Goal: Task Accomplishment & Management: Manage account settings

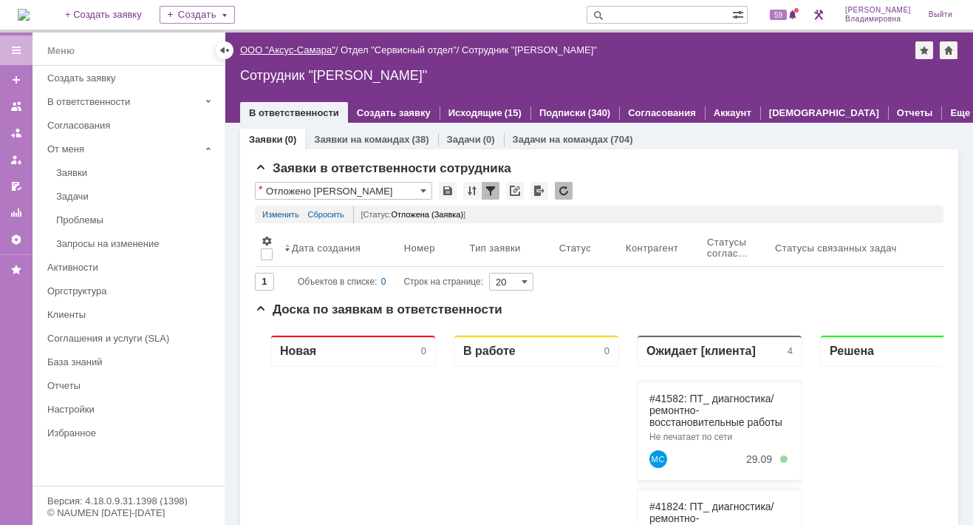
click at [302, 47] on link "ООО "Аксус-Самара"" at bounding box center [287, 49] width 95 height 11
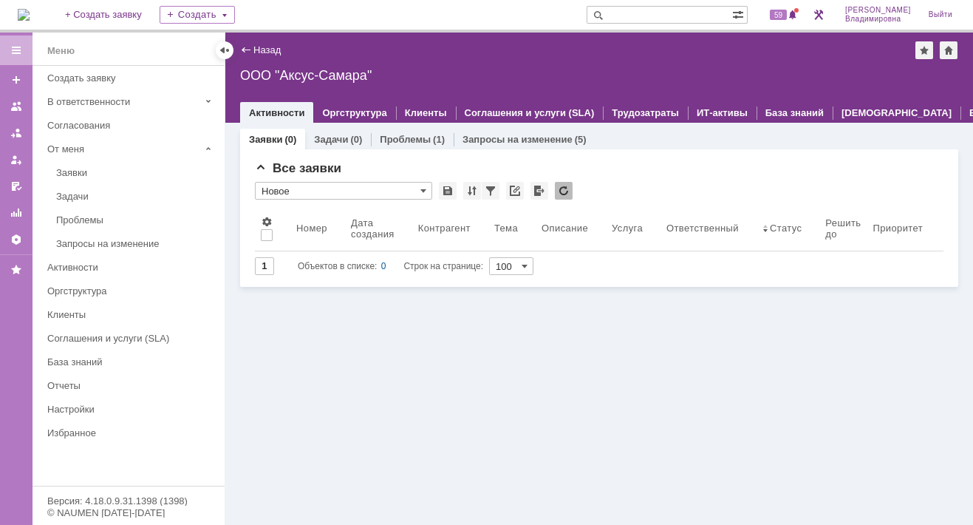
click at [283, 339] on div "Заявки (0) Задачи (0) Проблемы (1) Запросы на изменение (5) Все заявки * Новое …" at bounding box center [599, 324] width 748 height 402
click at [30, 13] on img at bounding box center [24, 15] width 12 height 12
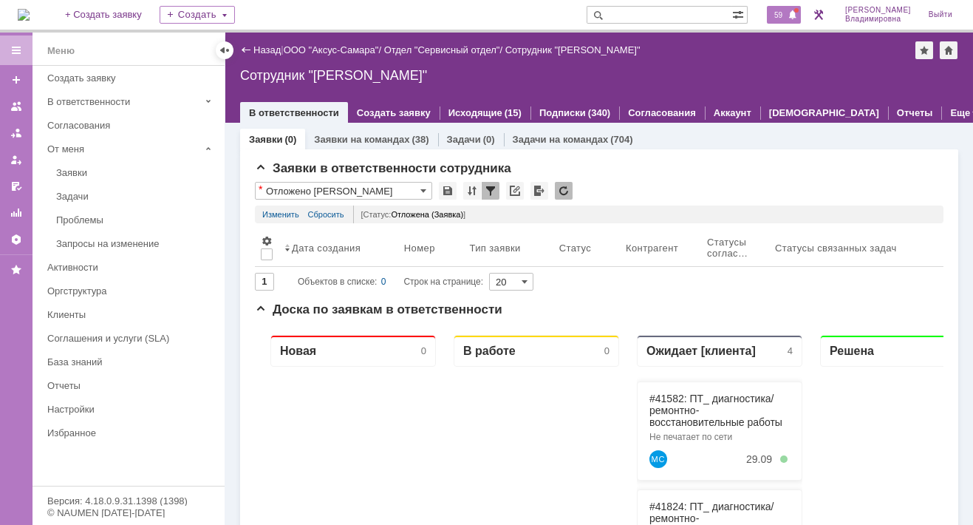
click at [787, 13] on span "59" at bounding box center [778, 15] width 17 height 10
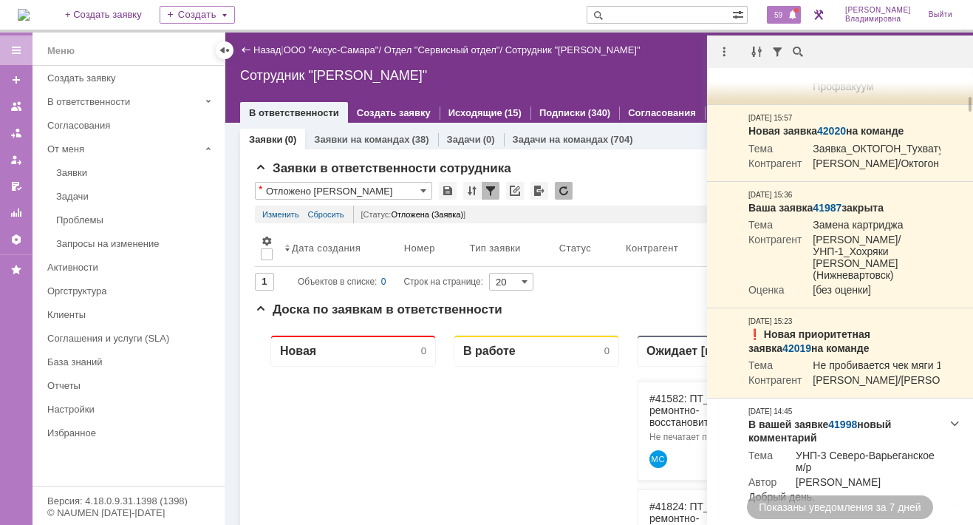
scroll to position [591, 0]
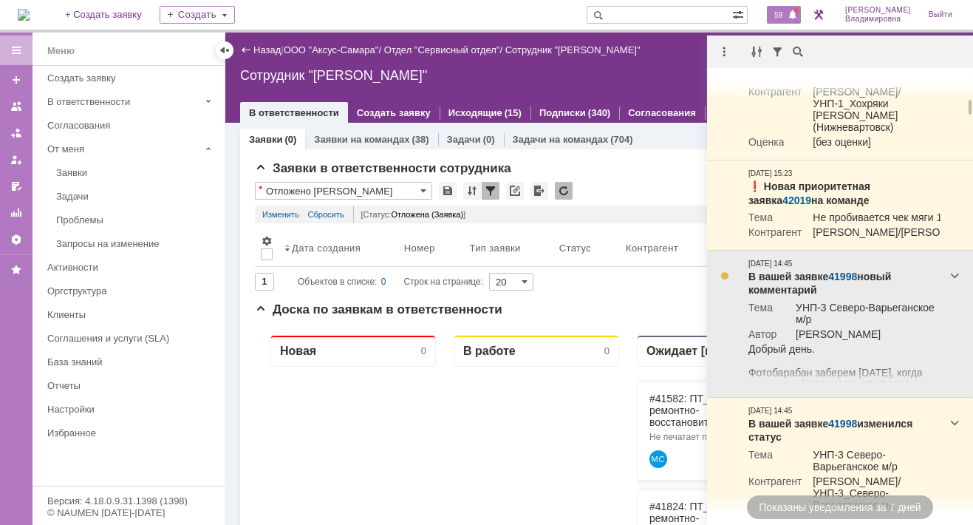
click at [846, 282] on link "41998" at bounding box center [842, 276] width 29 height 12
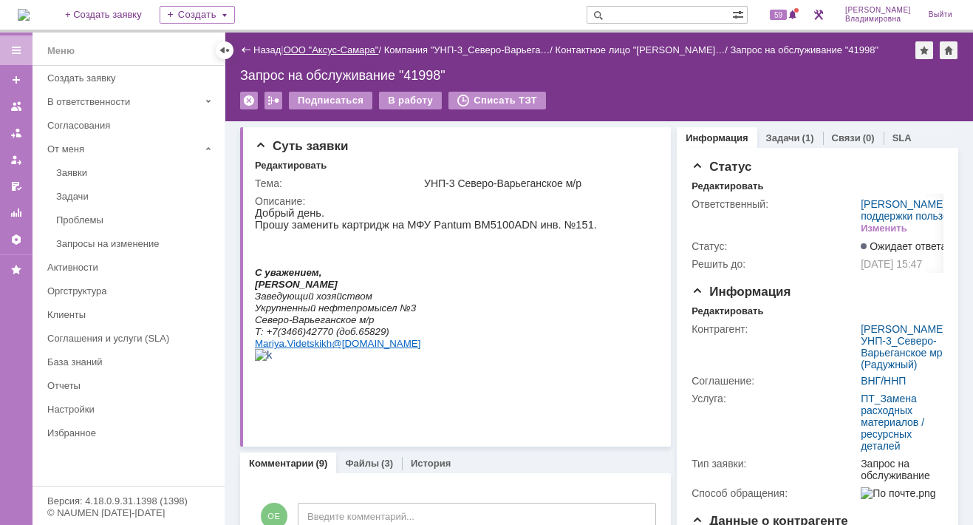
click at [329, 47] on link "ООО "Аксус-Самара"" at bounding box center [331, 49] width 95 height 11
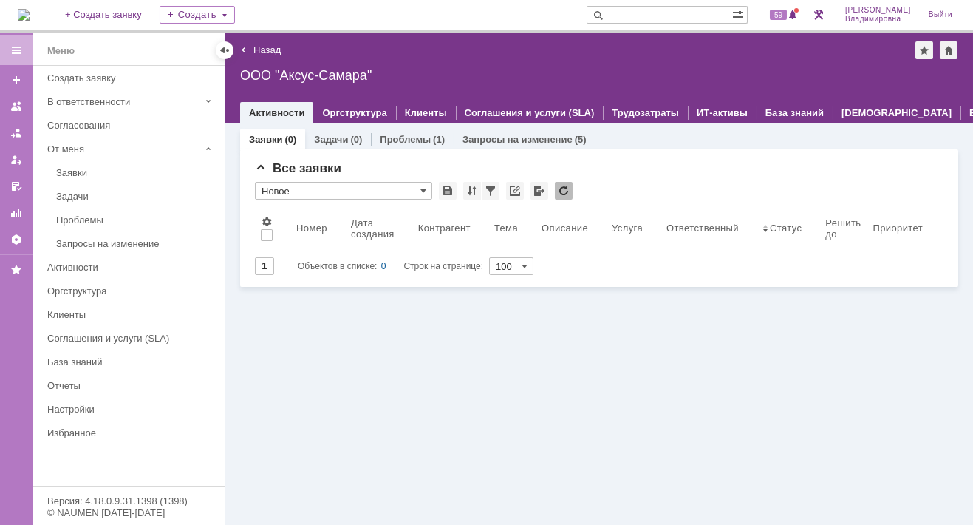
click at [280, 326] on div "Заявки (0) Задачи (0) Проблемы (1) Запросы на изменение (5) Все заявки * Новое …" at bounding box center [599, 324] width 748 height 402
click at [24, 12] on img at bounding box center [24, 15] width 12 height 12
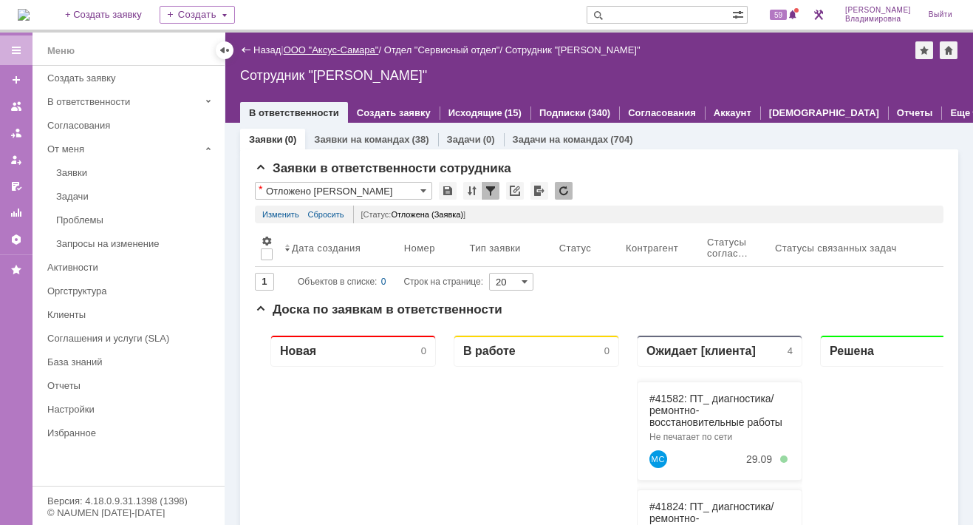
click at [340, 49] on link "ООО "Аксус-Самара"" at bounding box center [331, 49] width 95 height 11
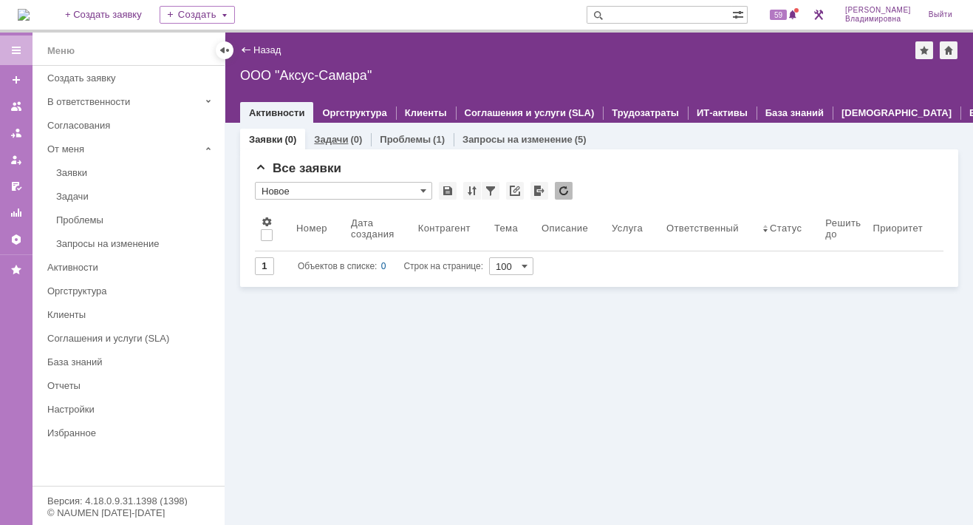
click at [322, 136] on link "Задачи" at bounding box center [331, 139] width 34 height 11
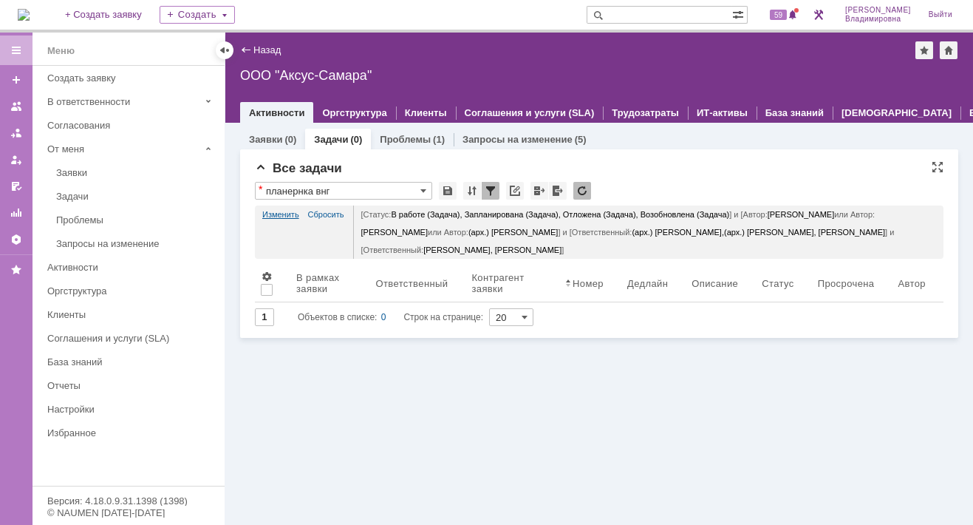
click at [279, 212] on link "Изменить" at bounding box center [280, 214] width 37 height 18
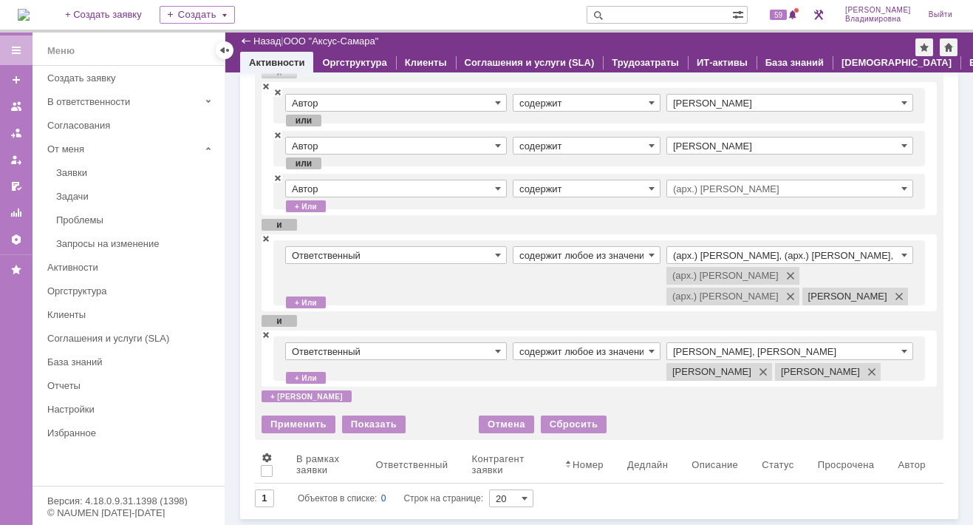
scroll to position [222, 0]
click at [264, 233] on span at bounding box center [266, 238] width 9 height 10
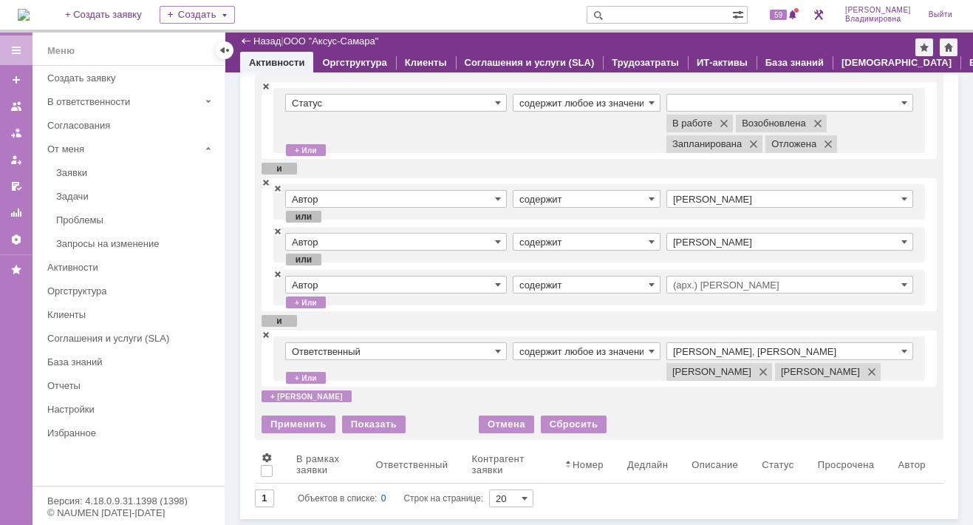
scroll to position [105, 0]
click at [280, 420] on div "Применить" at bounding box center [299, 424] width 74 height 18
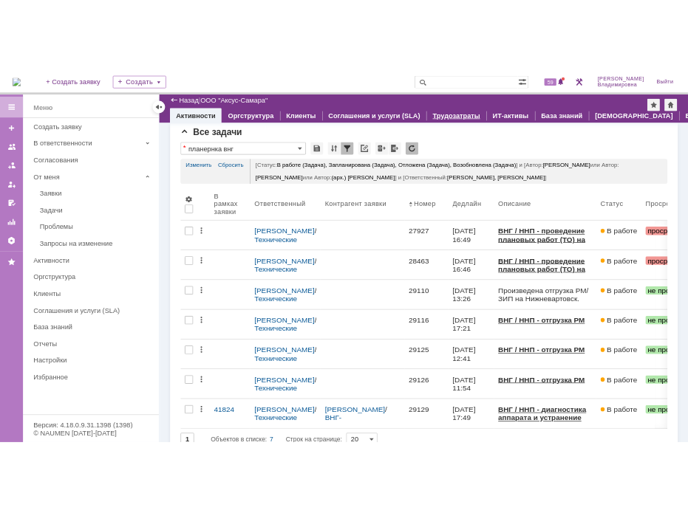
scroll to position [0, 0]
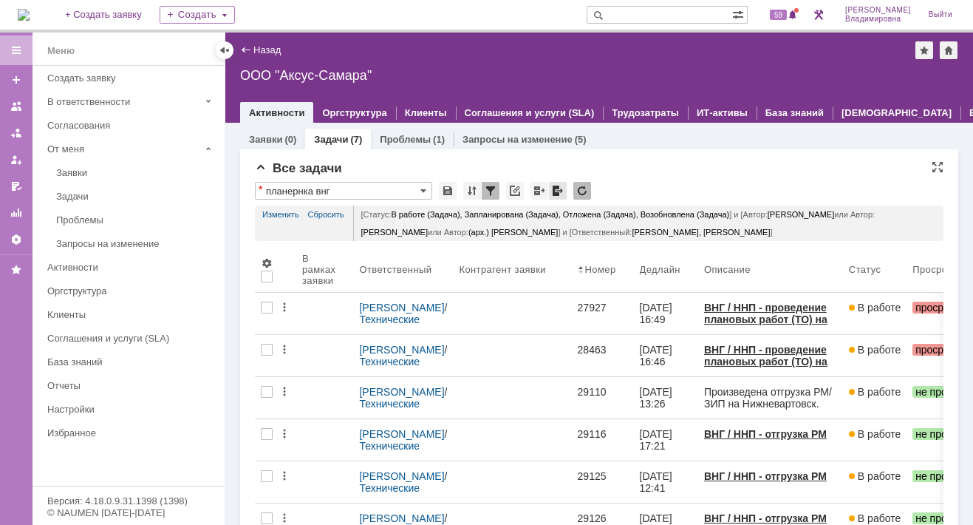
click at [557, 188] on div at bounding box center [558, 191] width 18 height 18
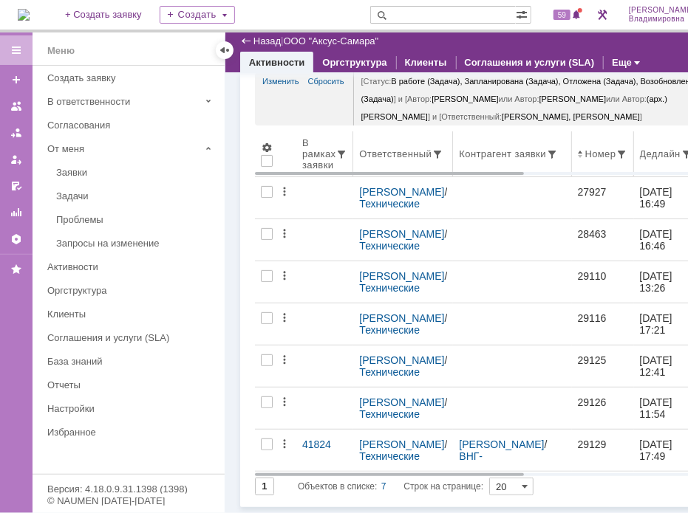
scroll to position [98, 0]
click at [349, 11] on div "На домашнюю + Создать заявку Создать 59 Орлова Елена Владимировна Выйти" at bounding box center [378, 16] width 757 height 33
click at [437, 14] on input "text" at bounding box center [443, 15] width 146 height 18
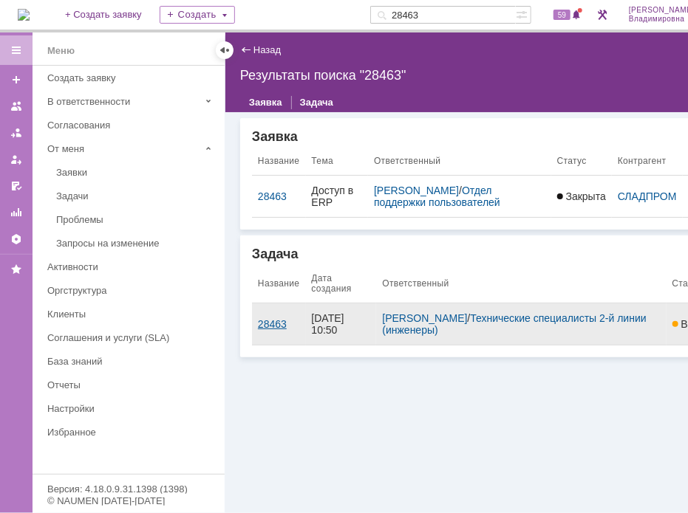
click at [275, 318] on div "28463" at bounding box center [279, 324] width 42 height 12
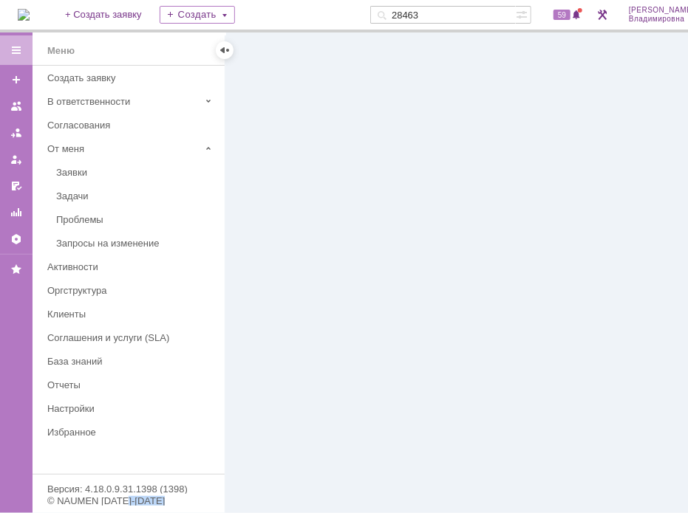
click at [275, 311] on div at bounding box center [490, 273] width 531 height 481
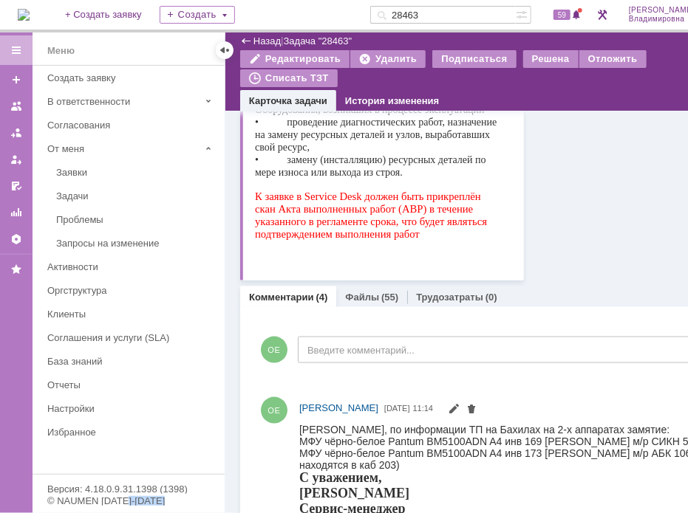
scroll to position [517, 0]
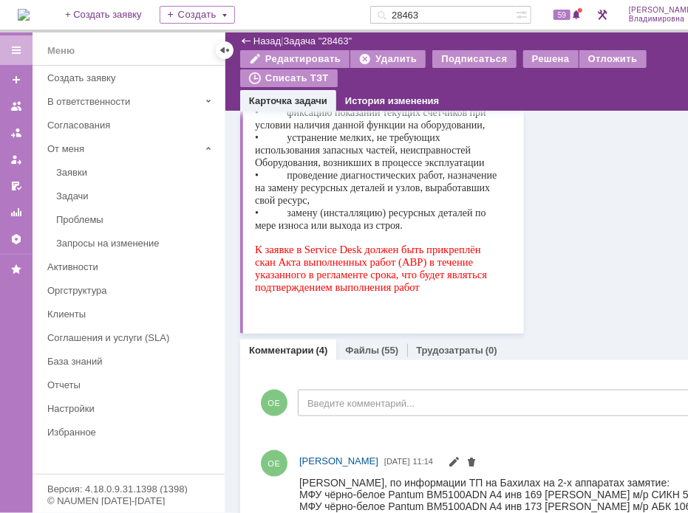
drag, startPoint x: 655, startPoint y: 206, endPoint x: 674, endPoint y: 132, distance: 76.3
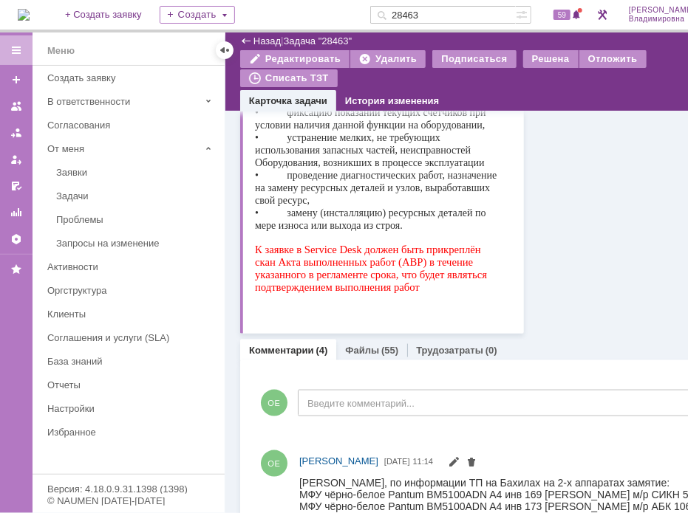
drag, startPoint x: 446, startPoint y: 14, endPoint x: 402, endPoint y: 13, distance: 44.4
click at [402, 13] on div "28463" at bounding box center [443, 15] width 146 height 18
type input "41992"
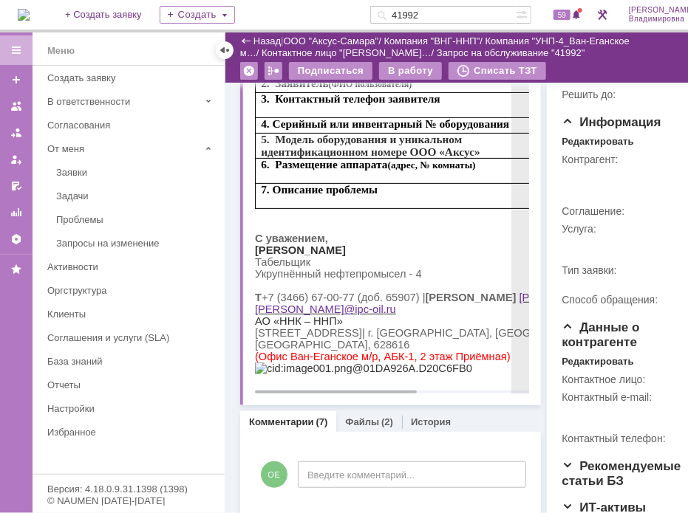
scroll to position [148, 0]
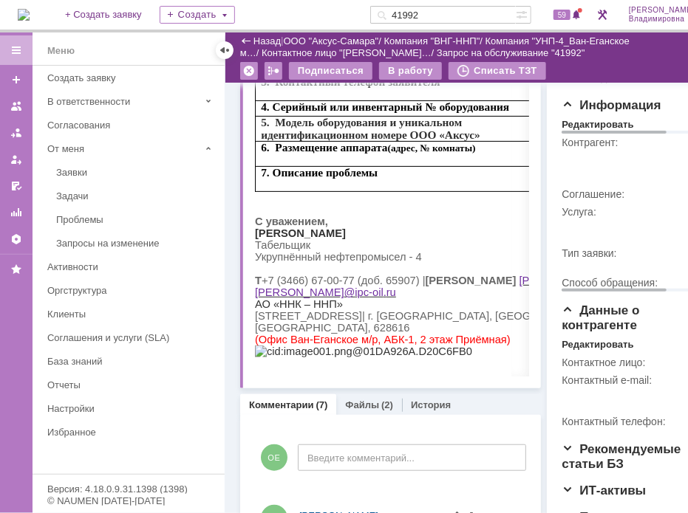
click at [624, 241] on td "Услуга:" at bounding box center [644, 223] width 166 height 41
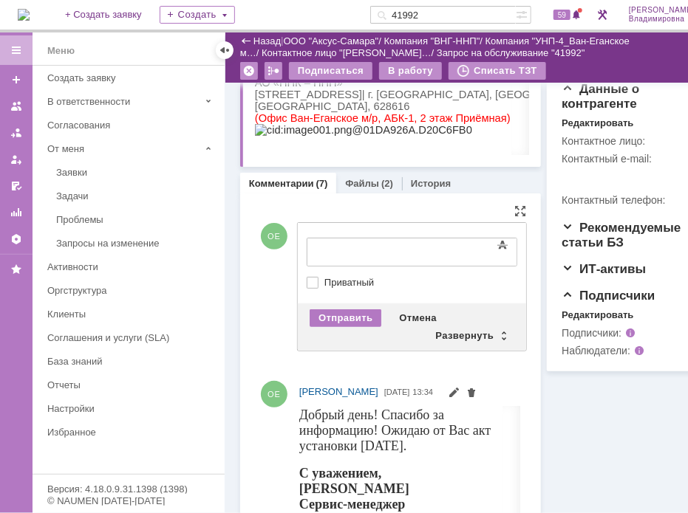
scroll to position [0, 0]
click at [460, 333] on div "Развернуть" at bounding box center [471, 336] width 88 height 18
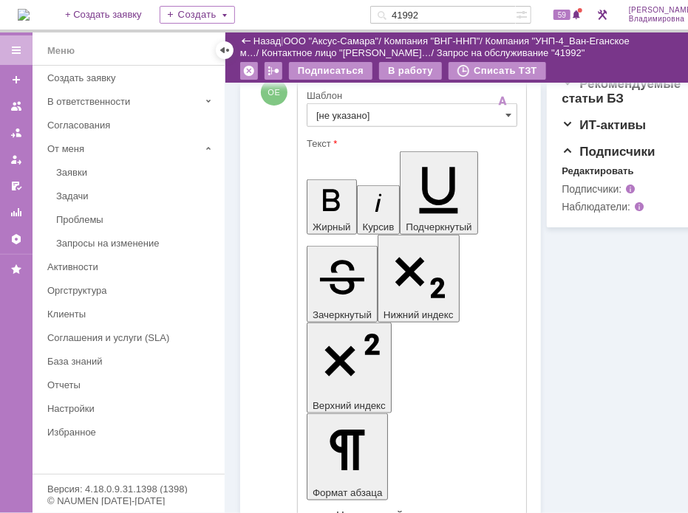
scroll to position [591, 0]
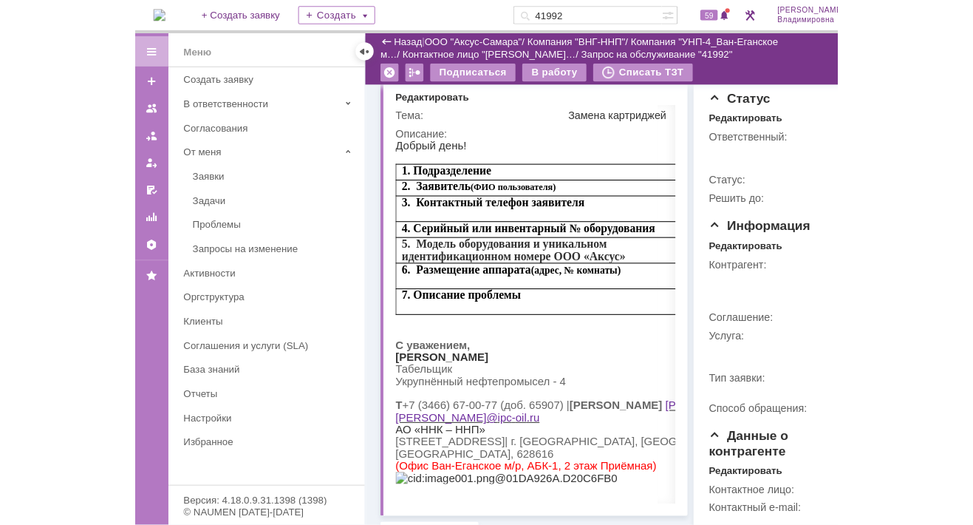
scroll to position [0, 0]
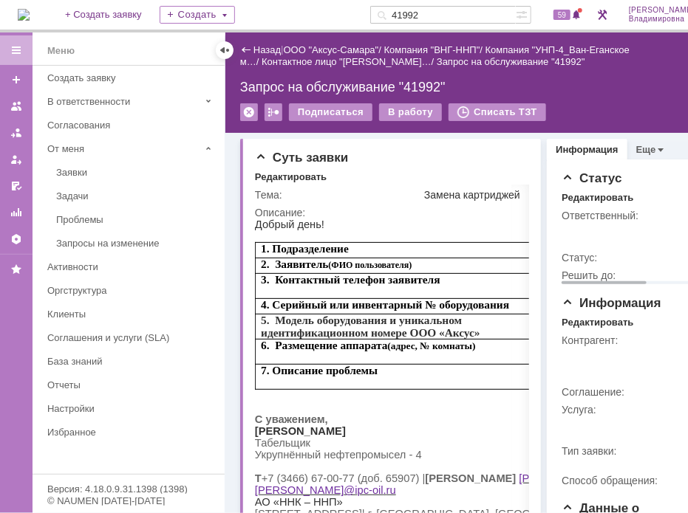
click at [638, 240] on td "Ответственный:" at bounding box center [644, 228] width 166 height 42
click at [652, 240] on td "Ответственный:" at bounding box center [644, 228] width 166 height 42
click at [675, 245] on td "Ответственный:" at bounding box center [644, 228] width 166 height 42
click at [477, 152] on div "Суть заявки" at bounding box center [392, 158] width 274 height 15
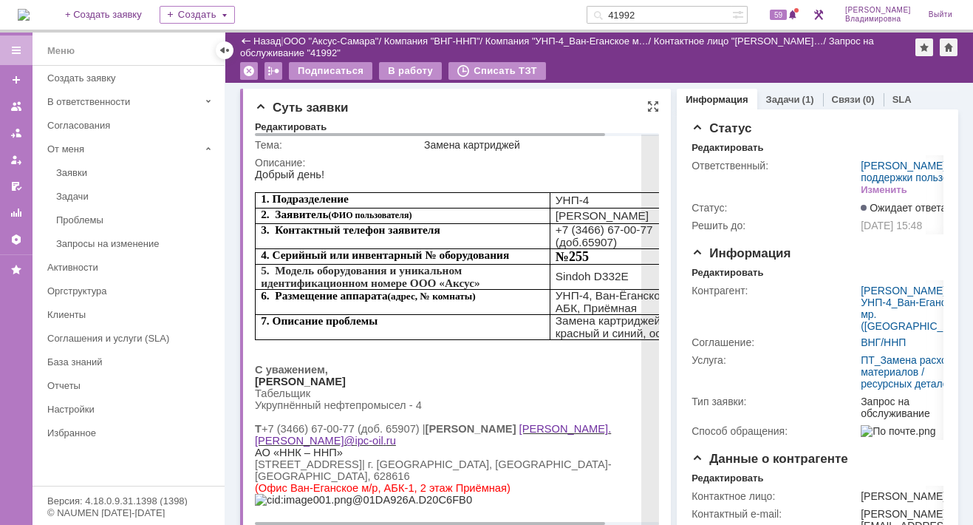
scroll to position [369, 0]
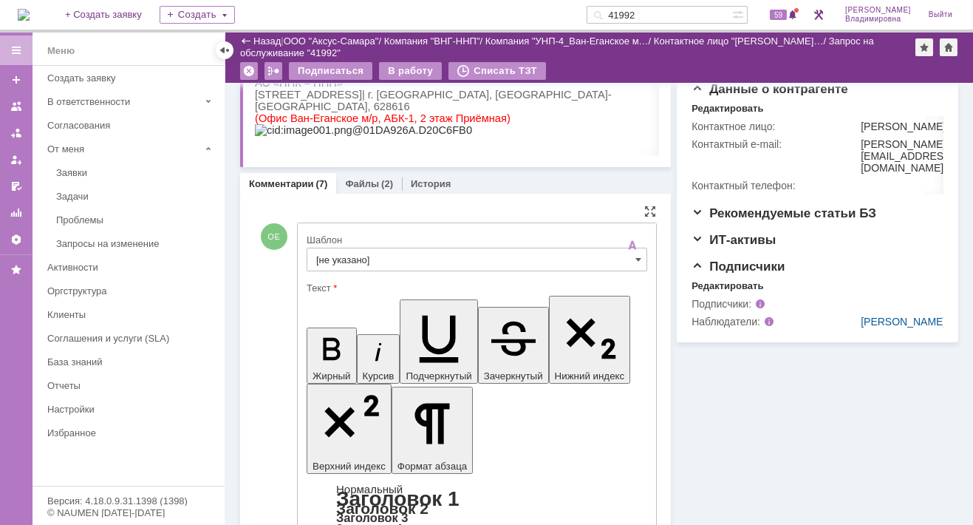
click at [329, 254] on input "[не указано]" at bounding box center [477, 260] width 341 height 24
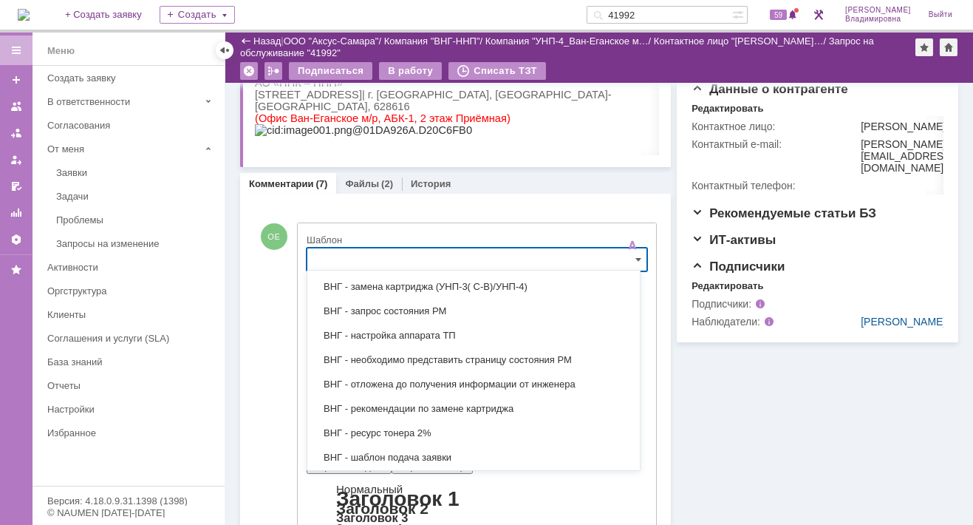
scroll to position [179, 0]
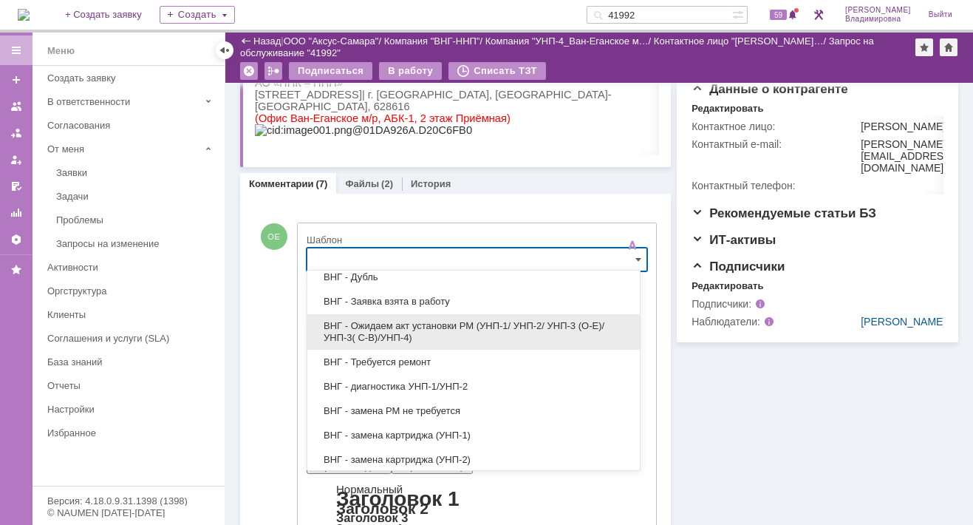
click at [432, 325] on span "ВНГ - Ожидаем акт установки РМ (УНП-1/ УНП-2/ УНП-3 (О-Е)/ УНП-3( С-В)/УНП-4)" at bounding box center [473, 332] width 315 height 24
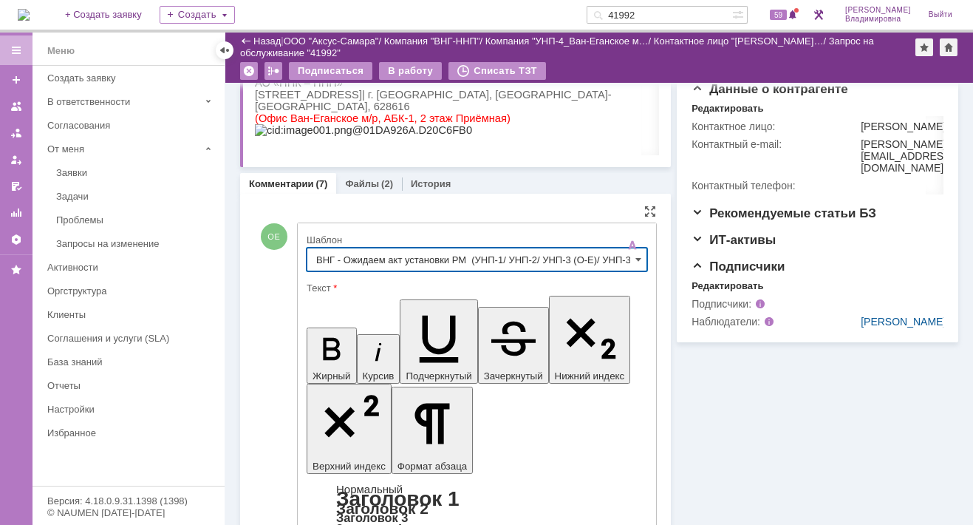
type input "ВНГ - Ожидаем акт установки РМ (УНП-1/ УНП-2/ УНП-3 (О-Е)/ УНП-3( С-В)/УНП-4)"
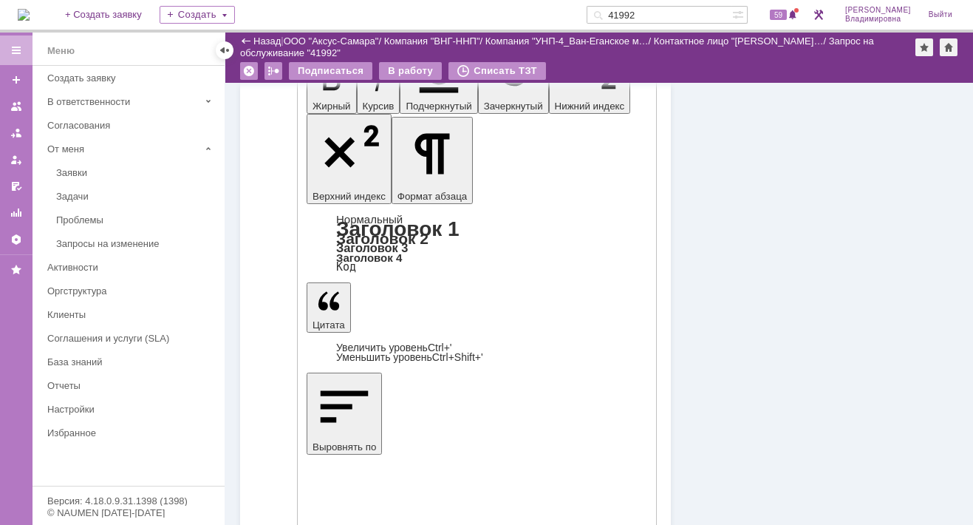
scroll to position [665, 0]
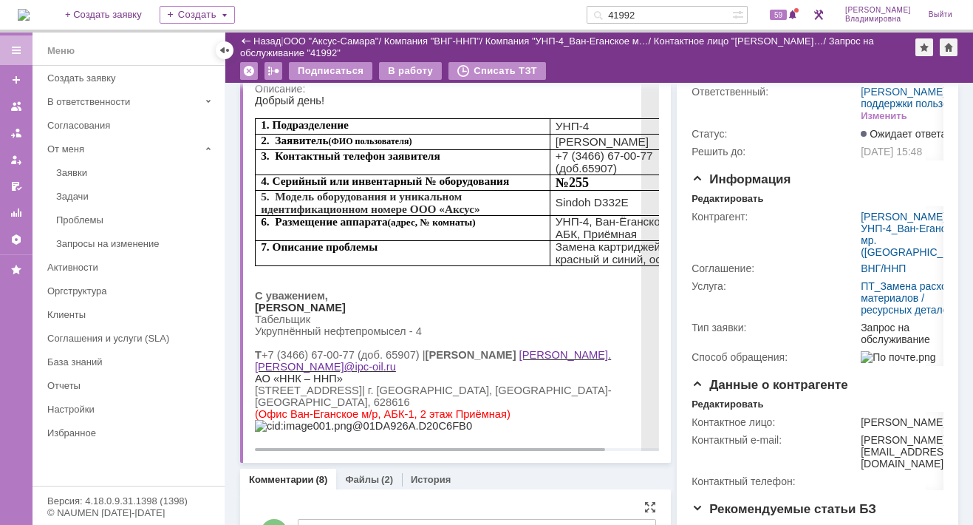
scroll to position [0, 0]
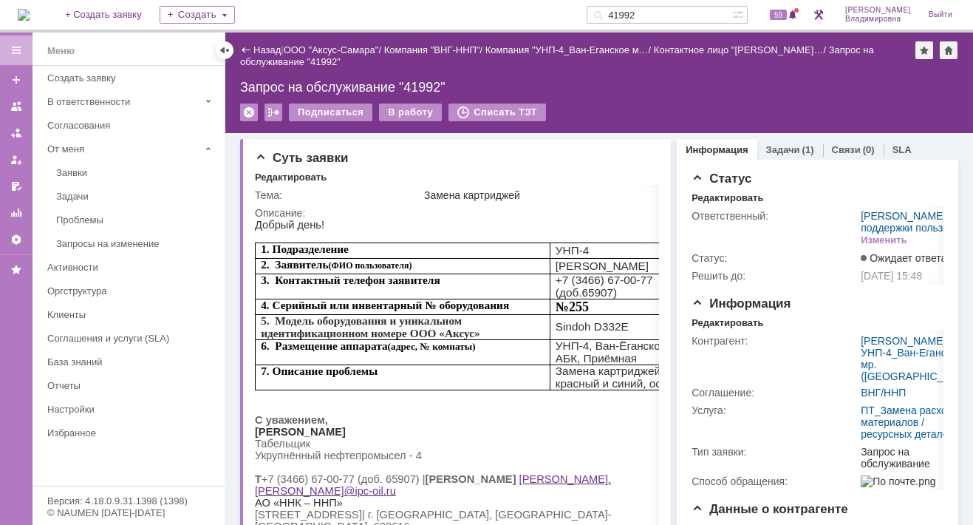
click at [656, 10] on input "41992" at bounding box center [660, 15] width 146 height 18
click at [657, 12] on input "41992" at bounding box center [660, 15] width 146 height 18
click at [660, 13] on input "41992" at bounding box center [660, 15] width 146 height 18
type input "41998"
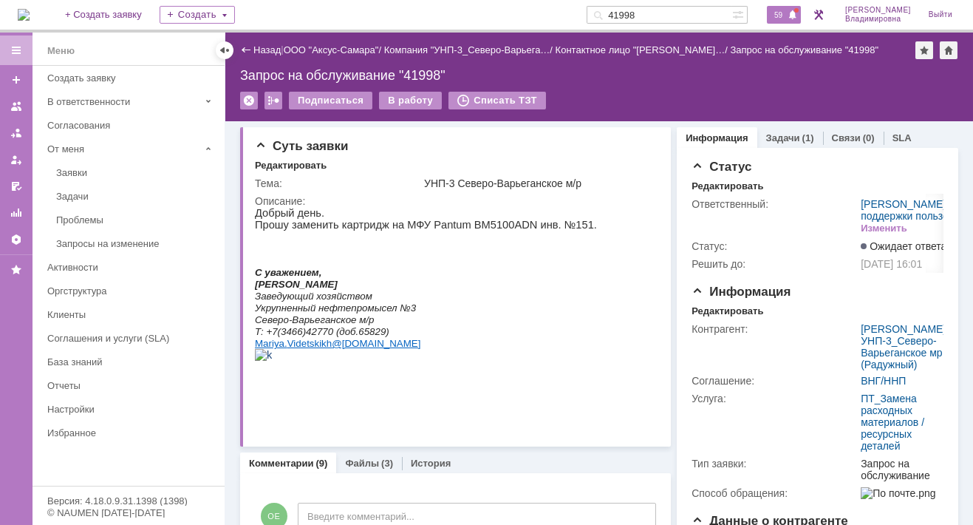
click at [787, 21] on div "59" at bounding box center [784, 15] width 34 height 18
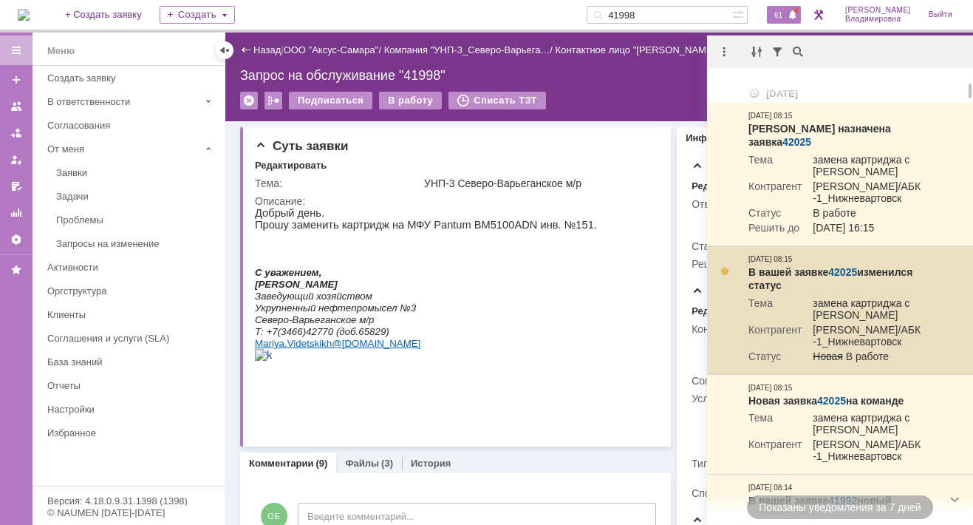
scroll to position [148, 0]
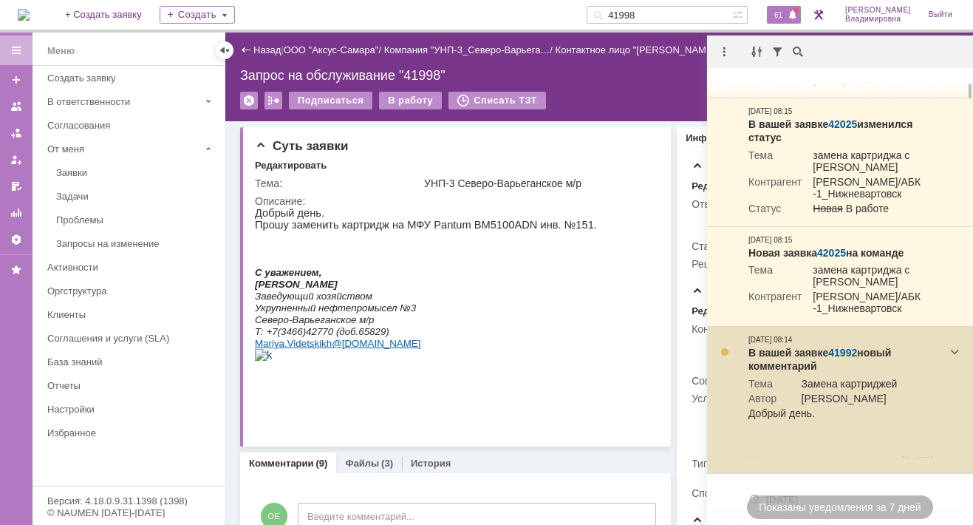
click at [841, 358] on link "41992" at bounding box center [842, 353] width 29 height 12
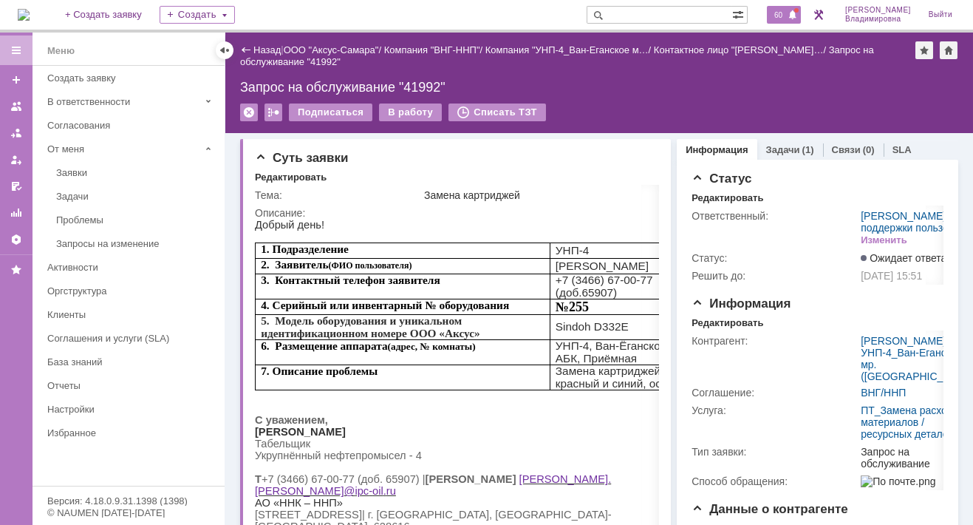
click at [781, 18] on span "60" at bounding box center [778, 15] width 17 height 10
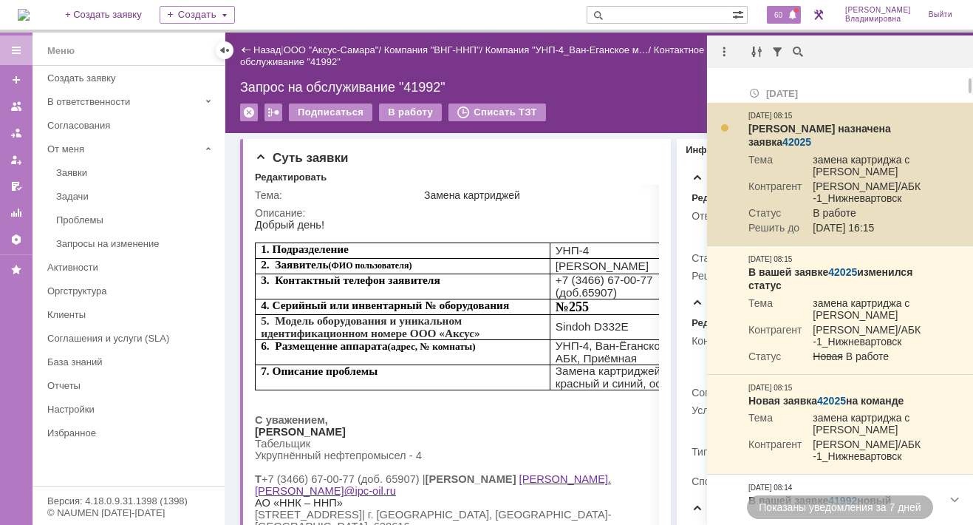
click at [811, 136] on link "42025" at bounding box center [796, 142] width 29 height 12
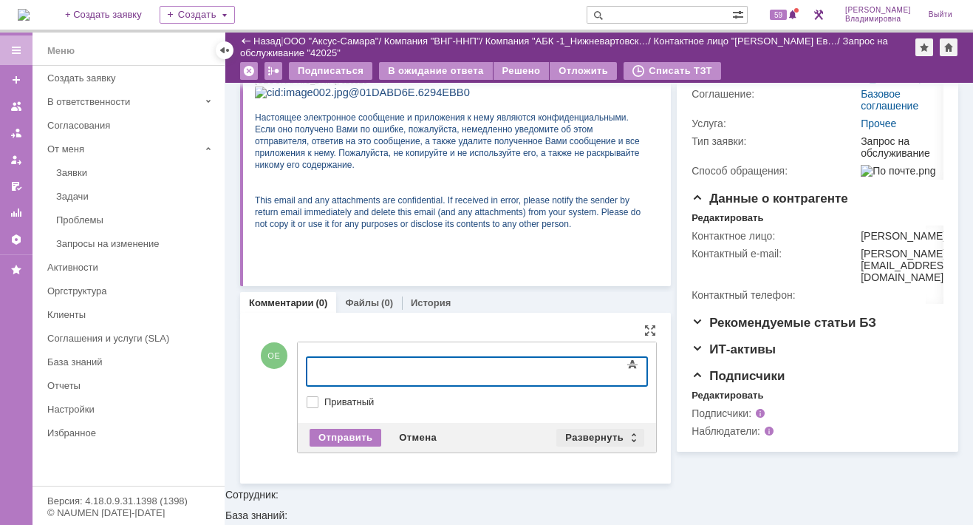
click at [567, 432] on div "Развернуть" at bounding box center [600, 438] width 88 height 18
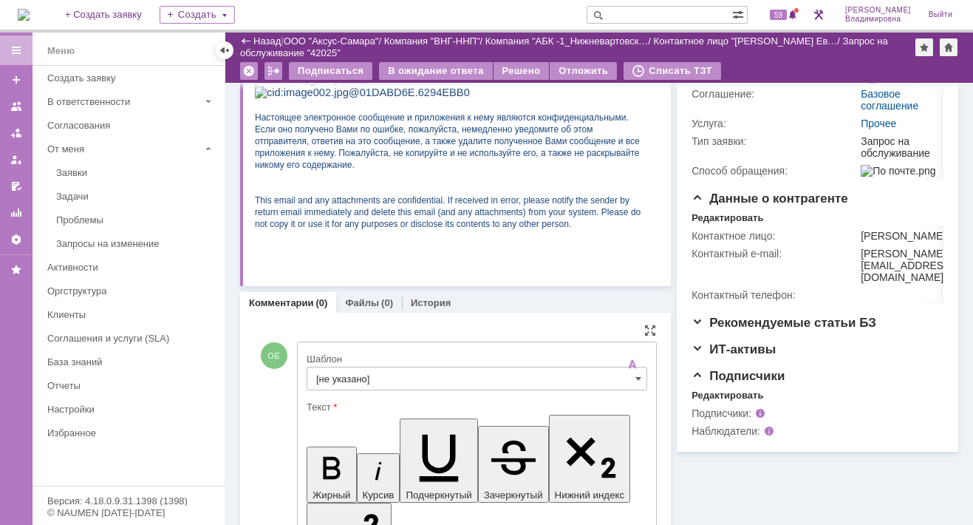
click at [339, 374] on input "[не указано]" at bounding box center [477, 378] width 341 height 24
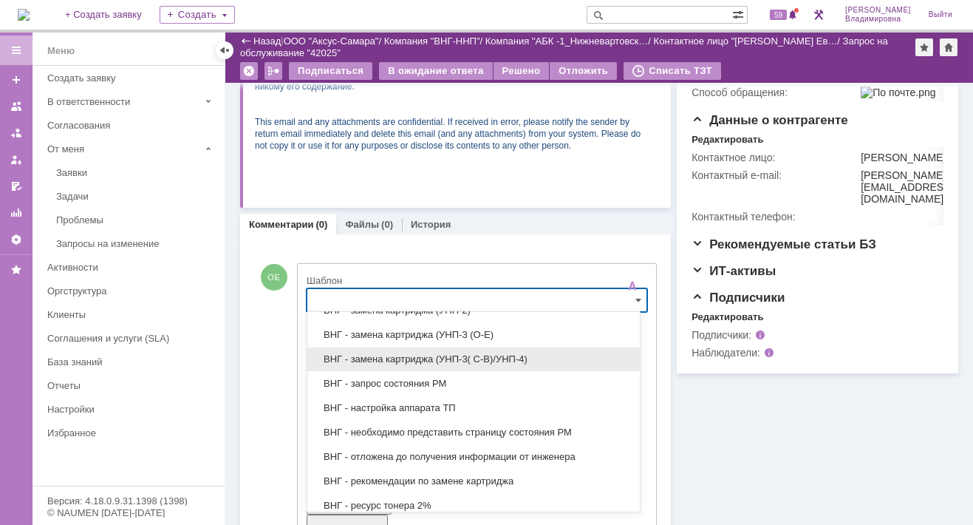
scroll to position [443, 0]
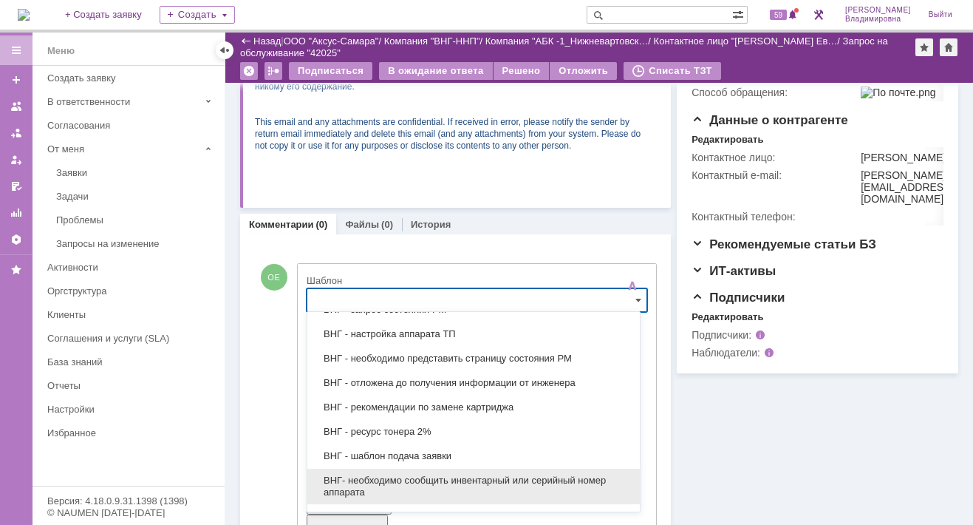
click at [391, 474] on span "ВНГ- необходимо сообщить инвентарный или серийный номер аппарата" at bounding box center [473, 486] width 315 height 24
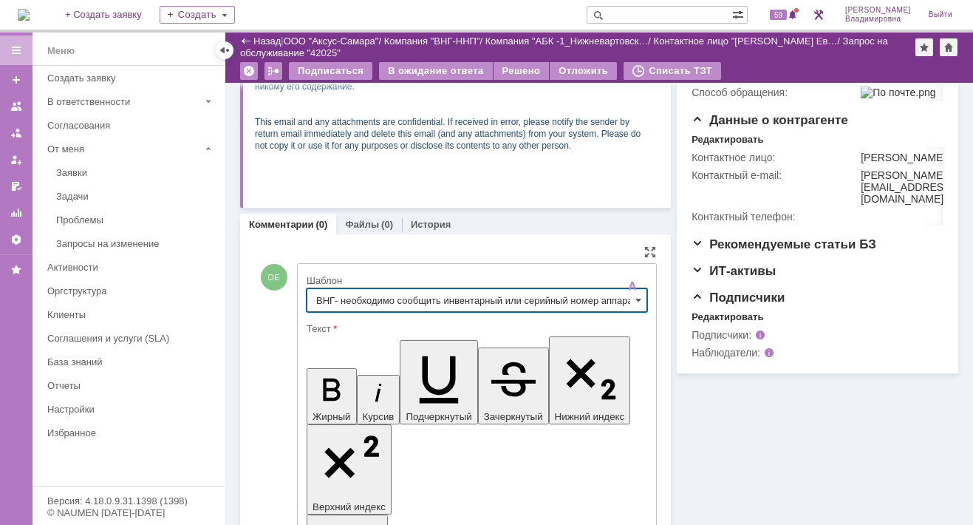
type input "ВНГ- необходимо сообщить инвентарный или серийный номер аппарата"
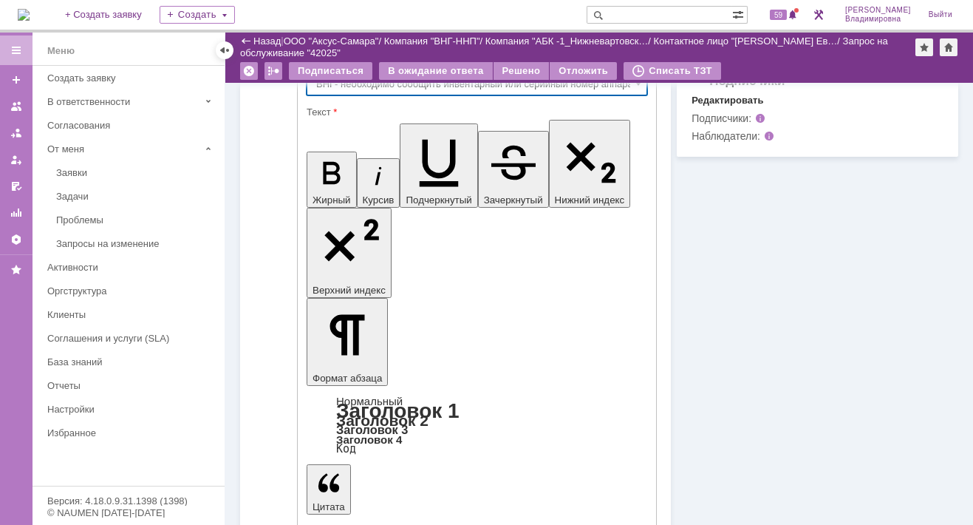
scroll to position [551, 0]
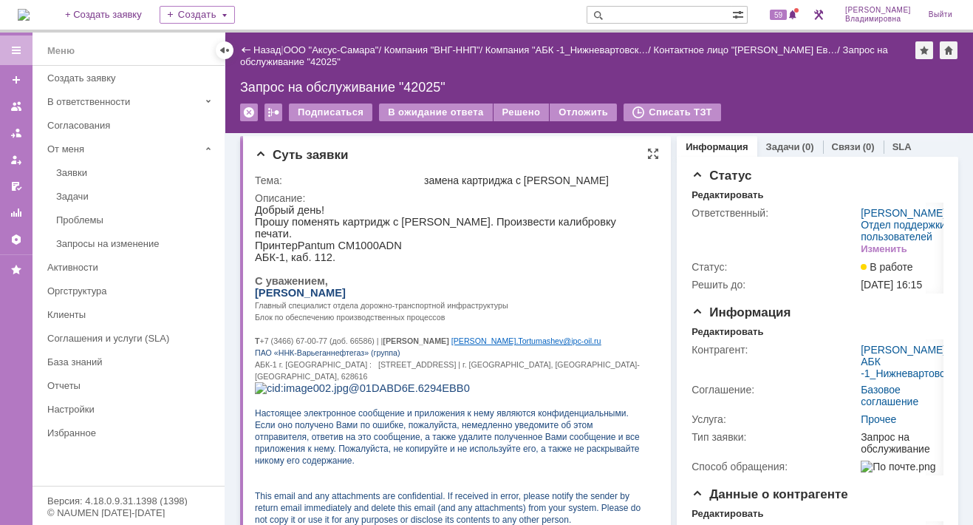
scroll to position [0, 0]
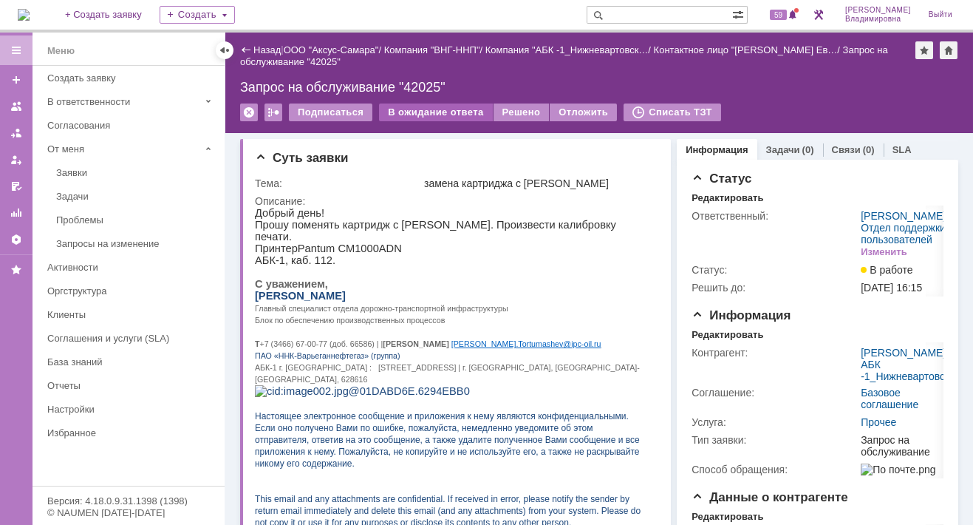
click at [443, 112] on div "В ожидание ответа" at bounding box center [435, 112] width 113 height 18
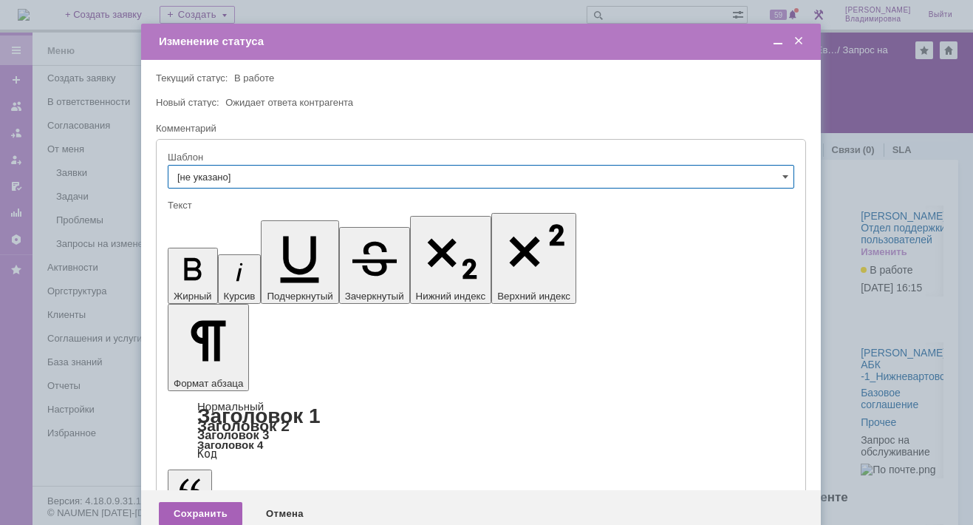
click at [205, 502] on div "Сохранить" at bounding box center [200, 514] width 83 height 24
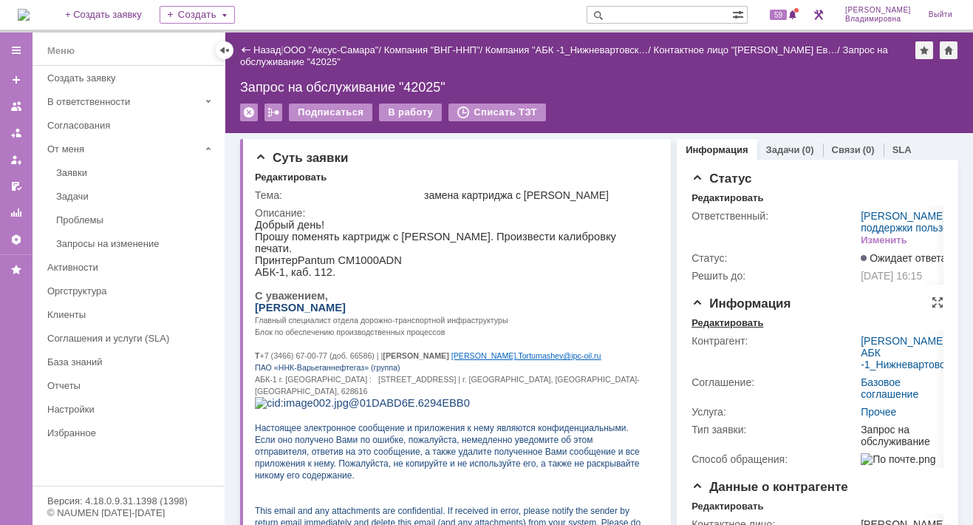
click at [712, 329] on div "Редактировать" at bounding box center [728, 323] width 72 height 12
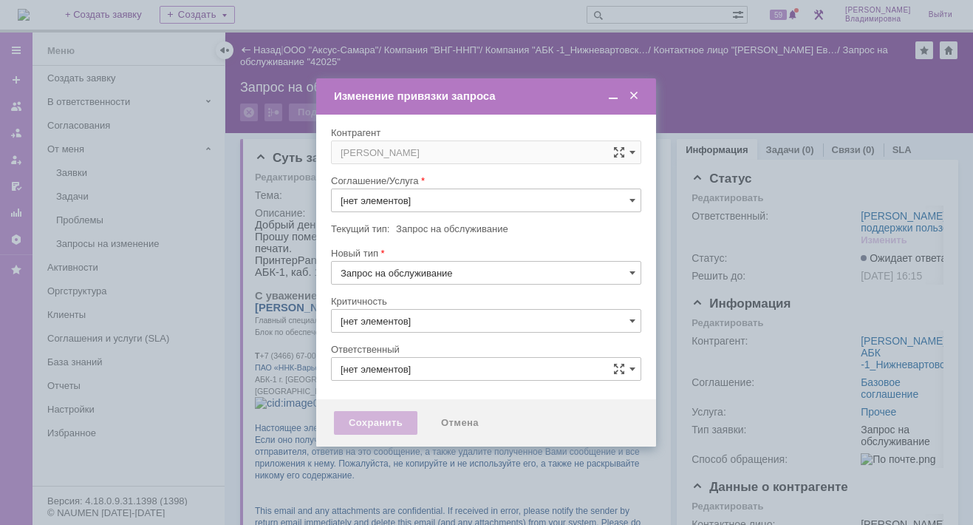
type input "Прочее"
type input "3. Низкая"
type input "Орлова Елена Владимировна"
type input "[не указано]"
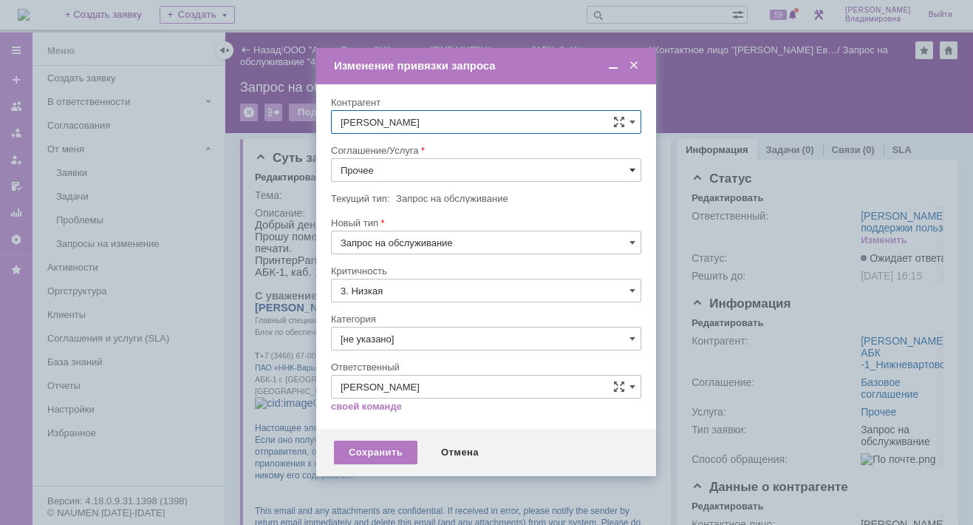
click at [632, 167] on span at bounding box center [632, 170] width 6 height 12
click at [397, 347] on span "ПТ_Замена расходных материалов / ресурсных деталей" at bounding box center [486, 353] width 291 height 12
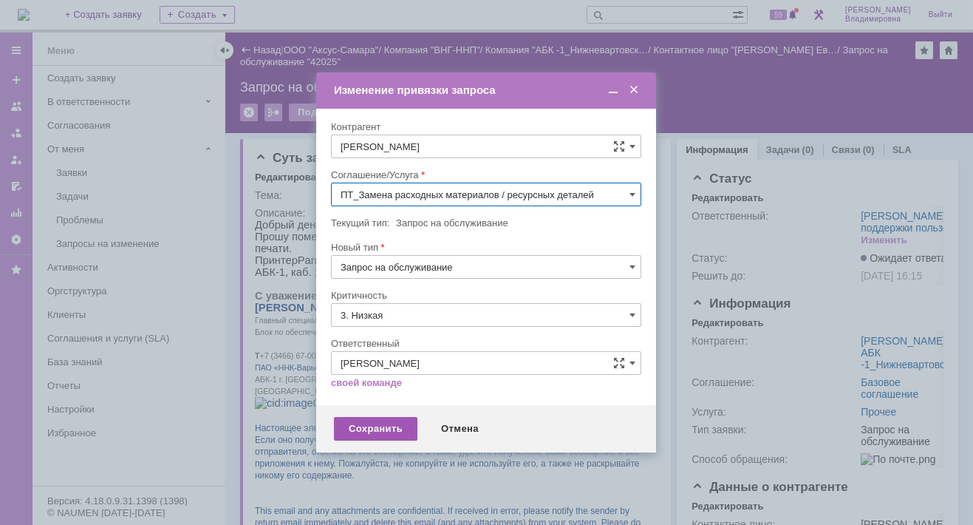
type input "ПТ_Замена расходных материалов / ресурсных деталей"
click at [364, 431] on div "Сохранить" at bounding box center [375, 429] width 83 height 24
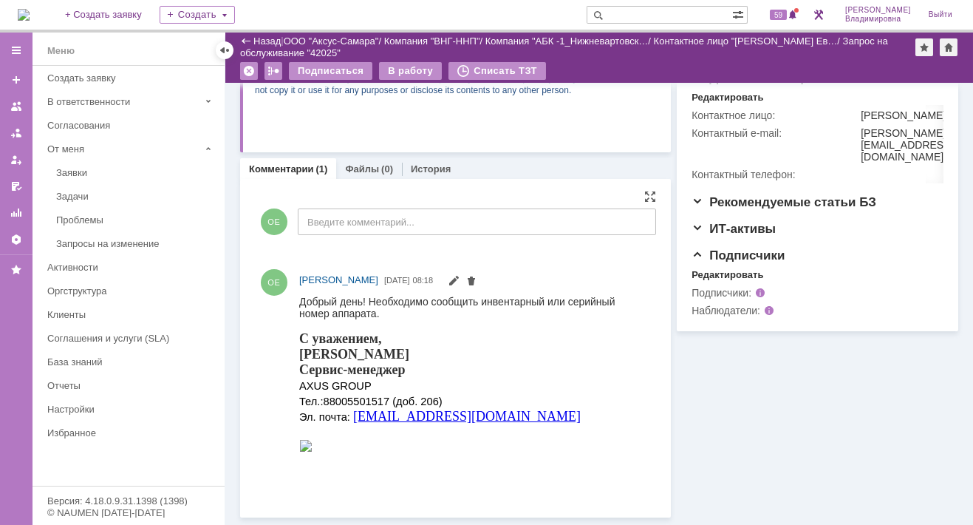
scroll to position [391, 0]
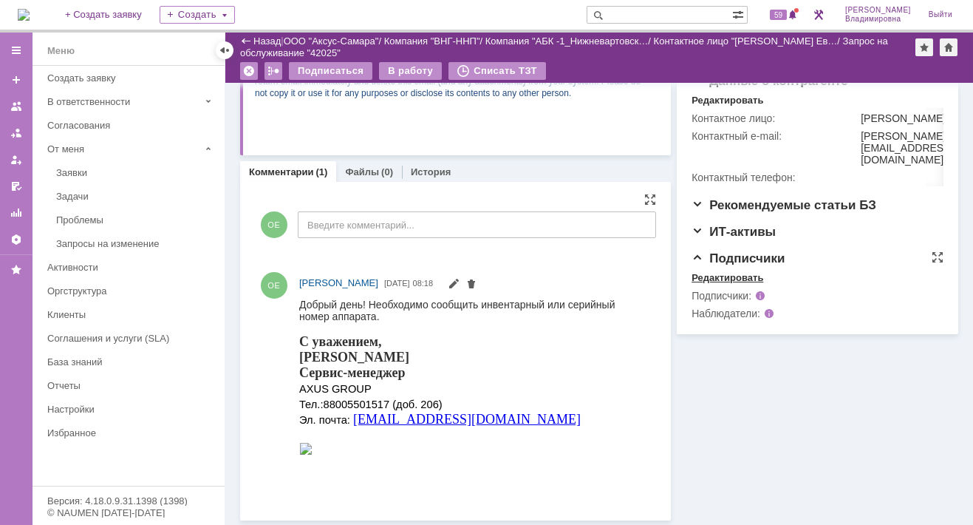
click at [723, 284] on div "Редактировать" at bounding box center [728, 278] width 72 height 12
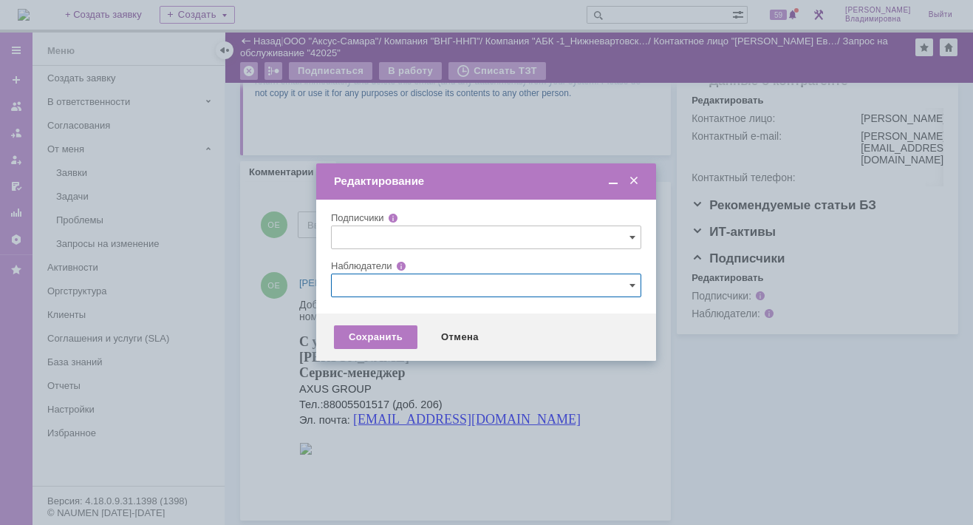
click at [353, 279] on input "text" at bounding box center [486, 285] width 310 height 24
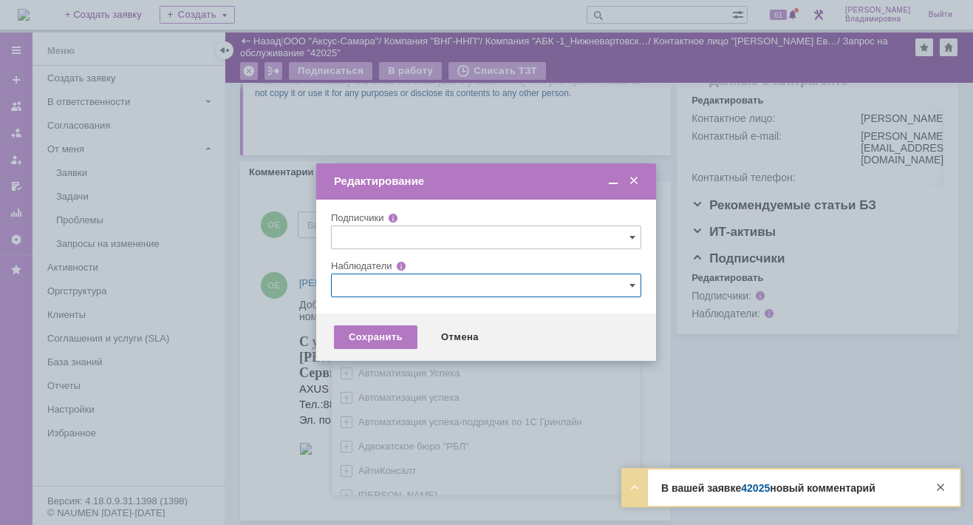
scroll to position [439, 0]
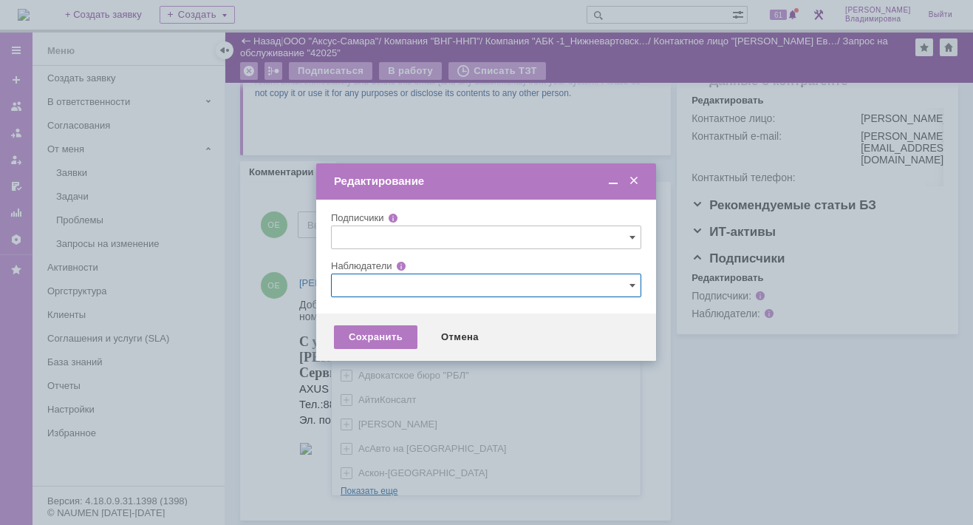
click at [372, 480] on div "AVON AXUS Axus Computers DELPHI Xcom _подрядчик Михайловка «ММЦ Профмедицина» А…" at bounding box center [486, 179] width 309 height 631
click at [358, 284] on input "text" at bounding box center [486, 285] width 310 height 24
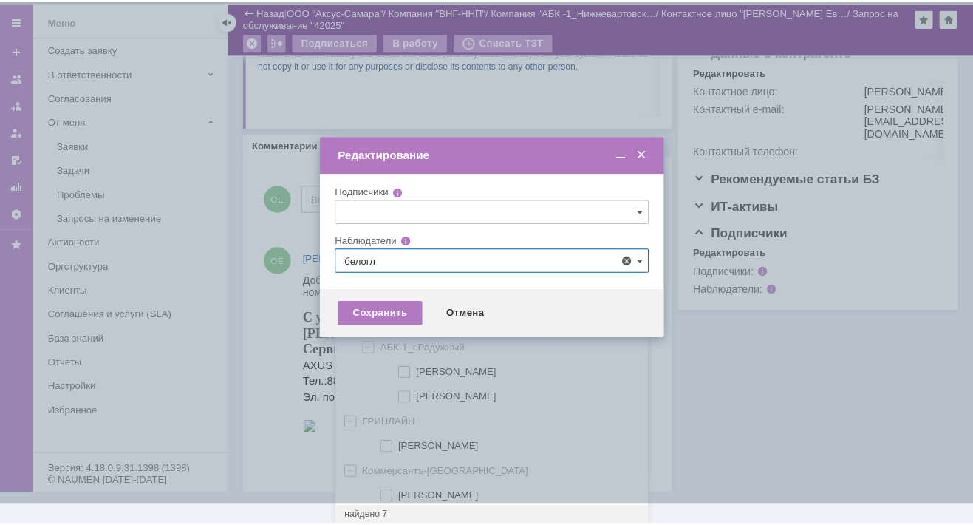
scroll to position [0, 0]
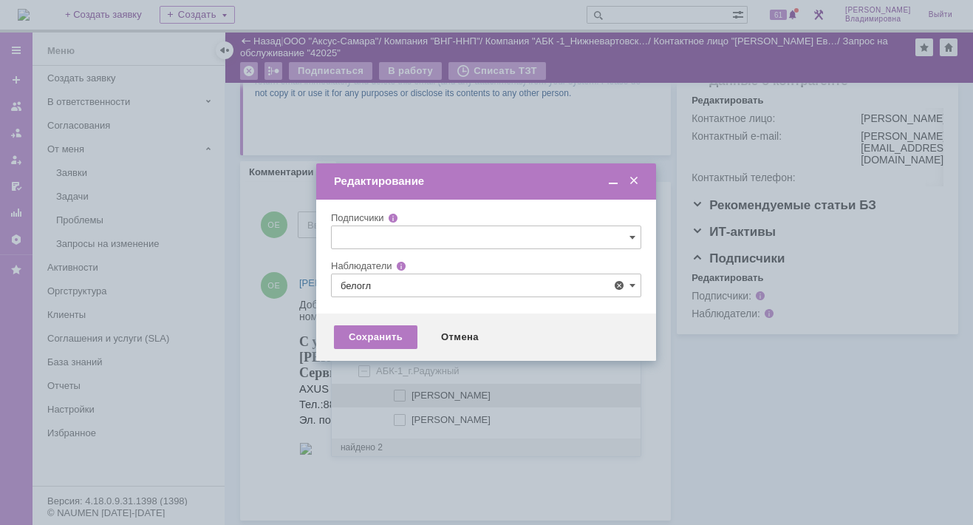
click at [412, 394] on span at bounding box center [412, 392] width 0 height 7
click at [400, 394] on input "Белоглазов Алексей Валерьевич" at bounding box center [401, 396] width 10 height 10
type input "Белоглазов Алексей Валерьевич"
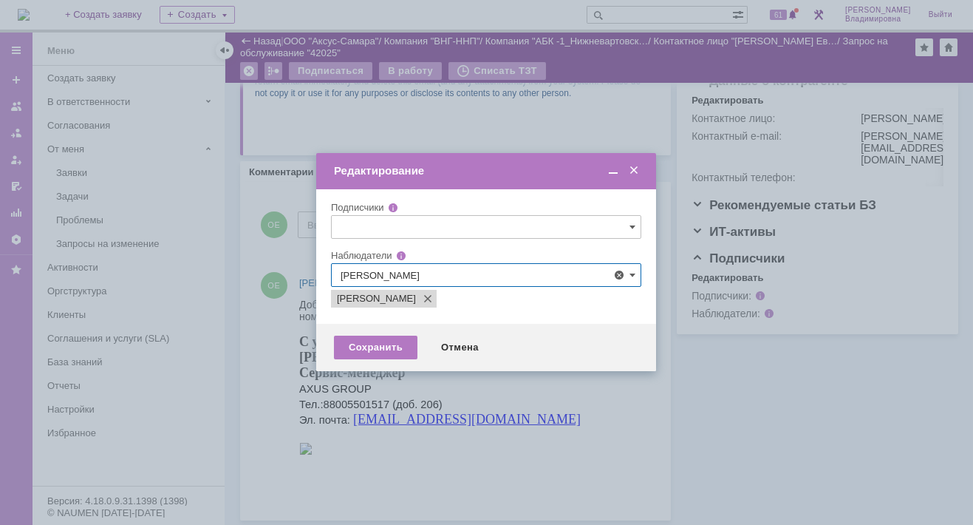
click at [263, 325] on div at bounding box center [486, 262] width 973 height 525
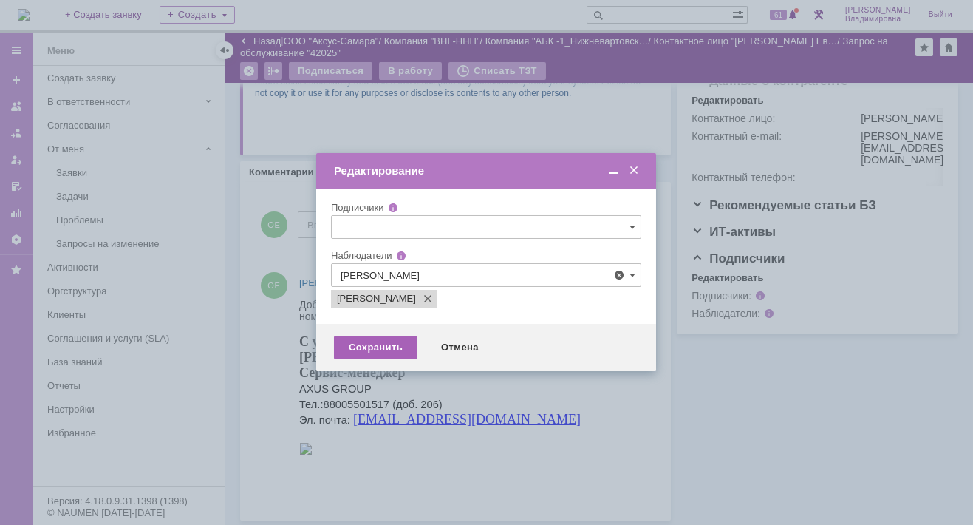
click at [384, 346] on div "Сохранить" at bounding box center [375, 347] width 83 height 24
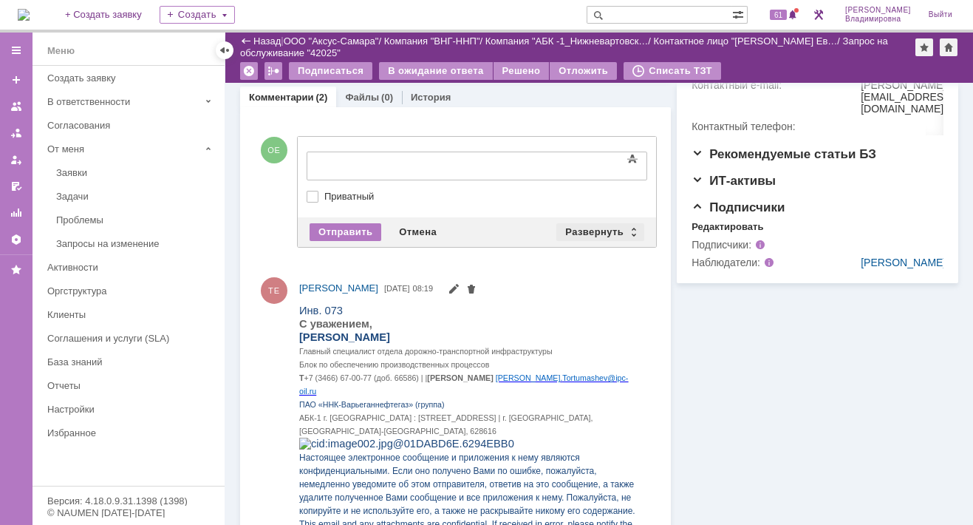
click at [577, 229] on div "Развернуть" at bounding box center [600, 232] width 88 height 18
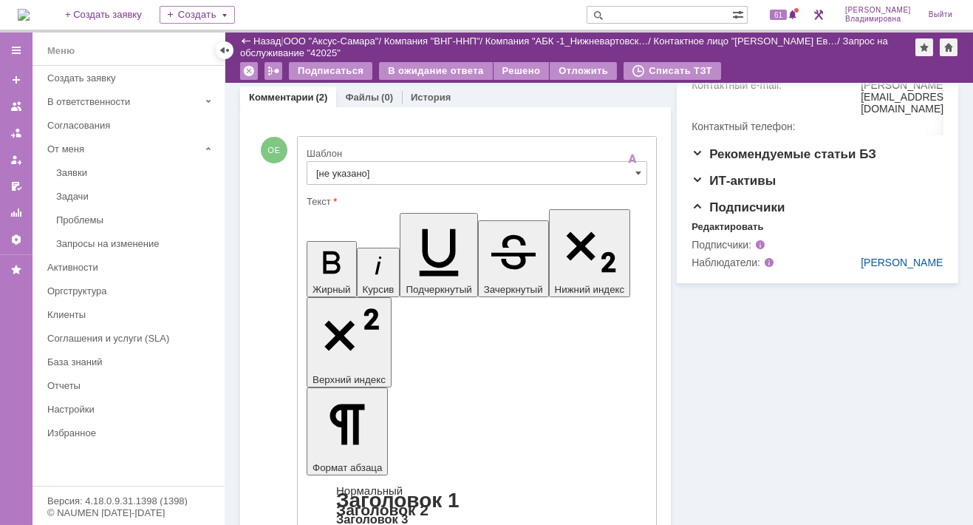
click at [348, 171] on input "[не указано]" at bounding box center [477, 173] width 341 height 24
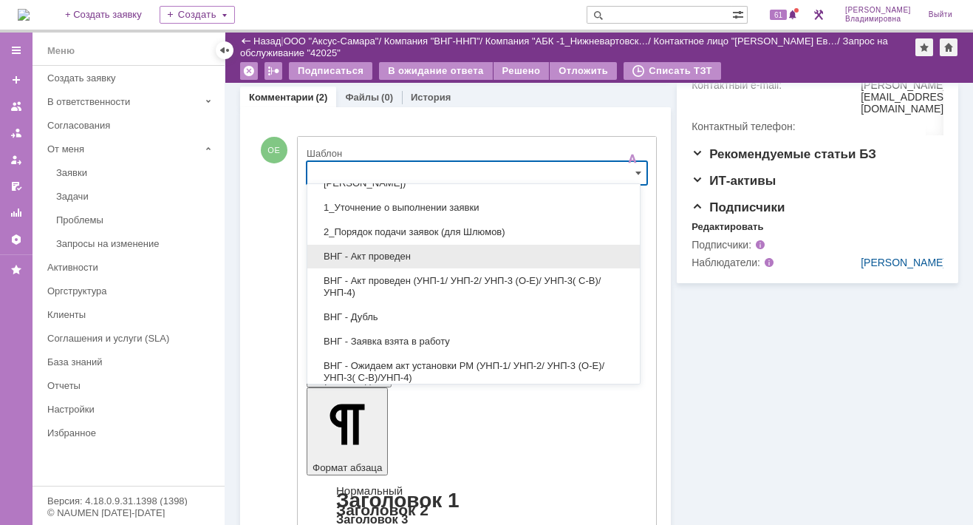
scroll to position [74, 0]
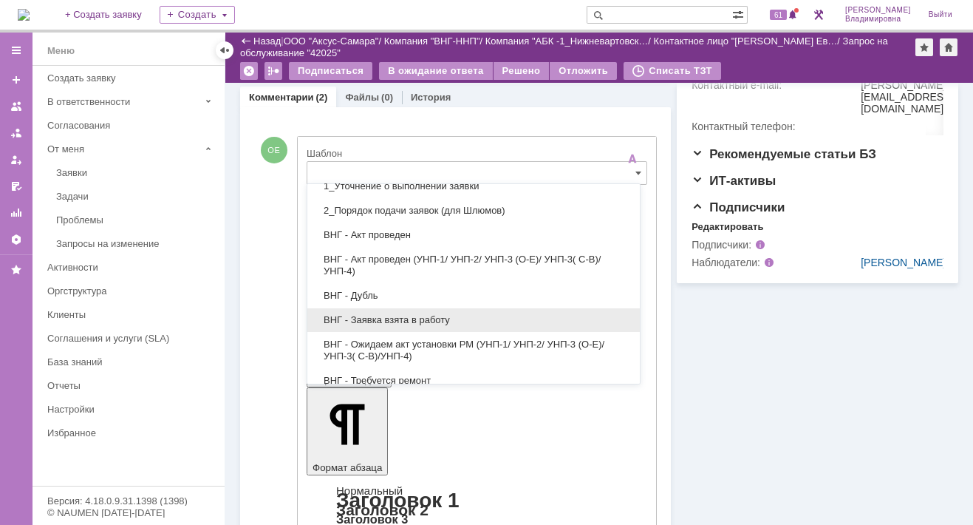
click at [395, 314] on span "ВНГ - Заявка взята в работу" at bounding box center [473, 320] width 315 height 12
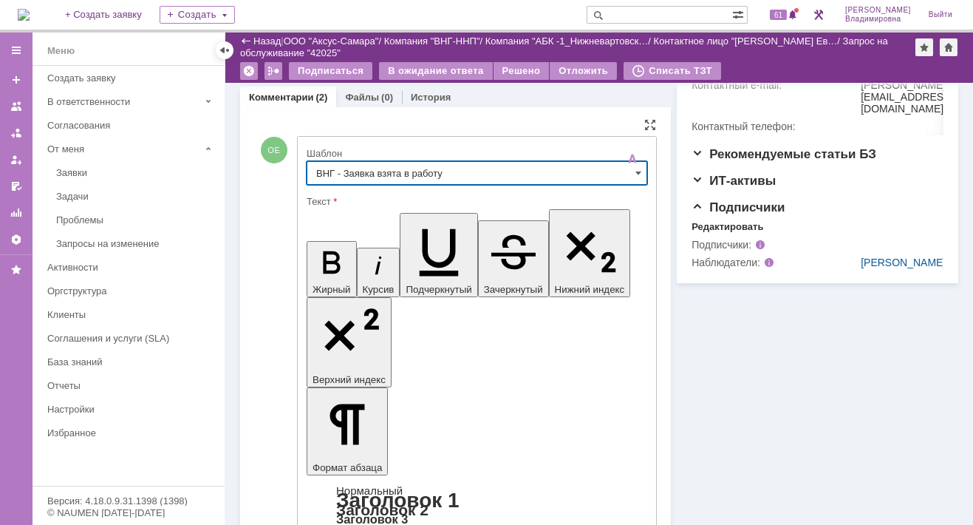
type input "ВНГ - Заявка взята в работу"
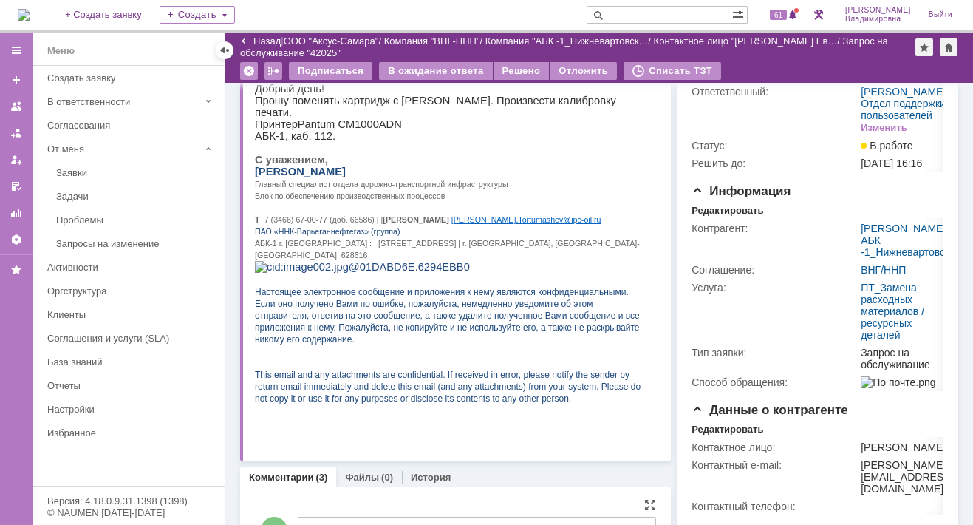
scroll to position [0, 0]
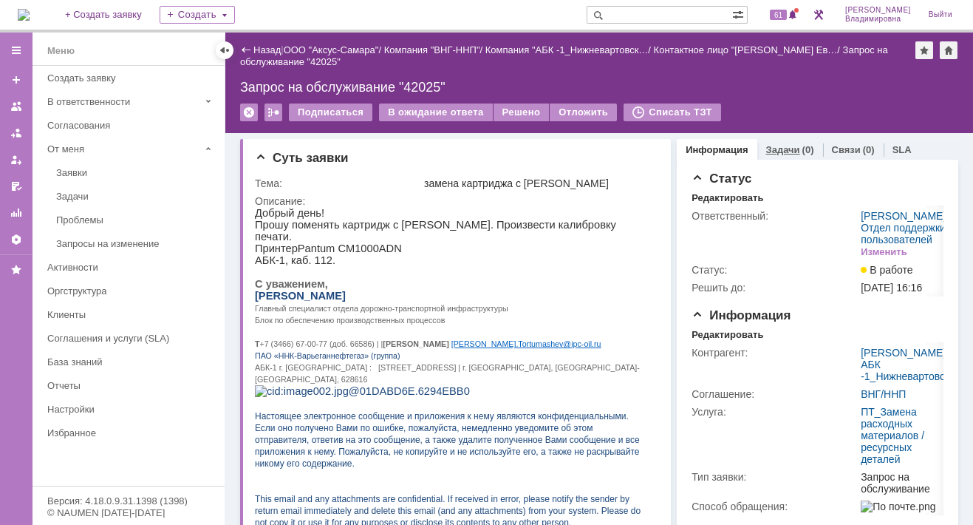
click at [773, 149] on link "Задачи" at bounding box center [783, 149] width 34 height 11
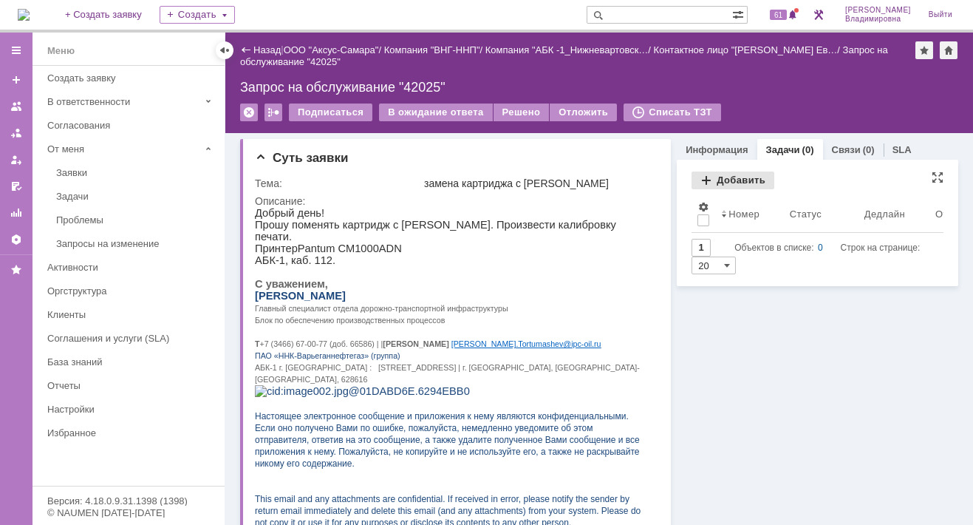
click at [725, 177] on div "Добавить" at bounding box center [733, 180] width 83 height 18
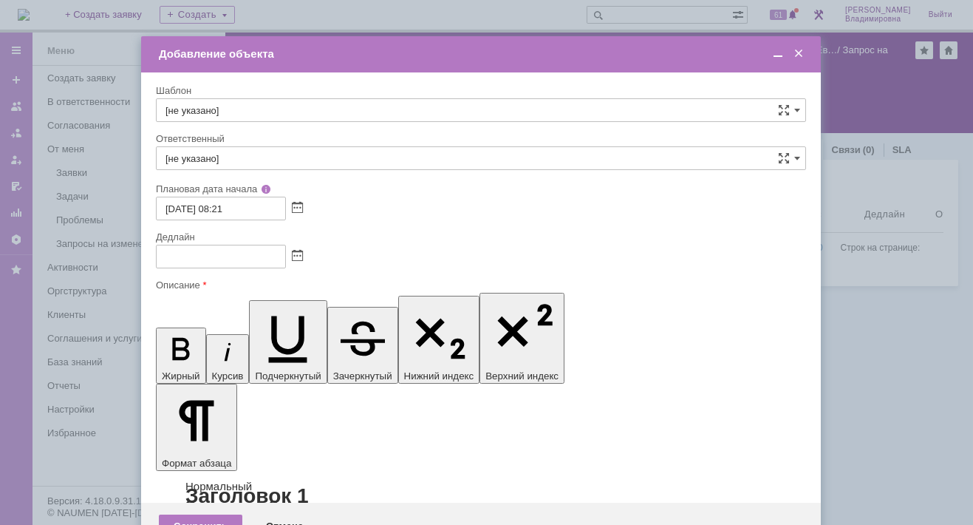
click at [191, 103] on input "[не указано]" at bounding box center [481, 110] width 650 height 24
click at [229, 264] on span "ВНГ / ННП - замена РМ (Запрос на обслуживание)" at bounding box center [480, 270] width 631 height 12
type input "ВНГ / ННП - замена РМ (Запрос на обслуживание)"
type input "Сидоров Евгений"
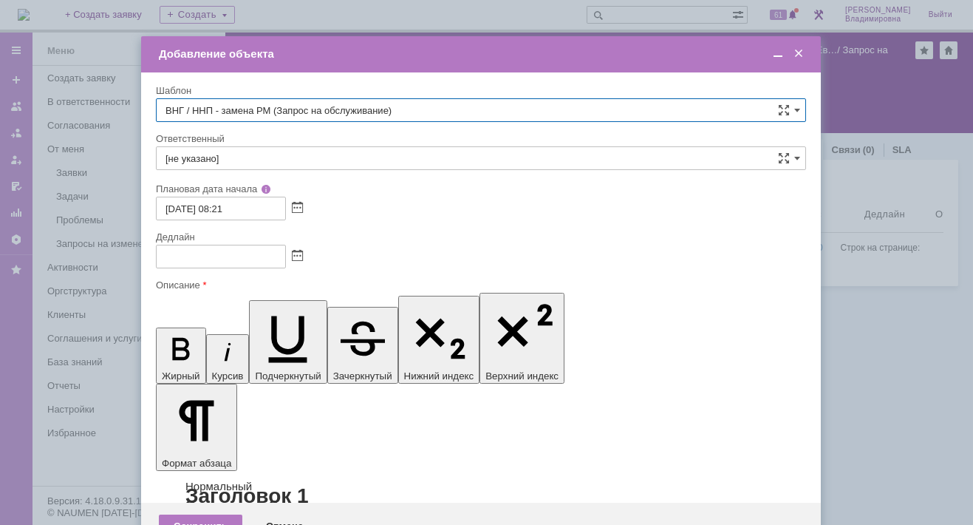
type input "29.09.2025 16:21"
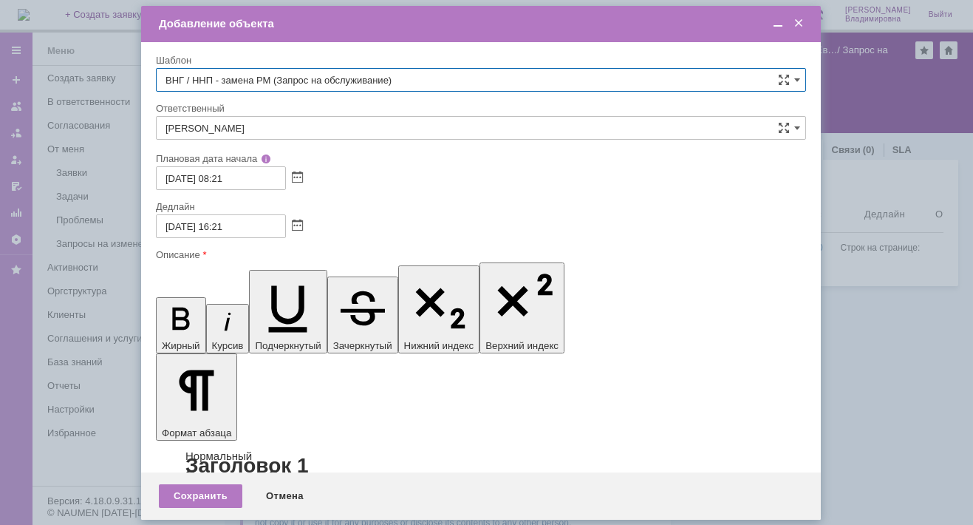
type input "ВНГ / ННП - замена РМ (Запрос на обслуживание)"
click at [264, 132] on input "Сидоров Евгений" at bounding box center [481, 128] width 650 height 24
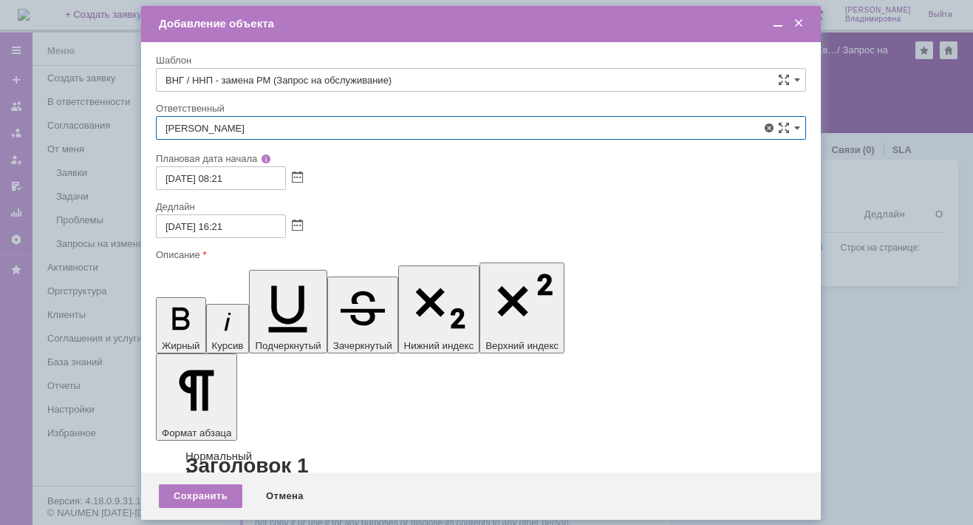
click at [262, 233] on span "[PERSON_NAME]" at bounding box center [480, 236] width 631 height 12
type input "[PERSON_NAME]"
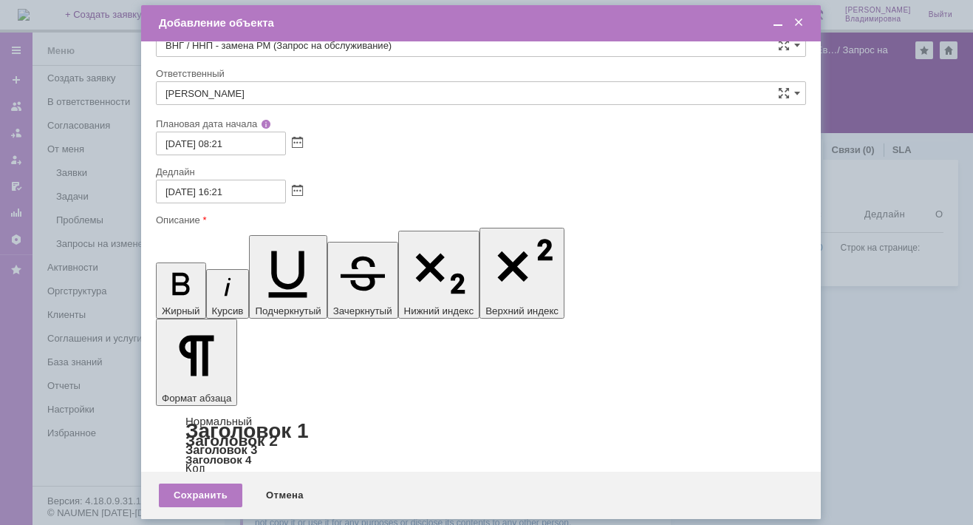
scroll to position [0, 0]
click at [227, 489] on div "Сохранить" at bounding box center [200, 495] width 83 height 24
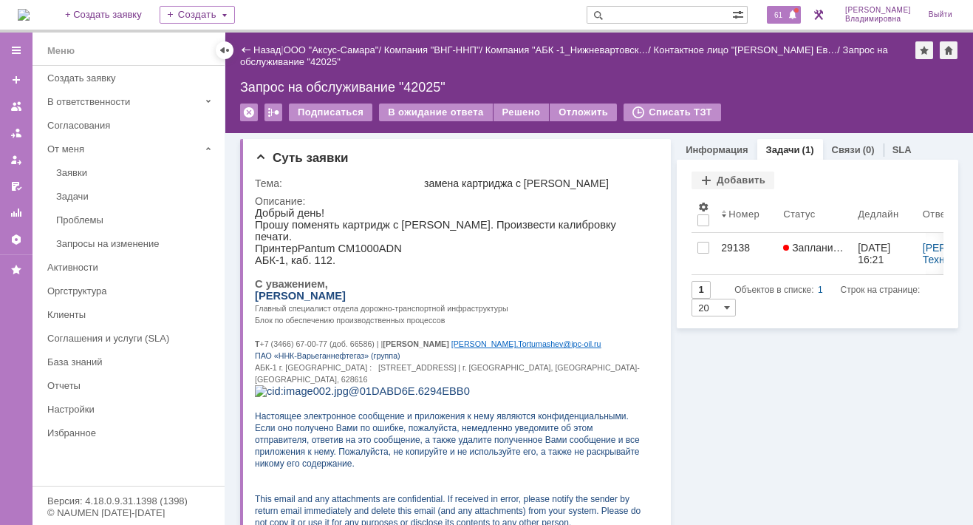
click at [787, 10] on span "61" at bounding box center [778, 15] width 17 height 10
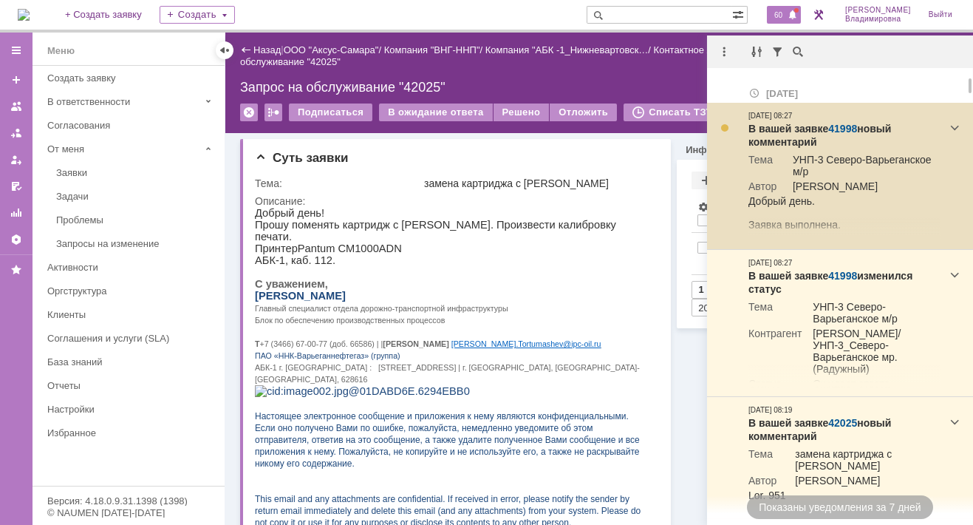
click at [836, 123] on link "41998" at bounding box center [842, 129] width 29 height 12
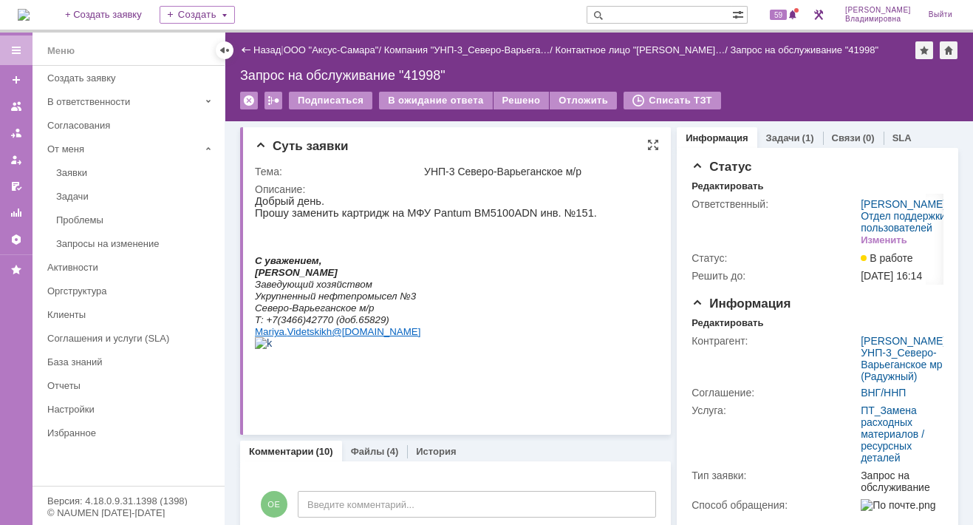
drag, startPoint x: 596, startPoint y: 281, endPoint x: 616, endPoint y: 264, distance: 26.2
click at [603, 279] on html "Добрый день. Прошу заменить картридж на МФУ Pantum BM 5100 ADN инв. №151. С ува…" at bounding box center [451, 283] width 393 height 177
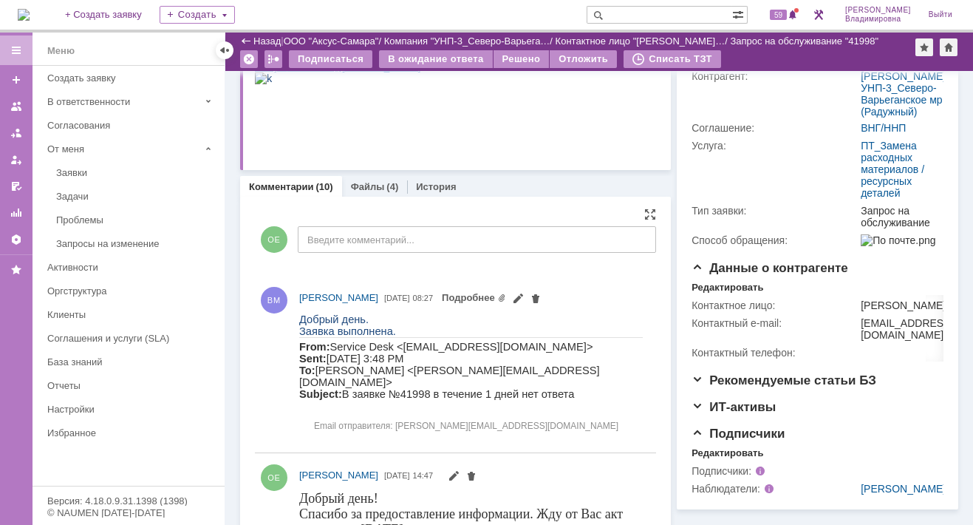
scroll to position [296, 0]
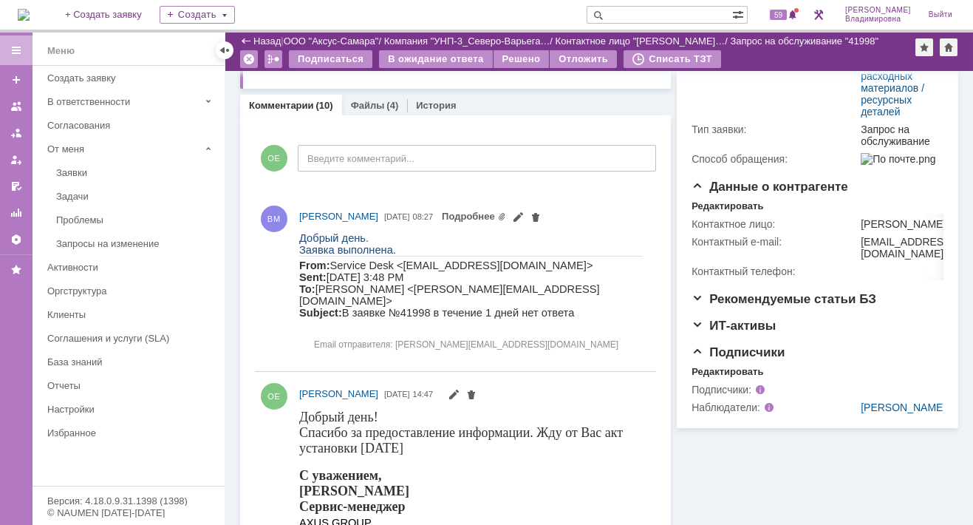
click at [30, 19] on img at bounding box center [24, 15] width 12 height 12
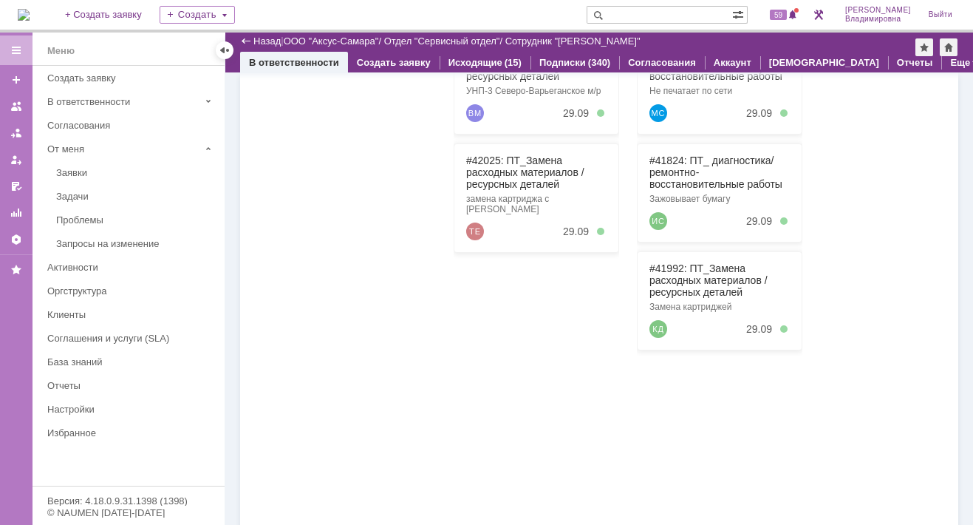
scroll to position [222, 0]
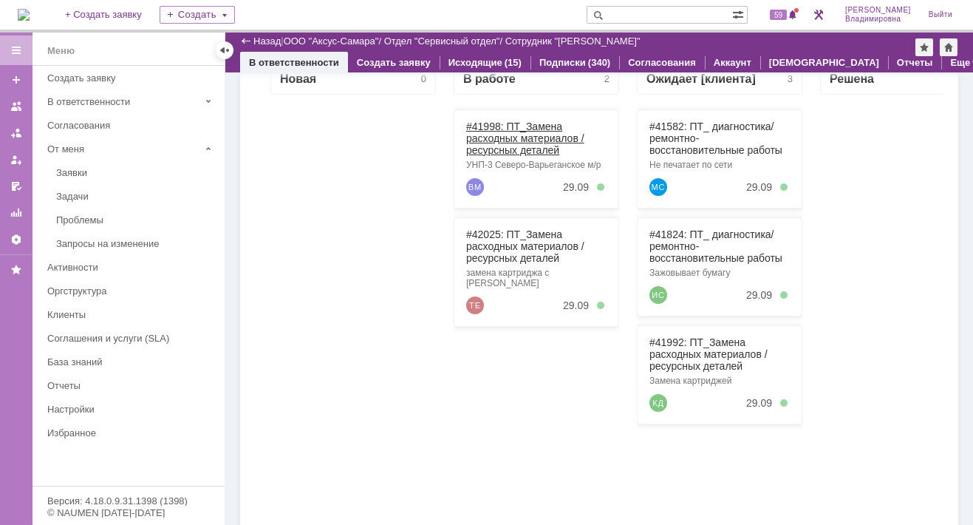
click at [490, 124] on link "#41998: ПТ_Замена расходных материалов / ресурсных деталей" at bounding box center [525, 137] width 118 height 35
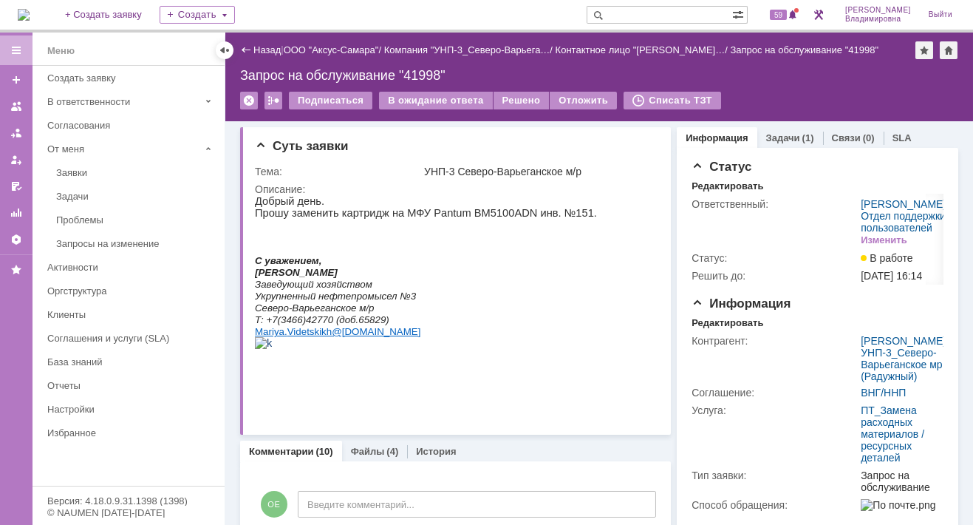
click at [30, 17] on img at bounding box center [24, 15] width 12 height 12
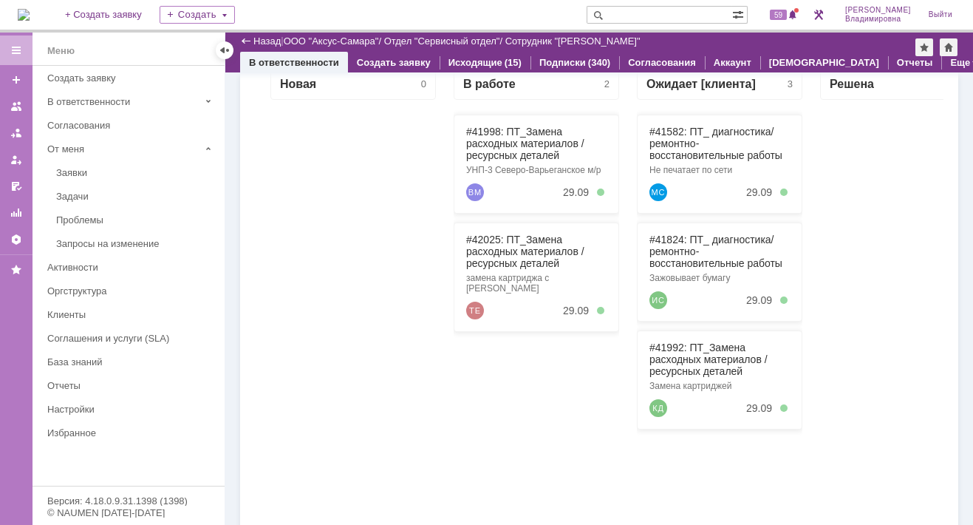
scroll to position [222, 0]
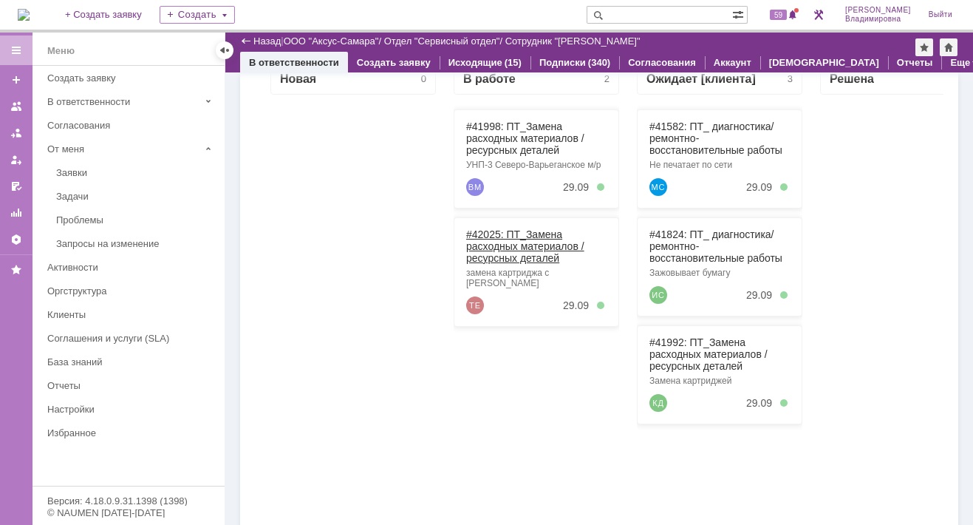
click at [485, 232] on link "#42025: ПТ_Замена расходных материалов / ресурсных деталей" at bounding box center [525, 245] width 118 height 35
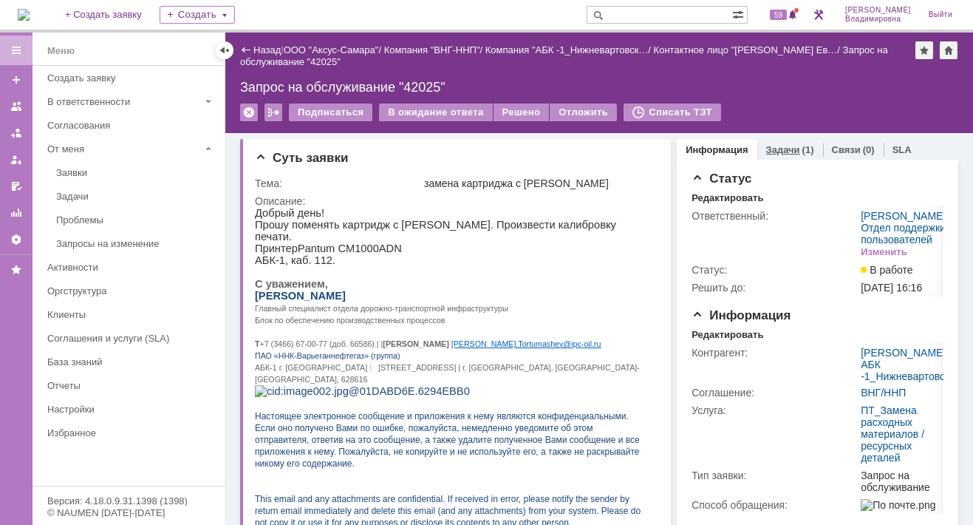
click at [766, 147] on link "Задачи" at bounding box center [783, 149] width 34 height 11
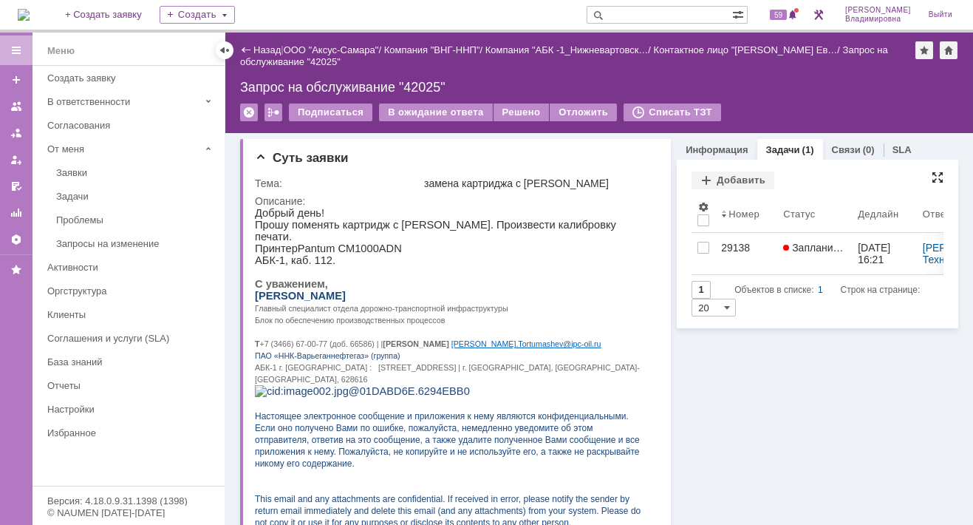
click at [932, 174] on div at bounding box center [938, 177] width 12 height 12
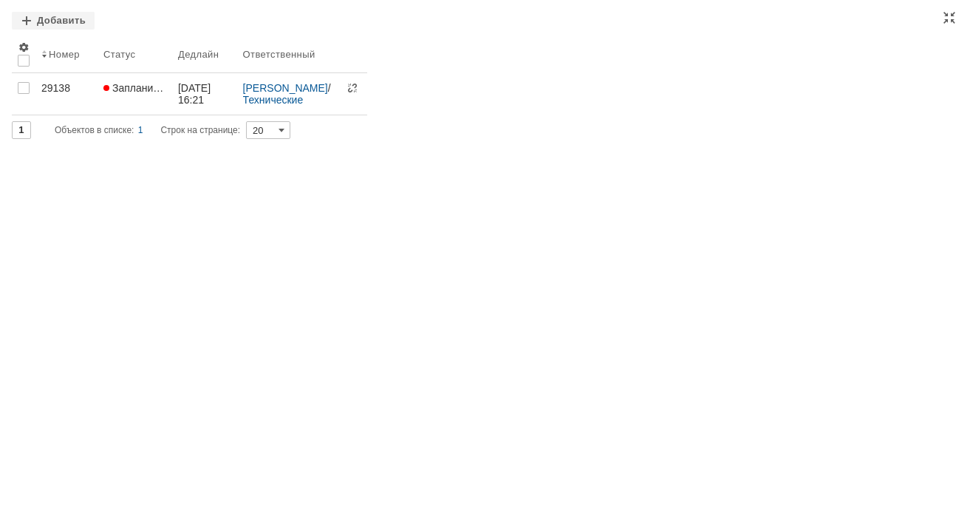
click at [664, 434] on div "Задачи Добавить Результаты поиска: 1 Объектов в списке: 1 Строк на странице: 20…" at bounding box center [486, 262] width 973 height 525
click at [315, 356] on div "Задачи Добавить Результаты поиска: 1 Объектов в списке: 1 Строк на странице: 20…" at bounding box center [486, 262] width 973 height 525
click at [948, 11] on div "Задачи Добавить Результаты поиска: 1 Объектов в списке: 1 Строк на странице: 20…" at bounding box center [486, 262] width 973 height 525
click at [944, 59] on div "Номер Статус Дедлайн Ответственный 29138 Запланирована 29.09.2025 16:21 Татарин…" at bounding box center [486, 75] width 949 height 80
click at [951, 15] on div at bounding box center [949, 18] width 12 height 12
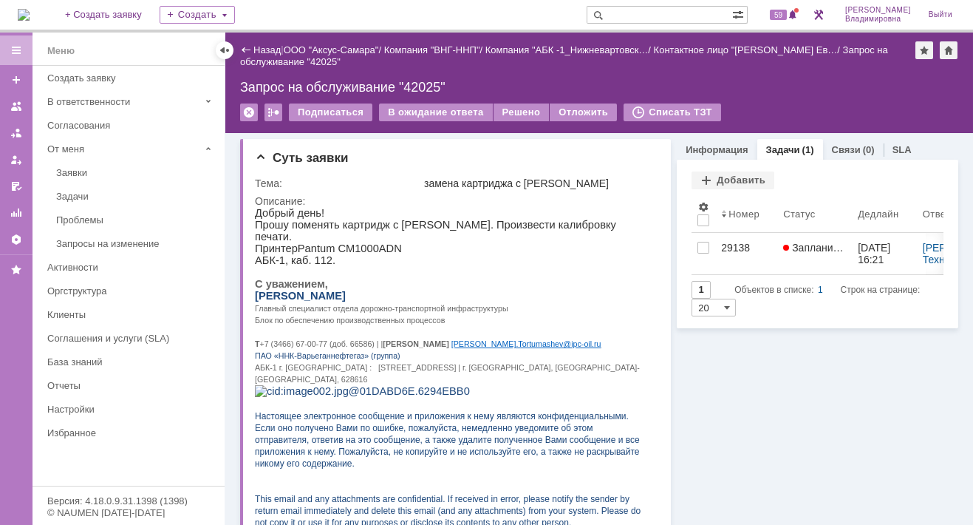
scroll to position [38, 0]
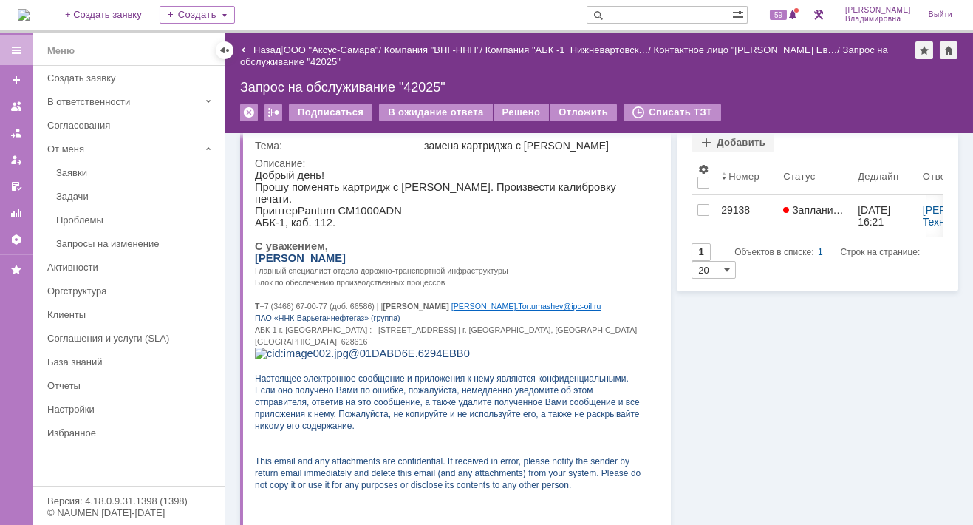
click at [422, 323] on p "ПАО «ННК-Варьеганнефтегаз» (группа)" at bounding box center [451, 317] width 393 height 12
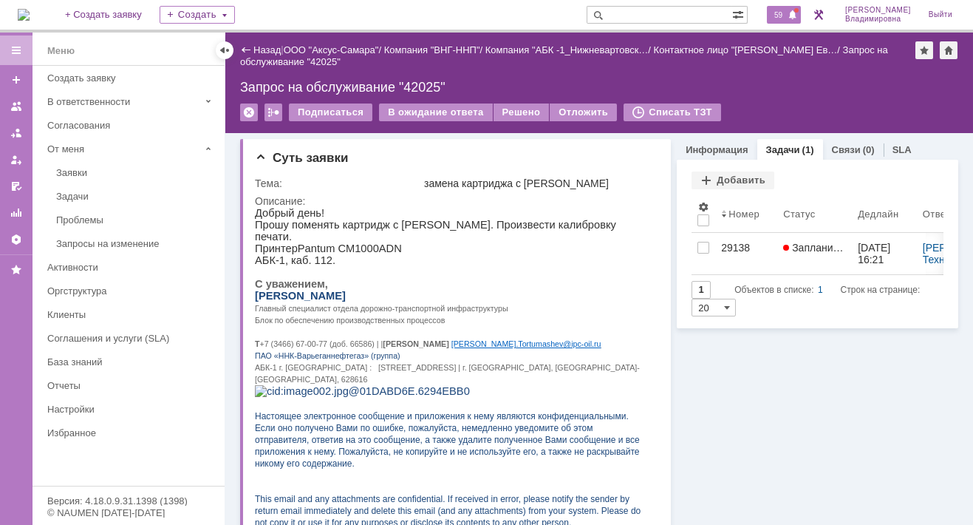
click at [787, 10] on span "59" at bounding box center [778, 15] width 17 height 10
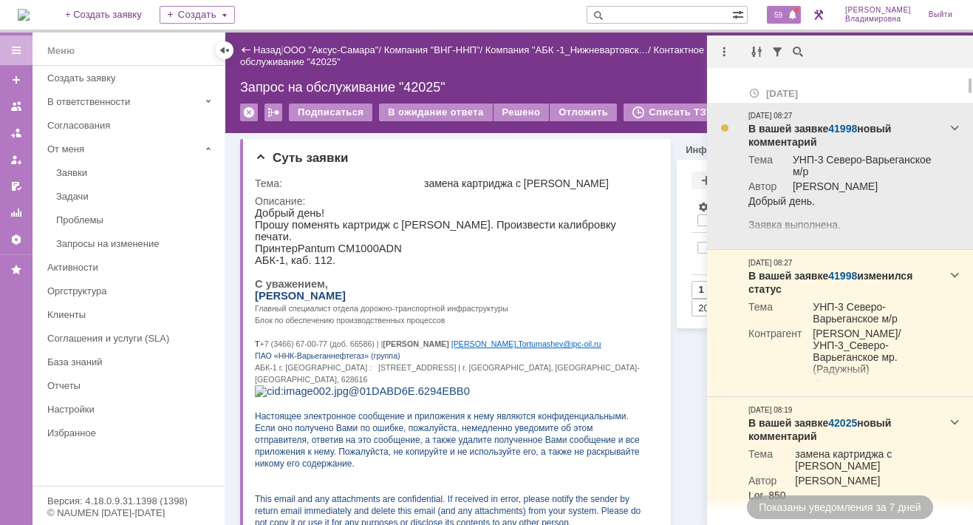
click at [840, 127] on link "41998" at bounding box center [842, 129] width 29 height 12
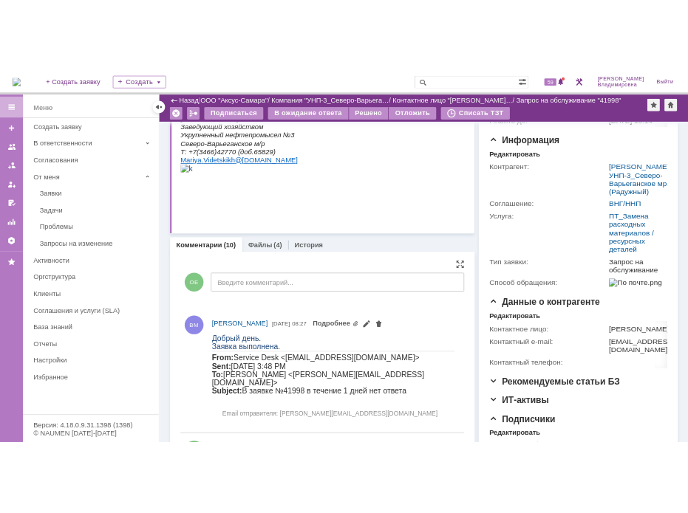
scroll to position [222, 0]
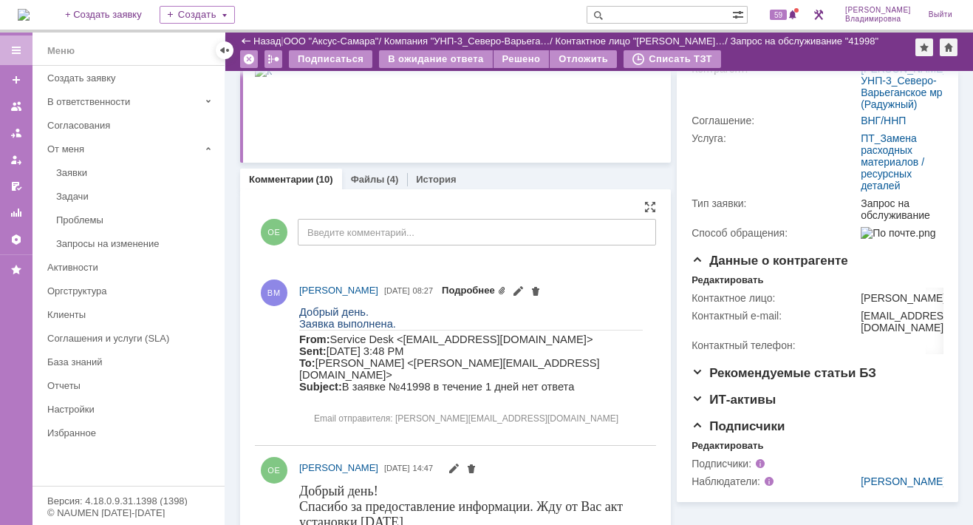
click at [506, 290] on link "Подробнее" at bounding box center [474, 289] width 64 height 11
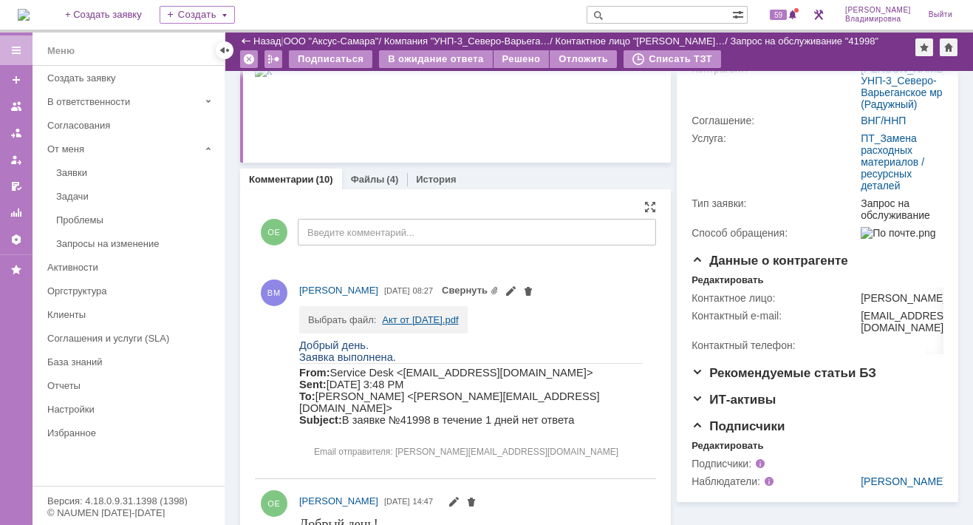
click at [408, 316] on link "Акт от [DATE].pdf" at bounding box center [420, 319] width 76 height 11
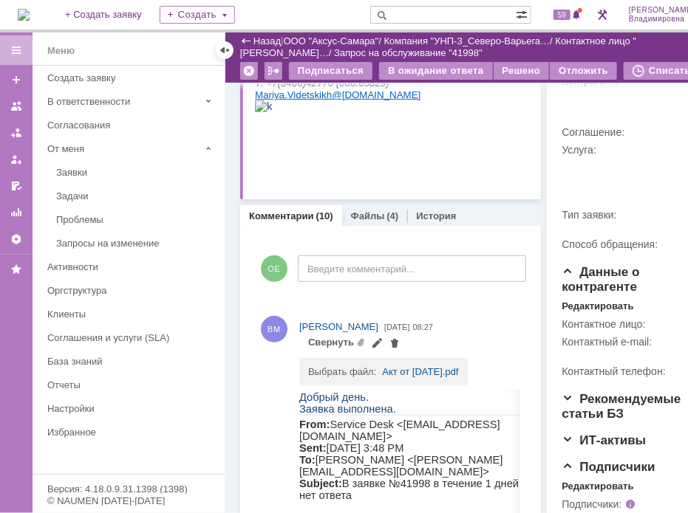
click at [483, 113] on p at bounding box center [386, 107] width 264 height 12
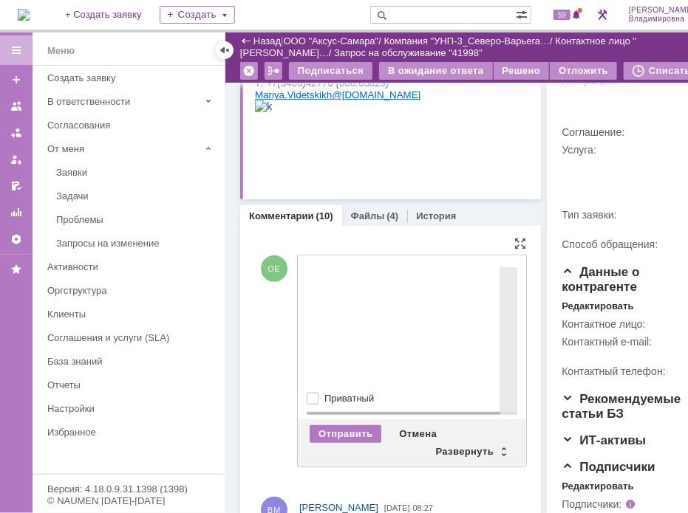
scroll to position [0, 0]
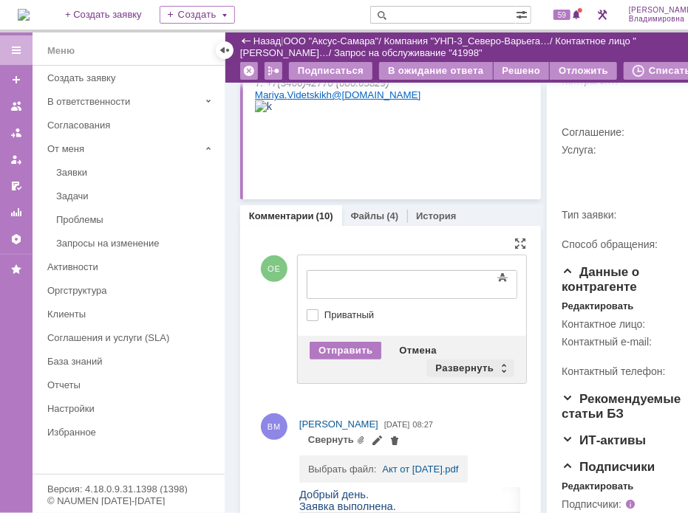
click at [468, 361] on div "Развернуть" at bounding box center [471, 369] width 88 height 18
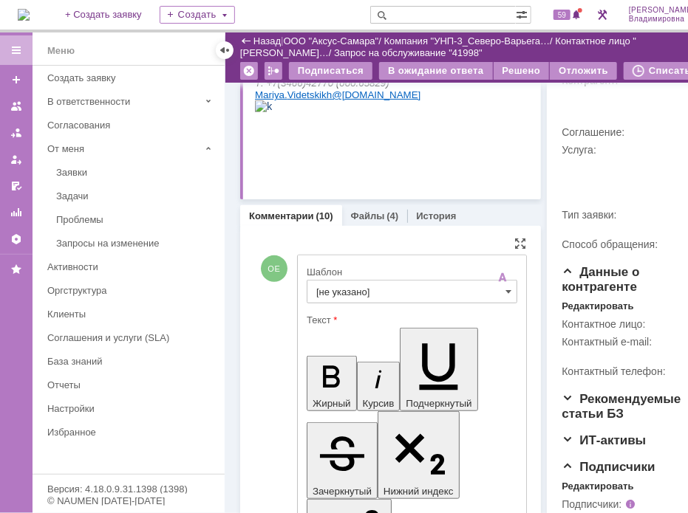
click at [330, 291] on input "[не указано]" at bounding box center [412, 292] width 211 height 24
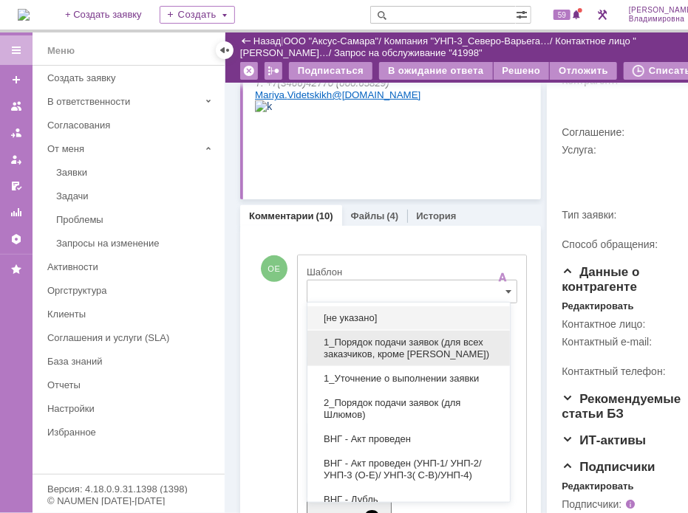
scroll to position [223, 0]
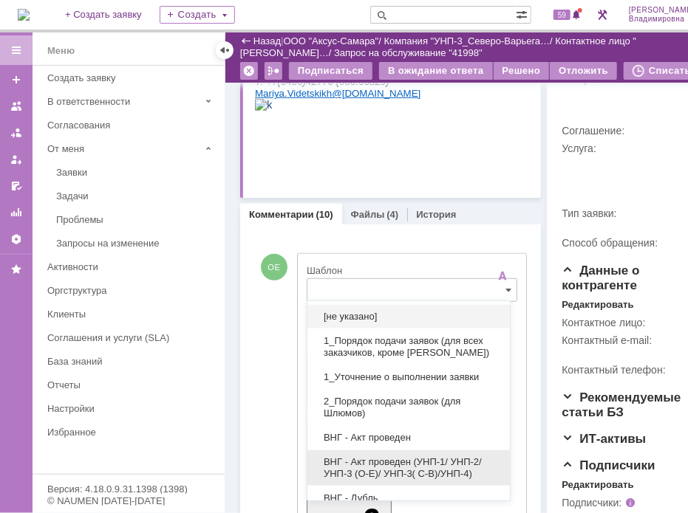
click at [375, 457] on span "ВНГ - Акт проведен (УНП-1/ УНП-2/ УНП-3 (О-Е)/ УНП-3( С-В)/УНП-4)" at bounding box center [408, 469] width 185 height 24
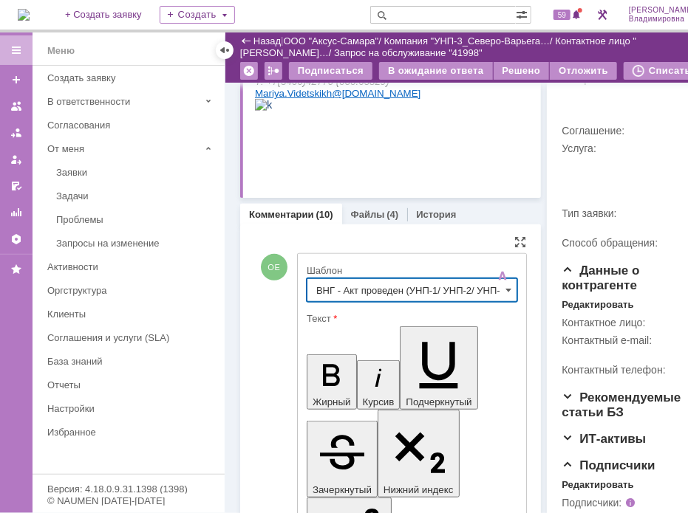
type input "ВНГ - Акт проведен (УНП-1/ УНП-2/ УНП-3 (О-Е)/ УНП-3( С-В)/УНП-4)"
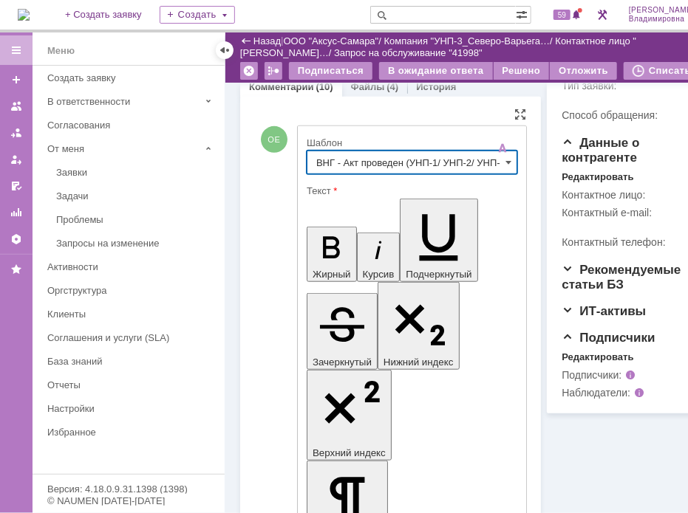
scroll to position [445, 0]
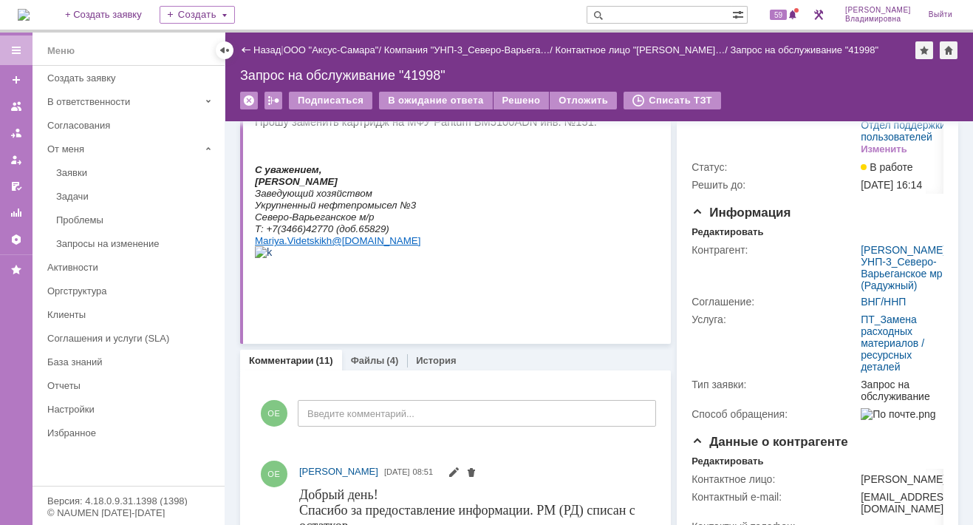
scroll to position [0, 0]
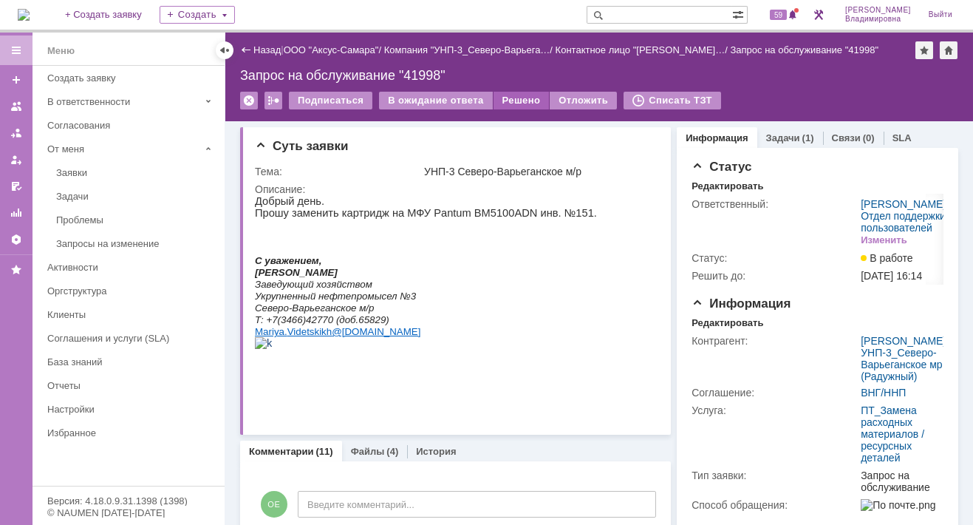
click at [511, 95] on div "Решено" at bounding box center [522, 101] width 56 height 18
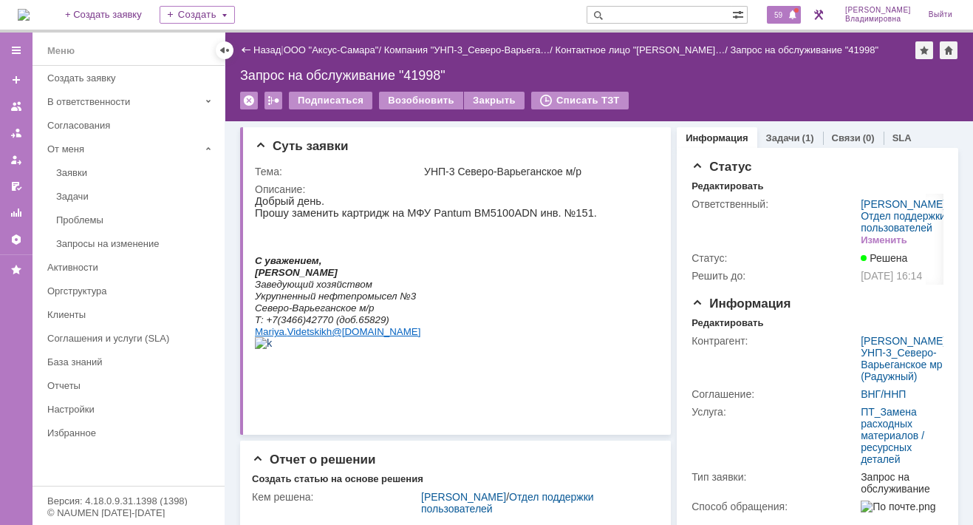
click at [787, 16] on span "59" at bounding box center [778, 15] width 17 height 10
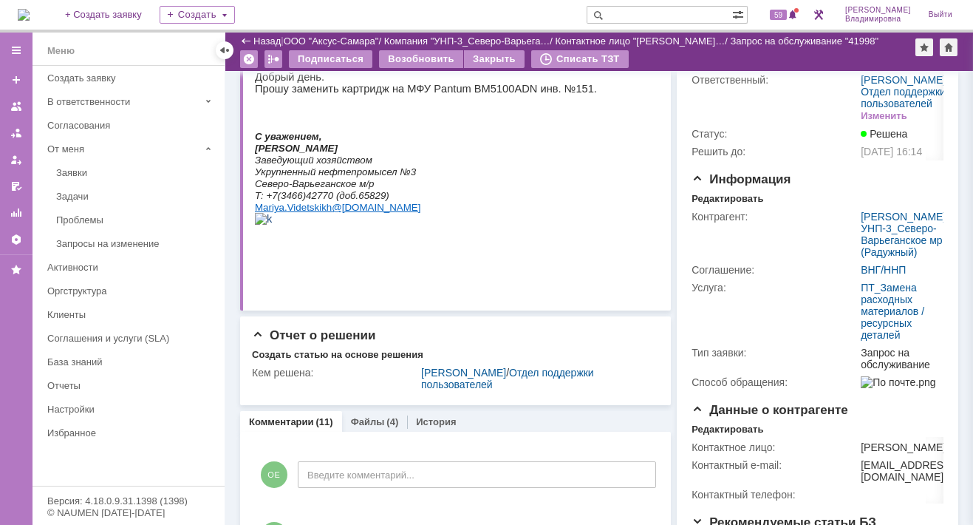
click at [652, 12] on input "text" at bounding box center [660, 15] width 146 height 18
type input "41992"
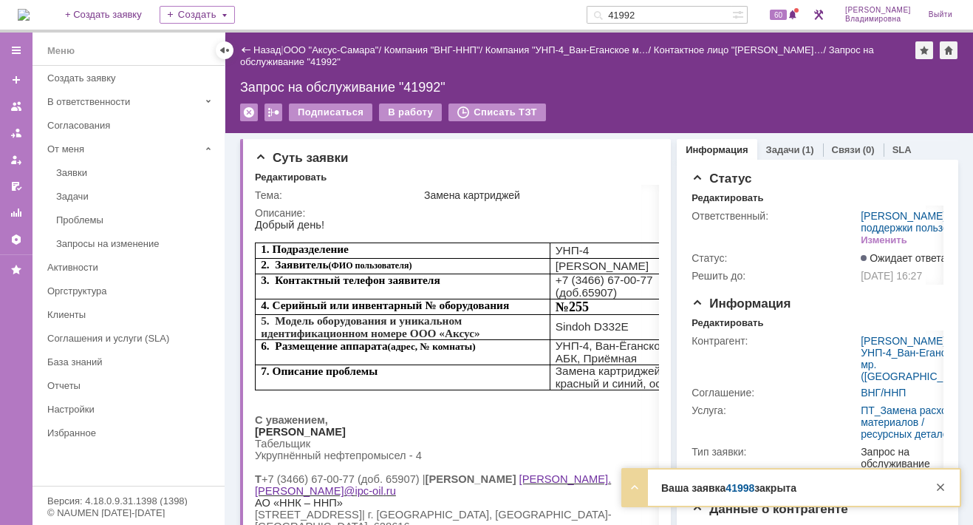
click at [740, 490] on link "41998" at bounding box center [740, 488] width 29 height 12
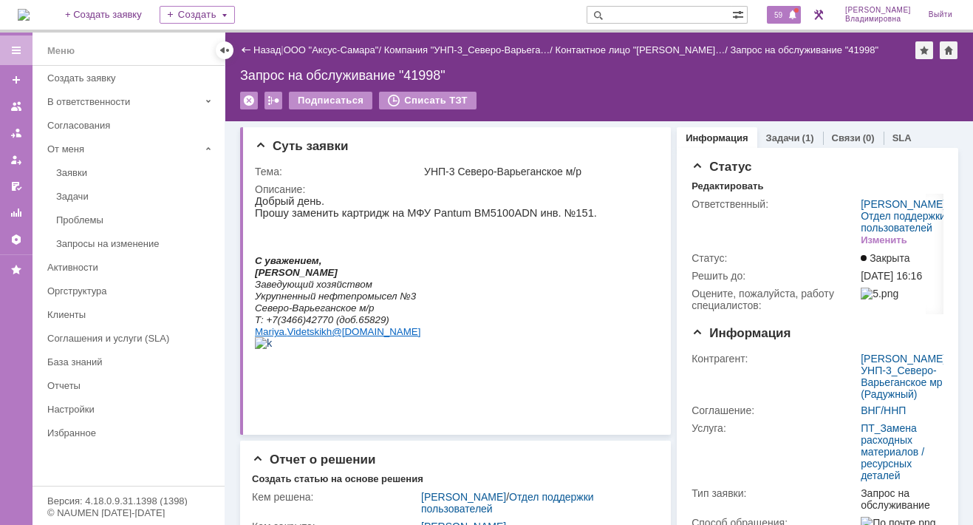
click at [788, 21] on div "59" at bounding box center [784, 15] width 34 height 18
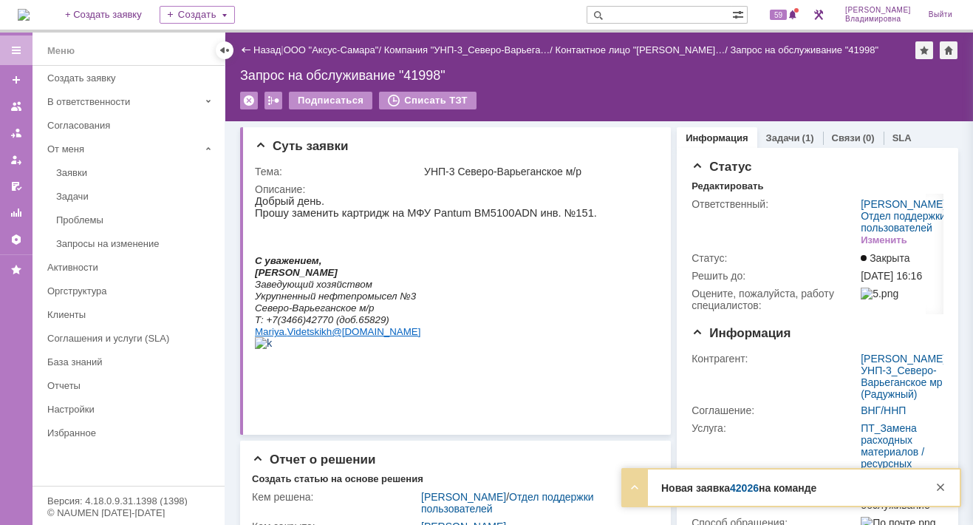
click at [740, 496] on div "Новая заявка 42026 на команде Тема в магазине [GEOGRAPHIC_DATA] не печатает при…" at bounding box center [791, 487] width 337 height 36
click at [781, 12] on span "59" at bounding box center [778, 15] width 17 height 10
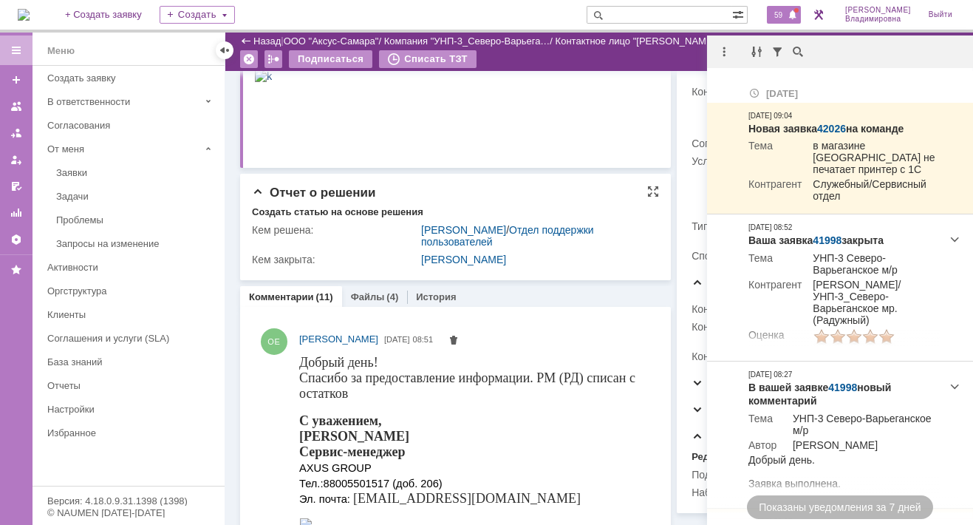
scroll to position [222, 0]
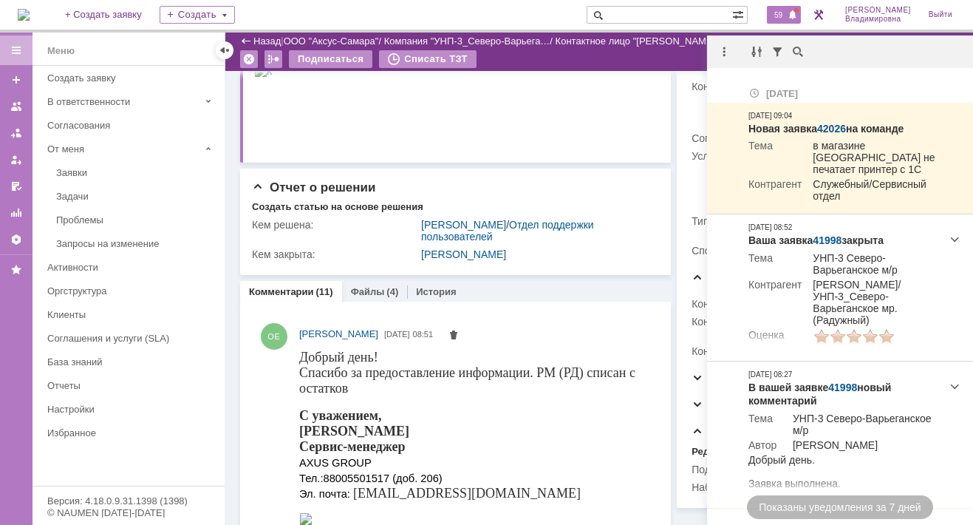
click at [604, 23] on span at bounding box center [596, 15] width 18 height 18
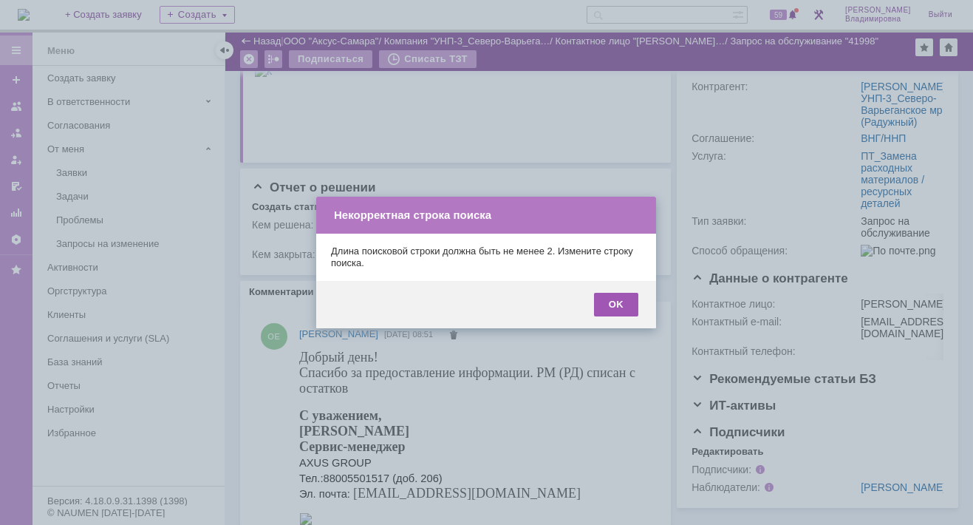
click at [602, 304] on div "OK" at bounding box center [616, 305] width 44 height 24
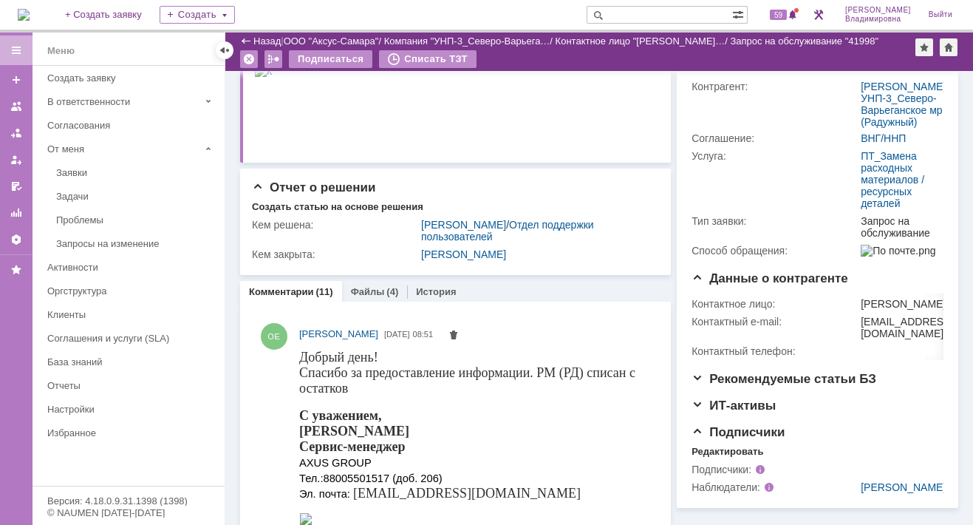
click at [635, 10] on input "text" at bounding box center [660, 15] width 146 height 18
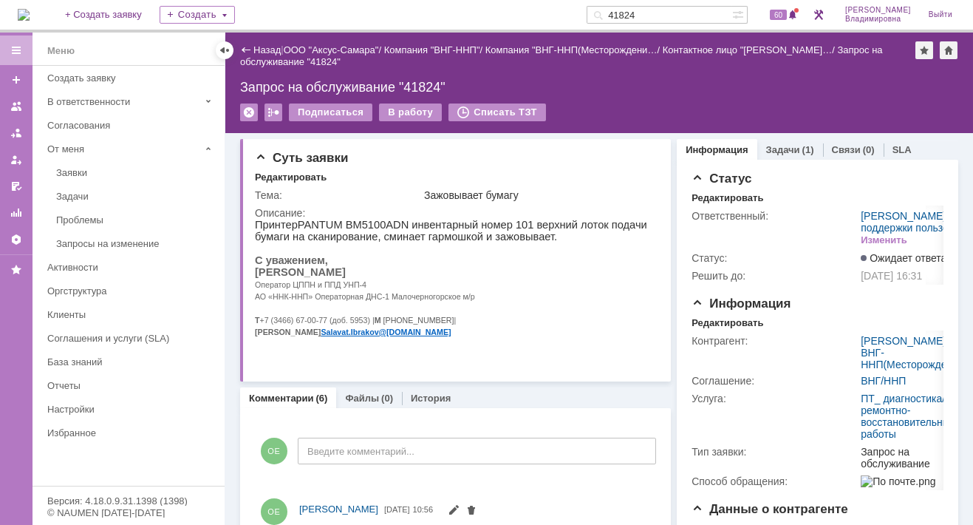
drag, startPoint x: 667, startPoint y: 14, endPoint x: 597, endPoint y: 19, distance: 70.4
click at [597, 19] on div "На домашнюю + Создать заявку Создать 41824 60 Орлова Елена Владимировна Выйти" at bounding box center [486, 16] width 973 height 33
type input "42025"
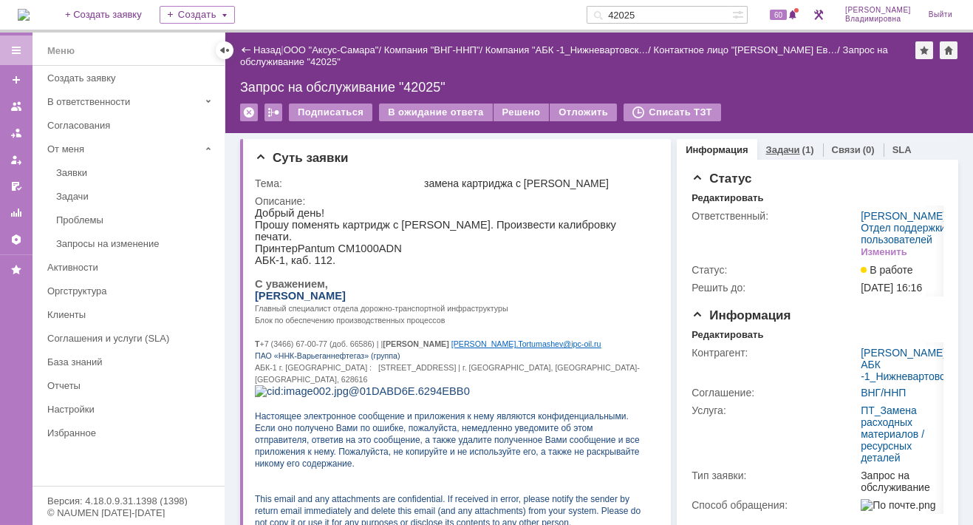
click at [774, 149] on link "Задачи" at bounding box center [783, 149] width 34 height 11
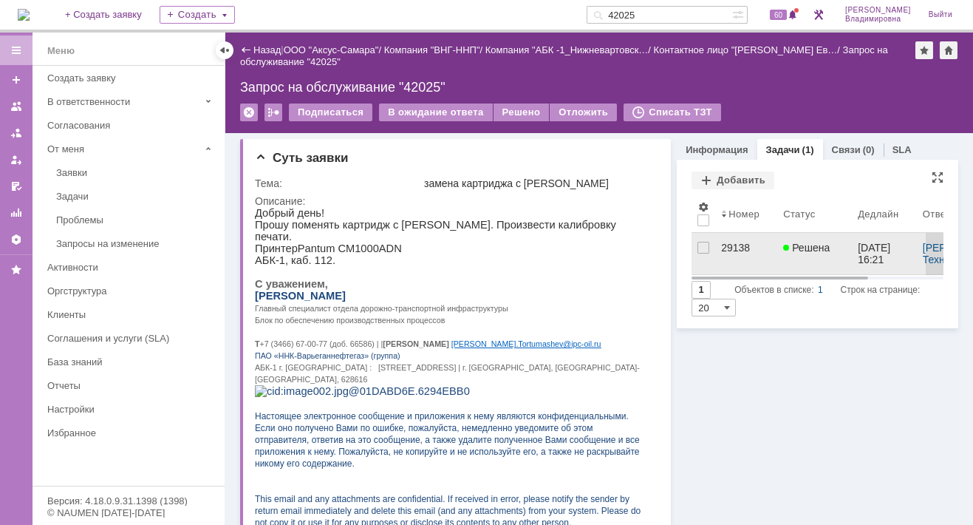
click at [721, 246] on div "29138" at bounding box center [746, 248] width 50 height 12
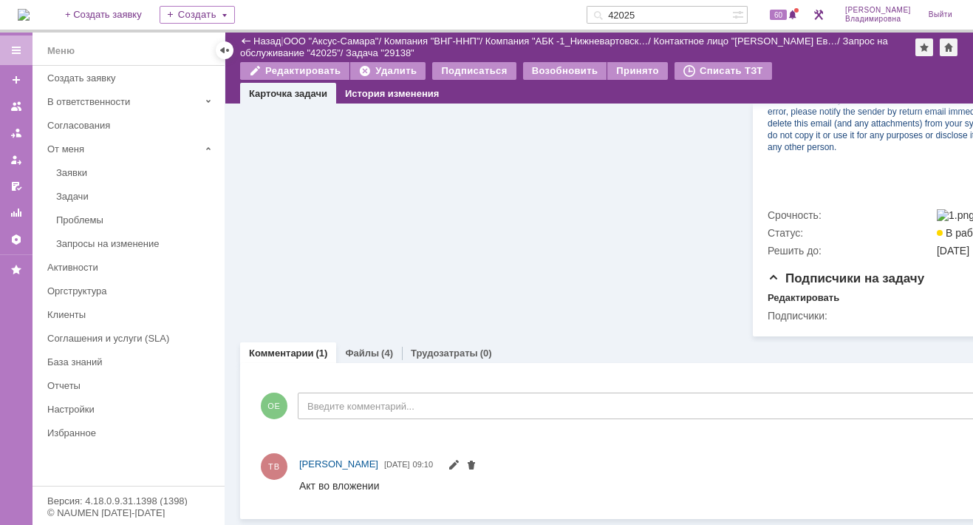
scroll to position [686, 0]
click at [362, 347] on link "Файлы" at bounding box center [362, 352] width 34 height 11
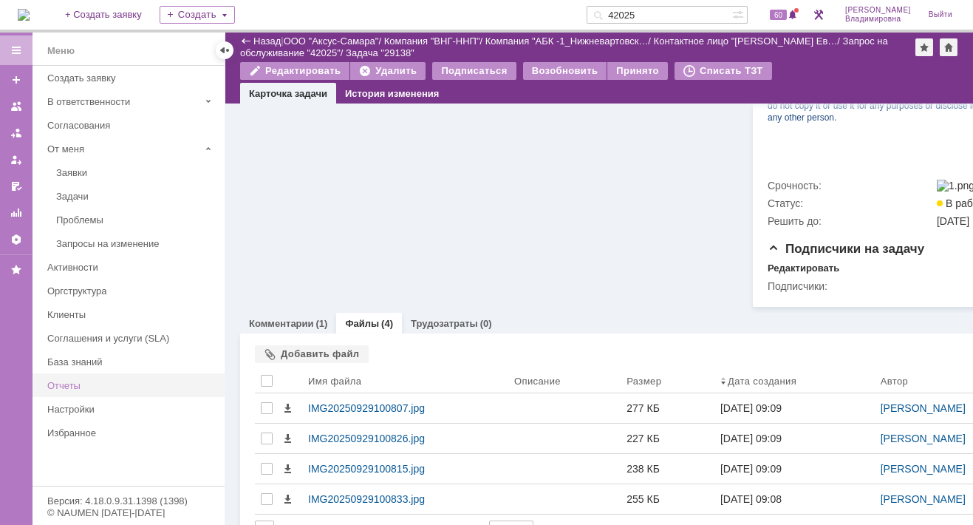
scroll to position [686, 0]
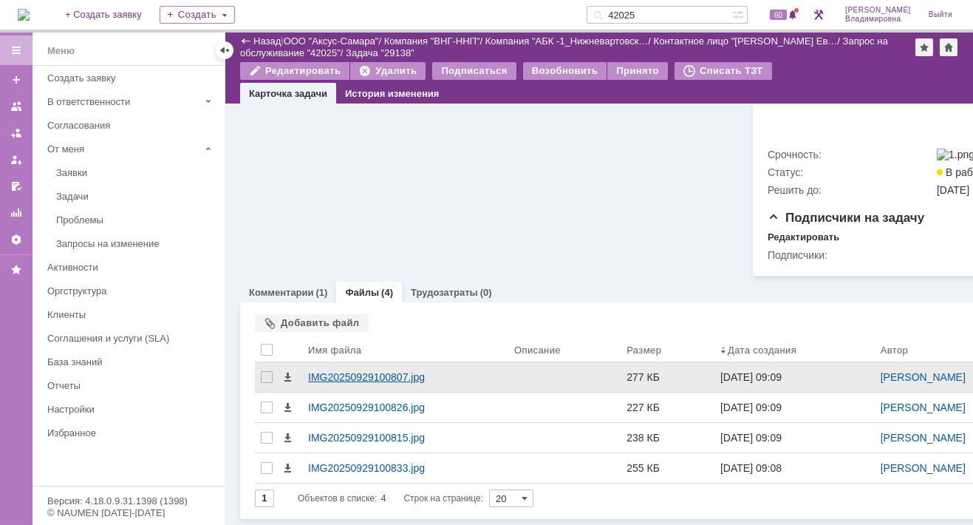
click at [360, 383] on div "IMG20250929100807.jpg" at bounding box center [405, 377] width 194 height 12
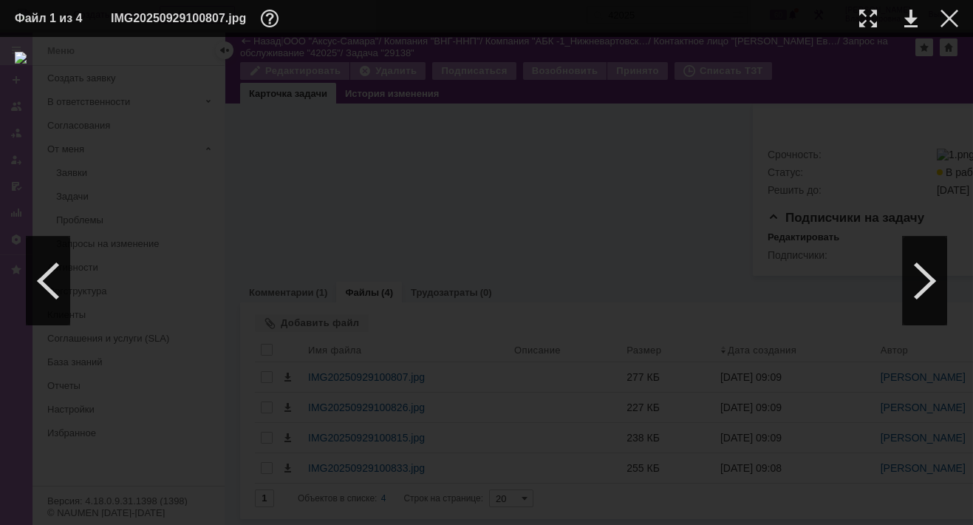
click at [939, 17] on td at bounding box center [938, 18] width 41 height 22
click at [949, 16] on div at bounding box center [950, 19] width 18 height 18
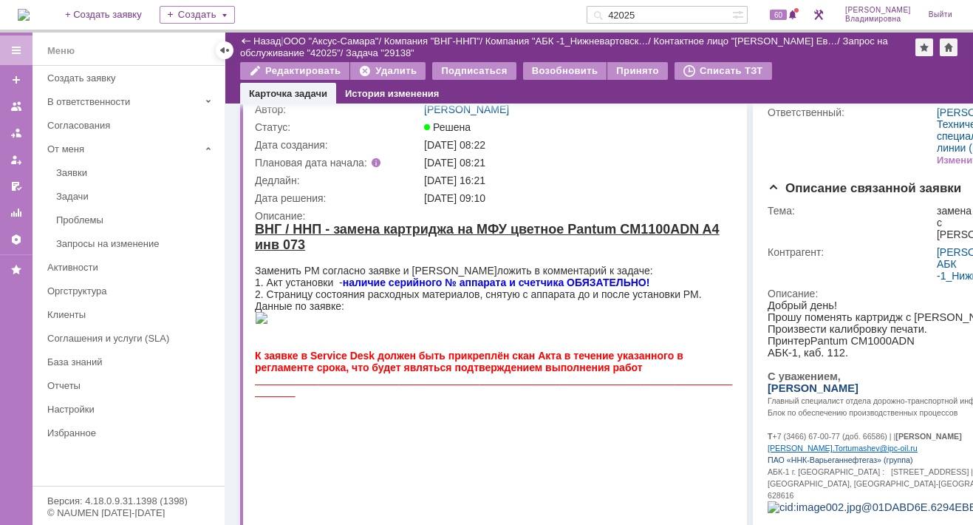
scroll to position [0, 0]
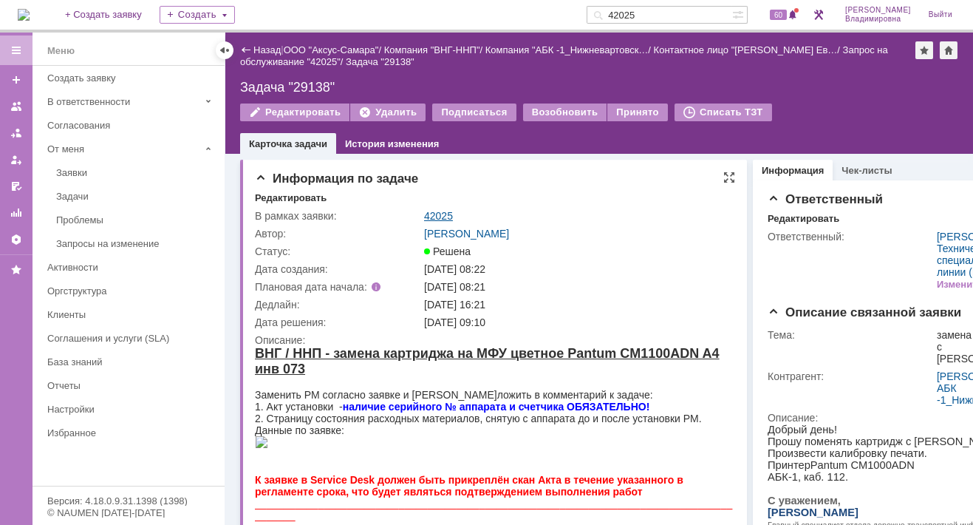
click at [444, 213] on link "42025" at bounding box center [438, 216] width 29 height 12
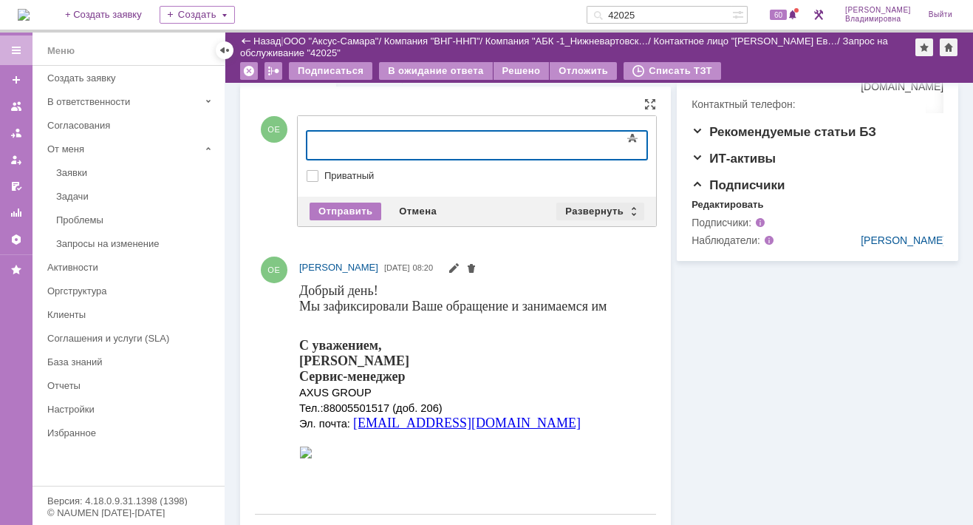
click at [583, 203] on div "Развернуть" at bounding box center [600, 211] width 88 height 18
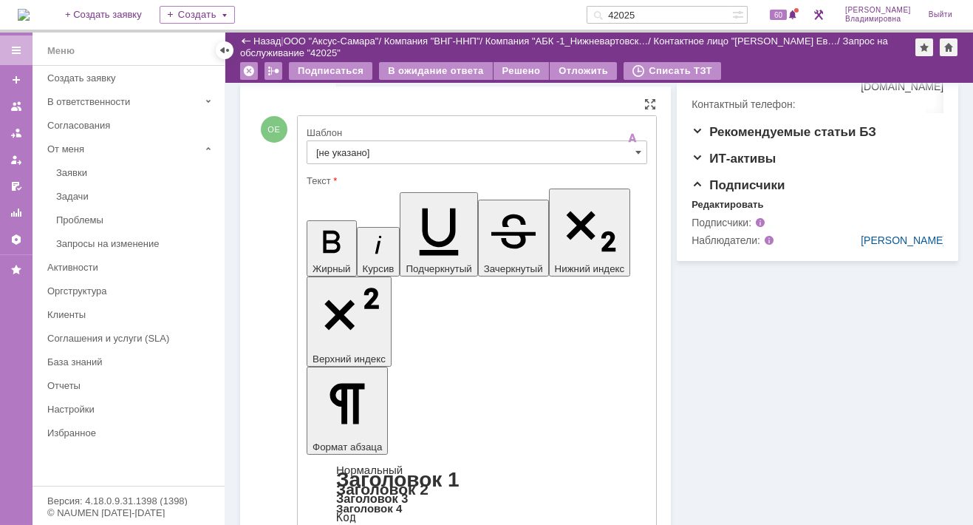
click at [314, 146] on input "[не указано]" at bounding box center [477, 152] width 341 height 24
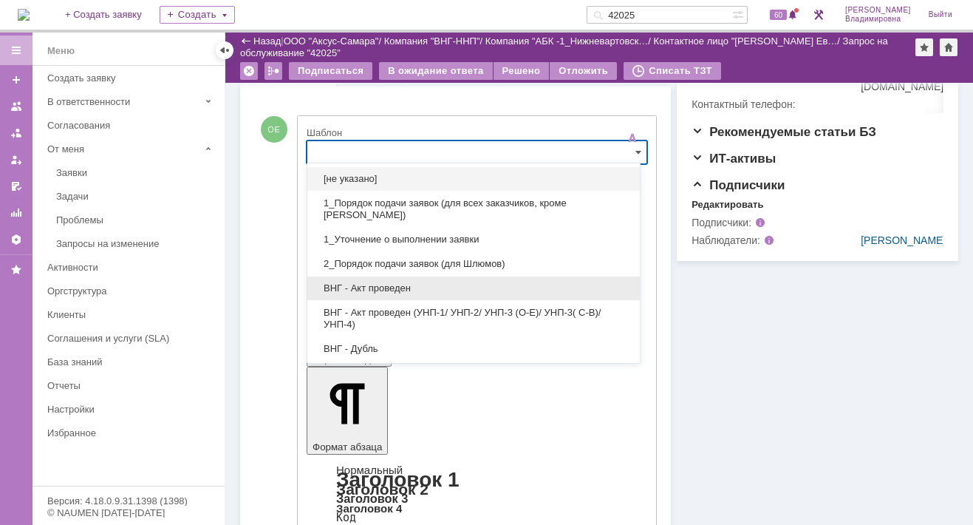
click at [398, 285] on span "ВНГ - Акт проведен" at bounding box center [473, 288] width 315 height 12
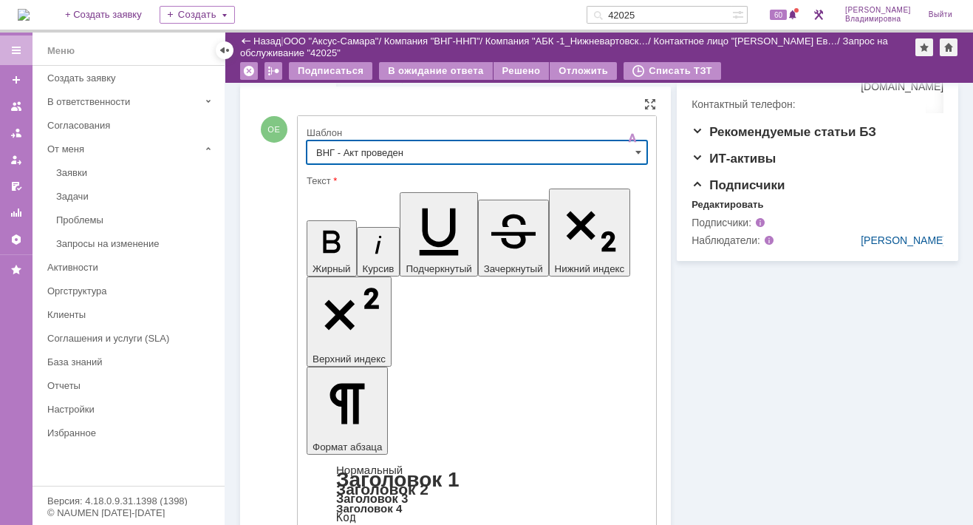
type input "ВНГ - Акт проведен"
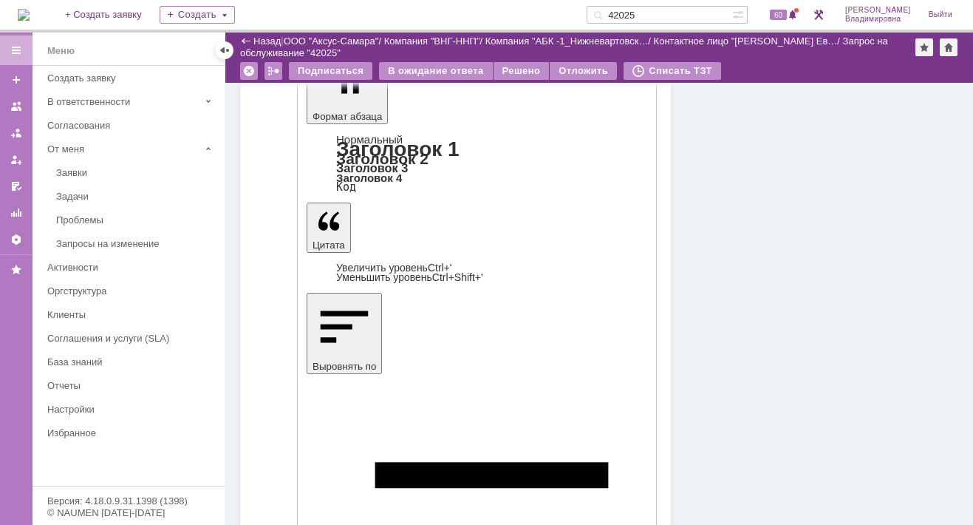
scroll to position [844, 0]
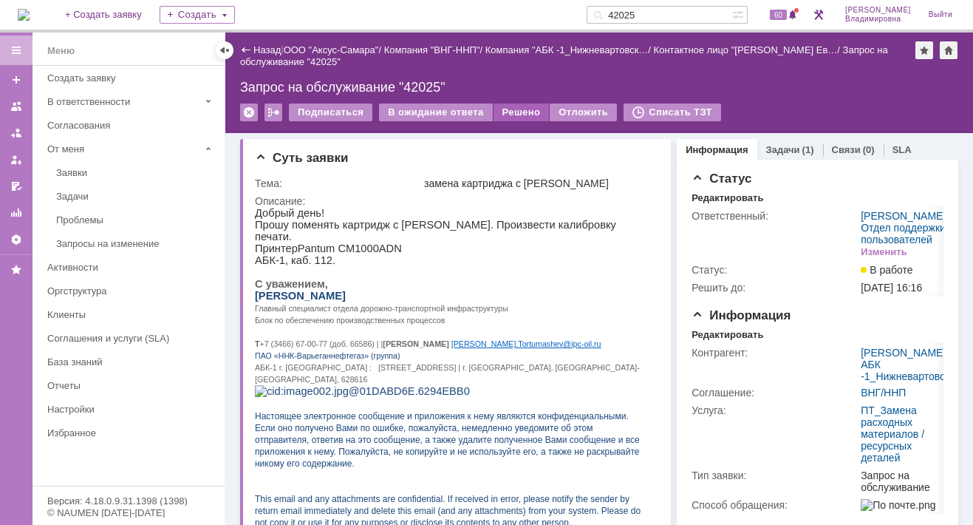
scroll to position [0, 0]
click at [515, 111] on div "Решено" at bounding box center [522, 112] width 56 height 18
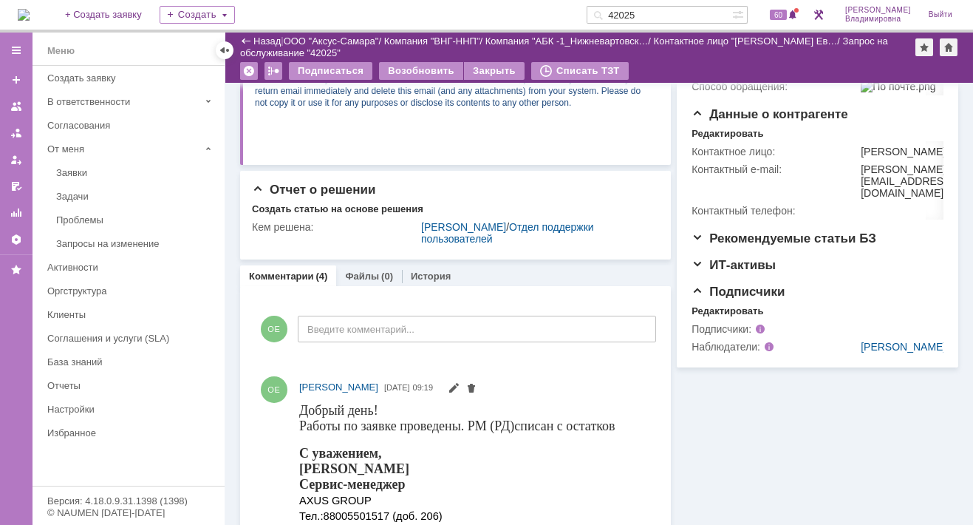
scroll to position [74, 0]
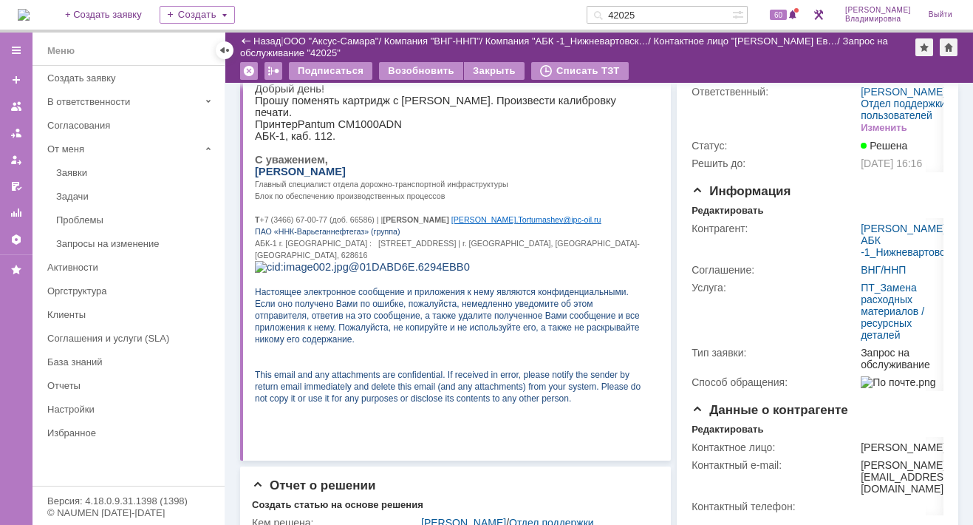
click at [30, 11] on img at bounding box center [24, 15] width 12 height 12
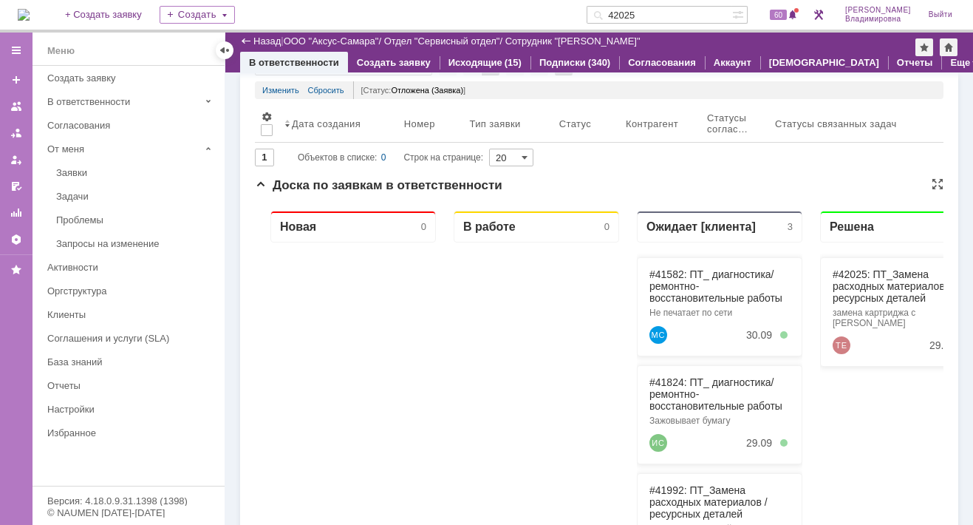
scroll to position [74, 0]
drag, startPoint x: 659, startPoint y: 10, endPoint x: 620, endPoint y: 13, distance: 39.2
click at [620, 13] on div "42025" at bounding box center [660, 15] width 146 height 18
type input "29089"
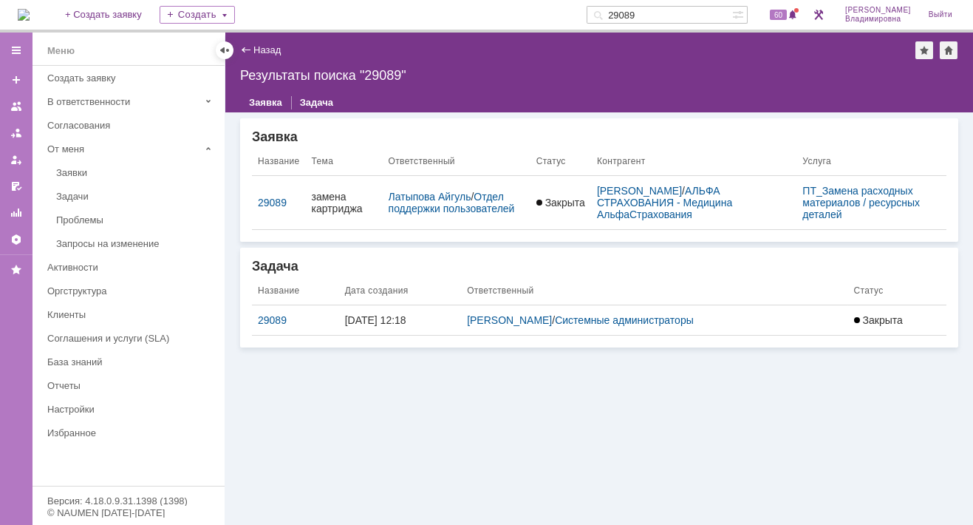
click at [267, 318] on div "29089" at bounding box center [295, 320] width 75 height 12
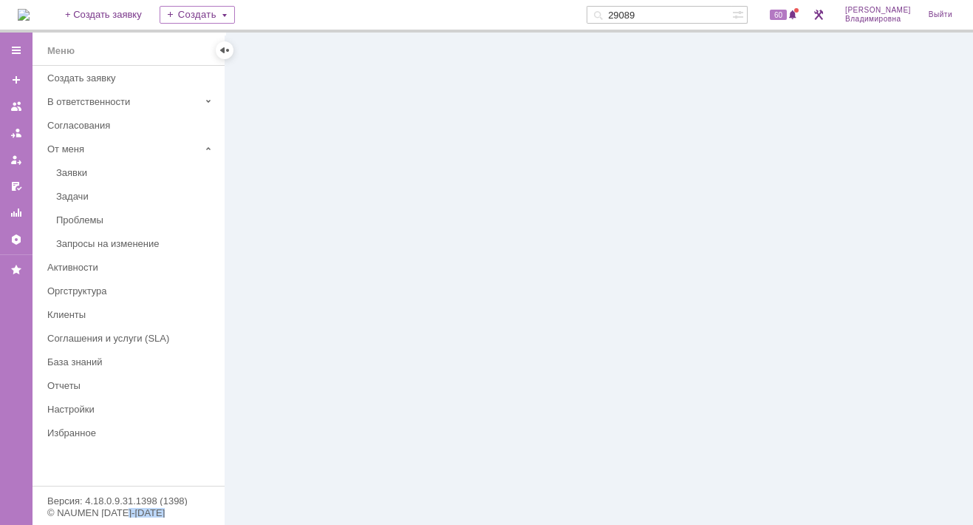
click at [267, 318] on div at bounding box center [599, 279] width 748 height 492
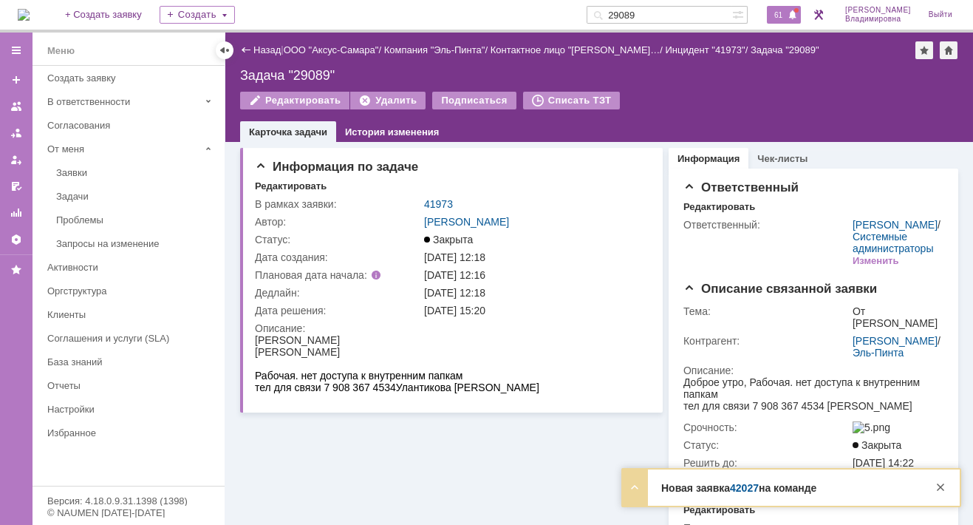
click at [787, 16] on span "61" at bounding box center [778, 15] width 17 height 10
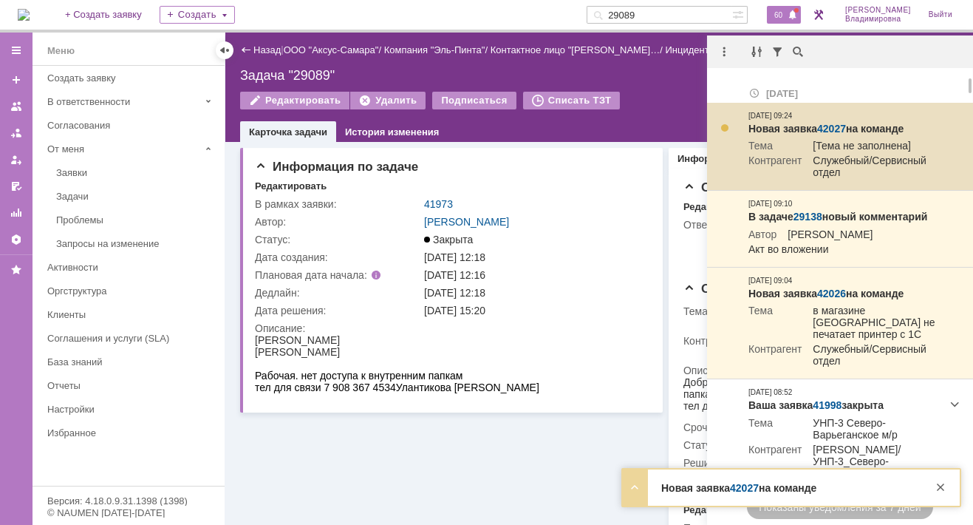
click at [835, 129] on link "42027" at bounding box center [831, 129] width 29 height 12
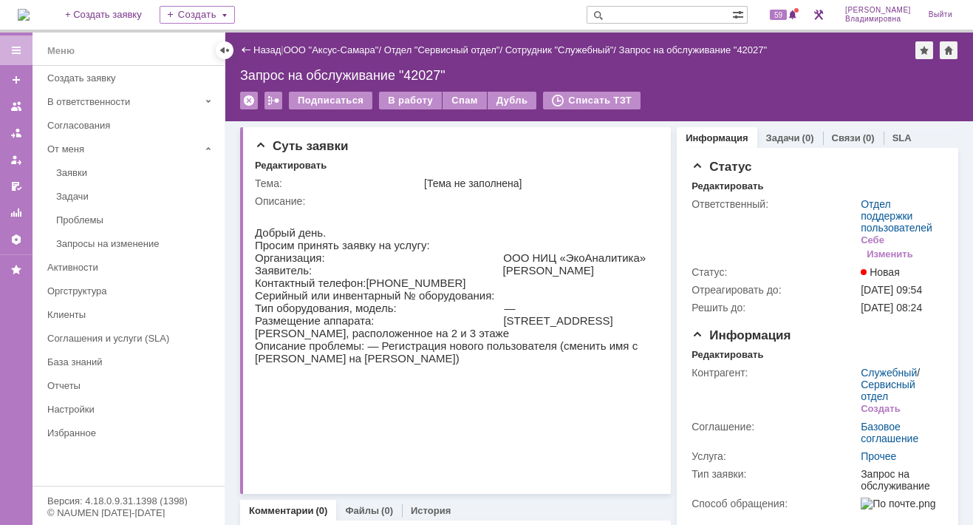
click at [636, 16] on input "text" at bounding box center [660, 15] width 146 height 18
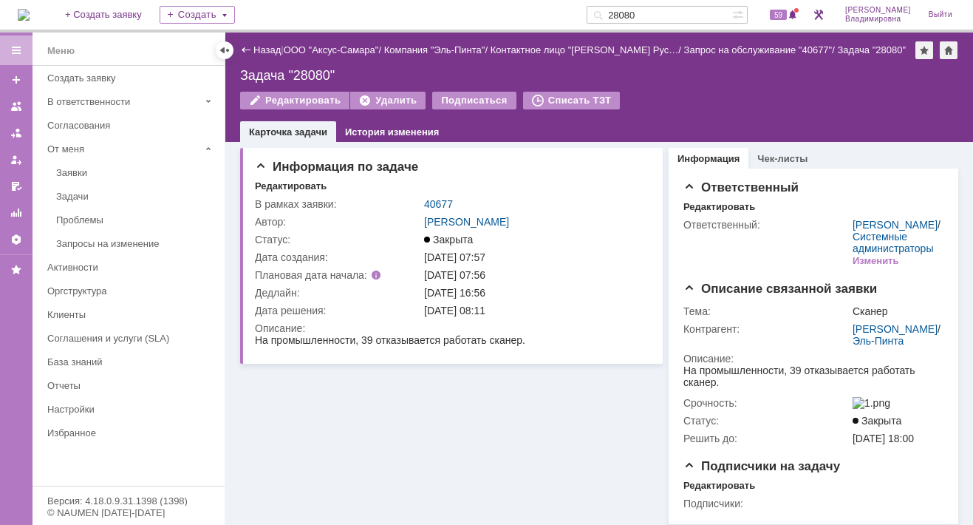
click at [639, 14] on input "28080" at bounding box center [660, 15] width 146 height 18
click at [666, 15] on input "29080" at bounding box center [660, 15] width 146 height 18
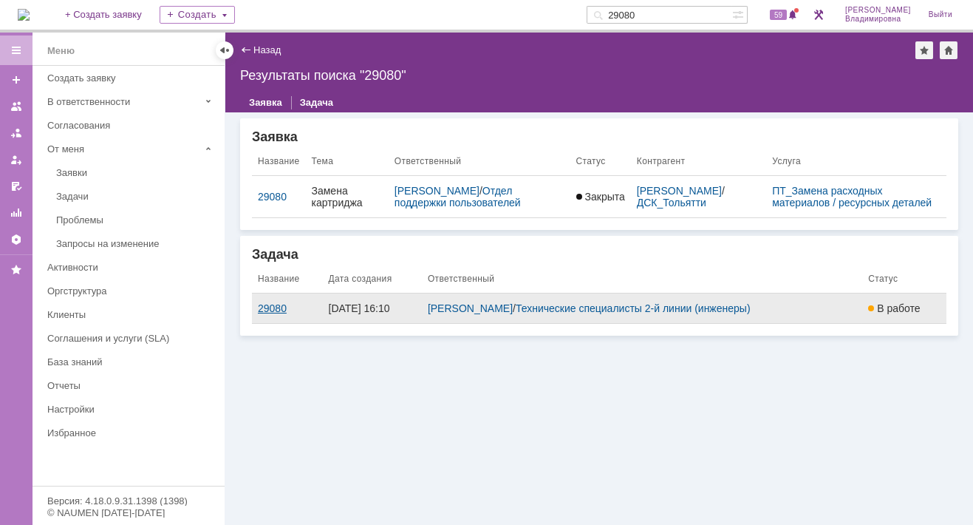
click at [270, 314] on div "29080" at bounding box center [287, 308] width 59 height 12
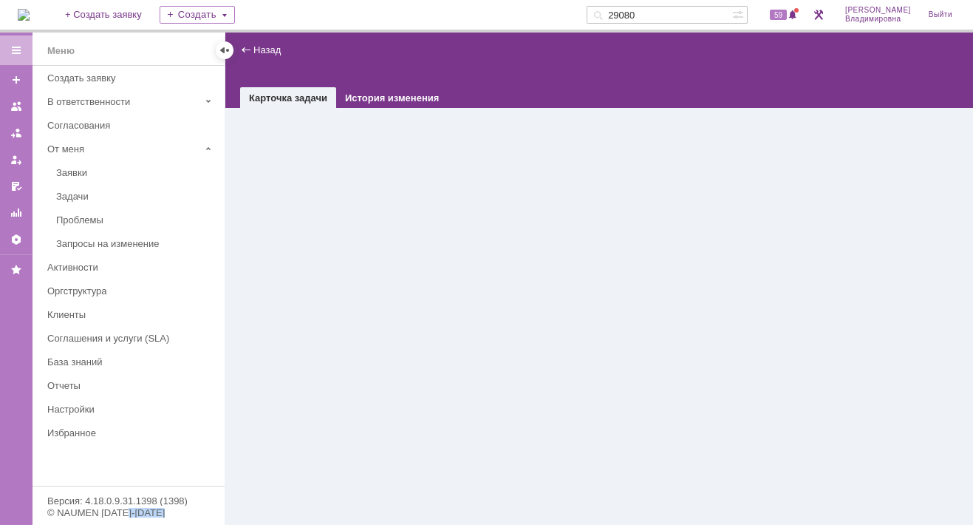
click at [270, 315] on div "Назад | task$46800357 Карточка задачи История изменения" at bounding box center [599, 279] width 748 height 492
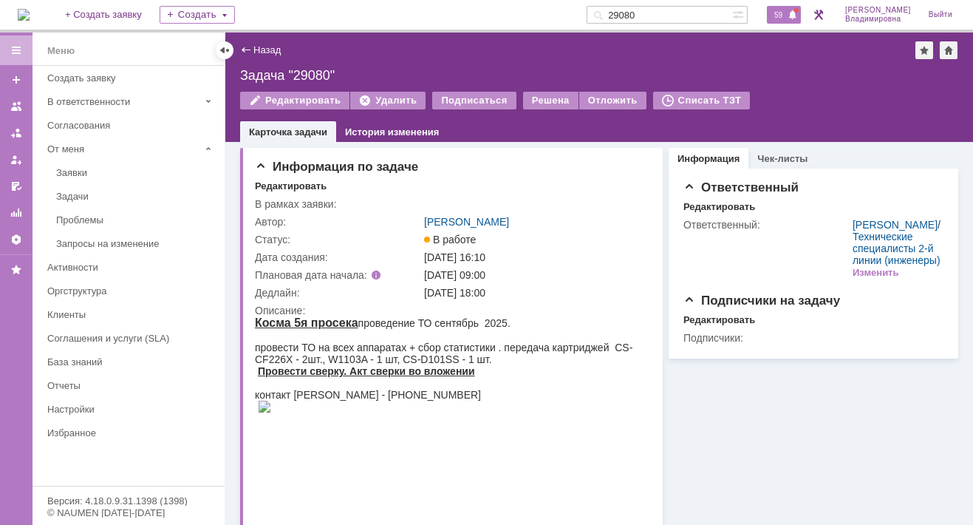
click at [792, 8] on div "59" at bounding box center [784, 15] width 34 height 18
drag, startPoint x: 659, startPoint y: 10, endPoint x: 618, endPoint y: 14, distance: 41.6
click at [618, 14] on div "29080" at bounding box center [660, 15] width 146 height 18
type input "29138"
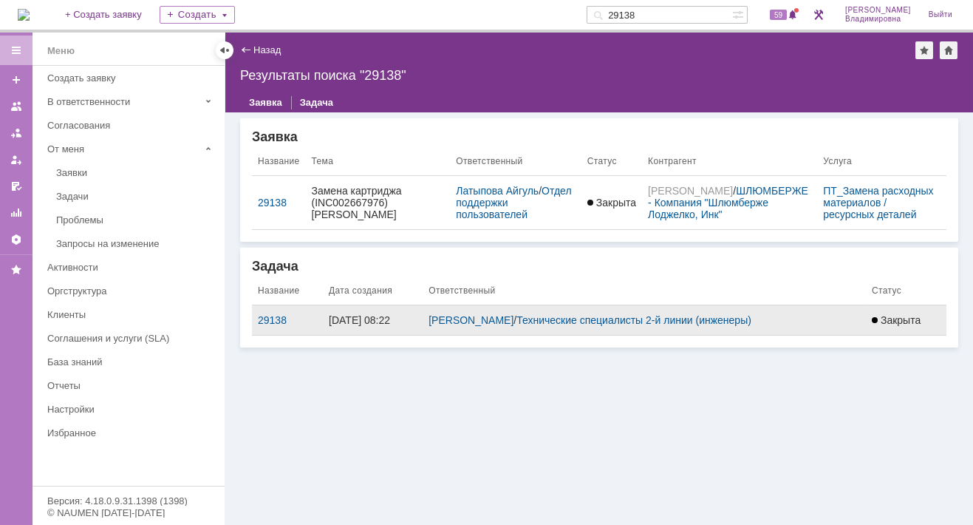
click at [264, 327] on td "29138" at bounding box center [287, 320] width 71 height 30
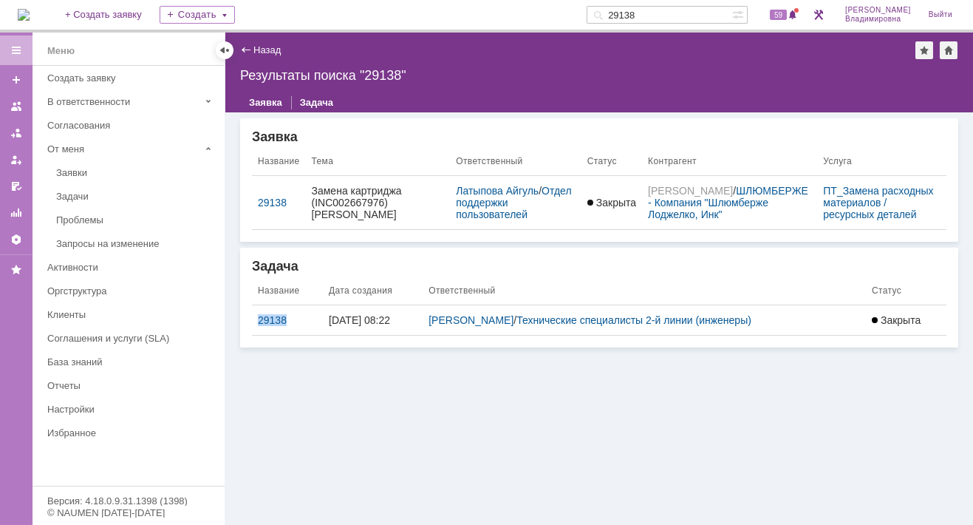
click at [264, 321] on div "29138" at bounding box center [287, 320] width 59 height 12
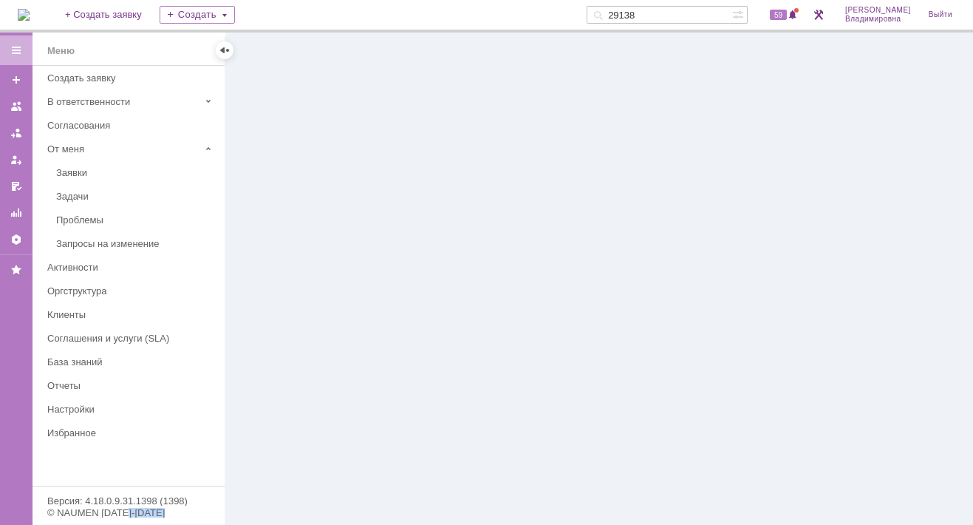
click at [264, 321] on div at bounding box center [599, 279] width 748 height 492
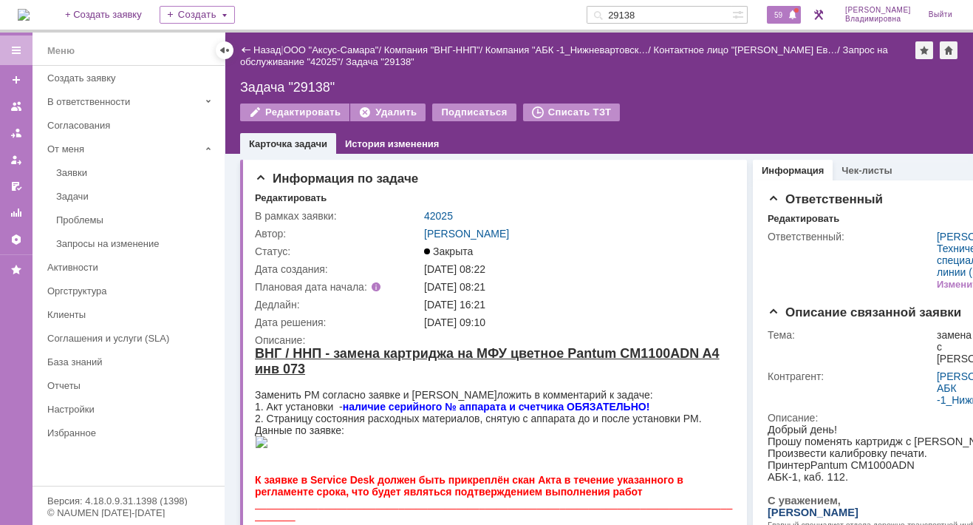
click at [787, 19] on span "59" at bounding box center [778, 15] width 17 height 10
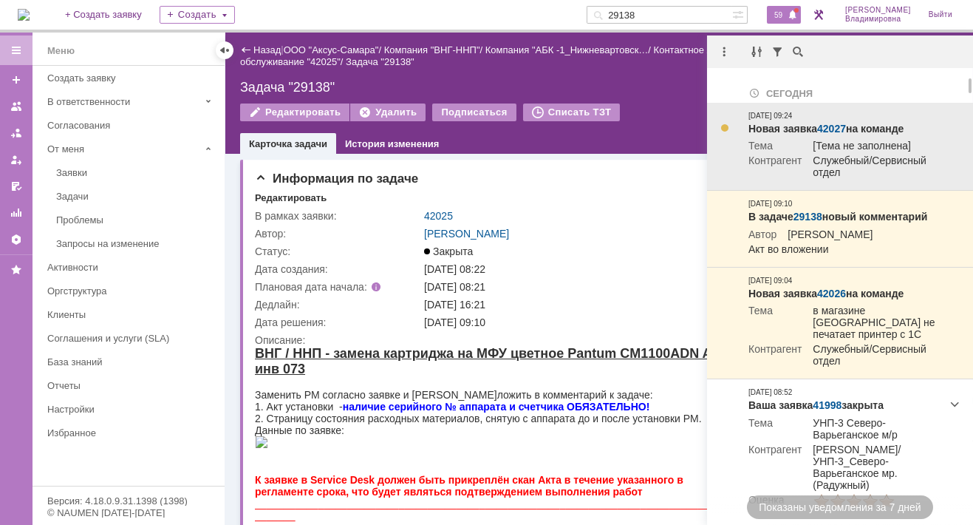
click at [830, 126] on link "42027" at bounding box center [831, 129] width 29 height 12
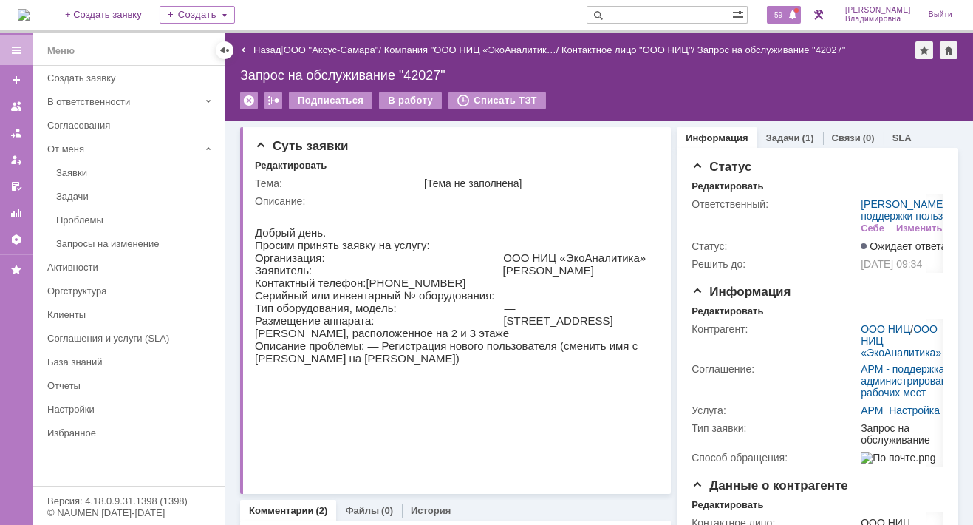
click at [784, 12] on span "59" at bounding box center [778, 15] width 17 height 10
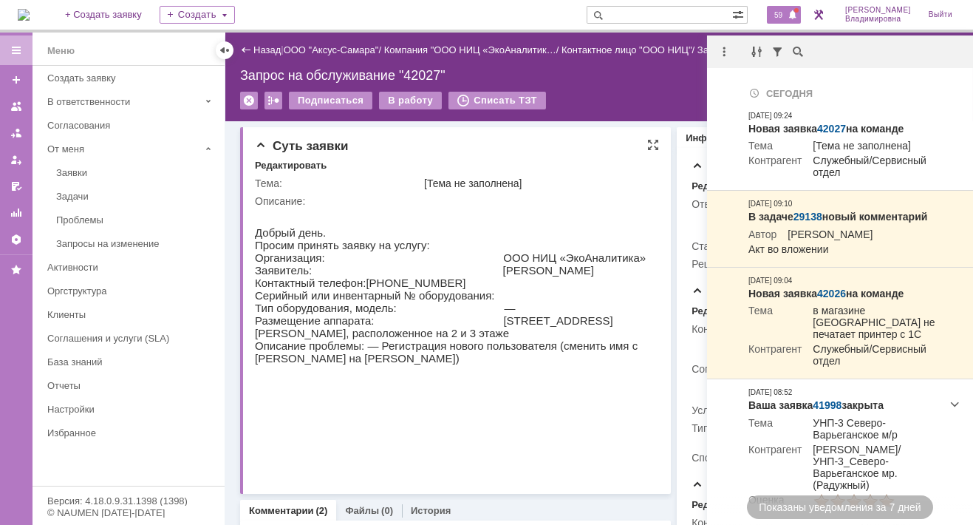
click at [386, 205] on div "Описание:" at bounding box center [455, 201] width 400 height 12
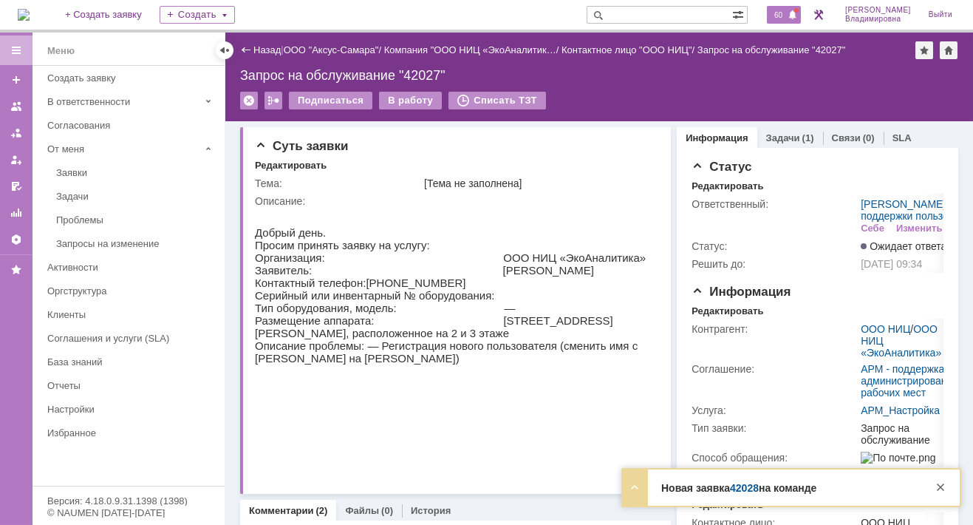
click at [783, 13] on span "60" at bounding box center [778, 15] width 17 height 10
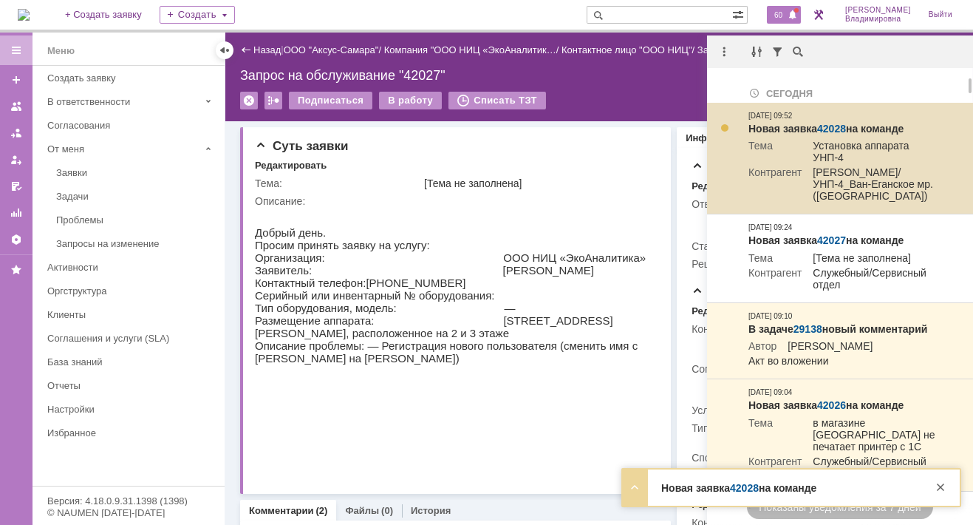
click at [836, 124] on link "42028" at bounding box center [831, 129] width 29 height 12
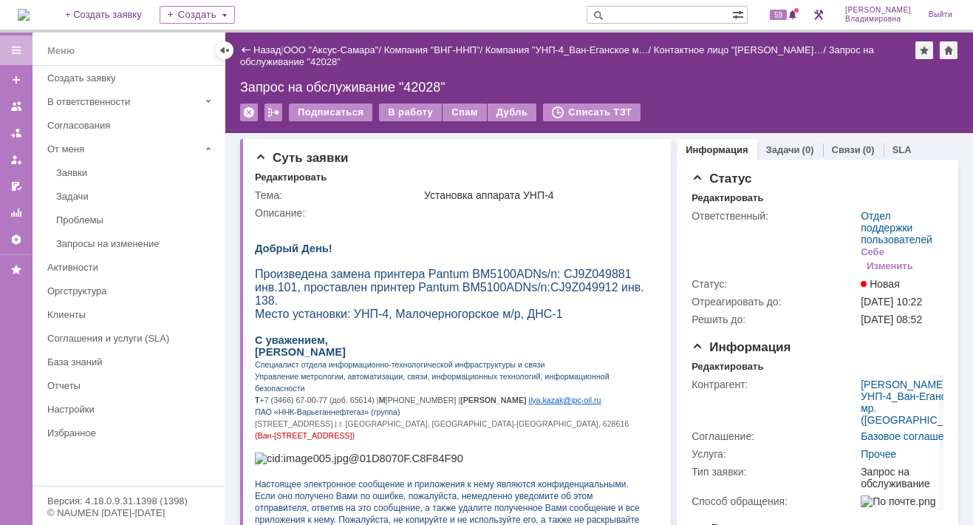
drag, startPoint x: 389, startPoint y: 112, endPoint x: 399, endPoint y: 128, distance: 18.2
click at [400, 117] on div "В работу" at bounding box center [410, 112] width 63 height 18
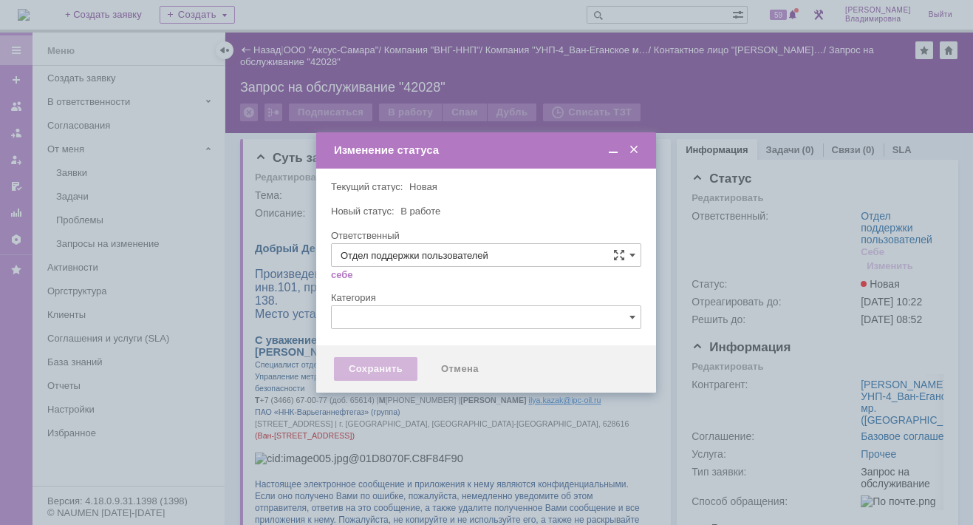
type input "[PERSON_NAME]"
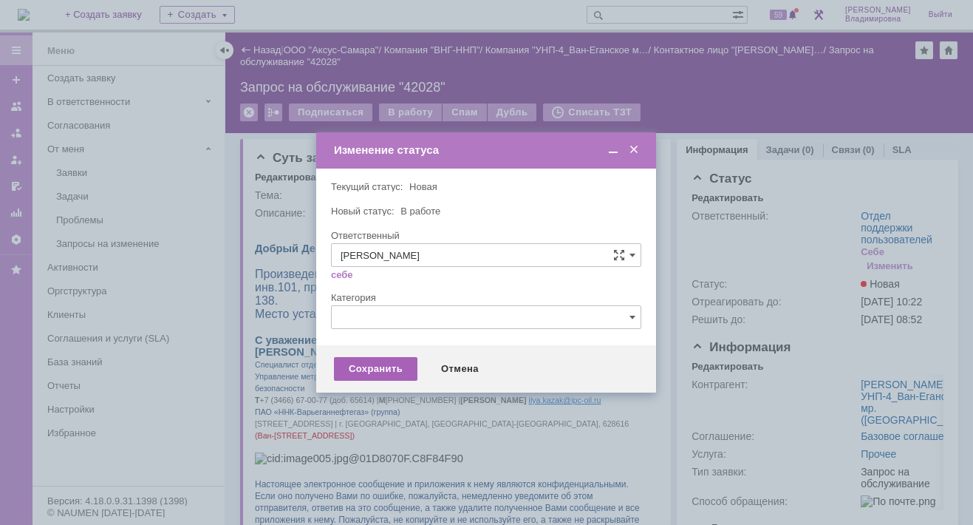
click at [380, 366] on div "Сохранить" at bounding box center [375, 369] width 83 height 24
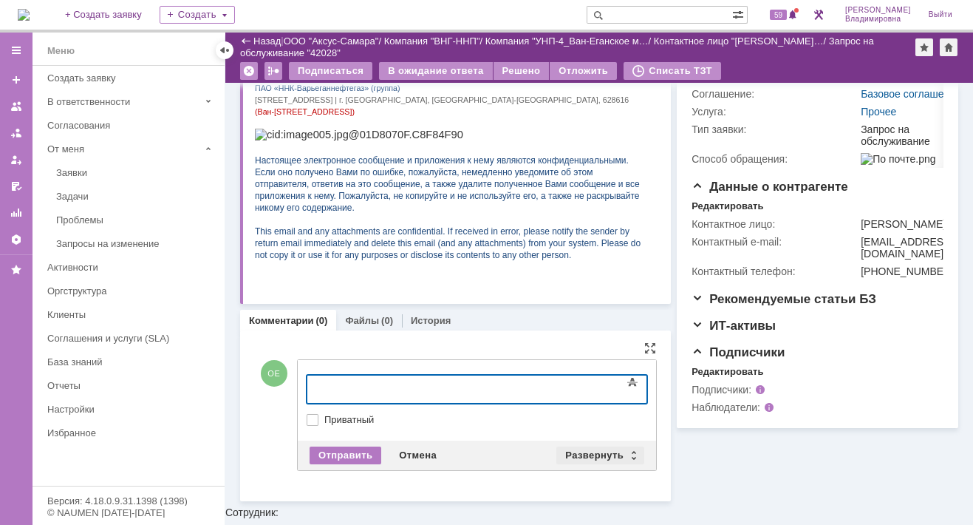
click at [578, 448] on div "Развернуть" at bounding box center [600, 455] width 88 height 18
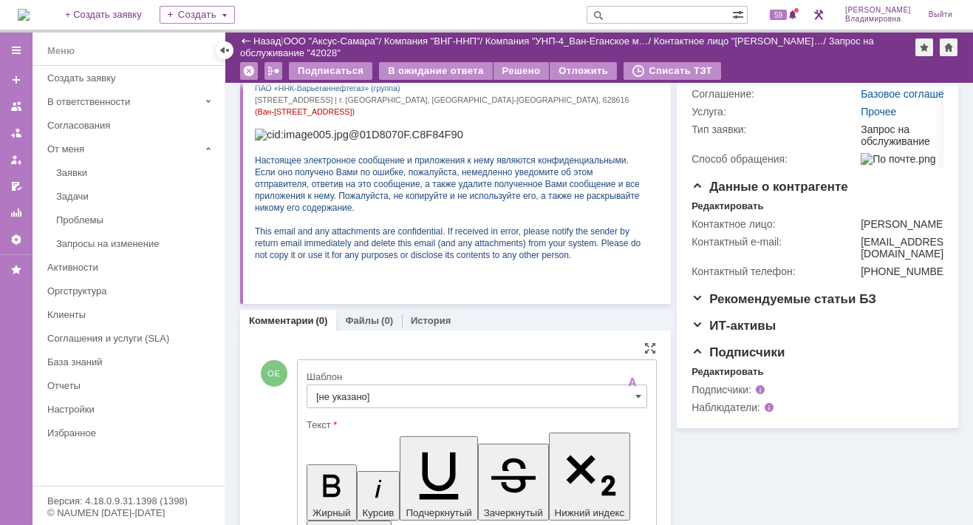
click at [359, 394] on input "[не указано]" at bounding box center [477, 396] width 341 height 24
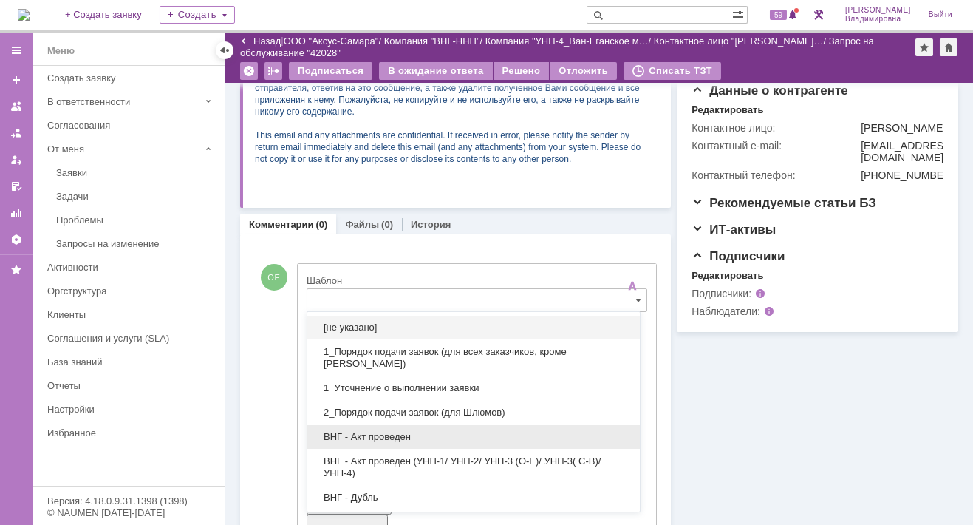
click at [374, 433] on span "ВНГ - Акт проведен" at bounding box center [473, 437] width 315 height 12
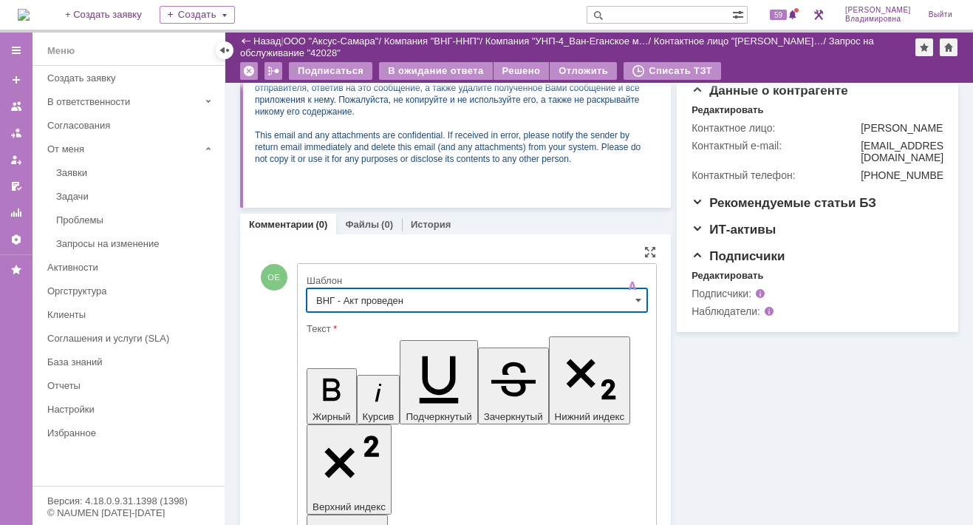
type input "ВНГ - Акт проведен"
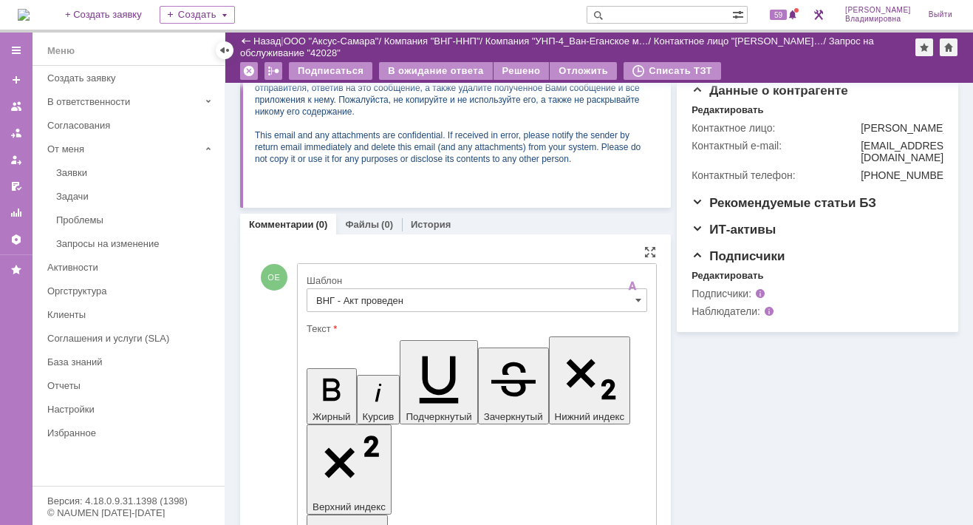
drag, startPoint x: 320, startPoint y: 3363, endPoint x: 369, endPoint y: 3398, distance: 59.9
drag, startPoint x: 316, startPoint y: 3363, endPoint x: 409, endPoint y: 3368, distance: 92.5
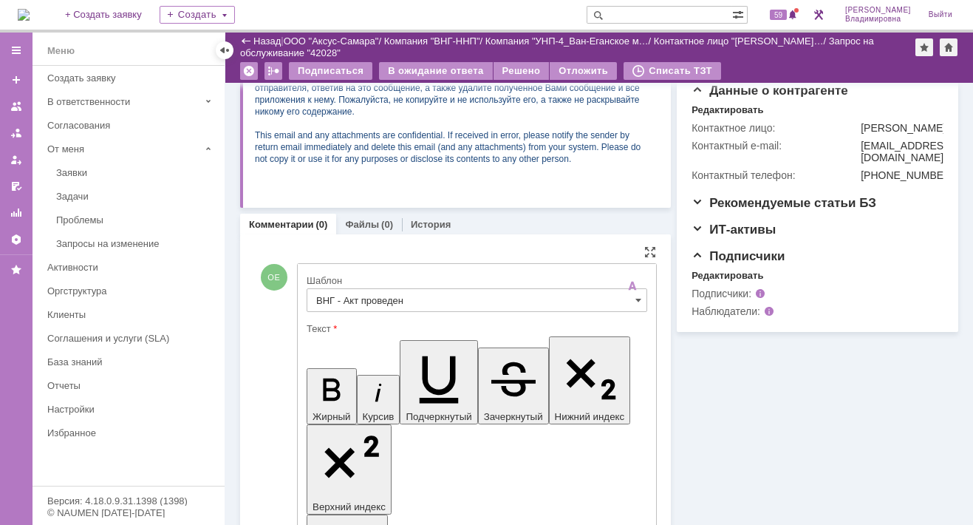
click at [628, 297] on input "ВНГ - Акт проведен" at bounding box center [477, 300] width 341 height 24
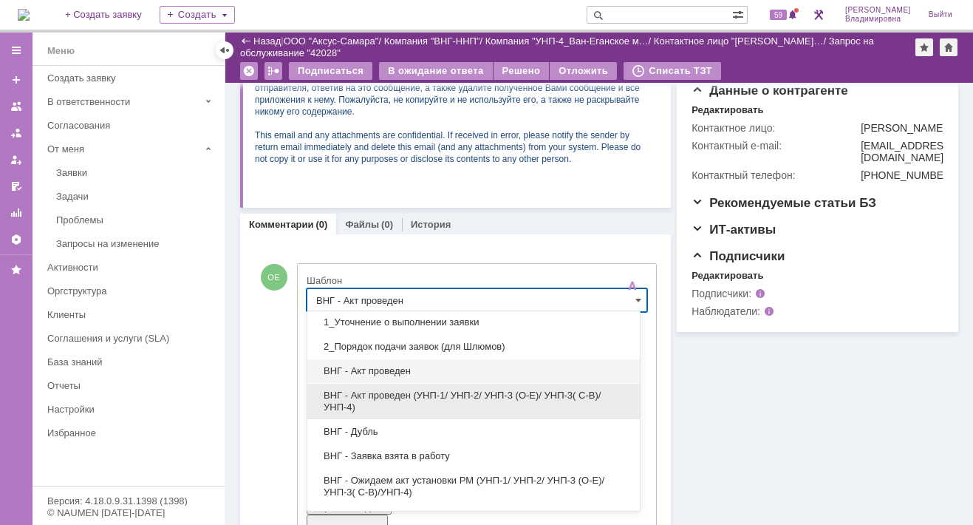
scroll to position [148, 0]
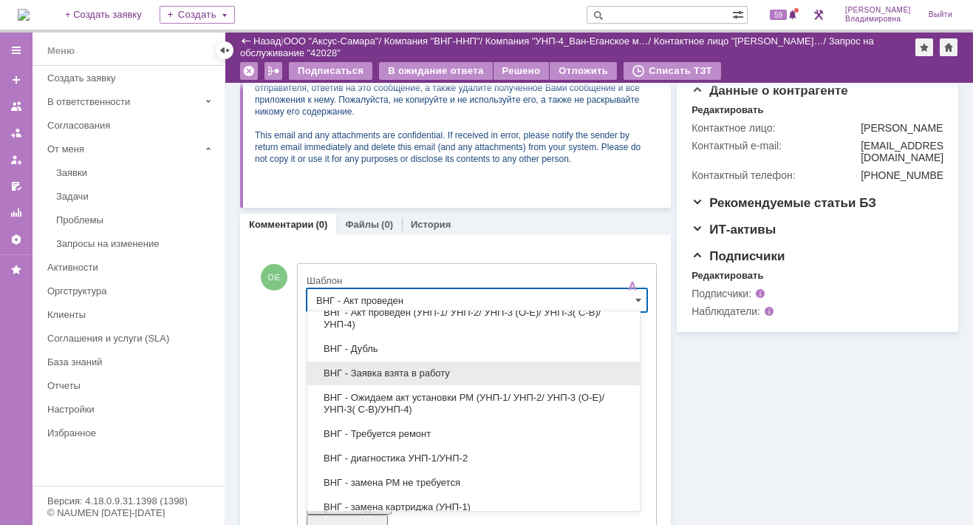
click at [381, 369] on span "ВНГ - Заявка взята в работу" at bounding box center [473, 373] width 315 height 12
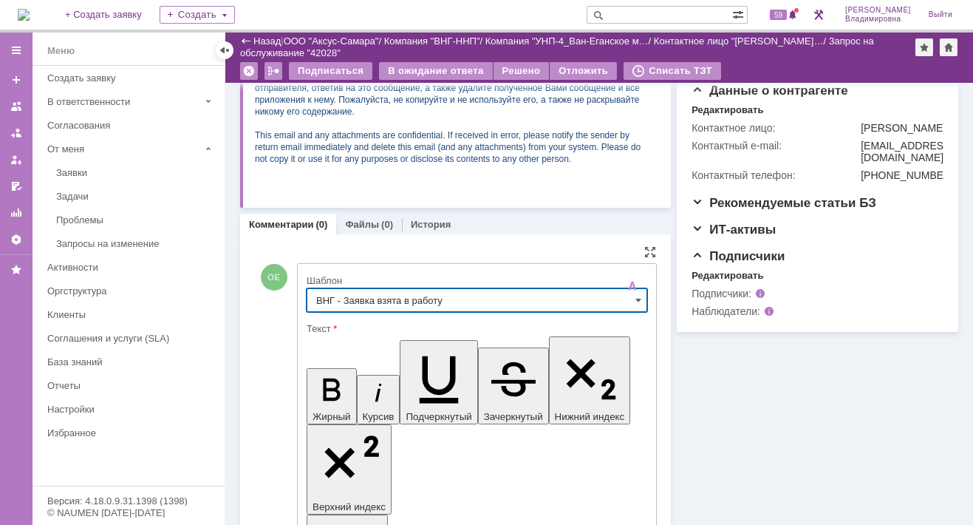
type input "ВНГ - Заявка взята в работу"
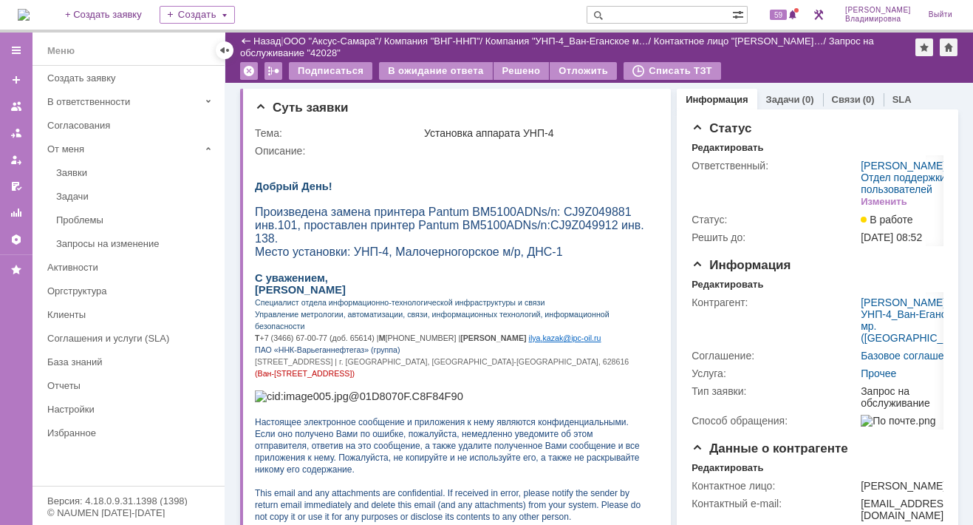
scroll to position [443, 0]
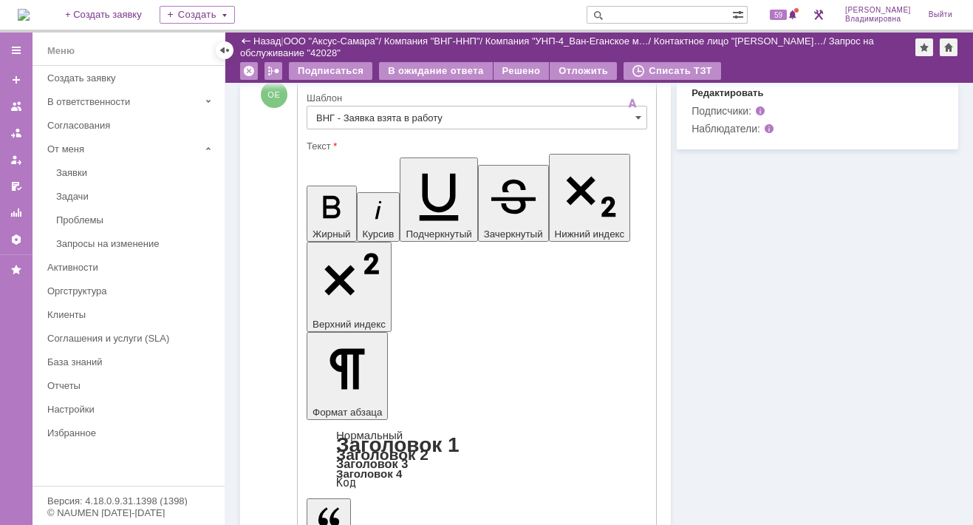
scroll to position [598, 0]
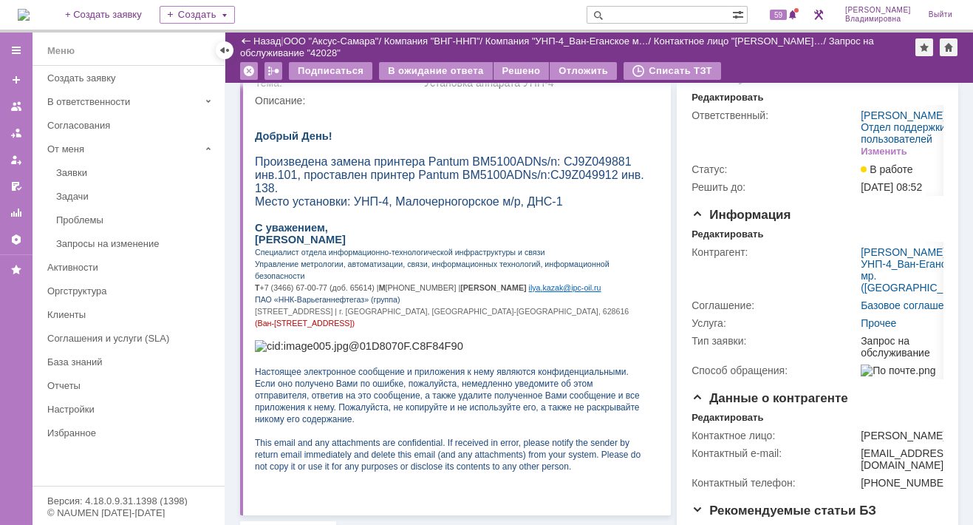
scroll to position [74, 0]
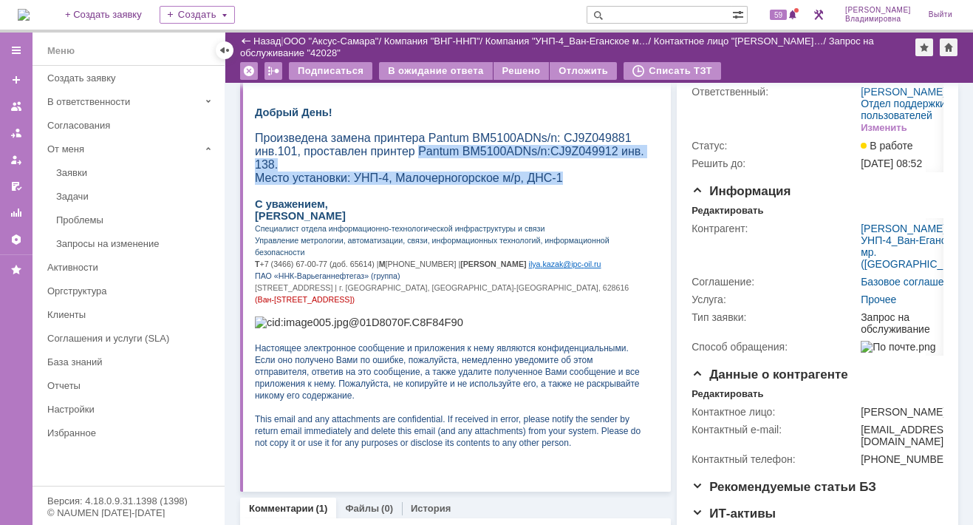
drag, startPoint x: 358, startPoint y: 158, endPoint x: 545, endPoint y: 171, distance: 187.3
click at [545, 171] on div "Добрый День! Произведена замена принтера Pantum BM5100ADN s / n : CJ9Z049881 ин…" at bounding box center [451, 271] width 393 height 377
copy div "Pantum BM5100ADN s / n : CJ 9 Z 049912 инв. 138. Место установки: УНП-4, Малоче…"
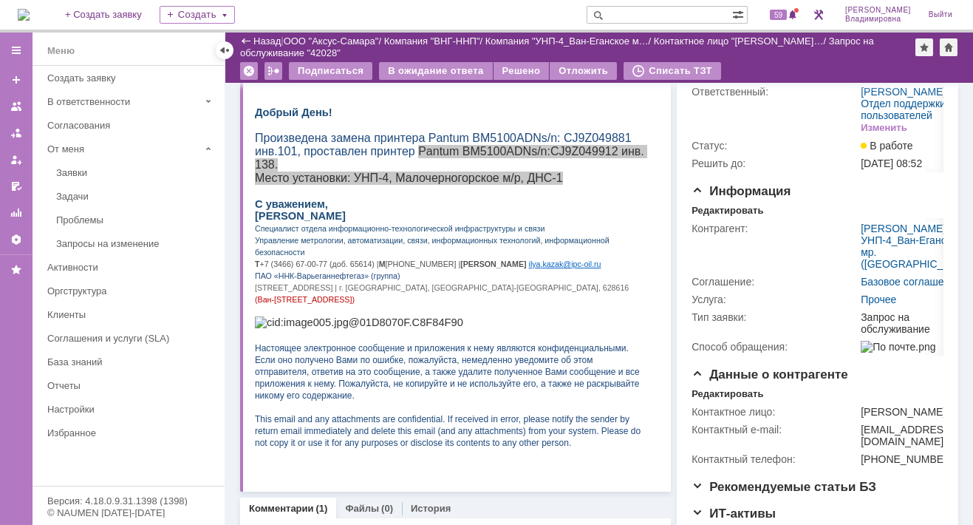
click at [30, 10] on img at bounding box center [24, 15] width 12 height 12
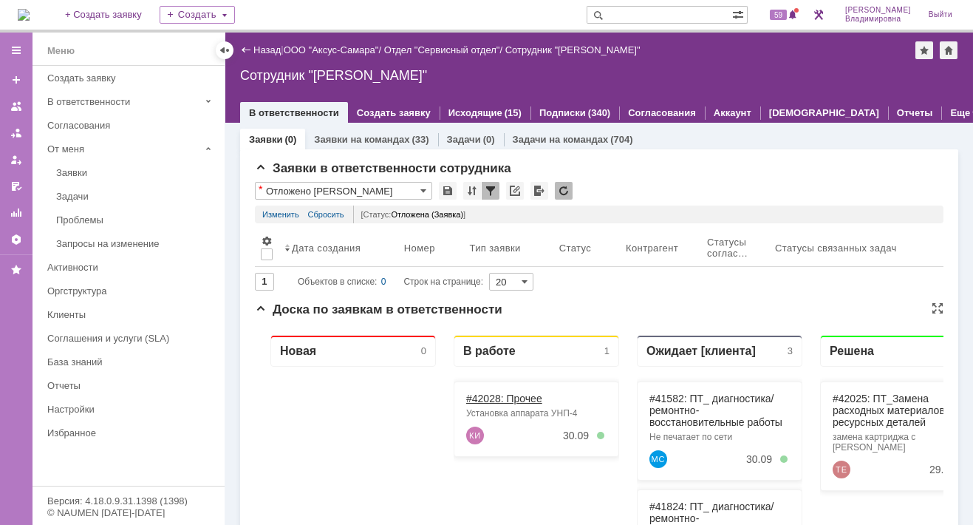
click at [491, 393] on link "#42028: Прочее" at bounding box center [504, 398] width 76 height 12
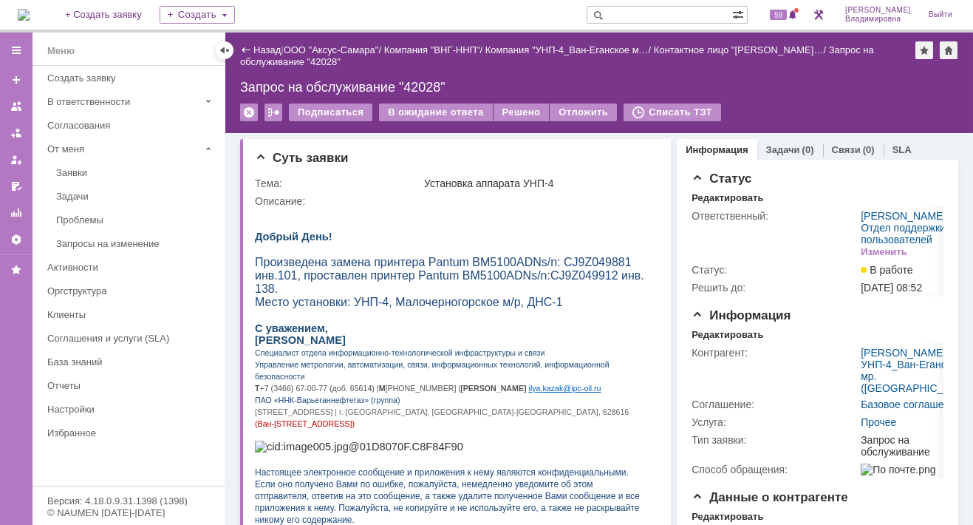
scroll to position [148, 0]
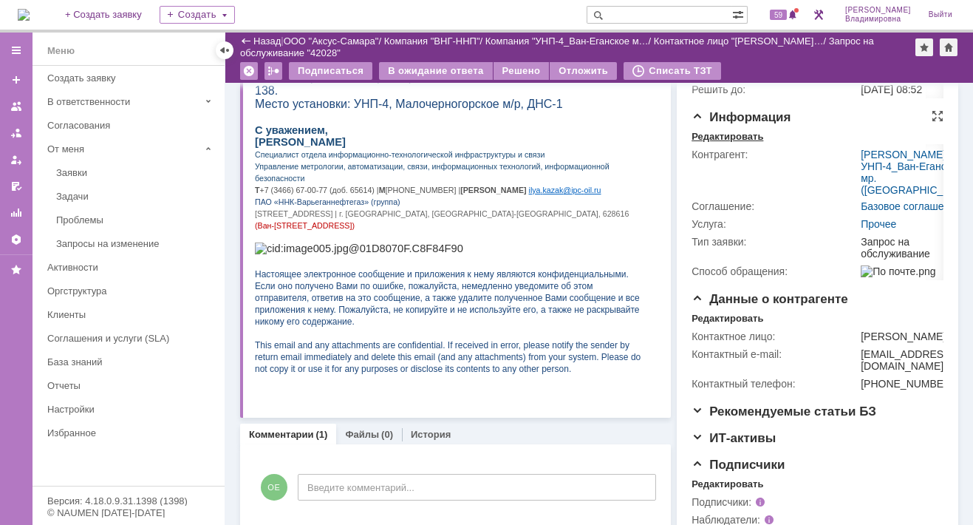
click at [730, 143] on div "Редактировать" at bounding box center [728, 137] width 72 height 12
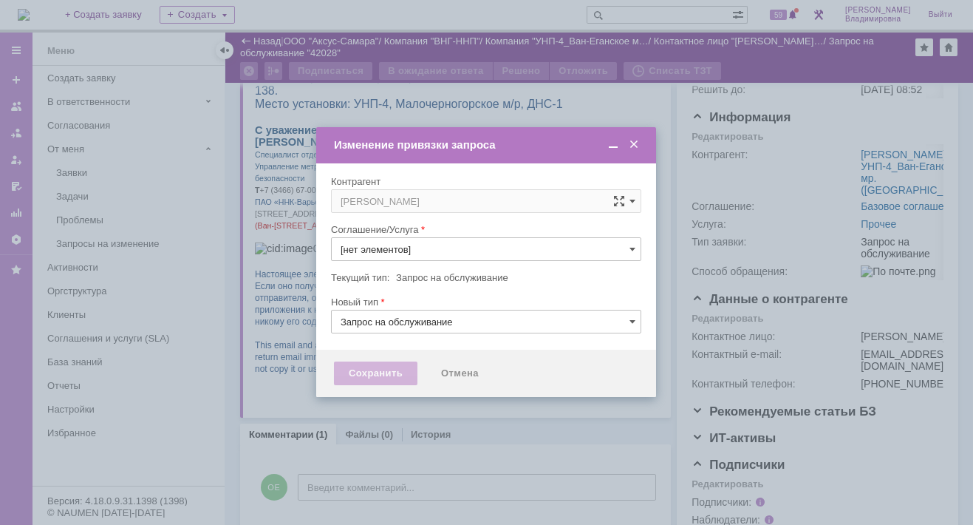
type input "Прочее"
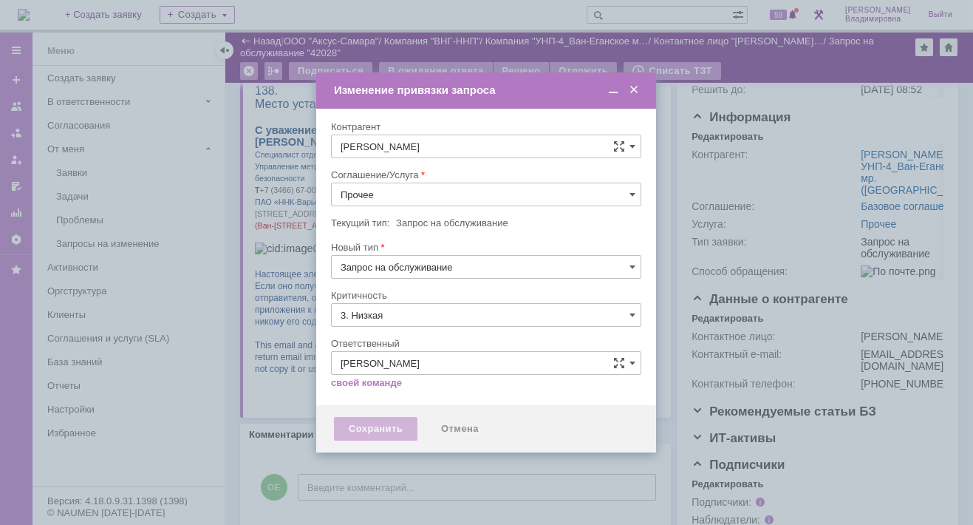
type input "[не указано]"
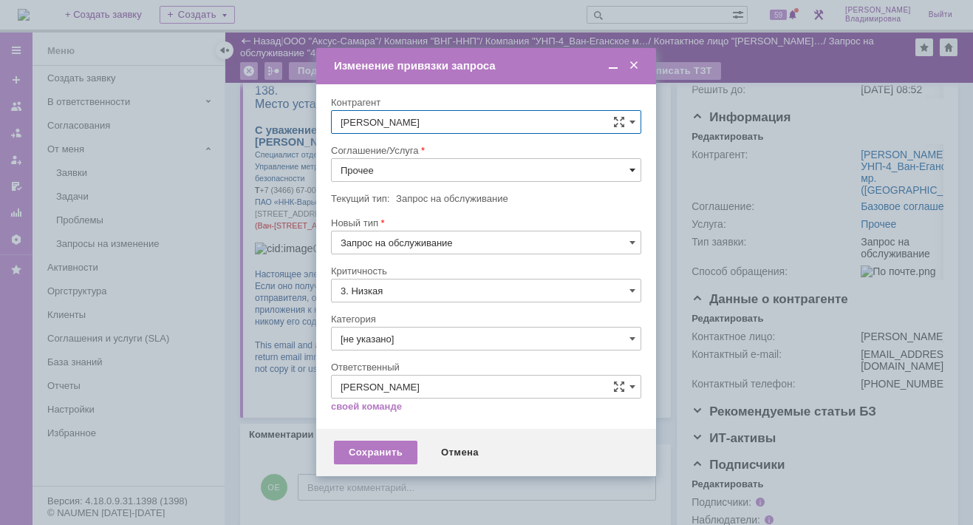
click at [632, 166] on span at bounding box center [632, 170] width 6 height 12
drag, startPoint x: 402, startPoint y: 288, endPoint x: 401, endPoint y: 304, distance: 15.5
click at [401, 290] on span "ПТ_Доп.работы" at bounding box center [486, 293] width 291 height 12
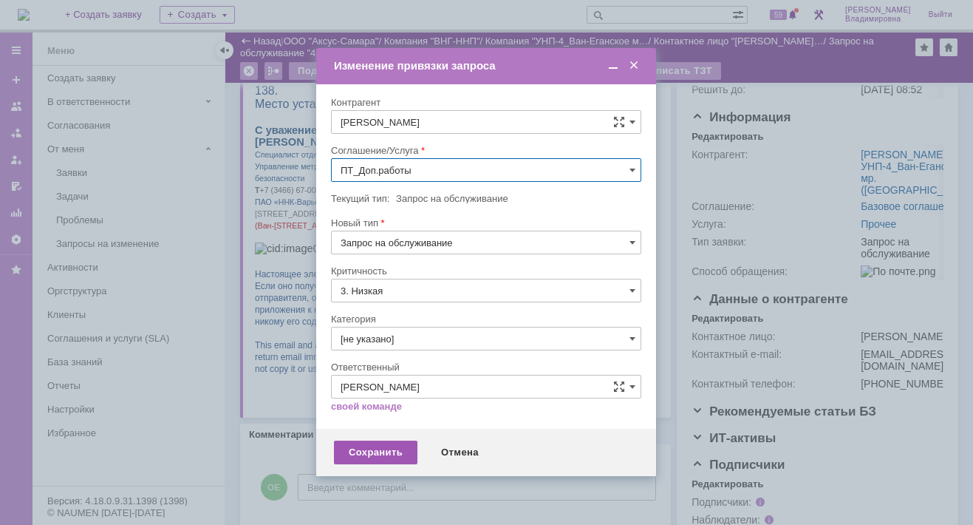
type input "ПТ_Доп.работы"
click at [350, 449] on div "Сохранить" at bounding box center [375, 452] width 83 height 24
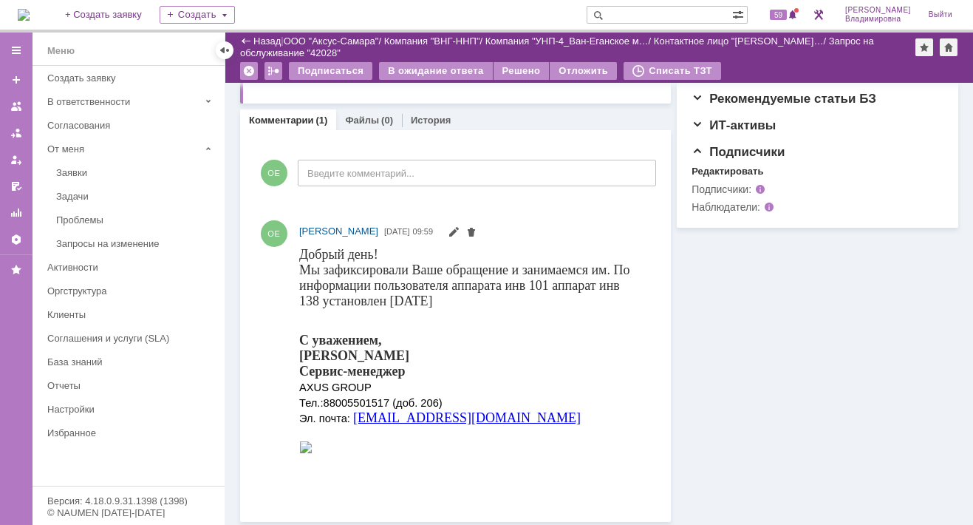
scroll to position [463, 0]
click at [715, 176] on div "Редактировать" at bounding box center [728, 170] width 72 height 12
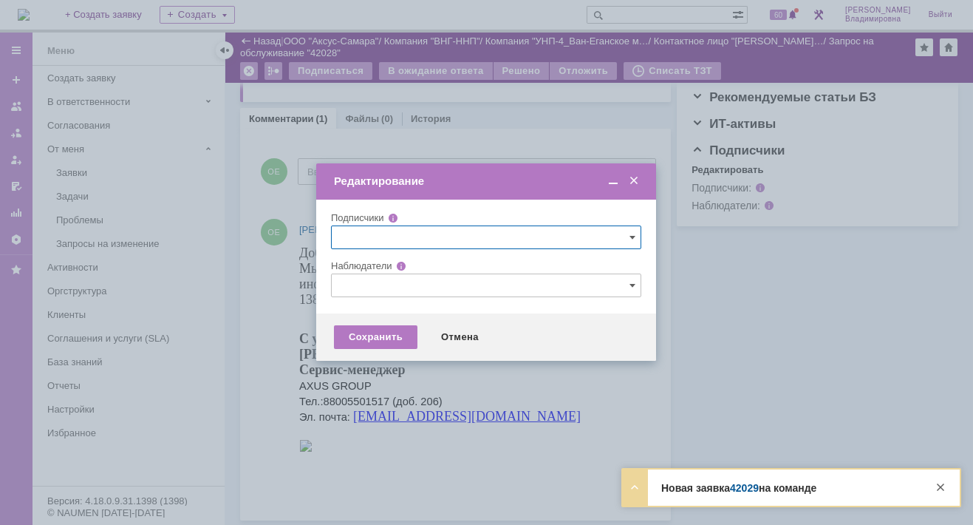
click at [371, 288] on input "text" at bounding box center [486, 285] width 310 height 24
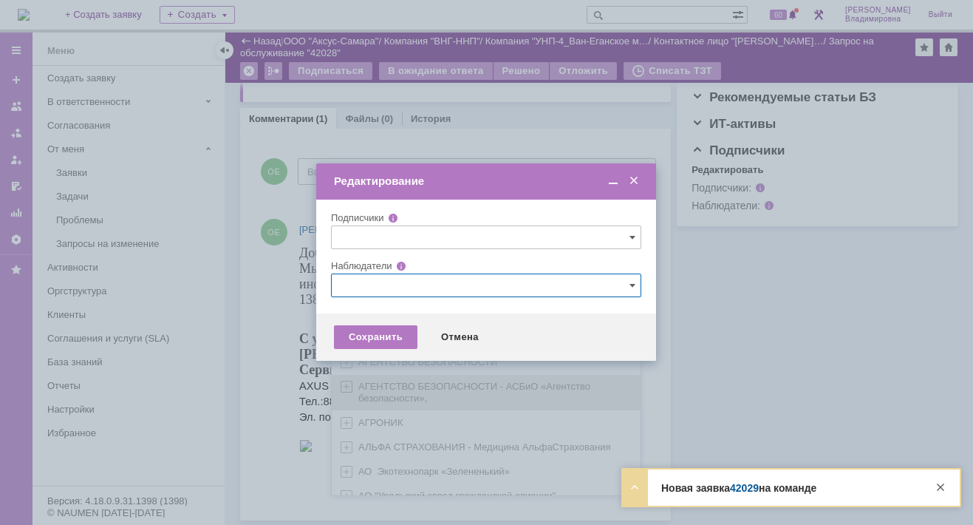
scroll to position [439, 0]
click at [344, 280] on input "text" at bounding box center [486, 285] width 310 height 24
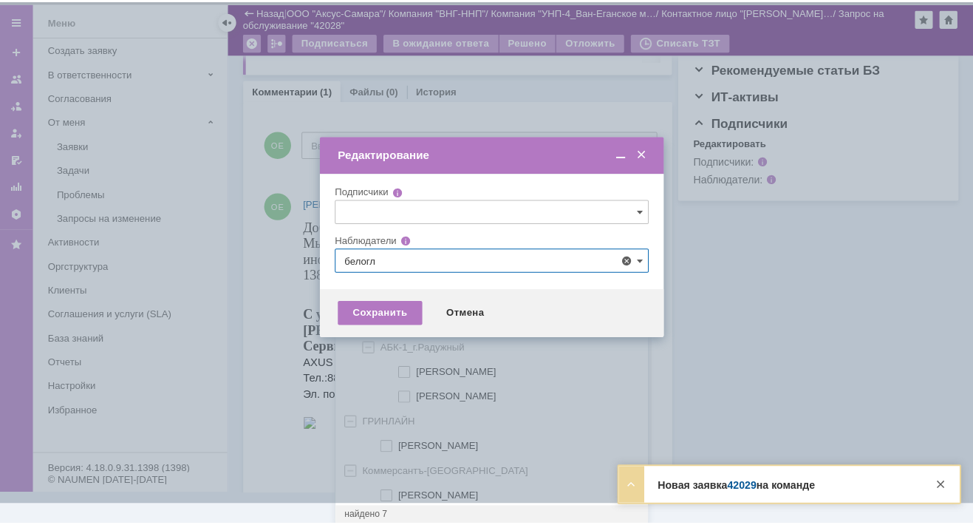
scroll to position [0, 0]
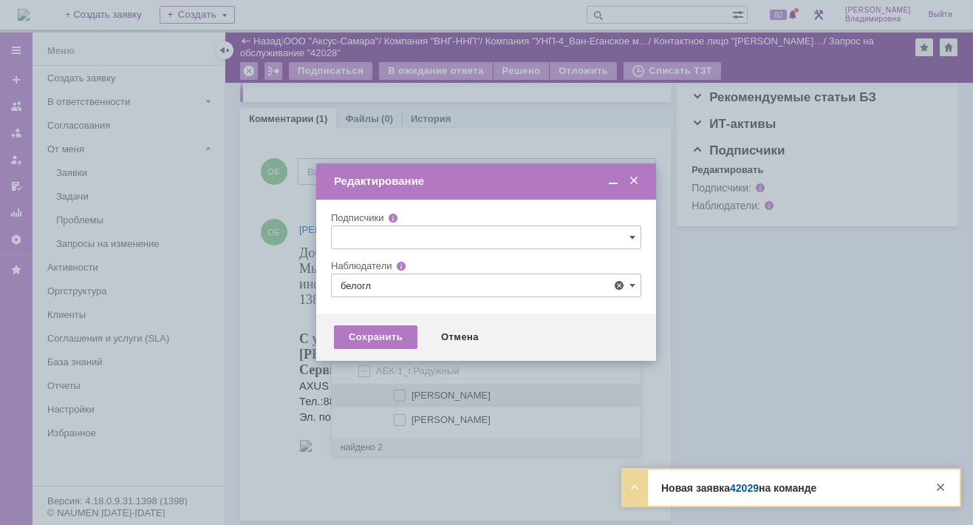
click at [412, 392] on span at bounding box center [412, 392] width 0 height 7
click at [401, 392] on input "[PERSON_NAME]" at bounding box center [401, 396] width 10 height 10
type input "[PERSON_NAME]"
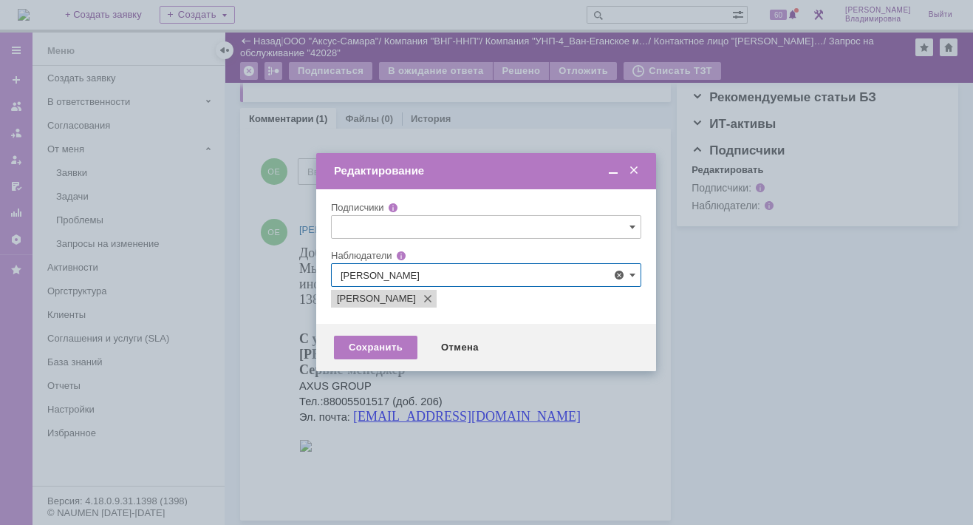
click at [293, 320] on div at bounding box center [486, 262] width 973 height 525
click at [378, 341] on div "Сохранить" at bounding box center [375, 347] width 83 height 24
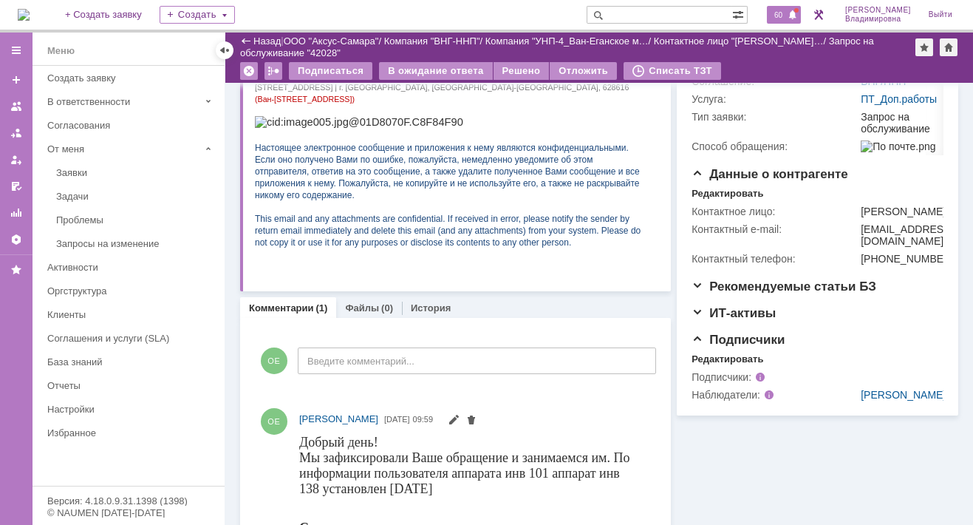
scroll to position [463, 0]
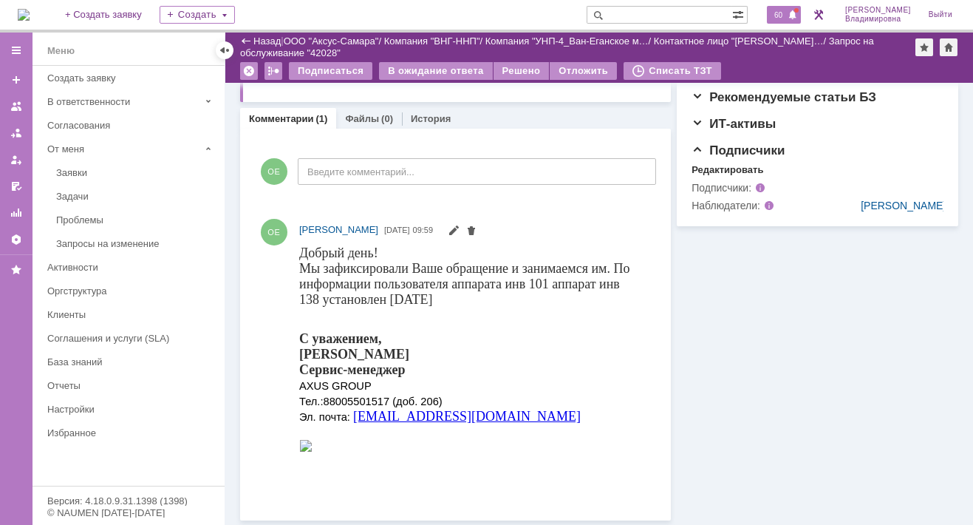
click at [787, 13] on span "60" at bounding box center [778, 15] width 17 height 10
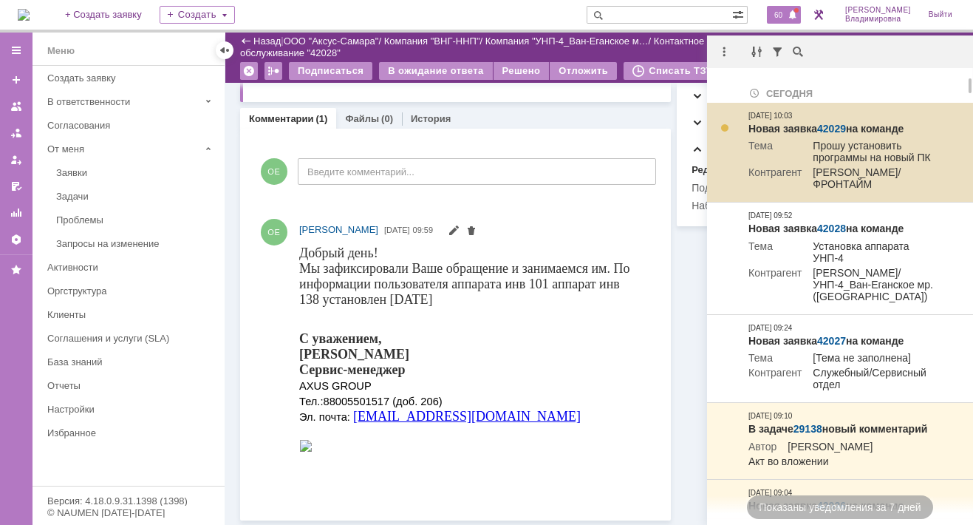
click at [839, 127] on link "42029" at bounding box center [831, 129] width 29 height 12
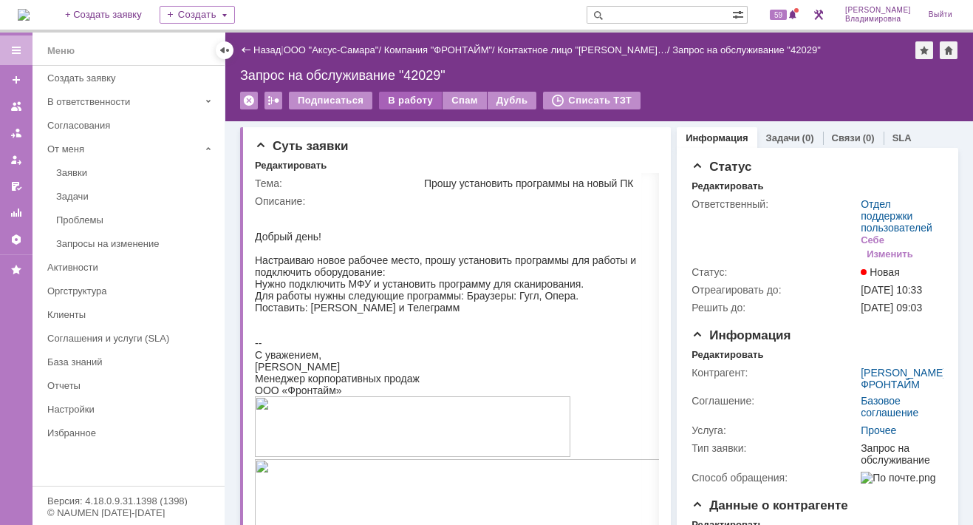
click at [403, 95] on div "В работу" at bounding box center [410, 101] width 63 height 18
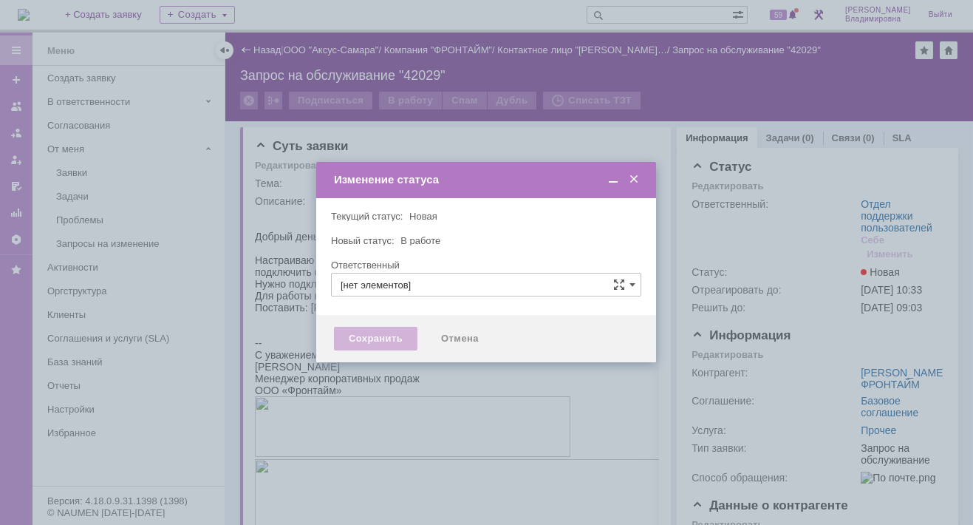
type input "Отдел поддержки пользователей"
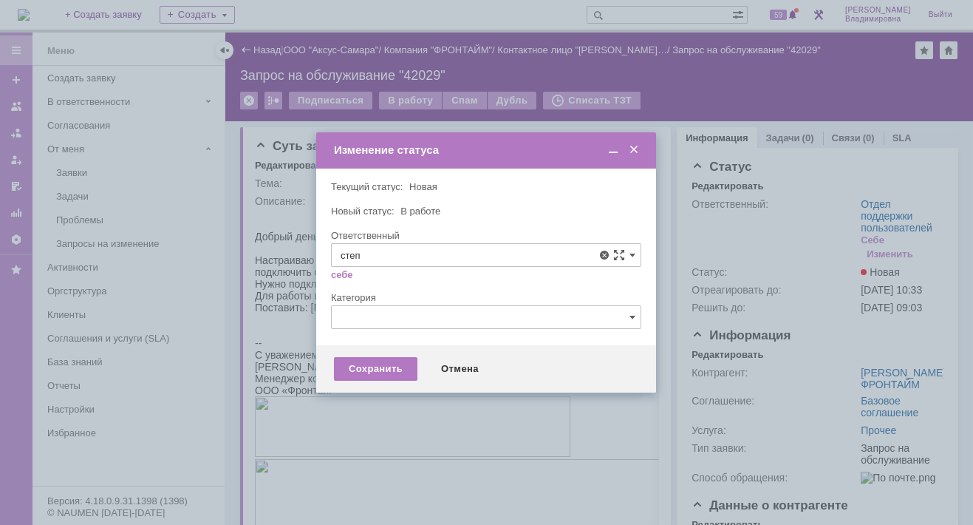
click at [387, 357] on span "[PERSON_NAME]" at bounding box center [486, 363] width 291 height 12
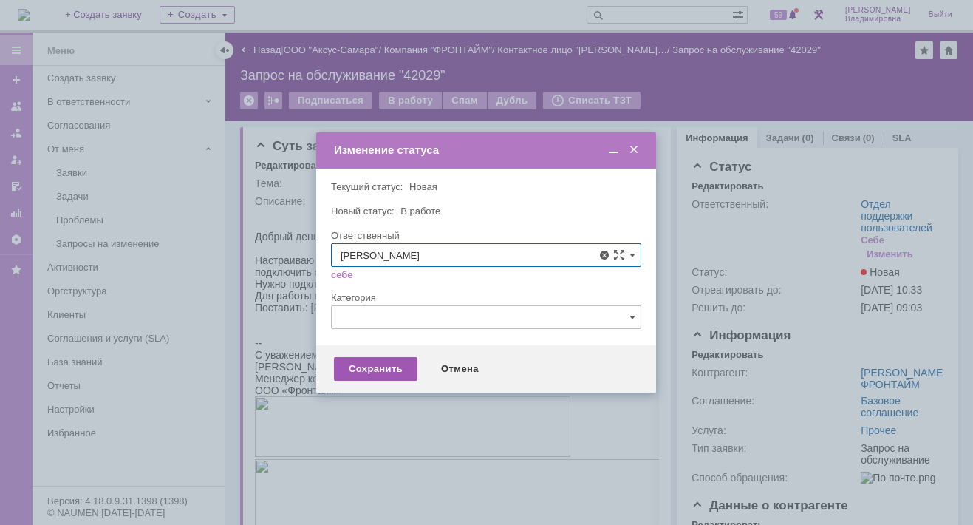
type input "[PERSON_NAME]"
click at [366, 367] on div "Сохранить" at bounding box center [375, 369] width 83 height 24
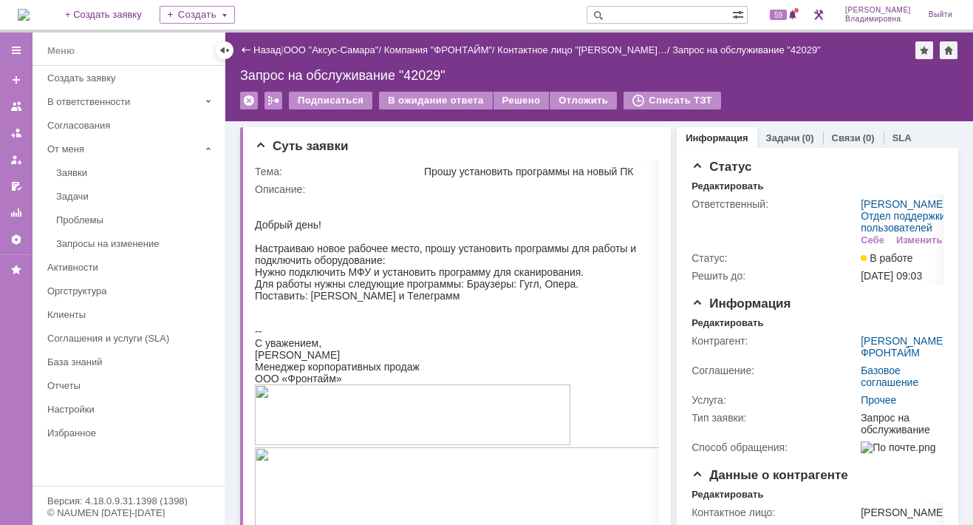
click at [737, 66] on div "Назад | ООО "Аксус-Самара" / Компания "ФРОНТАЙМ" / Контактное лицо "Александр К…" at bounding box center [599, 77] width 748 height 89
click at [784, 10] on span "59" at bounding box center [778, 15] width 17 height 10
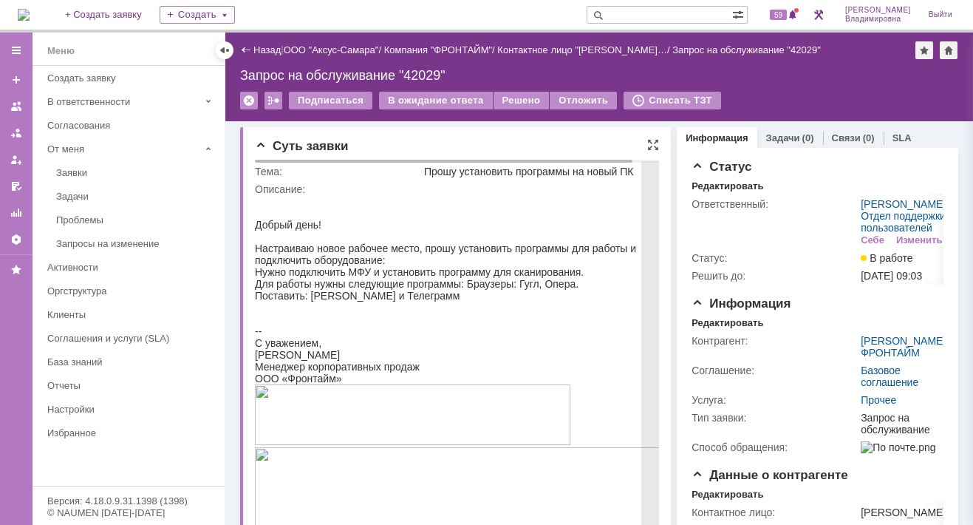
click at [393, 191] on div "Описание:" at bounding box center [468, 189] width 426 height 12
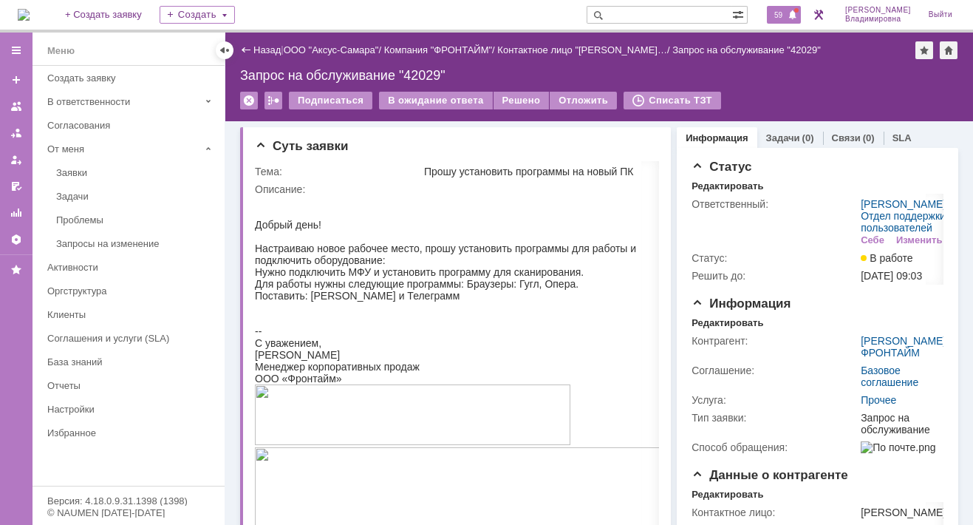
click at [782, 10] on span "59" at bounding box center [778, 15] width 17 height 10
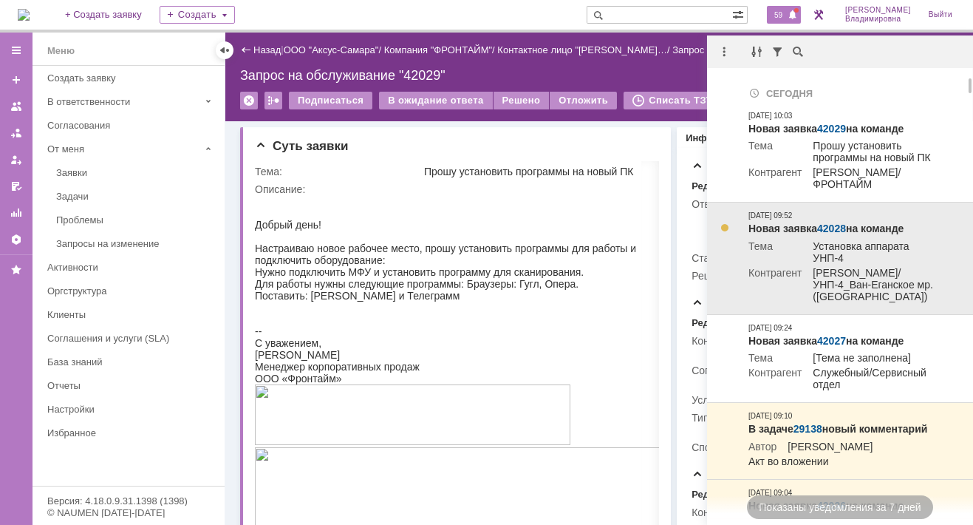
click at [839, 231] on link "42028" at bounding box center [831, 228] width 29 height 12
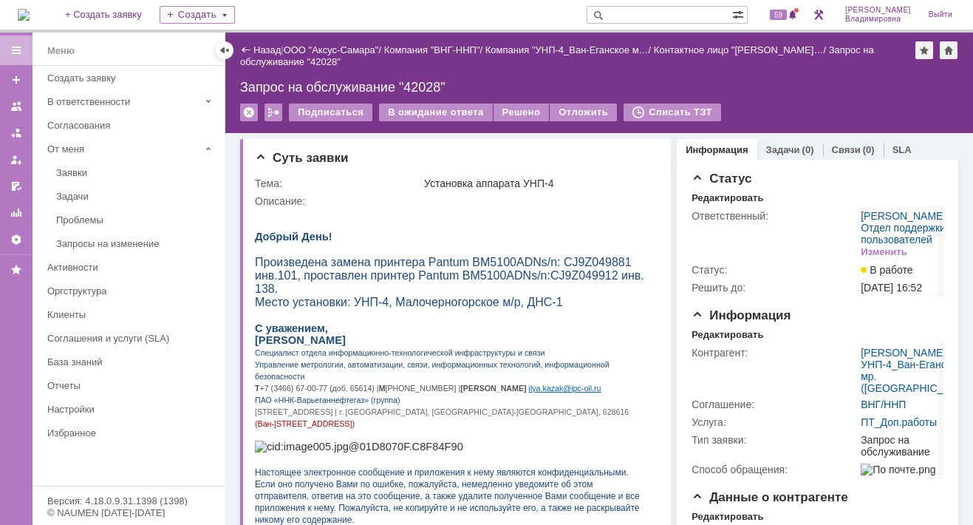
click at [30, 10] on img at bounding box center [24, 15] width 12 height 12
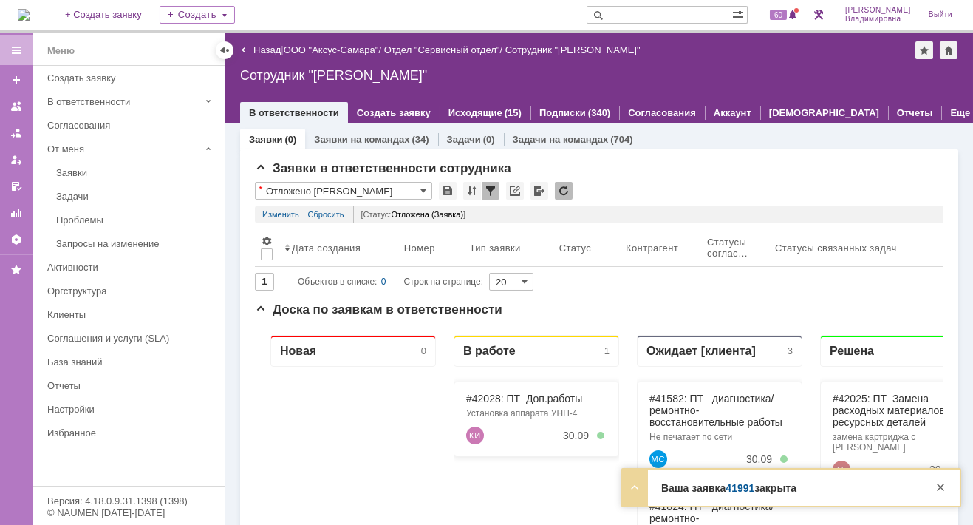
click at [751, 485] on link "41991" at bounding box center [740, 488] width 29 height 12
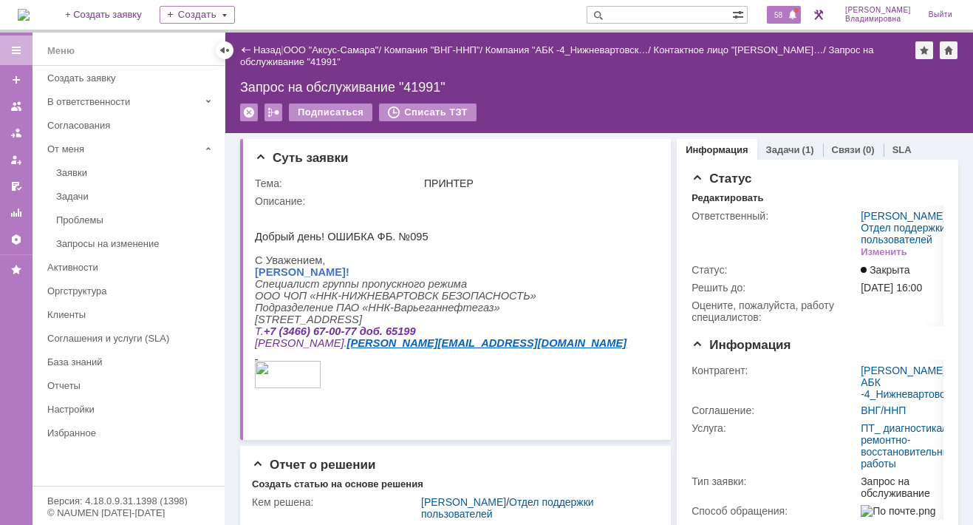
click at [784, 13] on span "58" at bounding box center [778, 15] width 17 height 10
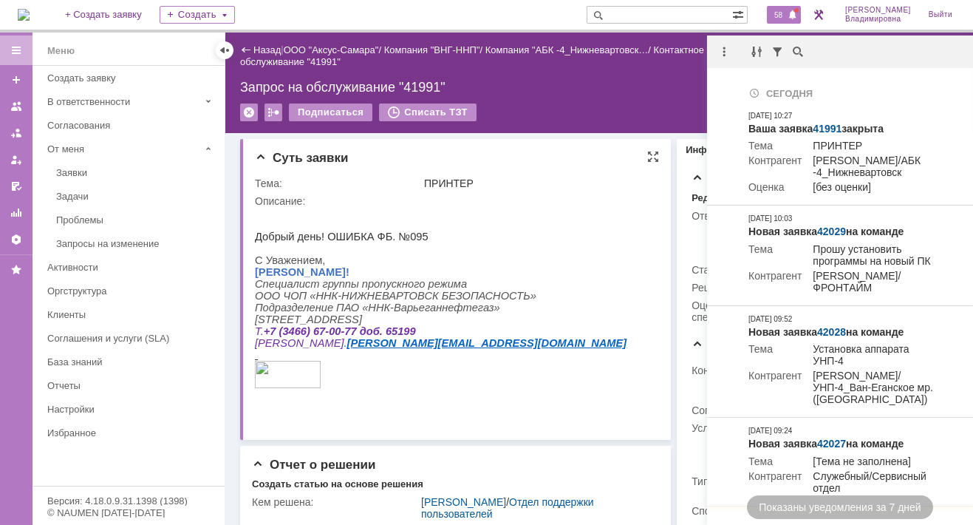
click at [529, 341] on html "Добрый день! ОШИБКА ФБ. №095 С Уважением, Гульнара Фанильевна Малова! Специалис…" at bounding box center [451, 304] width 393 height 195
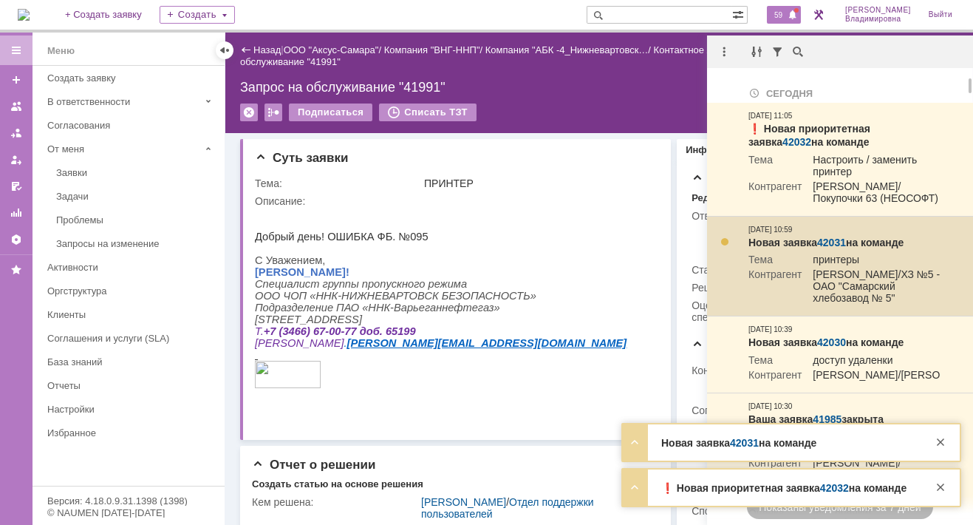
click at [839, 242] on link "42031" at bounding box center [831, 242] width 29 height 12
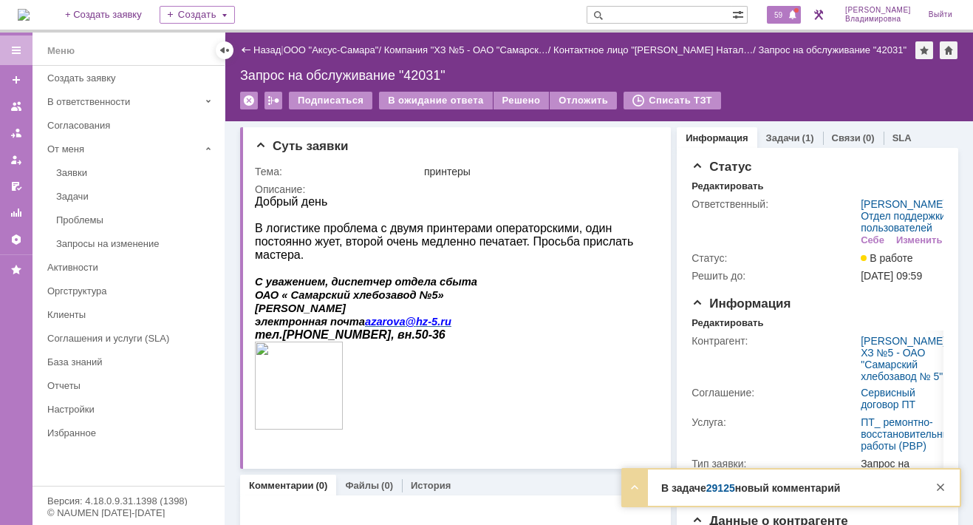
click at [787, 16] on span "59" at bounding box center [778, 15] width 17 height 10
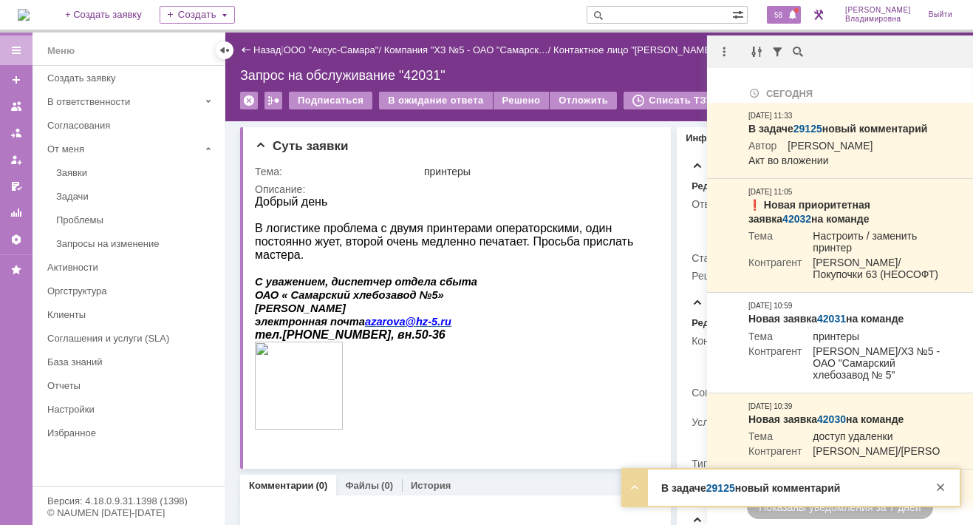
click at [17, 48] on div at bounding box center [16, 50] width 12 height 12
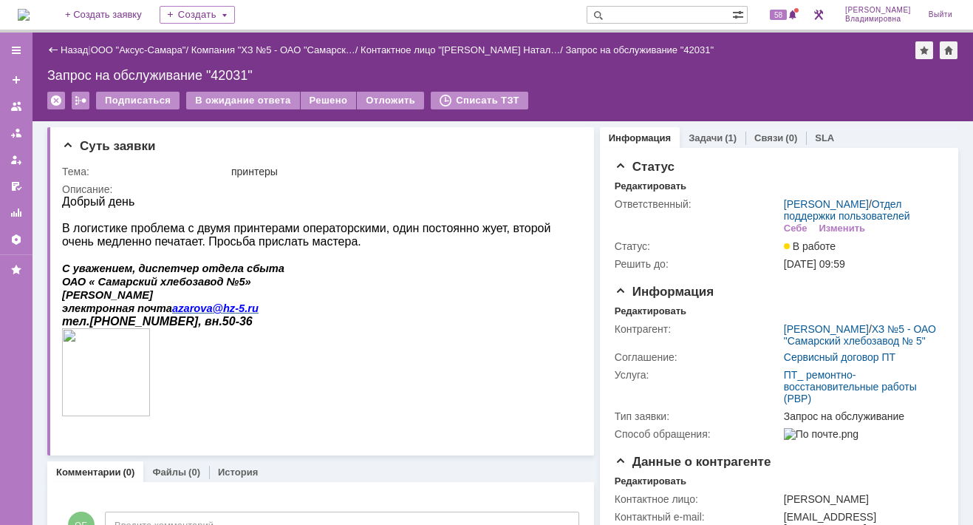
click at [30, 13] on img at bounding box center [24, 15] width 12 height 12
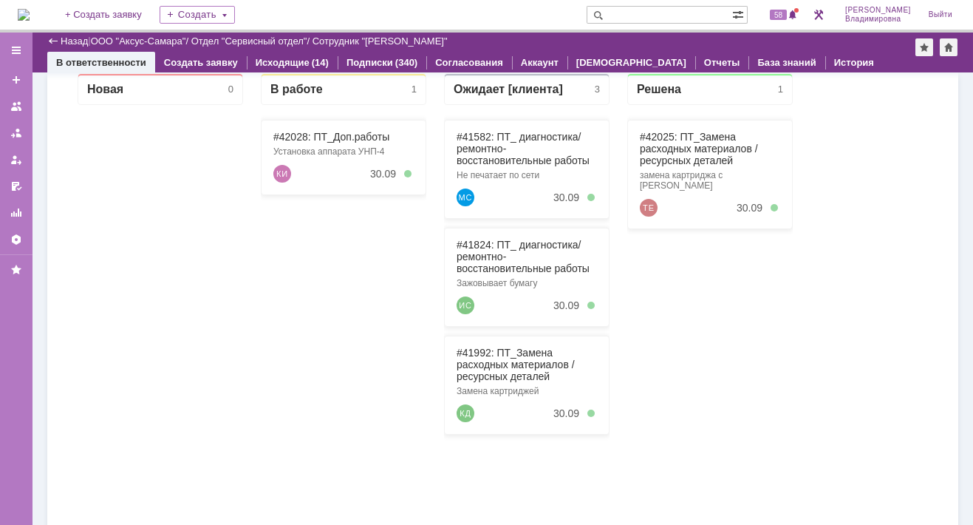
scroll to position [148, 0]
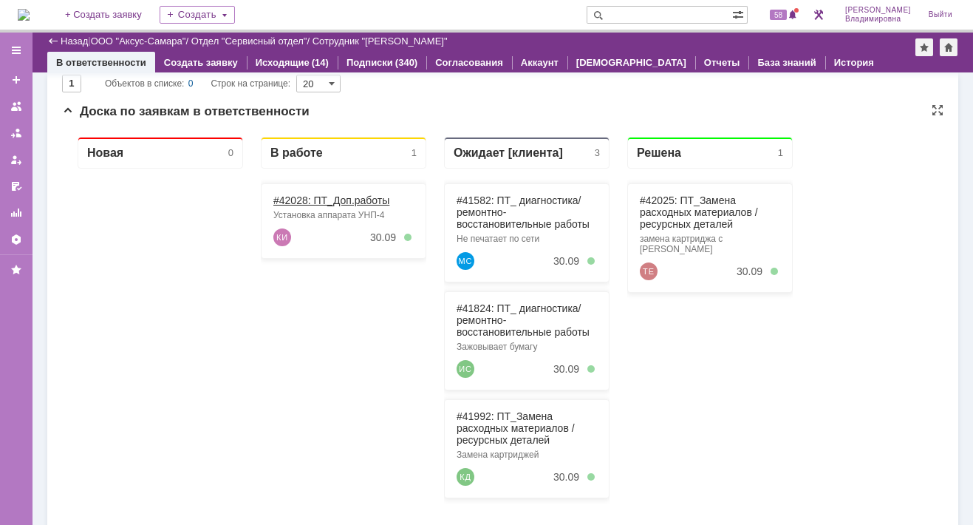
click at [295, 204] on link "#42028: ПТ_Доп.работы" at bounding box center [331, 200] width 116 height 12
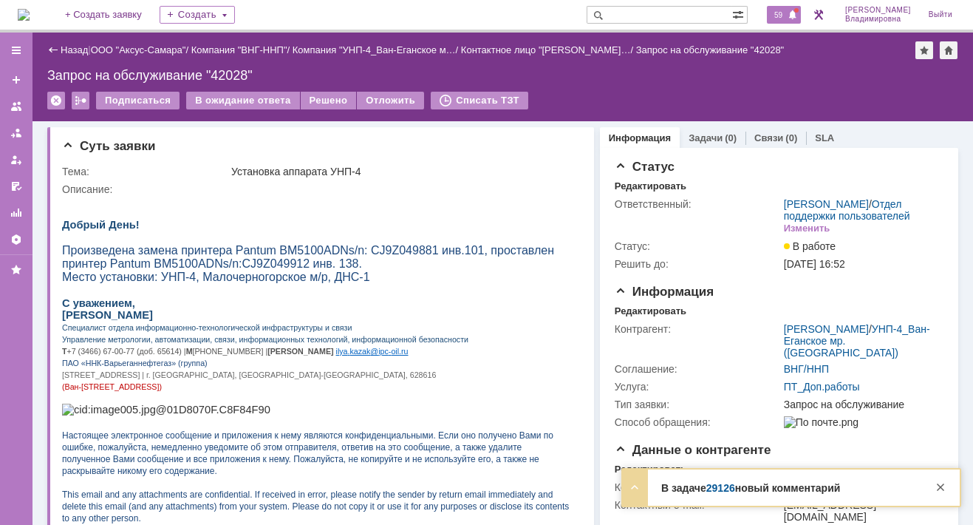
click at [779, 19] on span "59" at bounding box center [778, 15] width 17 height 10
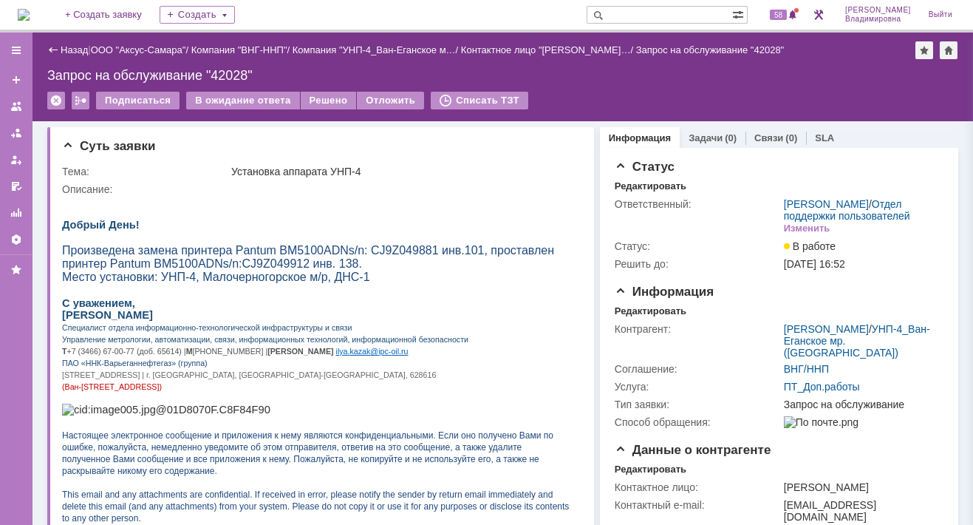
click at [547, 81] on div "Назад | ООО "Аксус-Самара" / Компания "ВНГ-ННП" / Компания "УНП-4_Ван-Еганское …" at bounding box center [503, 77] width 941 height 89
click at [184, 198] on p at bounding box center [316, 201] width 508 height 12
click at [785, 13] on span "58" at bounding box center [778, 15] width 17 height 10
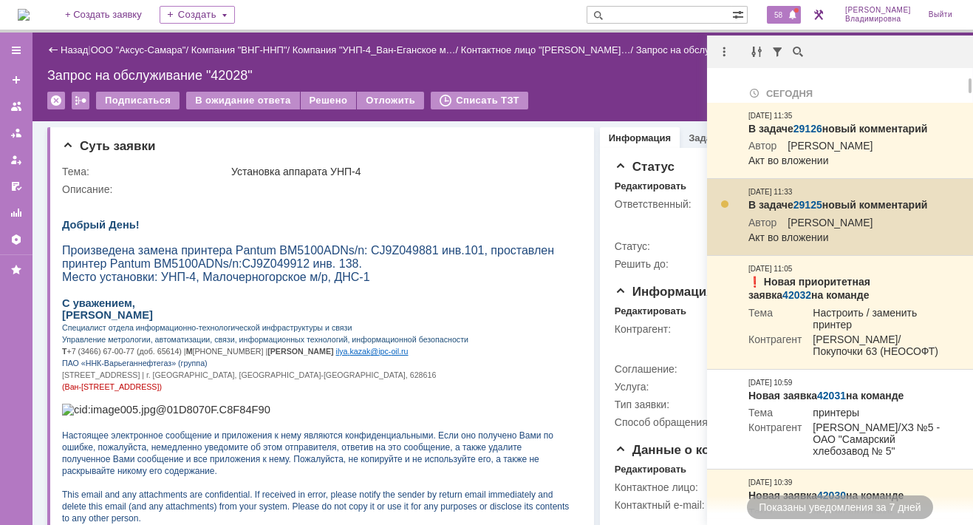
click at [810, 211] on link "29125" at bounding box center [807, 205] width 29 height 12
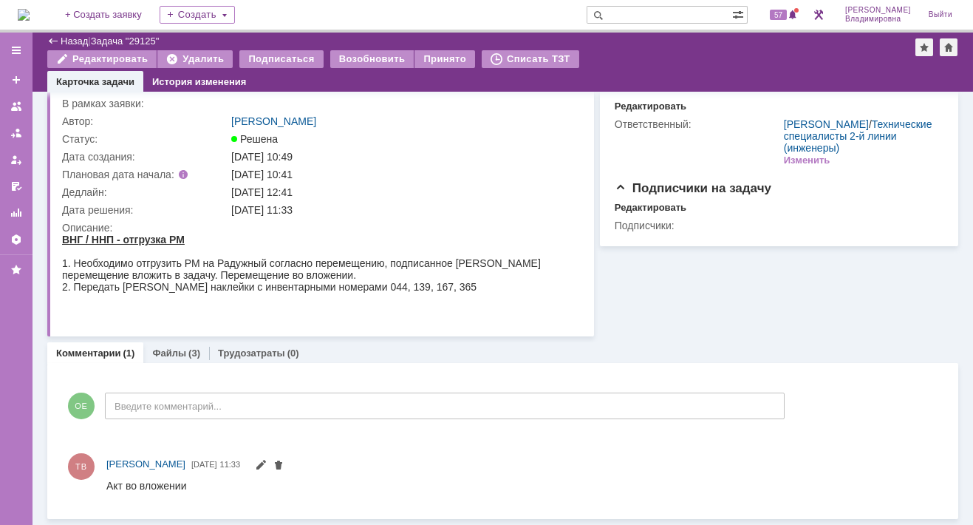
scroll to position [49, 0]
click at [343, 349] on div "Комментарии (1) Файлы (3) Трудозатраты (0)" at bounding box center [502, 354] width 911 height 21
click at [345, 344] on div "Комментарии (1) Файлы (3) Трудозатраты (0)" at bounding box center [502, 354] width 911 height 21
click at [170, 352] on link "Файлы" at bounding box center [169, 354] width 34 height 11
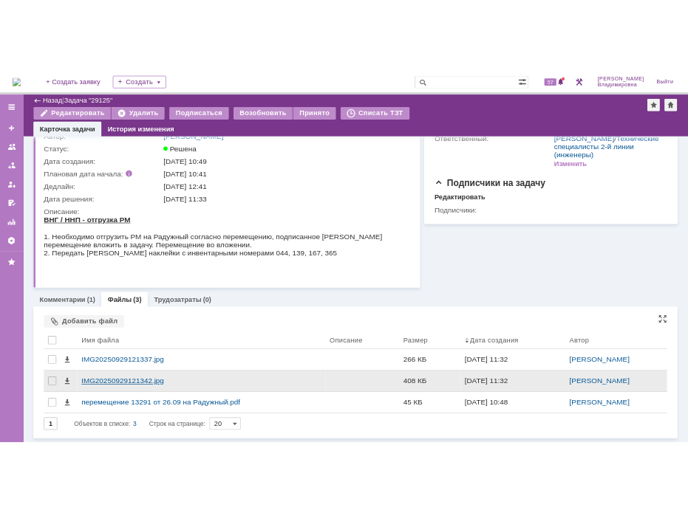
scroll to position [78, 0]
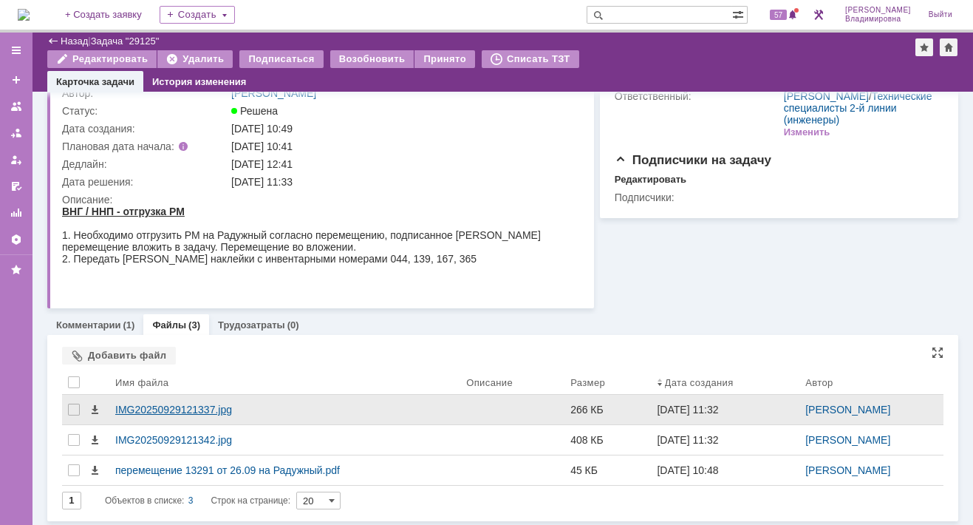
click at [176, 400] on div "IMG20250929121337.jpg" at bounding box center [284, 410] width 351 height 30
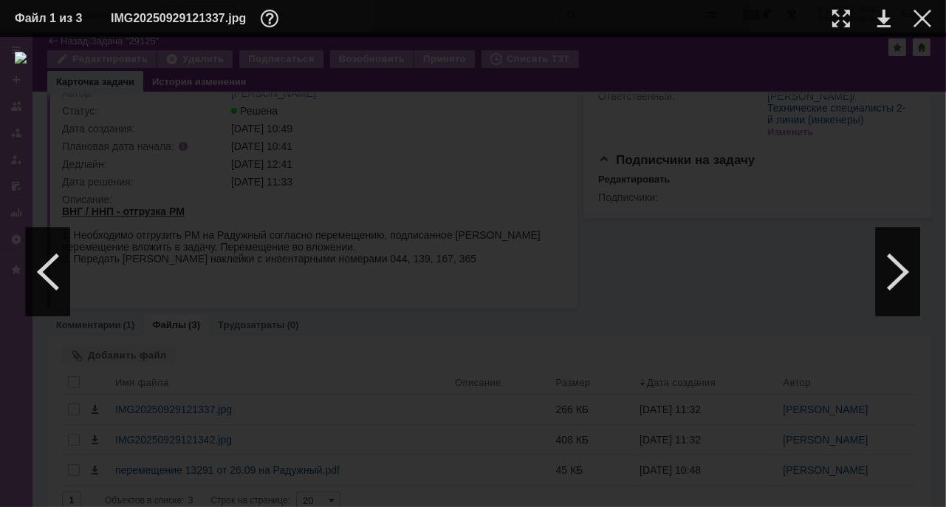
click at [873, 19] on td at bounding box center [870, 18] width 41 height 22
click at [887, 18] on link at bounding box center [884, 19] width 13 height 18
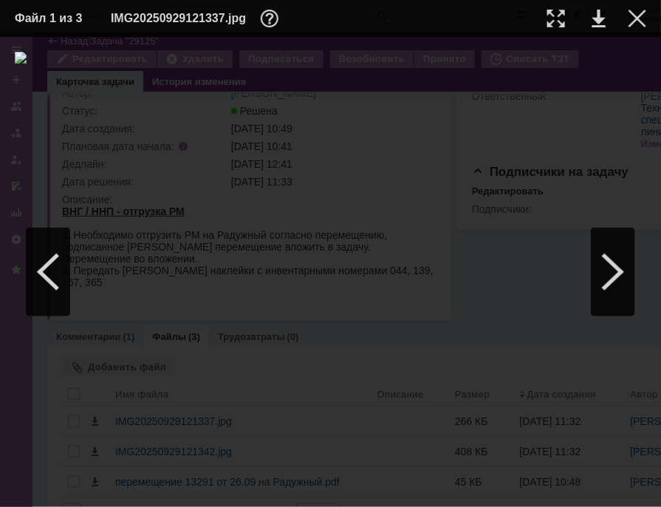
click at [564, 150] on div at bounding box center [331, 272] width 632 height 440
click at [632, 14] on div at bounding box center [638, 19] width 18 height 18
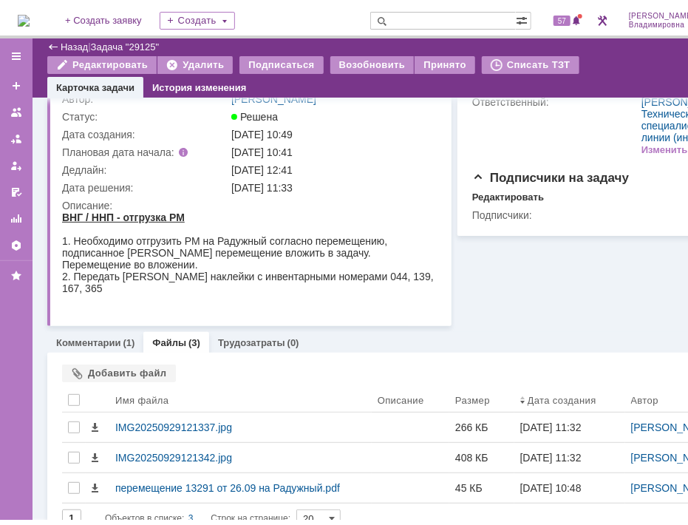
scroll to position [148, 0]
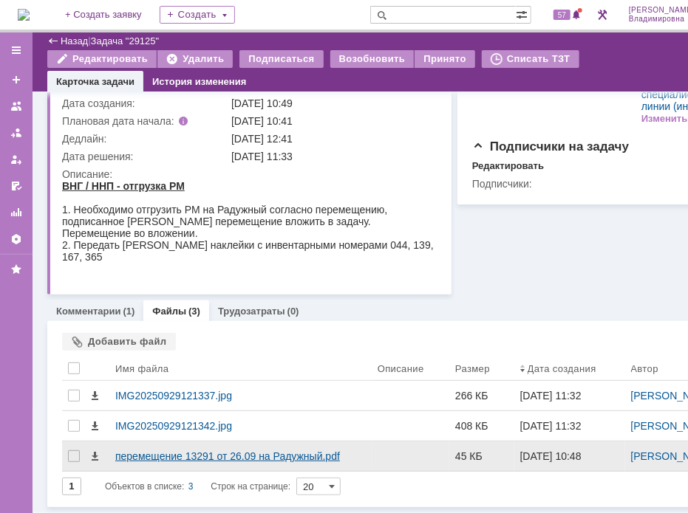
click at [164, 451] on div "перемещение 13291 от 26.09 на Радужный.pdf" at bounding box center [240, 457] width 250 height 12
click at [164, 446] on body "Идет загрузка, пожалуйста, подождите. На домашнюю + Создать заявку Создать 57 О…" at bounding box center [378, 256] width 757 height 513
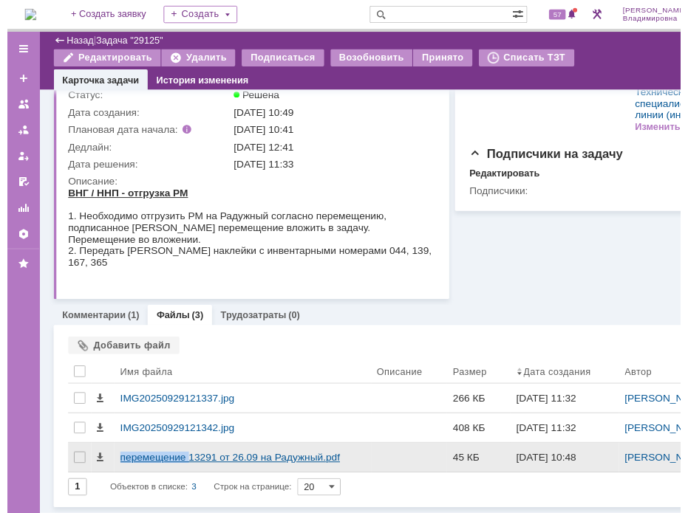
scroll to position [136, 0]
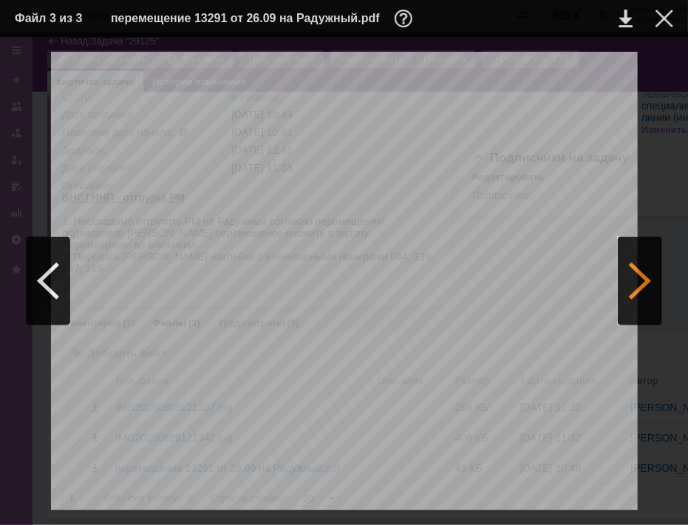
click at [640, 286] on div at bounding box center [640, 280] width 44 height 89
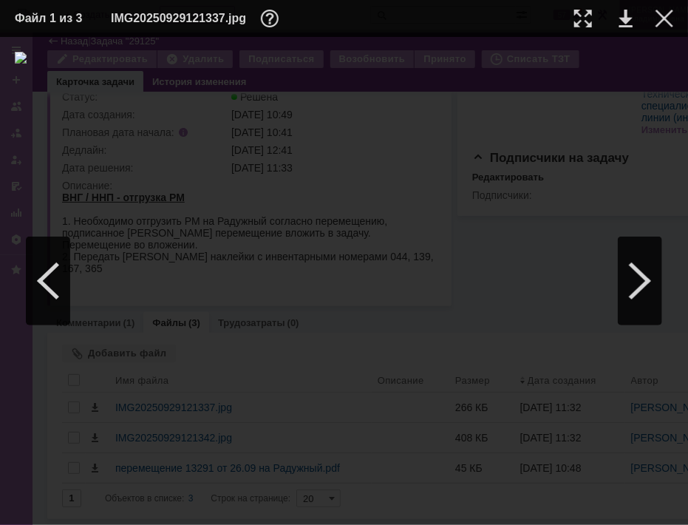
click at [659, 17] on div at bounding box center [664, 19] width 18 height 18
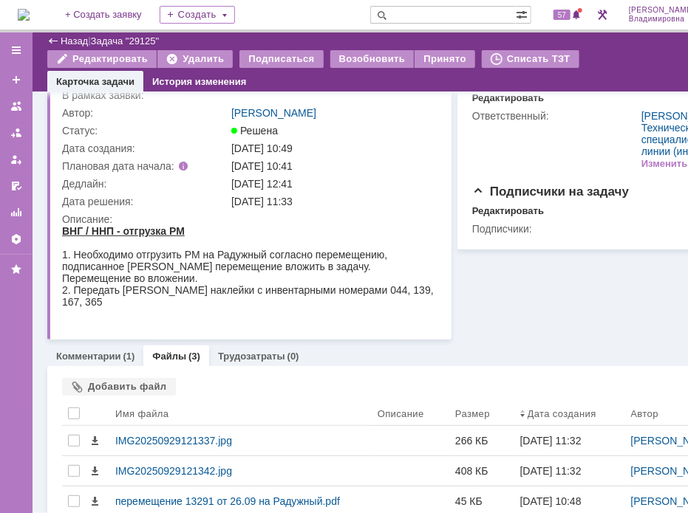
scroll to position [0, 0]
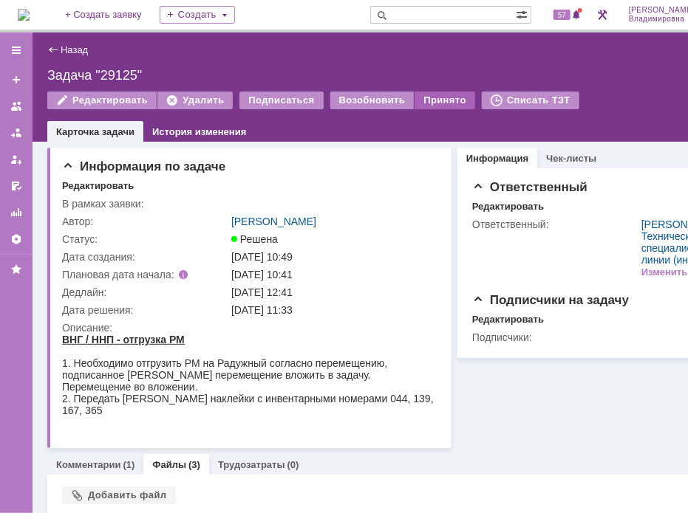
click at [429, 94] on div "Принято" at bounding box center [444, 101] width 61 height 18
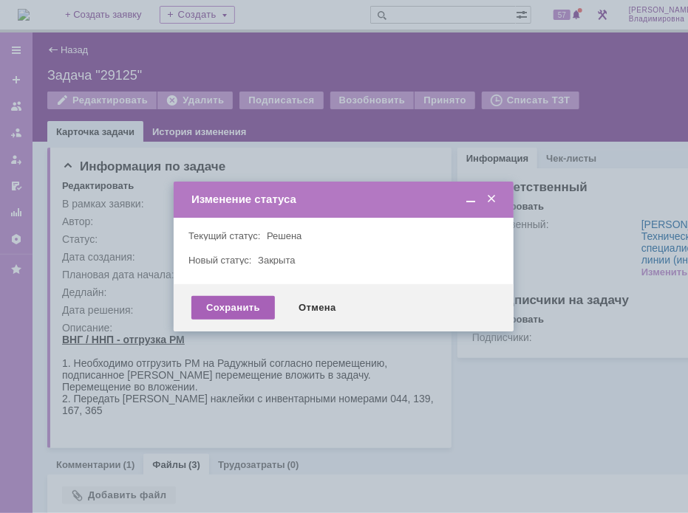
click at [253, 308] on div "Сохранить" at bounding box center [232, 308] width 83 height 24
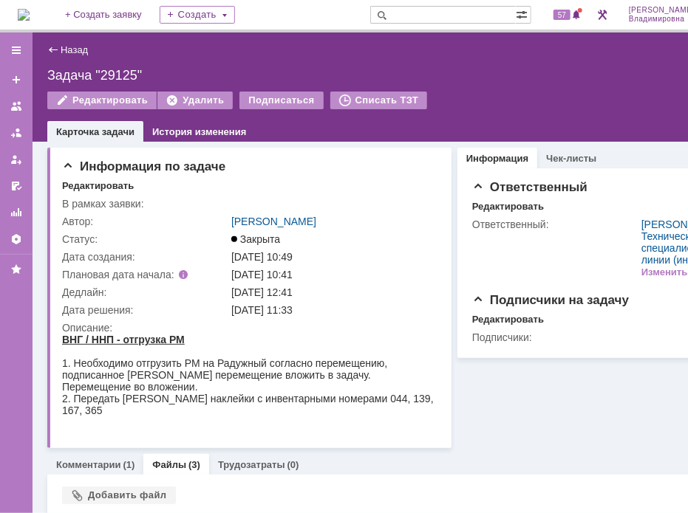
drag, startPoint x: 547, startPoint y: 75, endPoint x: 493, endPoint y: 57, distance: 57.5
click at [547, 75] on div "Задача "29125"" at bounding box center [394, 75] width 694 height 15
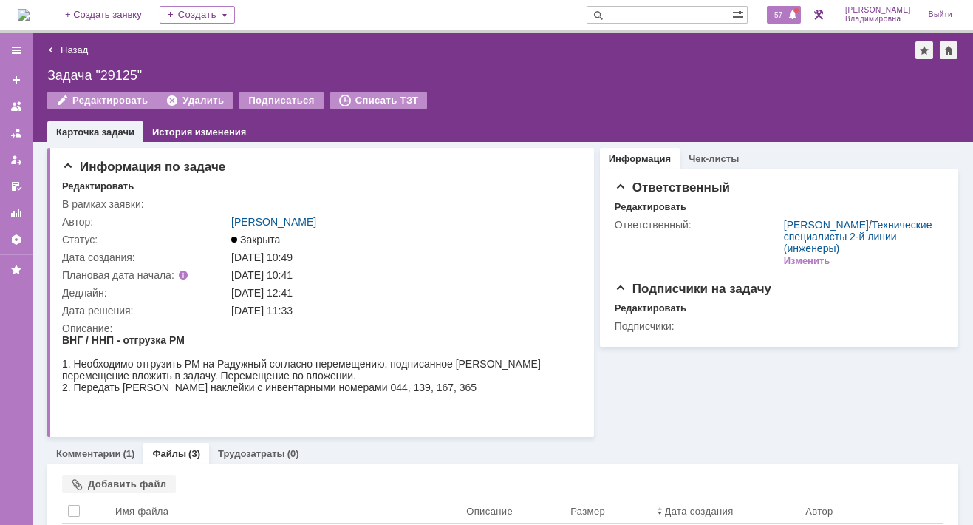
click at [781, 13] on span "57" at bounding box center [778, 15] width 17 height 10
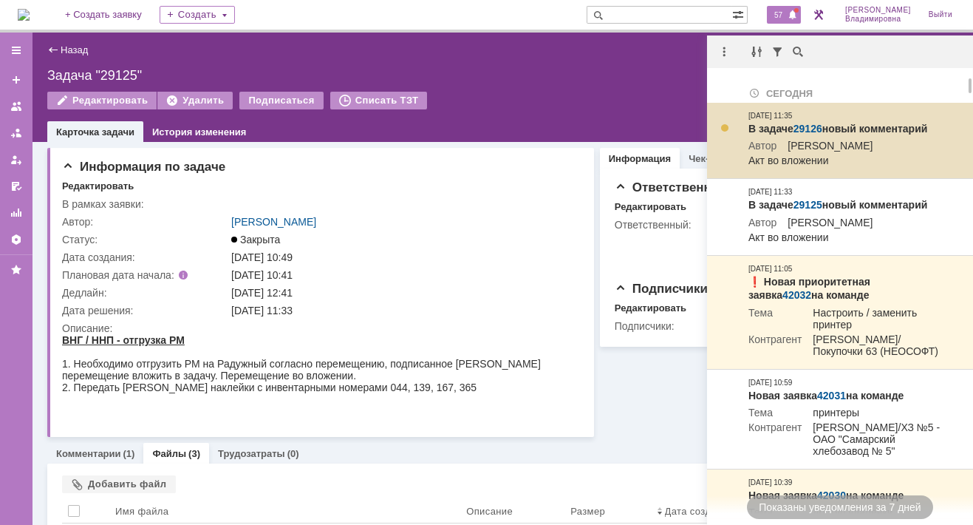
click at [810, 125] on link "29126" at bounding box center [807, 129] width 29 height 12
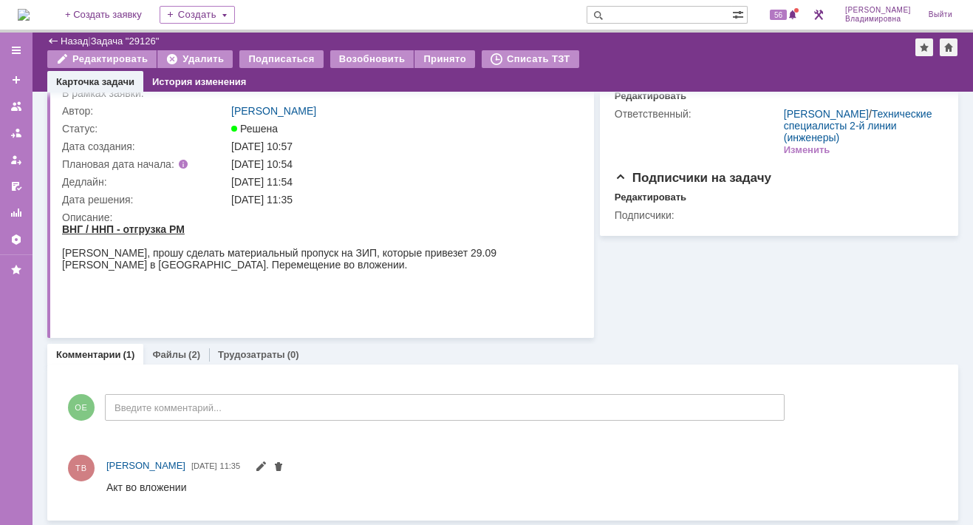
scroll to position [61, 0]
click at [173, 350] on link "Файлы" at bounding box center [169, 354] width 34 height 11
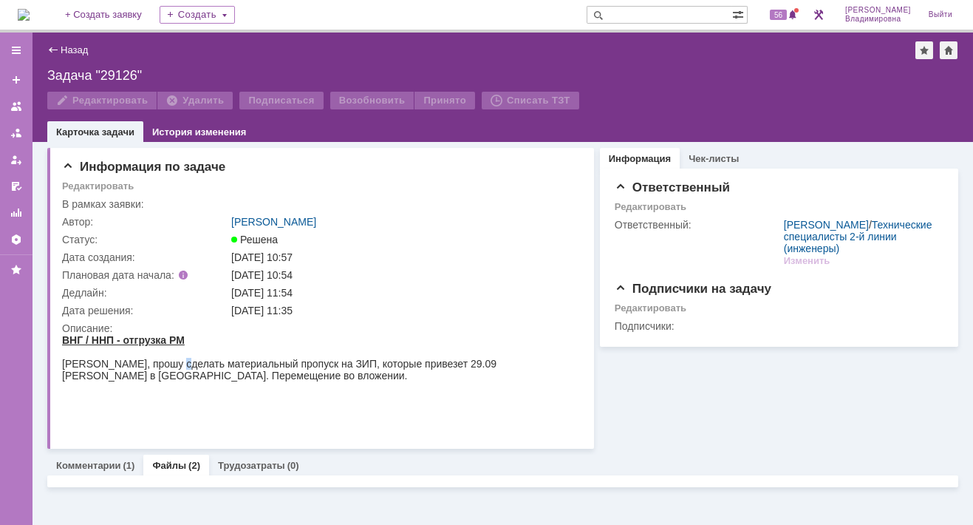
click at [174, 351] on body "ВНГ / ННП - отгрузка РМ [PERSON_NAME], прошу сделать материальный пропуск на ЗИ…" at bounding box center [313, 380] width 503 height 95
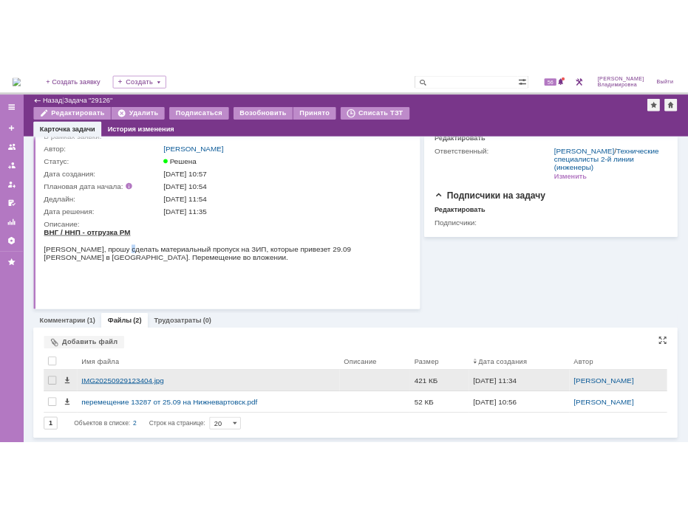
scroll to position [61, 0]
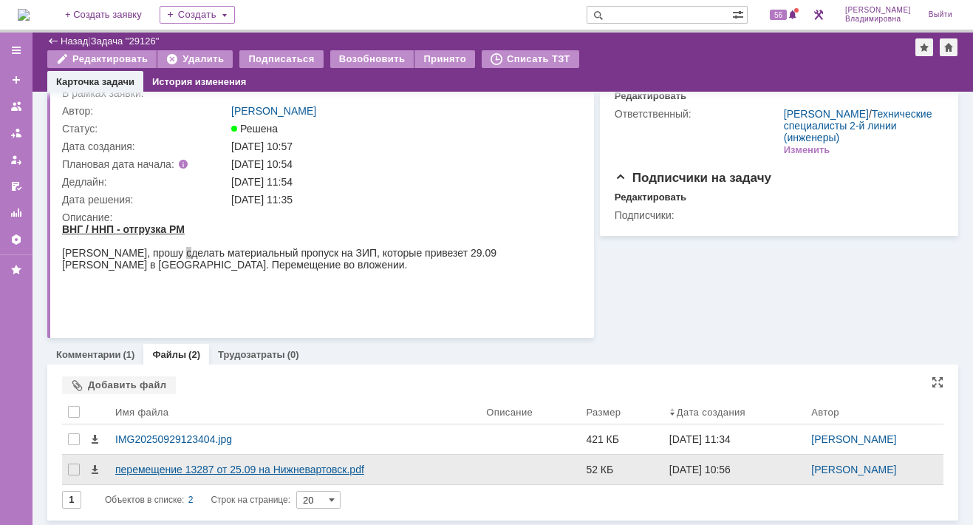
click at [137, 466] on div "перемещение 13287 от 25.09 на Нижневартовск.pdf" at bounding box center [294, 469] width 359 height 12
click at [137, 466] on body "Идет загрузка, пожалуйста, подождите. На домашнюю + Создать заявку Создать 56 […" at bounding box center [486, 262] width 973 height 525
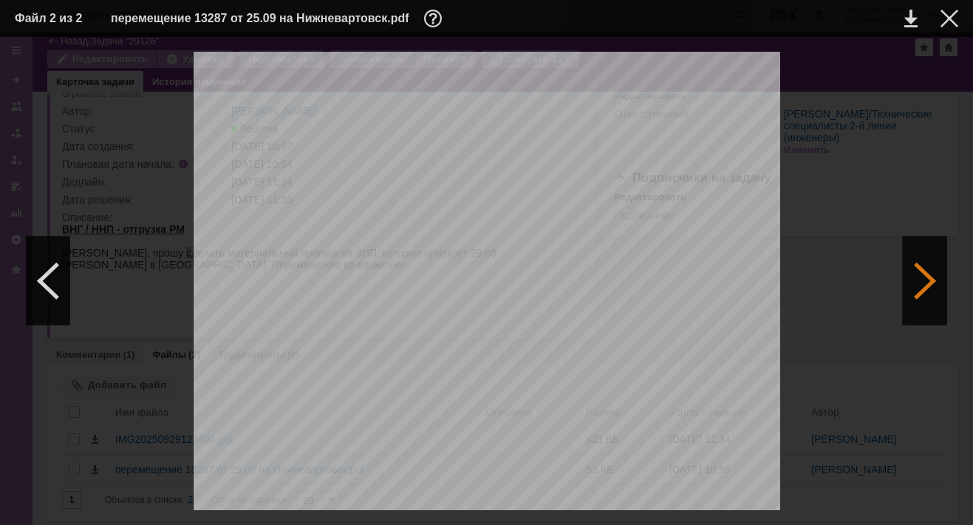
click at [919, 276] on div at bounding box center [925, 280] width 44 height 89
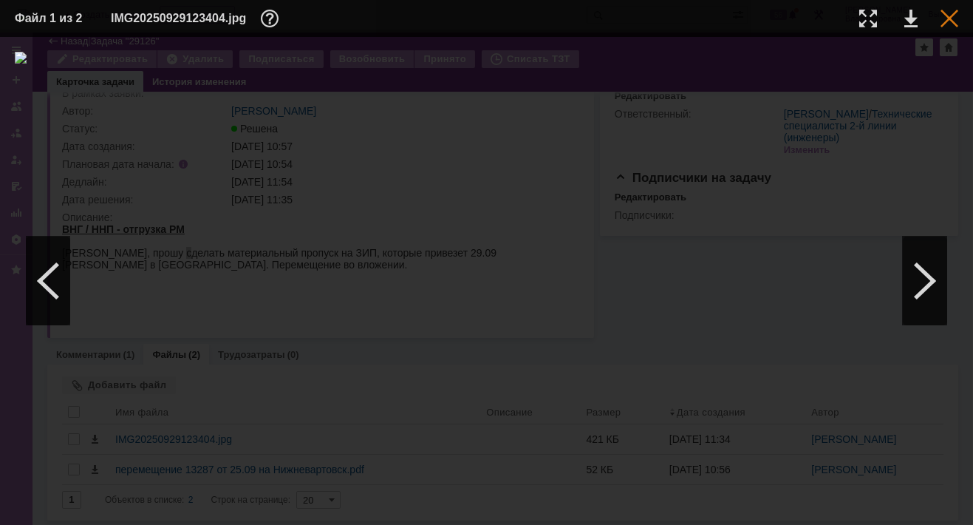
click at [946, 16] on div at bounding box center [950, 19] width 18 height 18
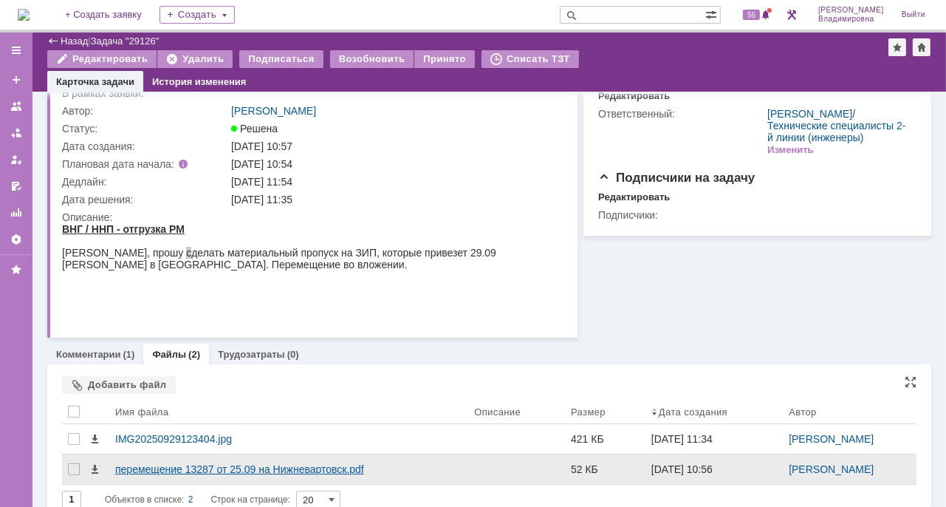
click at [139, 465] on div "перемещение 13287 от 25.09 на Нижневартовск.pdf" at bounding box center [288, 469] width 347 height 12
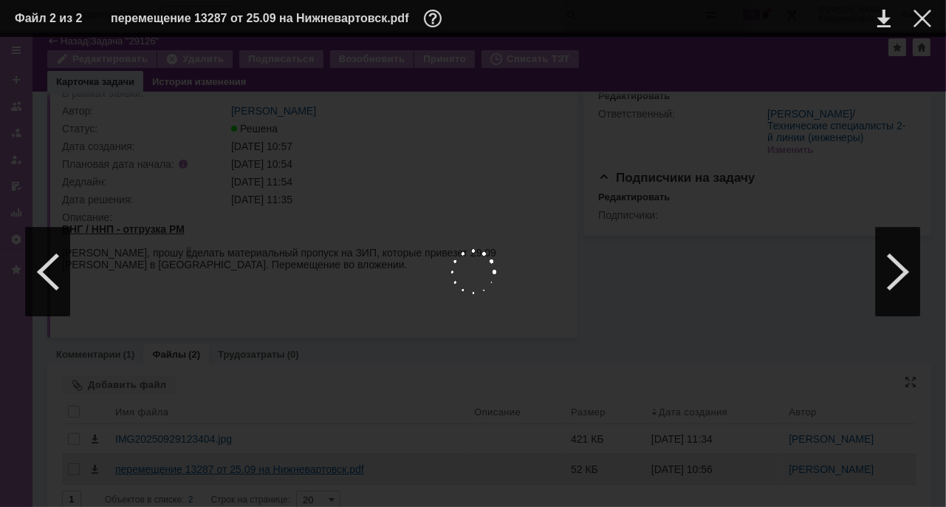
click at [139, 465] on div at bounding box center [473, 272] width 917 height 440
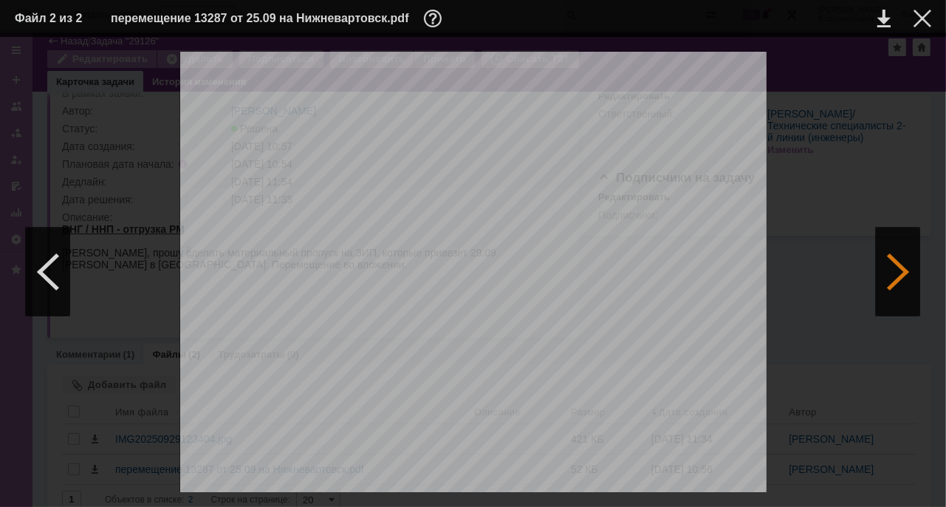
click at [895, 270] on div at bounding box center [898, 272] width 44 height 89
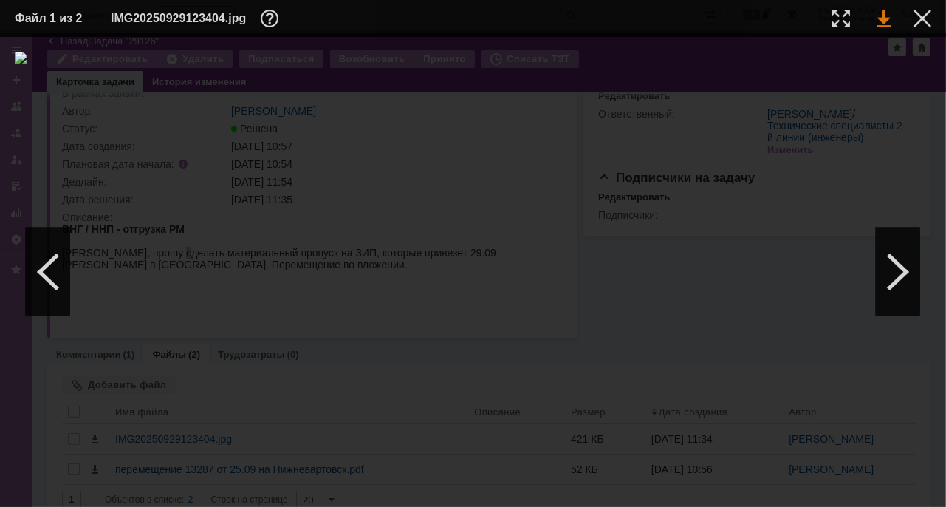
click at [879, 21] on link at bounding box center [884, 19] width 13 height 18
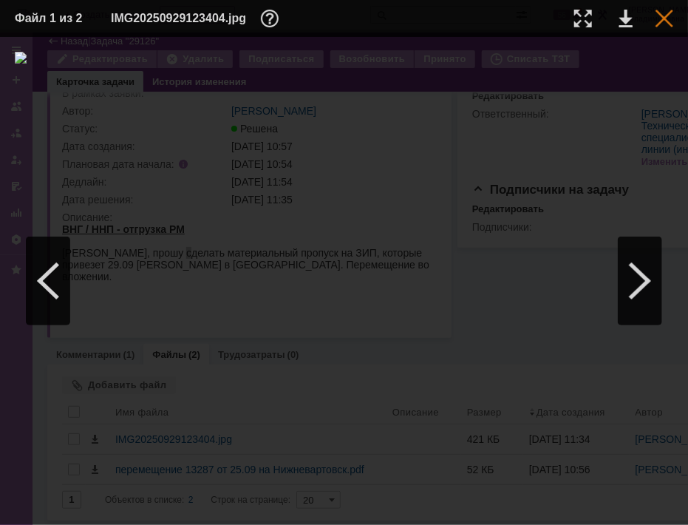
click at [658, 16] on div at bounding box center [664, 19] width 18 height 18
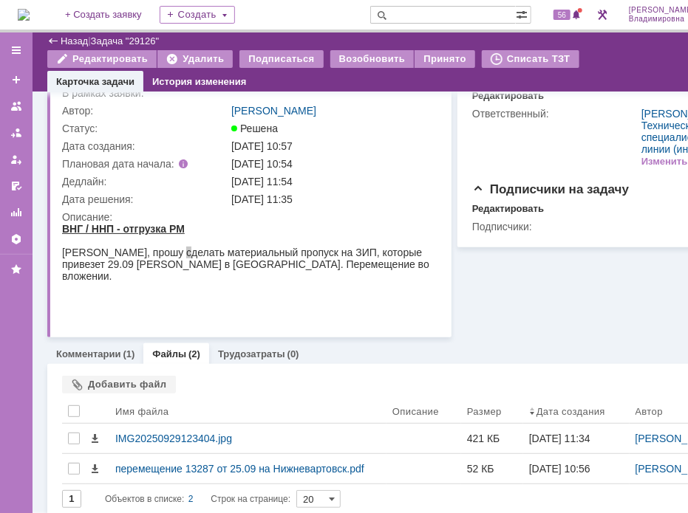
click at [629, 302] on div "Информация Чек-листы Ответственный Редактировать Ответственный: Татаринов Валер…" at bounding box center [599, 184] width 296 height 307
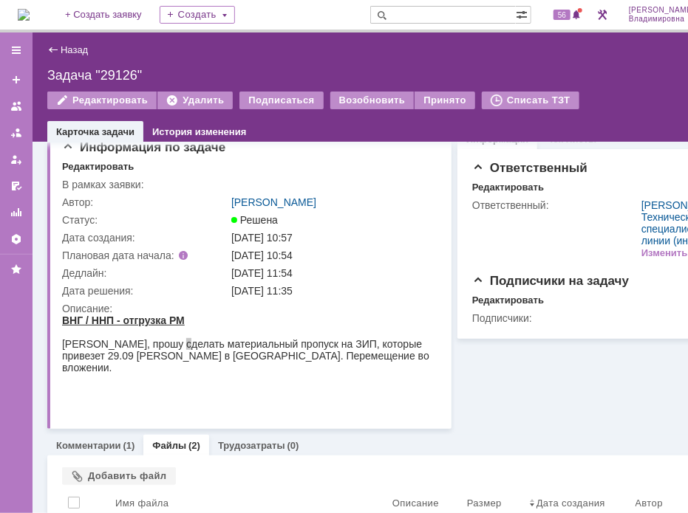
scroll to position [0, 0]
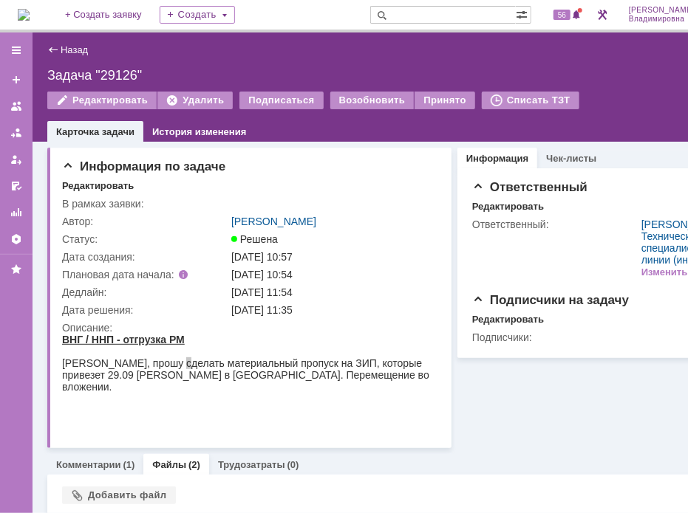
click at [576, 61] on div "Назад | Задача "29126" Задача "29126" Редактировать Удалить Подписаться Возобно…" at bounding box center [395, 87] width 724 height 109
click at [436, 8] on input "text" at bounding box center [443, 15] width 146 height 18
type input "41824"
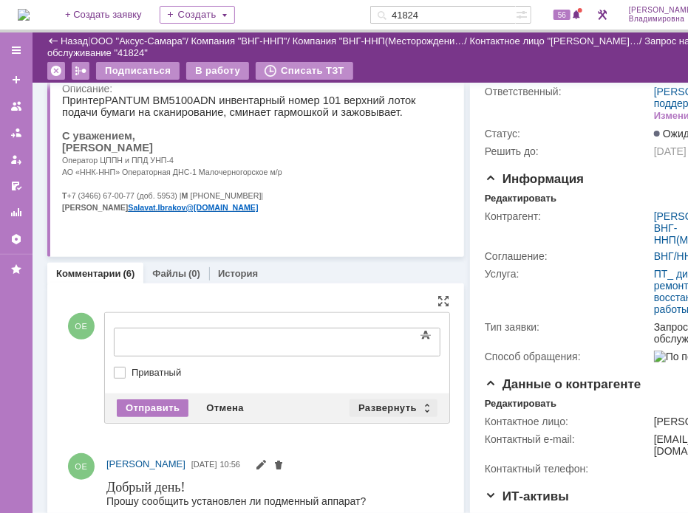
click at [373, 406] on div "Развернуть" at bounding box center [393, 409] width 88 height 18
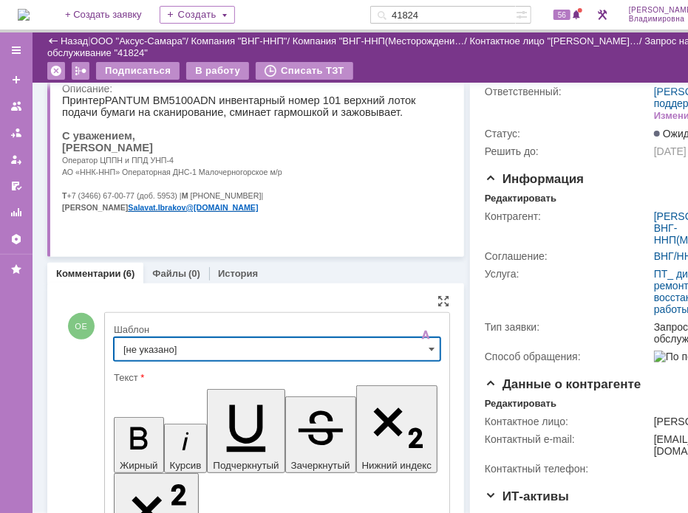
click at [153, 347] on input "[не указано]" at bounding box center [277, 350] width 327 height 24
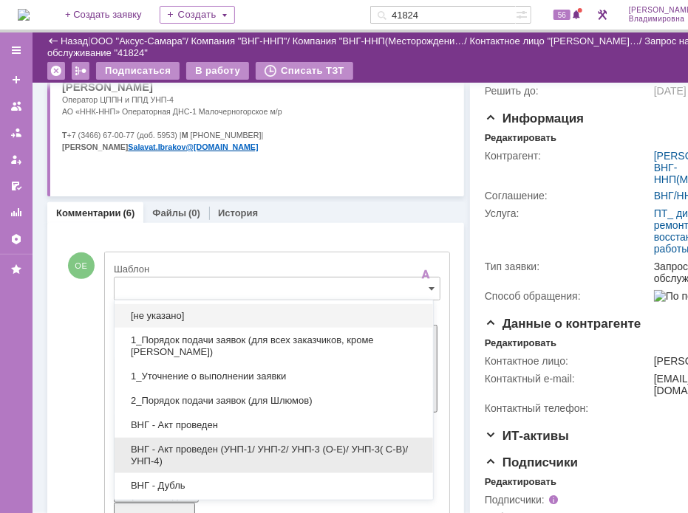
click at [199, 445] on span "ВНГ - Акт проведен (УНП-1/ УНП-2/ УНП-3 (О-Е)/ УНП-3( С-В)/УНП-4)" at bounding box center [273, 456] width 301 height 24
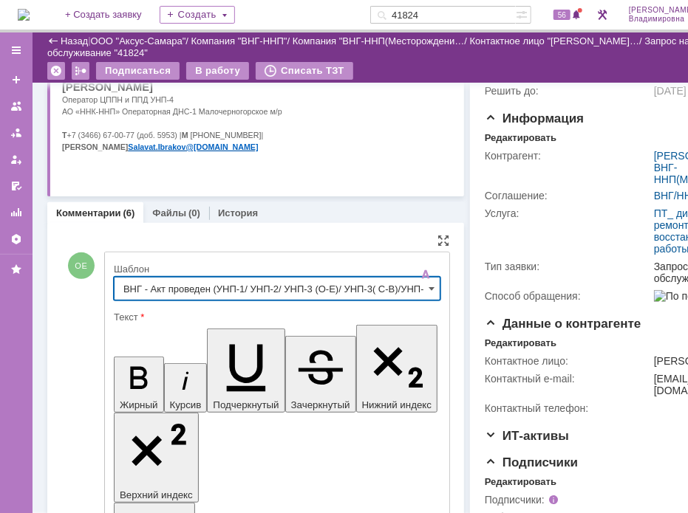
type input "ВНГ - Акт проведен (УНП-1/ УНП-2/ УНП-3 (О-Е)/ УНП-3( С-В)/УНП-4)"
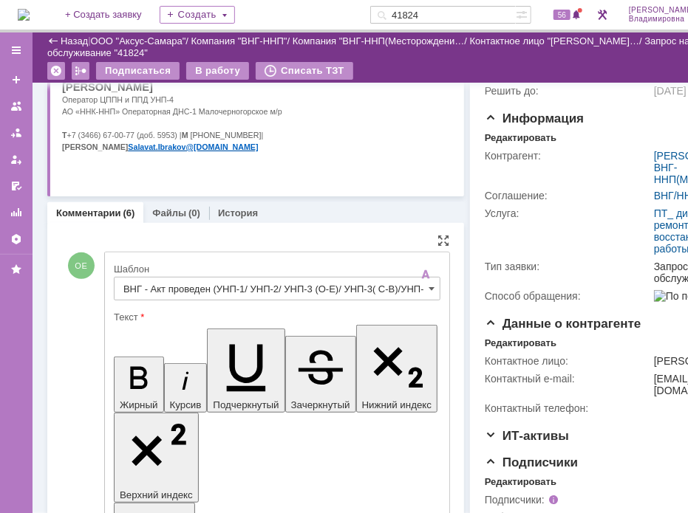
drag, startPoint x: 129, startPoint y: 3317, endPoint x: 255, endPoint y: 3340, distance: 128.4
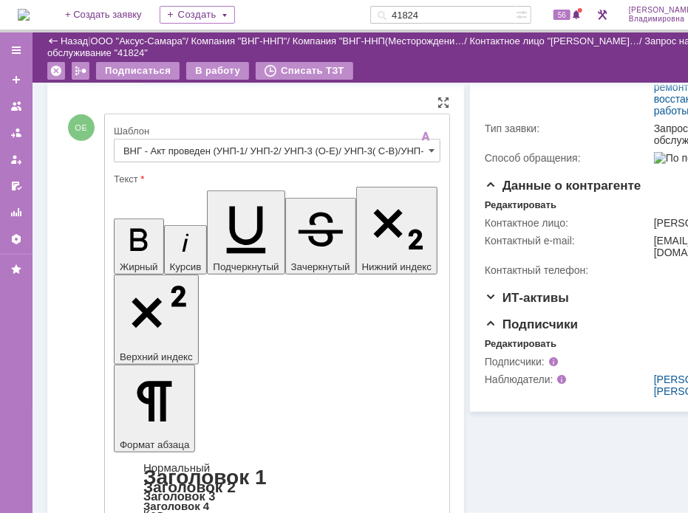
scroll to position [505, 0]
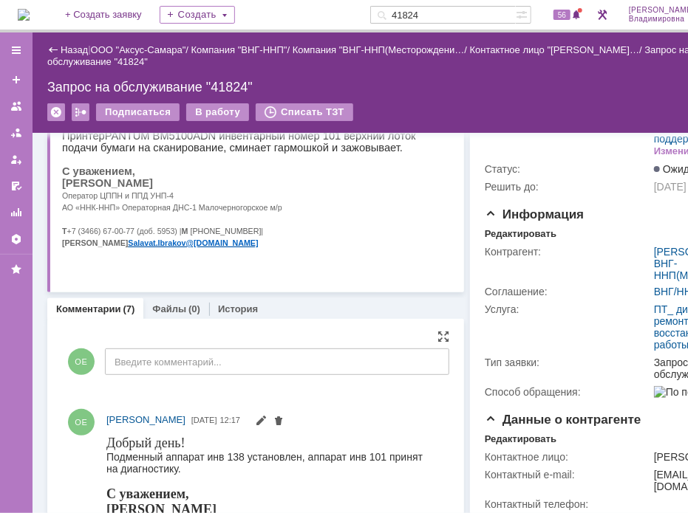
scroll to position [0, 0]
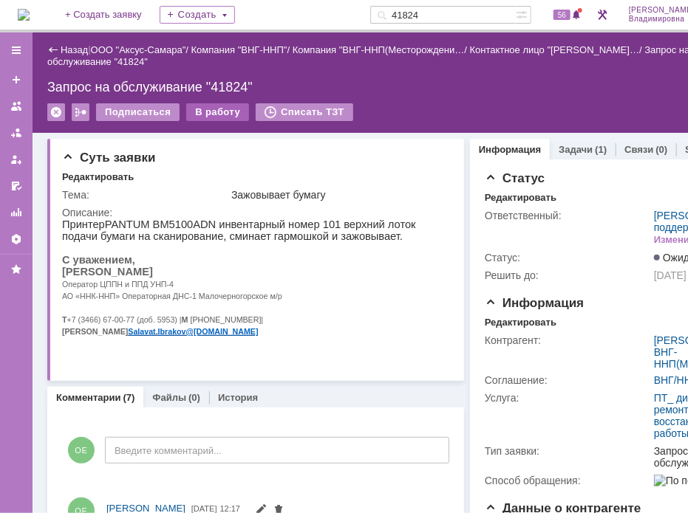
click at [213, 108] on div "В работу" at bounding box center [217, 112] width 63 height 18
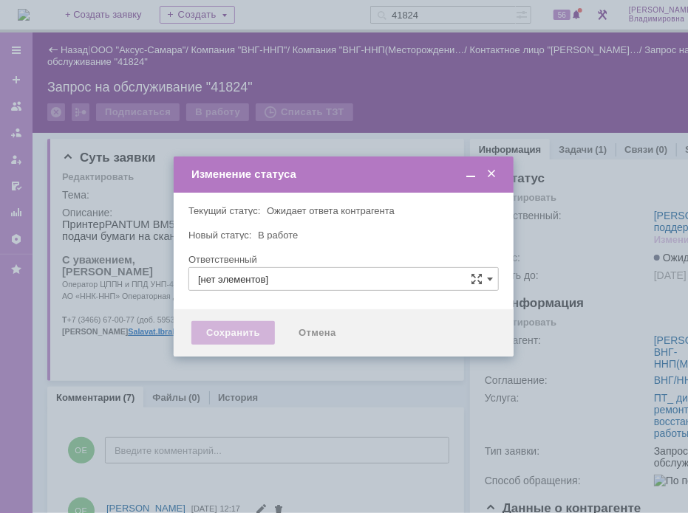
type input "[PERSON_NAME]"
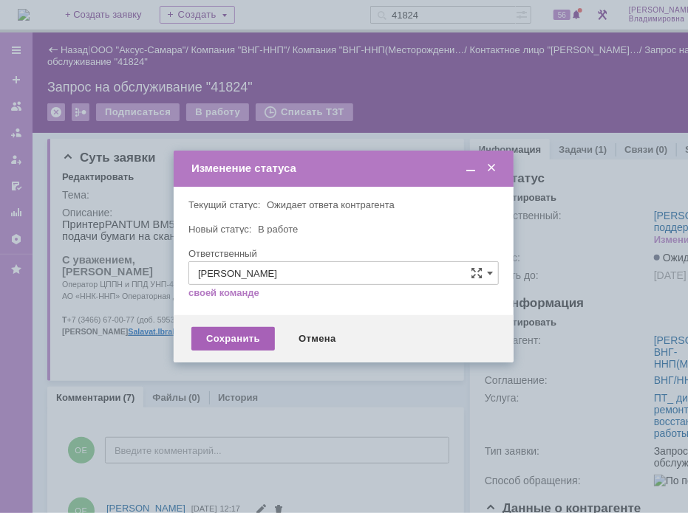
click at [236, 331] on div "Сохранить" at bounding box center [232, 339] width 83 height 24
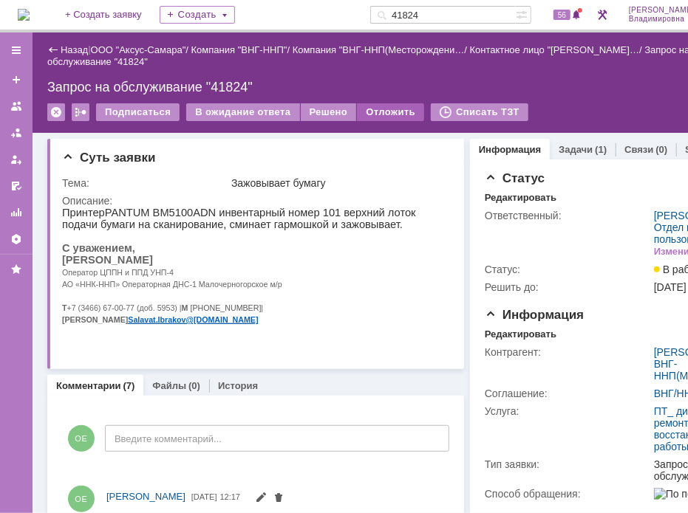
click at [388, 109] on div "Отложить" at bounding box center [390, 112] width 67 height 18
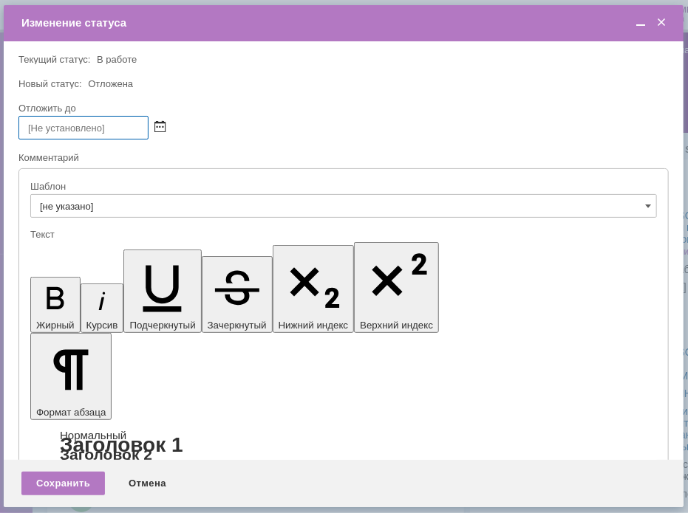
click at [162, 125] on span at bounding box center [159, 128] width 11 height 12
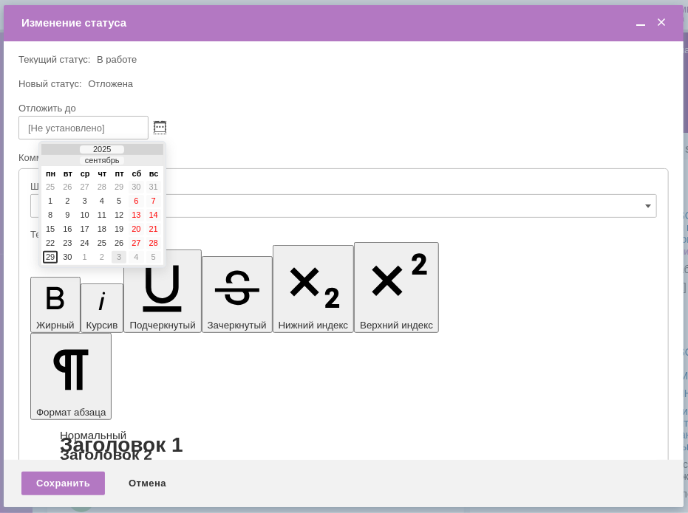
click at [118, 252] on div "3" at bounding box center [119, 257] width 15 height 13
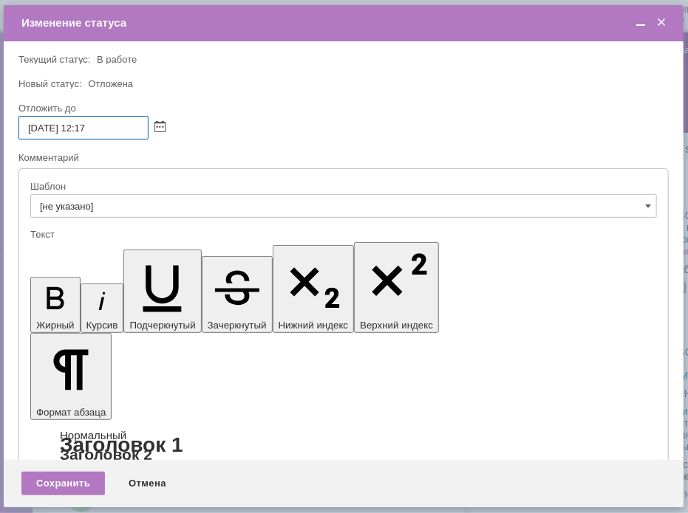
click at [89, 126] on input "03.10.2025 12:17" at bounding box center [83, 128] width 130 height 24
drag, startPoint x: 93, startPoint y: 126, endPoint x: 103, endPoint y: 127, distance: 9.7
click at [103, 127] on input "03.10.2025 16:17" at bounding box center [83, 128] width 130 height 24
type input "03.10.2025 16:00"
click at [68, 482] on div "Сохранить" at bounding box center [62, 484] width 83 height 24
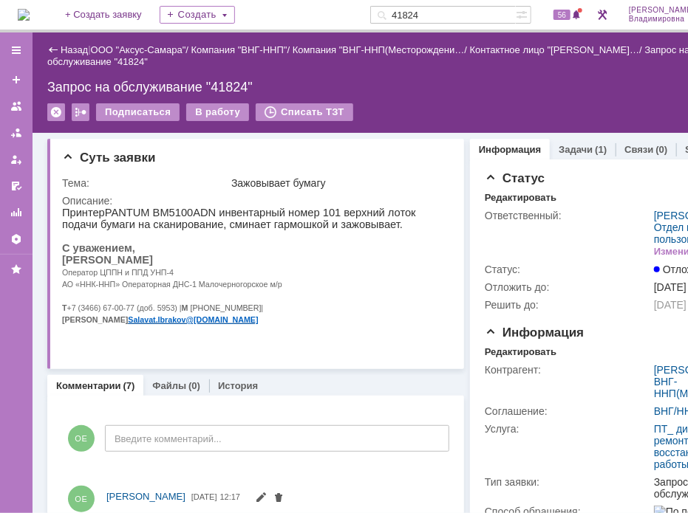
click at [390, 277] on p "Оператор ЦППН и ППД УНП-4" at bounding box center [250, 271] width 379 height 12
click at [496, 92] on div "Запрос на обслуживание "41824"" at bounding box center [394, 87] width 694 height 15
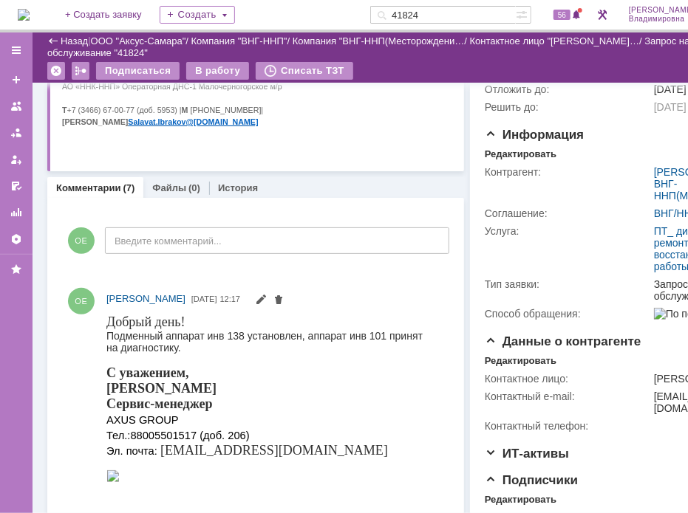
drag, startPoint x: 451, startPoint y: 13, endPoint x: 378, endPoint y: 17, distance: 72.5
click at [378, 17] on div "На домашнюю + Создать заявку Создать 41824 56 Орлова Елена Владимировна Выйти" at bounding box center [378, 16] width 757 height 33
type input "41582"
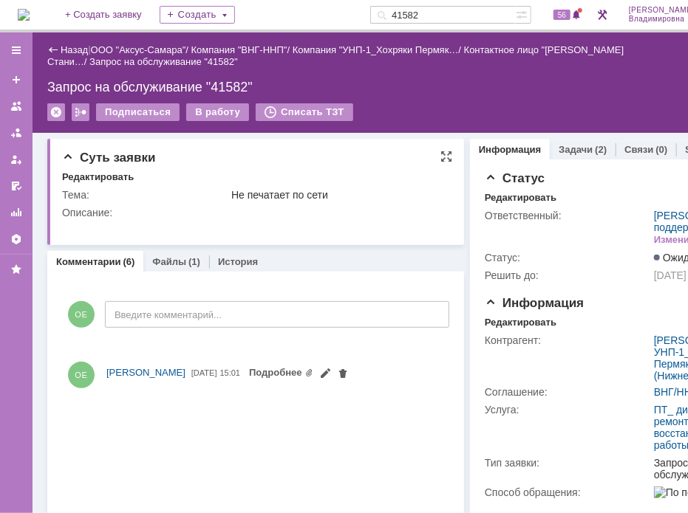
click at [268, 237] on div "Суть заявки Редактировать Тема: Не печатает по сети Описание:" at bounding box center [255, 192] width 417 height 106
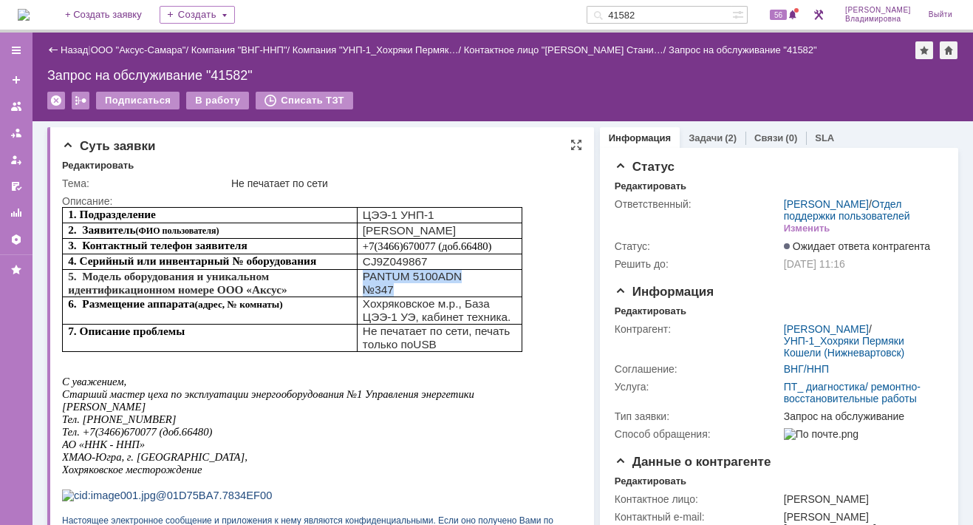
drag, startPoint x: 364, startPoint y: 289, endPoint x: 397, endPoint y: 304, distance: 36.0
click at [397, 297] on td "PANTUM 5100ADN №3 47" at bounding box center [439, 283] width 165 height 27
drag, startPoint x: 397, startPoint y: 304, endPoint x: 384, endPoint y: 298, distance: 13.9
copy td "PANTUM 5100ADN №3 47"
click at [298, 426] on p "Тел. +79227840235" at bounding box center [316, 419] width 508 height 13
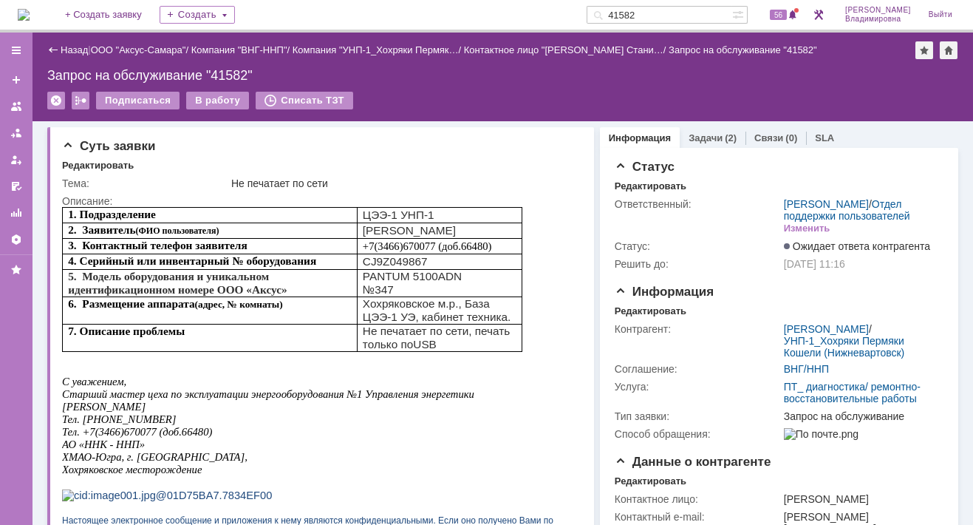
click at [30, 13] on img at bounding box center [24, 15] width 12 height 12
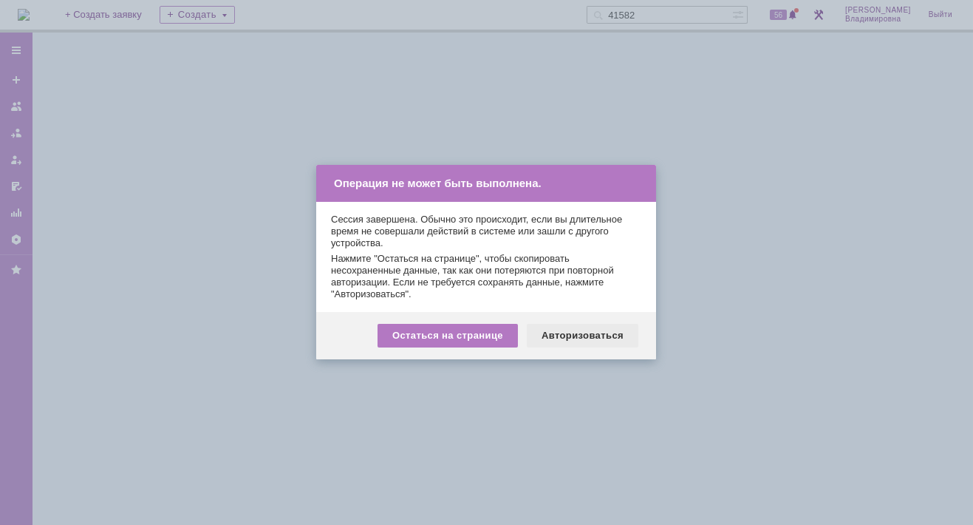
click at [593, 335] on div "Авторизоваться" at bounding box center [583, 336] width 112 height 24
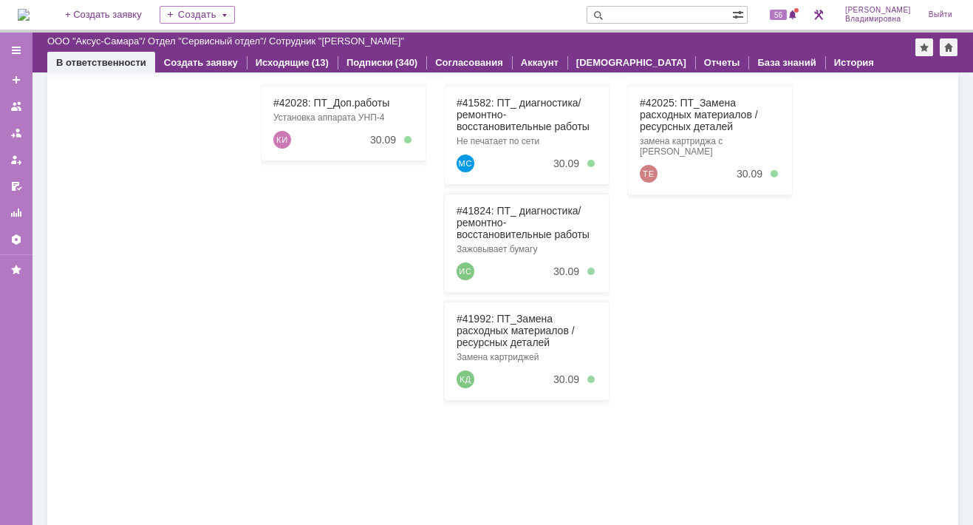
scroll to position [222, 0]
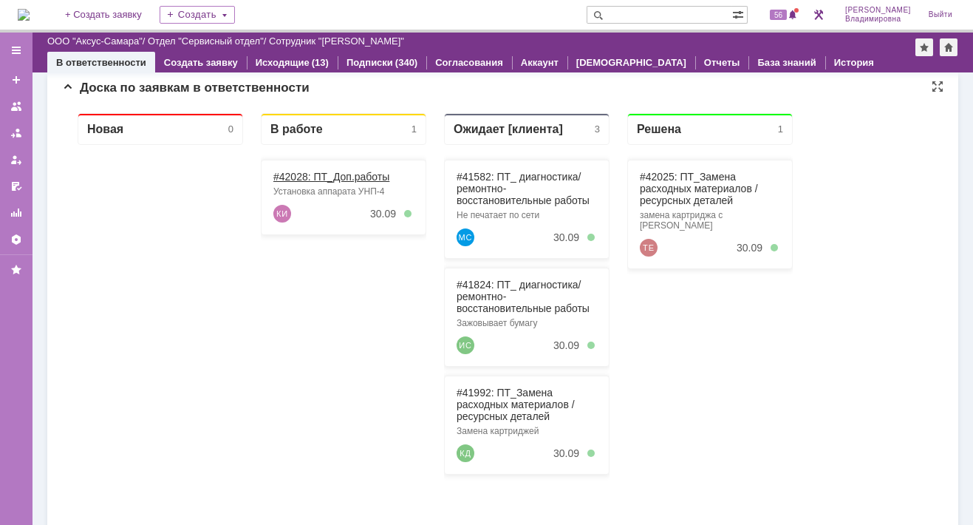
click at [291, 173] on link "#42028: ПТ_Доп.работы" at bounding box center [331, 177] width 116 height 12
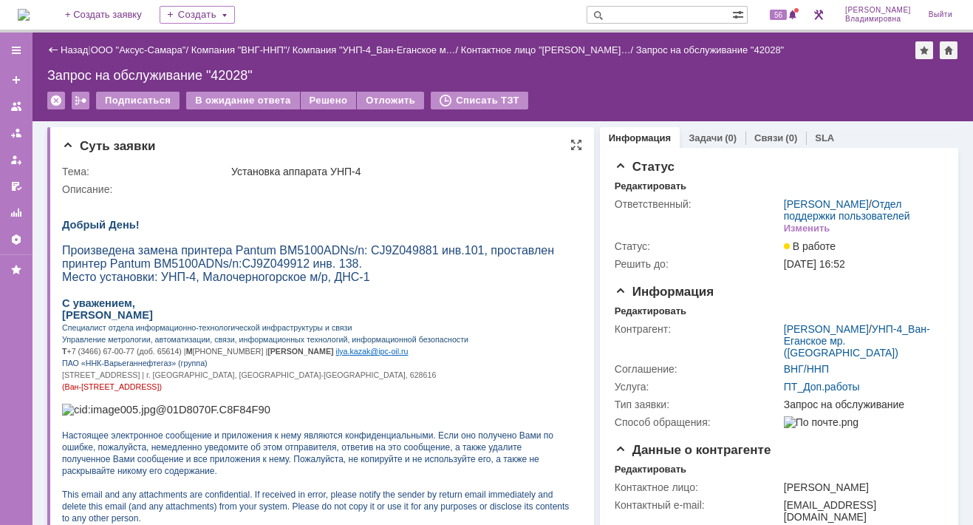
click at [485, 241] on p at bounding box center [316, 237] width 508 height 13
drag, startPoint x: 481, startPoint y: 368, endPoint x: 567, endPoint y: 431, distance: 106.7
click at [480, 356] on p "Т +7 (3466) 67-00-77 (доб. 65614) | М [PHONE_NUMBER] | Е ilya . kazak @ ipc - o…" at bounding box center [316, 350] width 508 height 12
click at [485, 368] on p "ПАО «ННК-Варьеганнефтегаз» (группа)" at bounding box center [316, 362] width 508 height 12
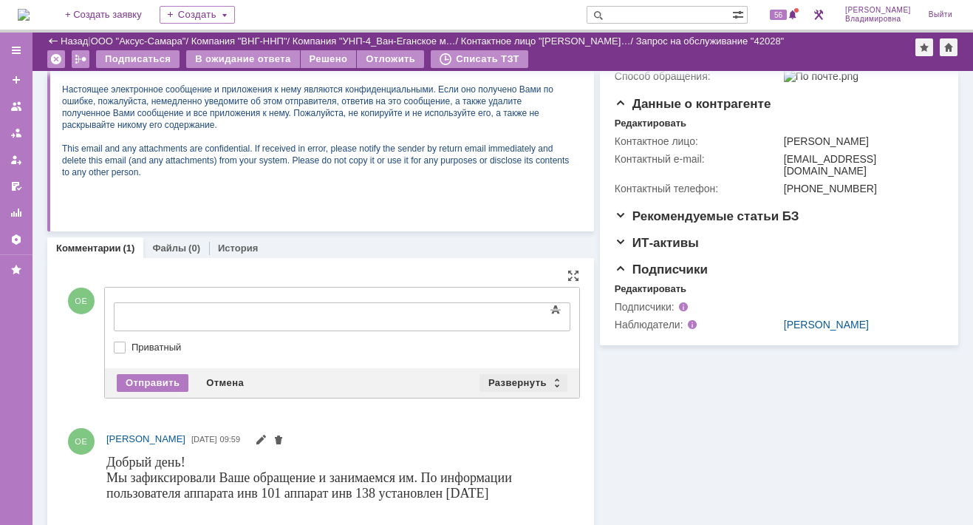
click at [516, 376] on div "Развернуть" at bounding box center [523, 383] width 88 height 18
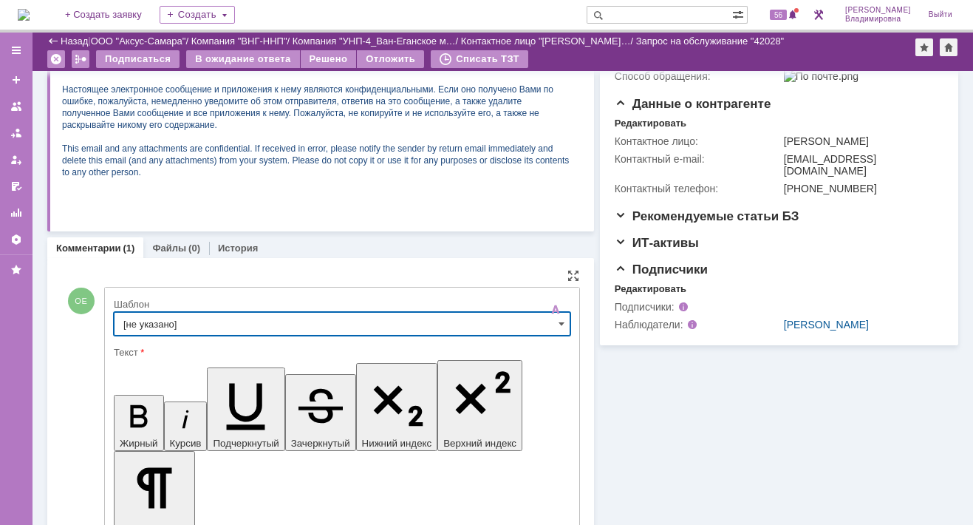
click at [151, 316] on input "[не указано]" at bounding box center [342, 324] width 457 height 24
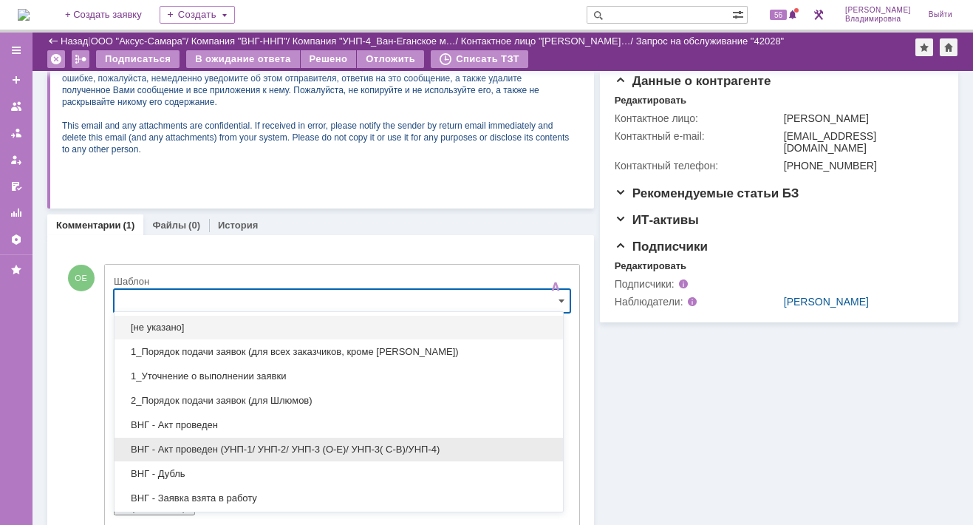
scroll to position [74, 0]
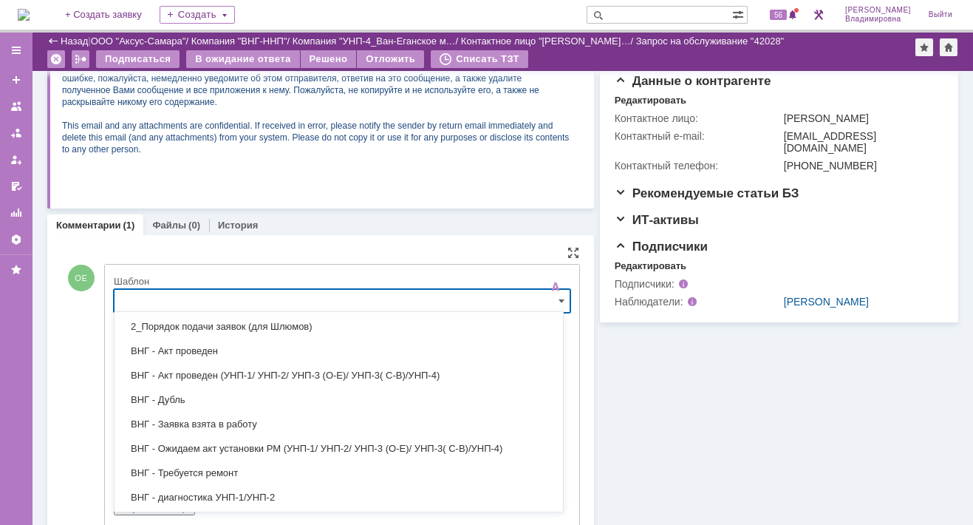
click at [195, 369] on span "ВНГ - Акт проведен (УНП-1/ УНП-2/ УНП-3 (О-Е)/ УНП-3( С-В)/УНП-4)" at bounding box center [338, 375] width 431 height 12
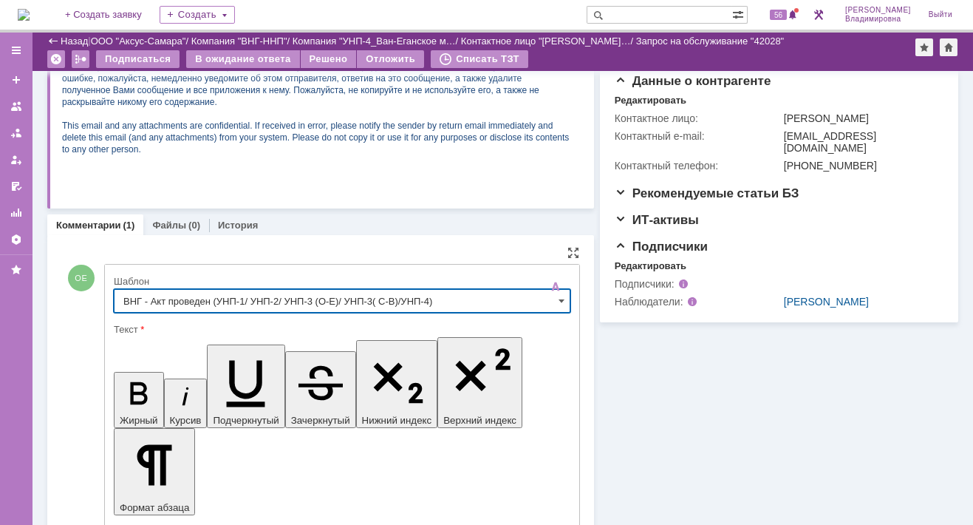
type input "ВНГ - Акт проведен (УНП-1/ УНП-2/ УНП-3 (О-Е)/ УНП-3( С-В)/УНП-4)"
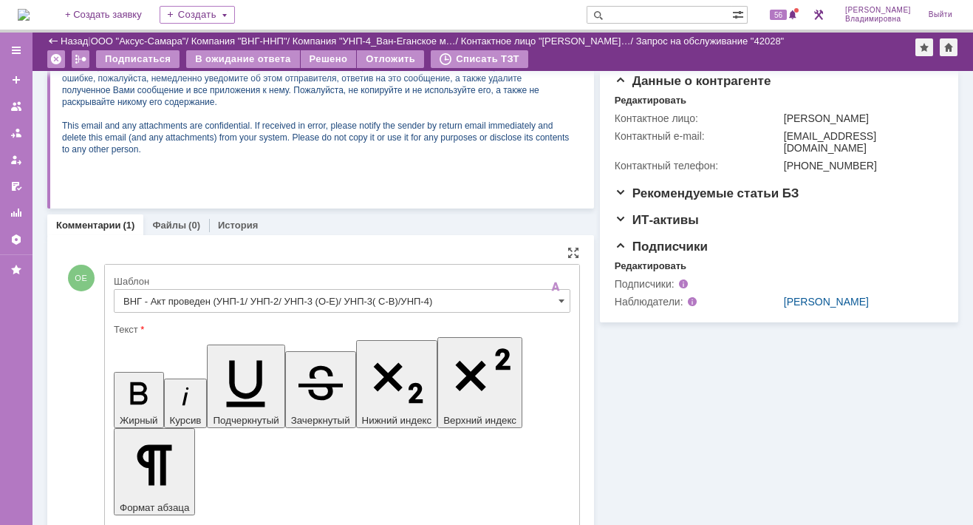
drag, startPoint x: 127, startPoint y: 3659, endPoint x: 529, endPoint y: 3663, distance: 401.9
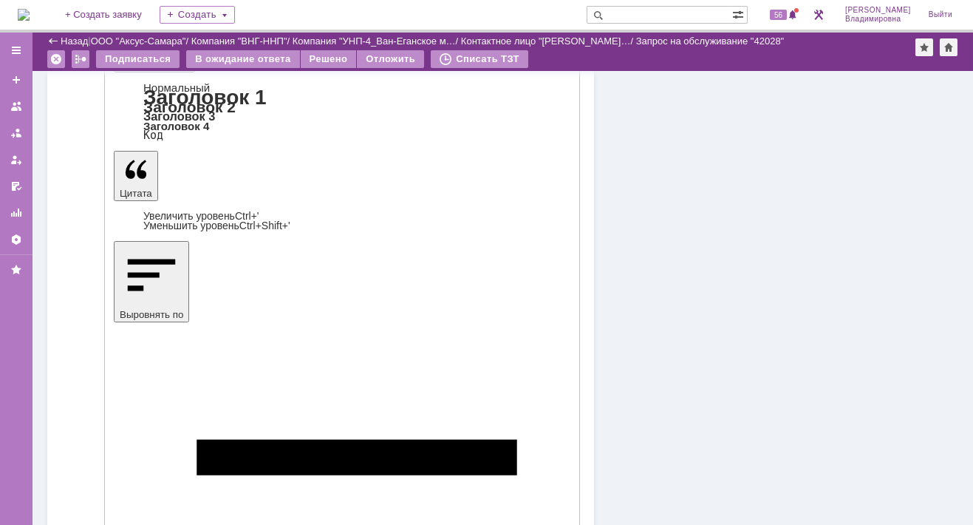
scroll to position [761, 0]
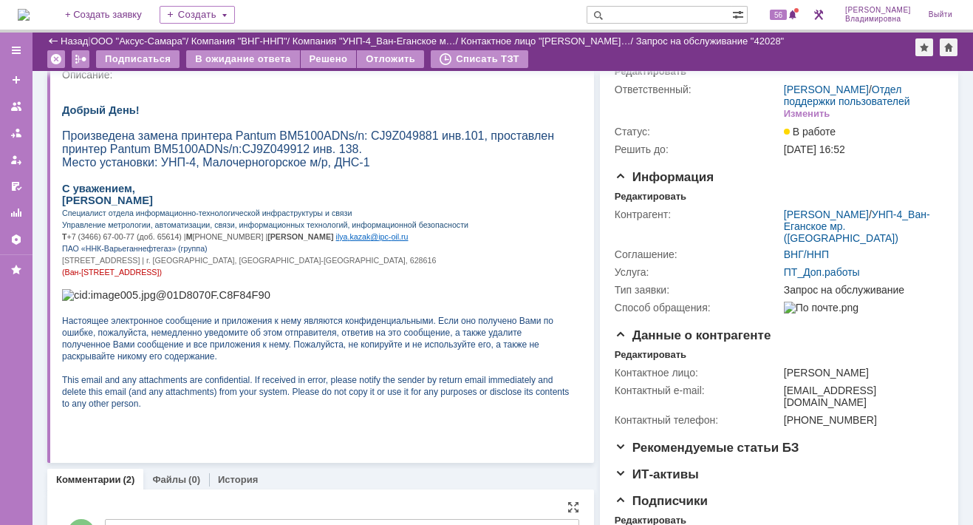
scroll to position [0, 0]
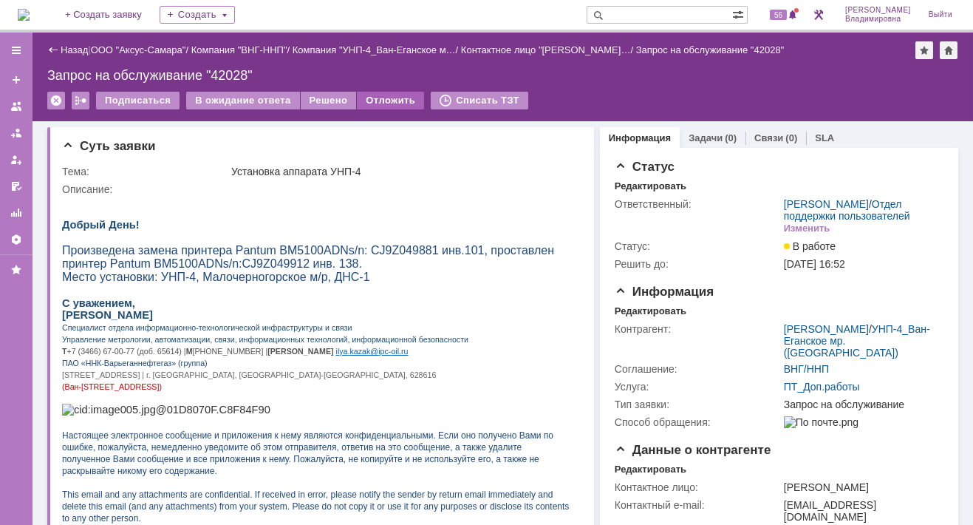
click at [375, 98] on div "Отложить" at bounding box center [390, 101] width 67 height 18
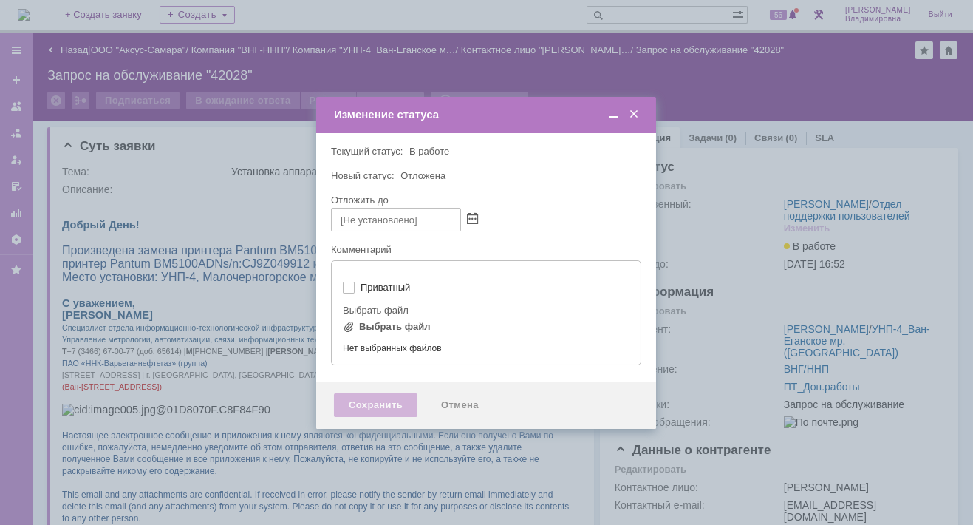
type input "[не указано]"
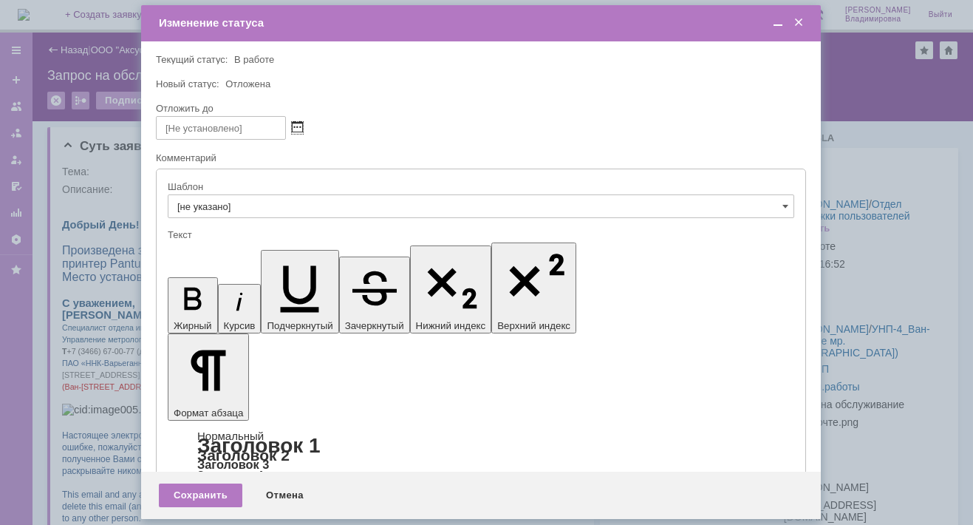
click at [299, 123] on span at bounding box center [297, 128] width 11 height 12
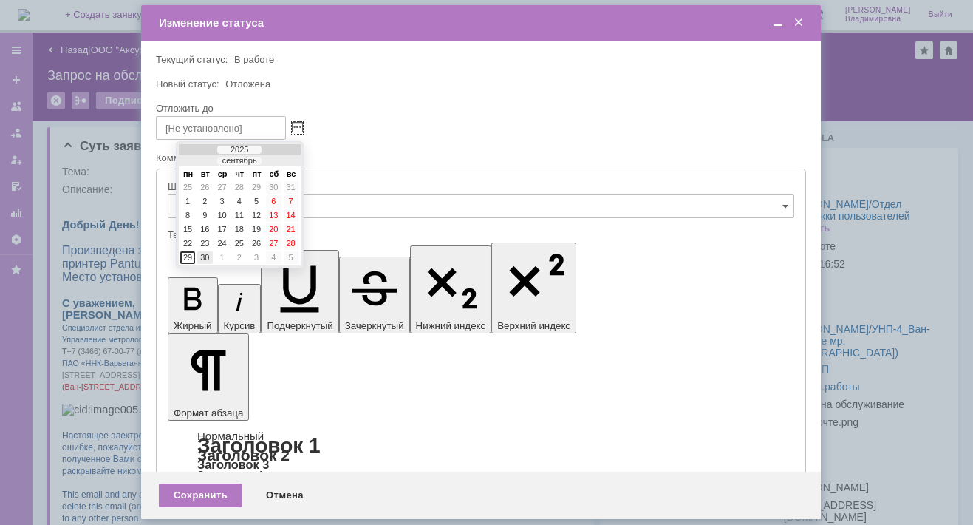
click at [211, 251] on div "30" at bounding box center [204, 257] width 15 height 13
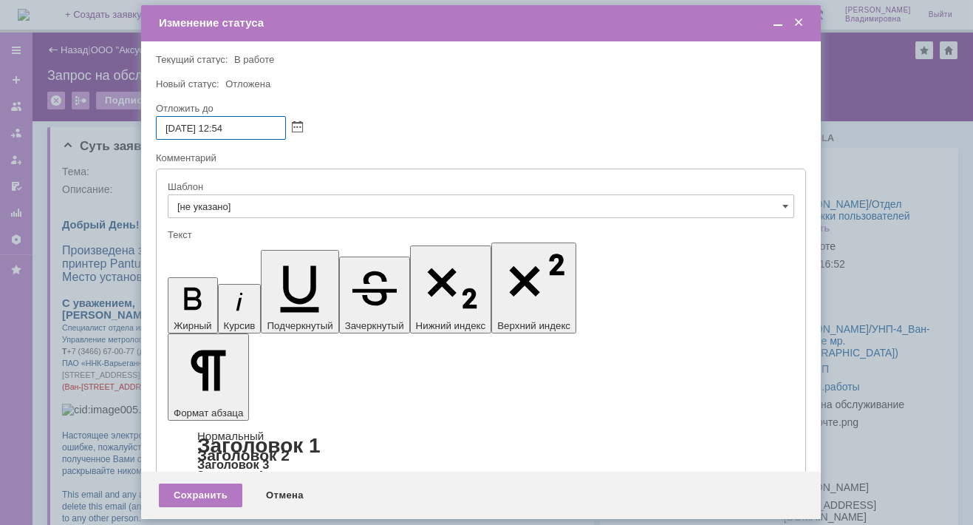
click at [227, 126] on input "[DATE] 12:54" at bounding box center [221, 128] width 130 height 24
drag, startPoint x: 228, startPoint y: 126, endPoint x: 240, endPoint y: 125, distance: 11.8
click at [240, 125] on input "[DATE] 16:54" at bounding box center [221, 128] width 130 height 24
type input "[DATE] 16:00"
click at [192, 494] on div "Сохранить" at bounding box center [200, 495] width 83 height 24
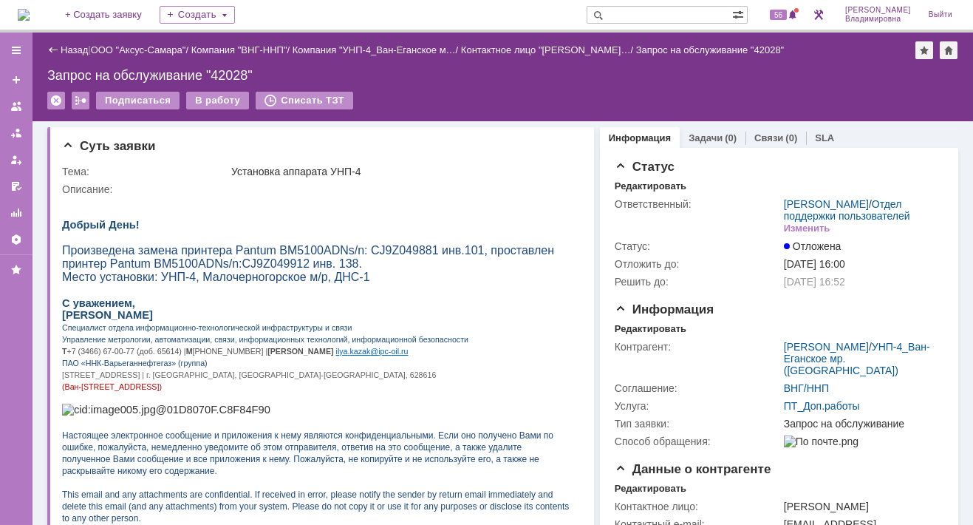
click at [30, 11] on img at bounding box center [24, 15] width 12 height 12
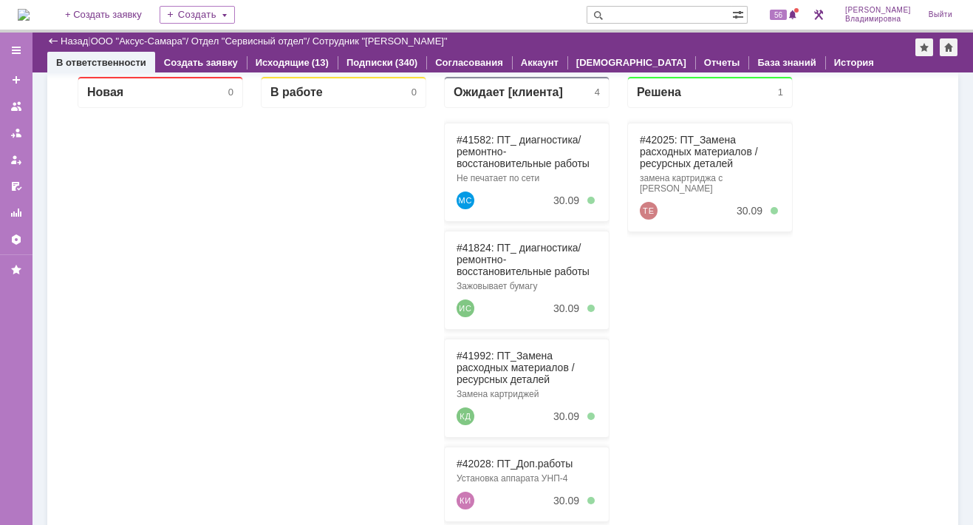
scroll to position [79, 0]
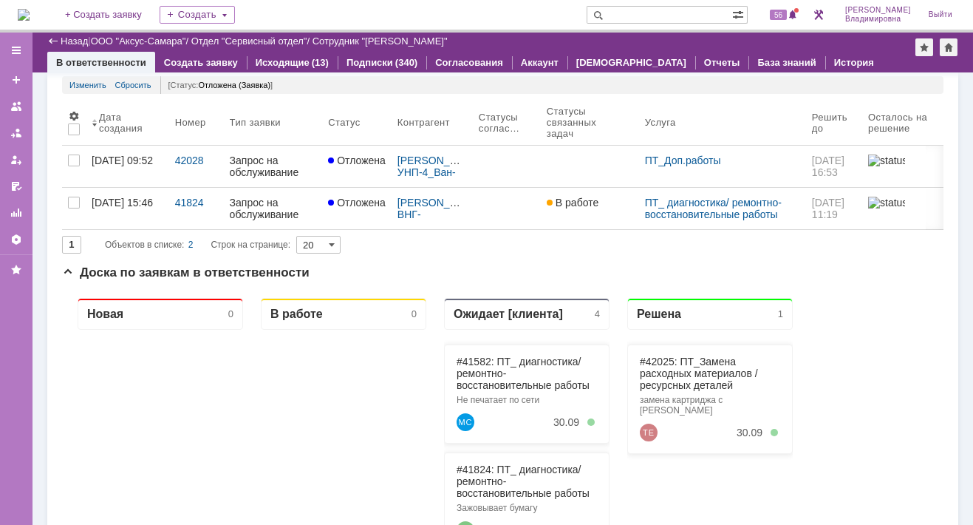
click at [639, 11] on input "text" at bounding box center [660, 15] width 146 height 18
type input "41992"
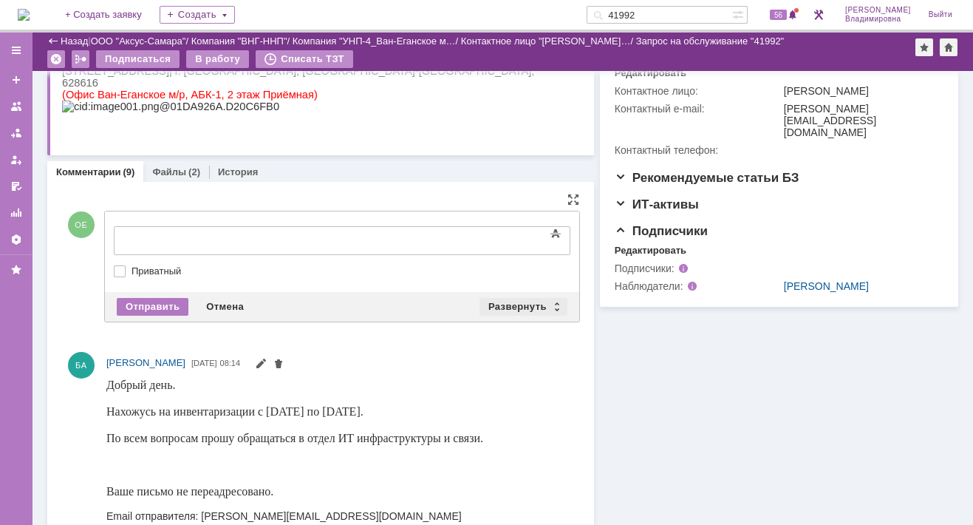
click at [498, 304] on div "Развернуть" at bounding box center [523, 307] width 88 height 18
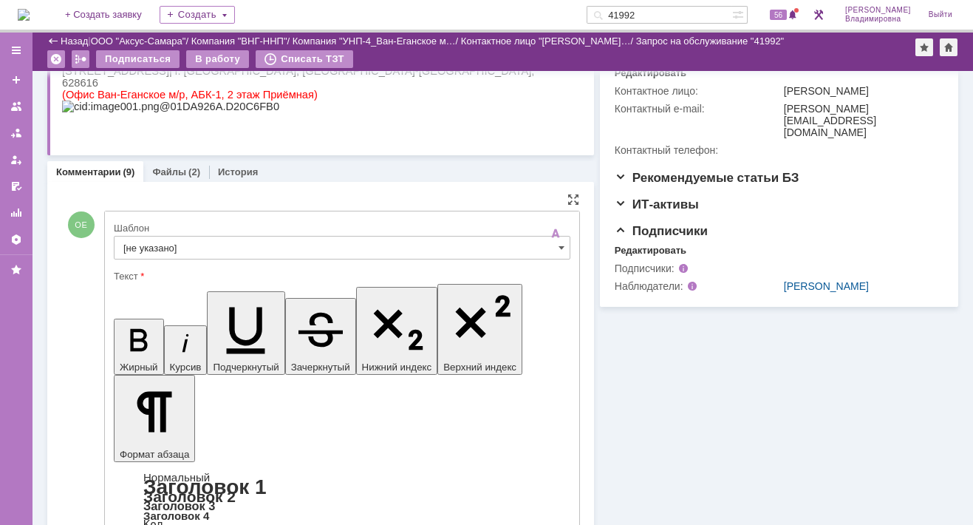
click at [147, 245] on input "[не указано]" at bounding box center [342, 248] width 457 height 24
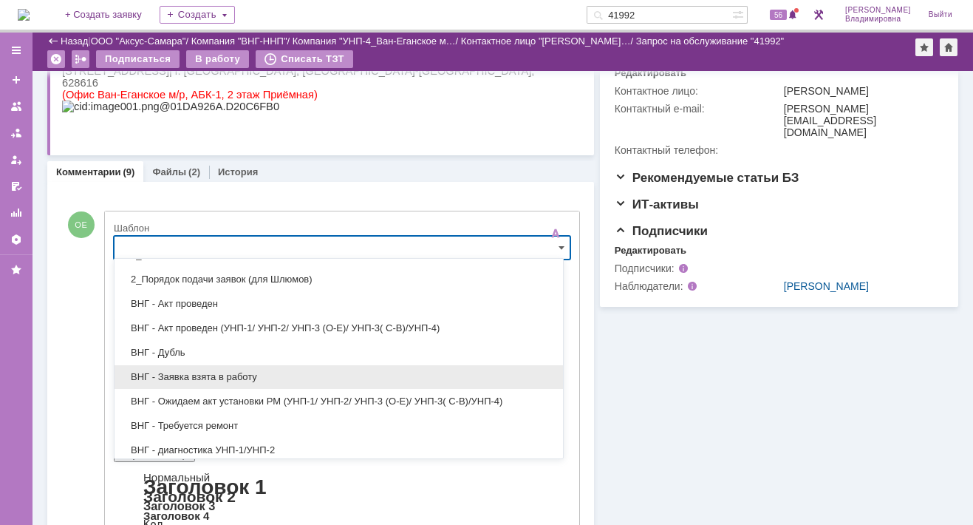
scroll to position [148, 0]
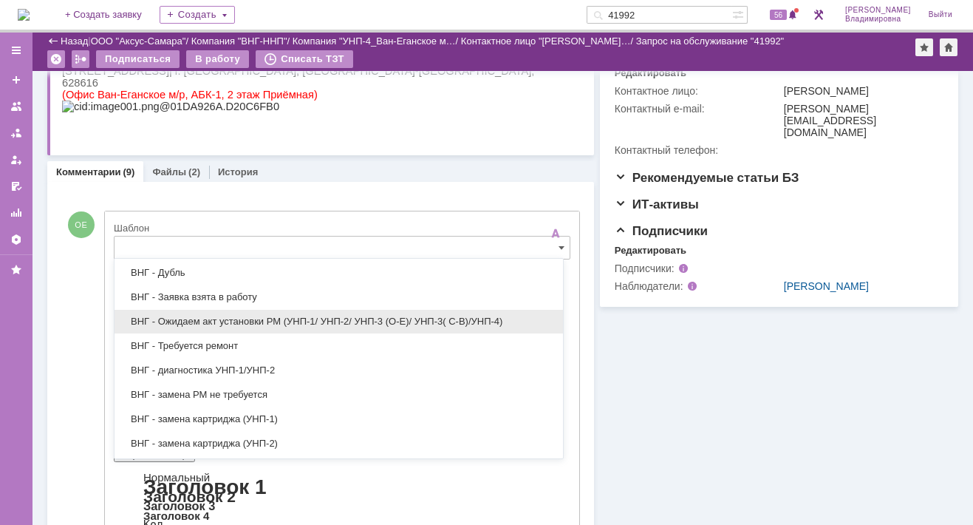
click at [235, 322] on span "ВНГ - Ожидаем акт установки РМ (УНП-1/ УНП-2/ УНП-3 (О-Е)/ УНП-3( С-В)/УНП-4)" at bounding box center [338, 321] width 431 height 12
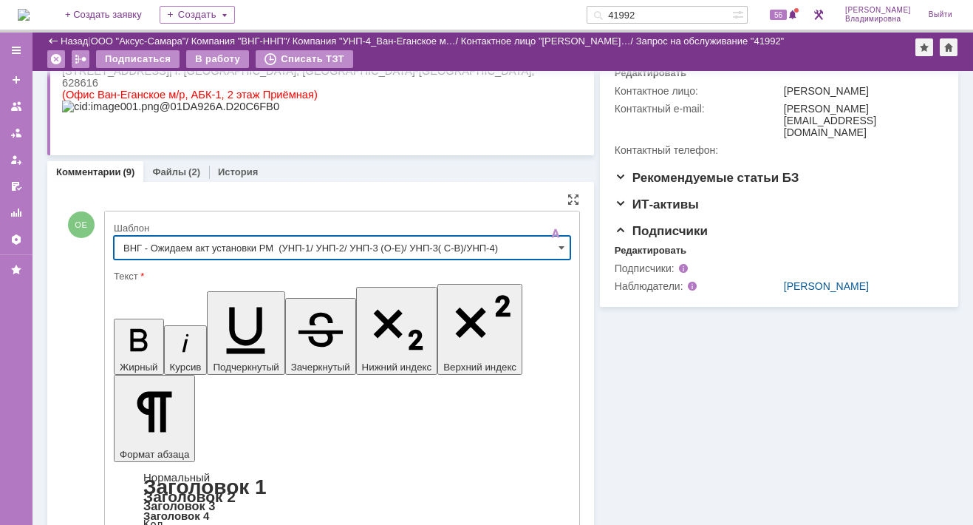
type input "ВНГ - Ожидаем акт установки РМ (УНП-1/ УНП-2/ УНП-3 (О-Е)/ УНП-3( С-В)/УНП-4)"
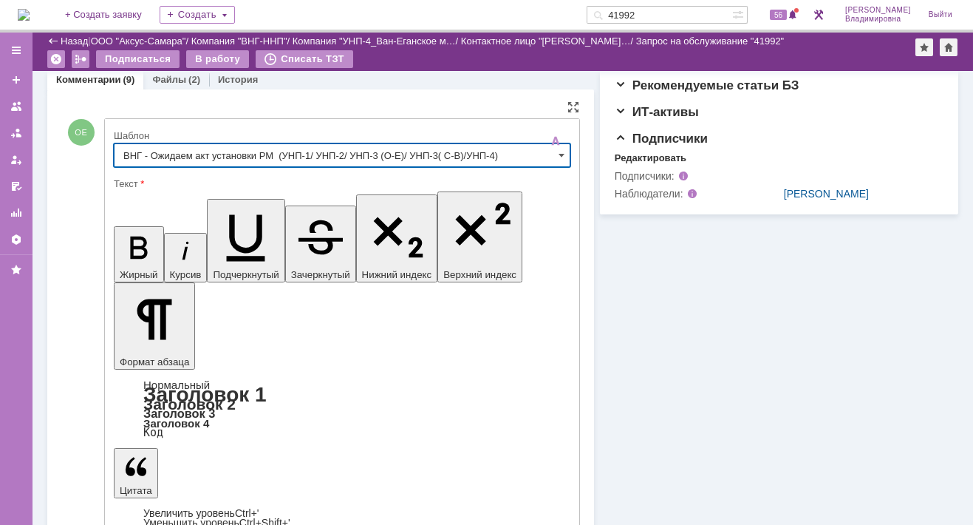
scroll to position [517, 0]
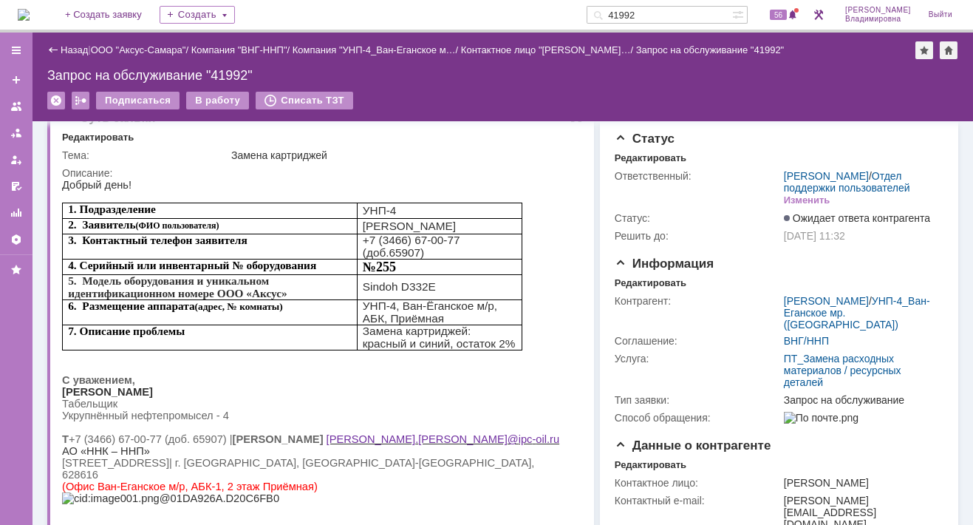
scroll to position [0, 0]
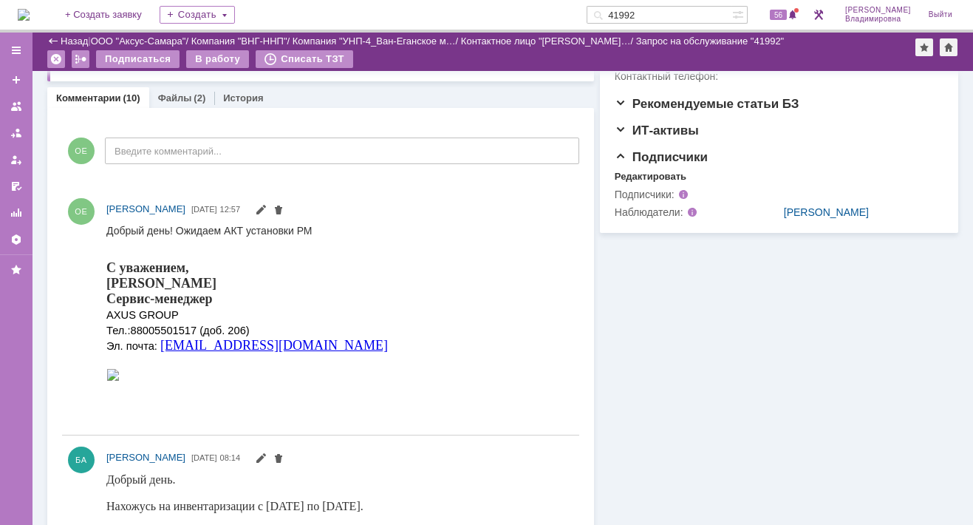
click at [435, 96] on div "Комментарии (10) Файлы (2) История" at bounding box center [320, 97] width 547 height 21
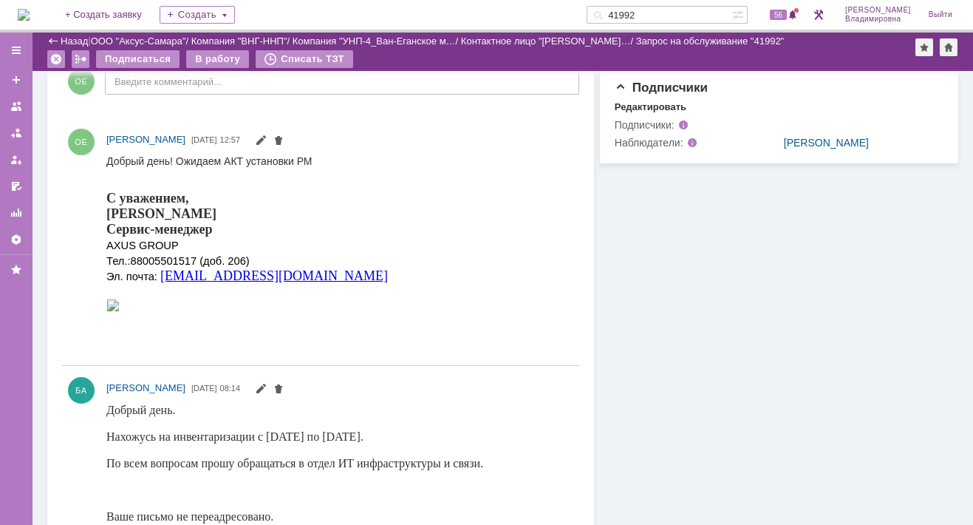
scroll to position [369, 0]
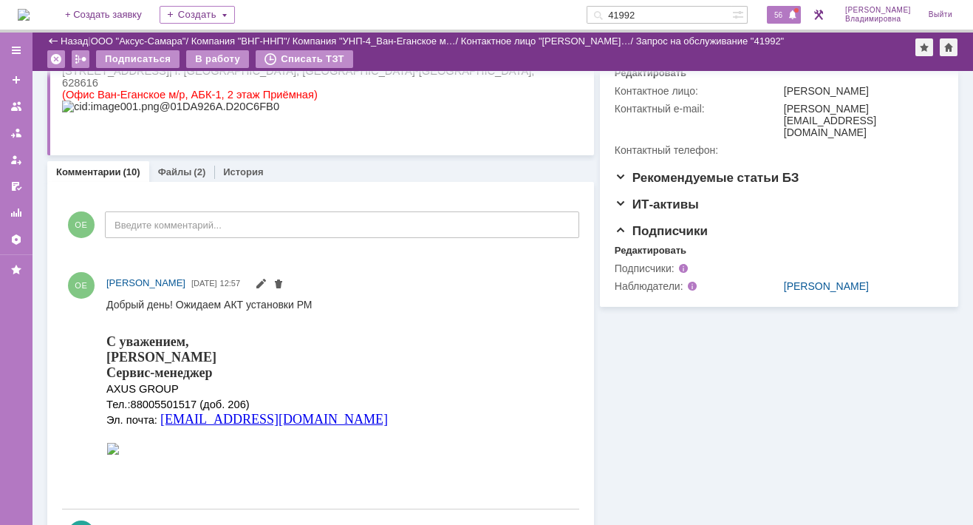
click at [785, 10] on span "56" at bounding box center [778, 15] width 17 height 10
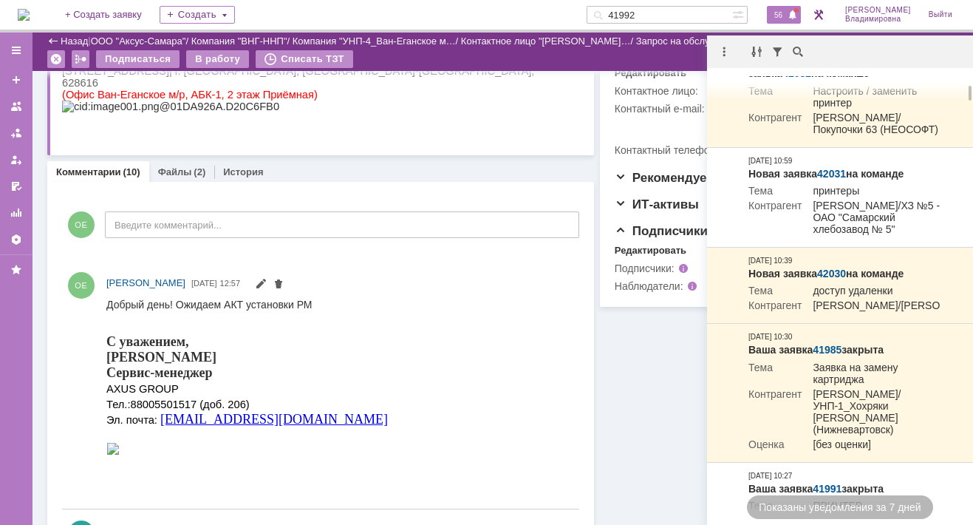
scroll to position [0, 0]
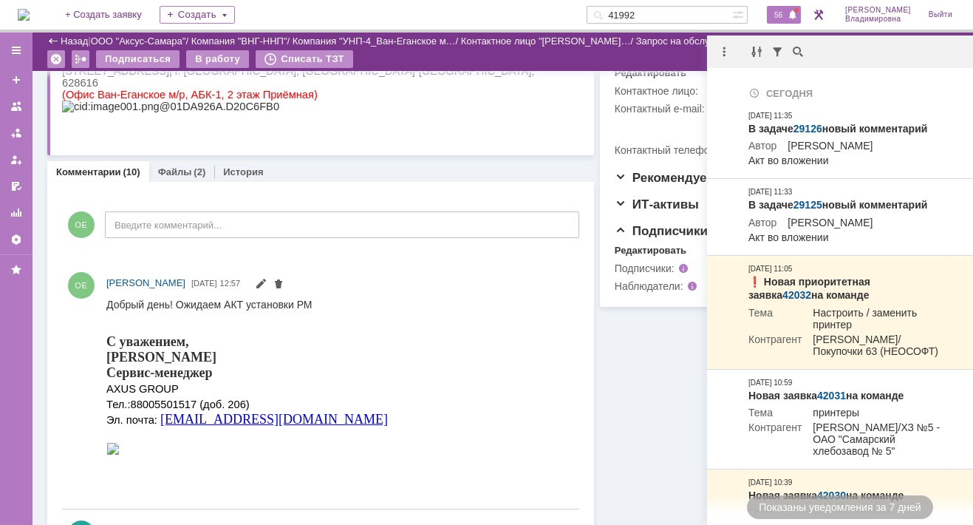
click at [365, 124] on p at bounding box center [316, 118] width 508 height 12
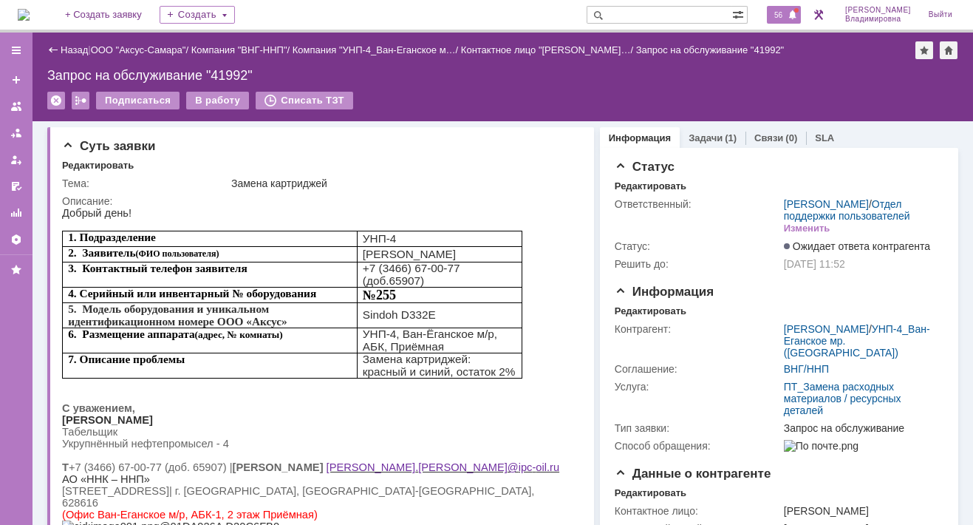
click at [786, 11] on span "56" at bounding box center [778, 15] width 17 height 10
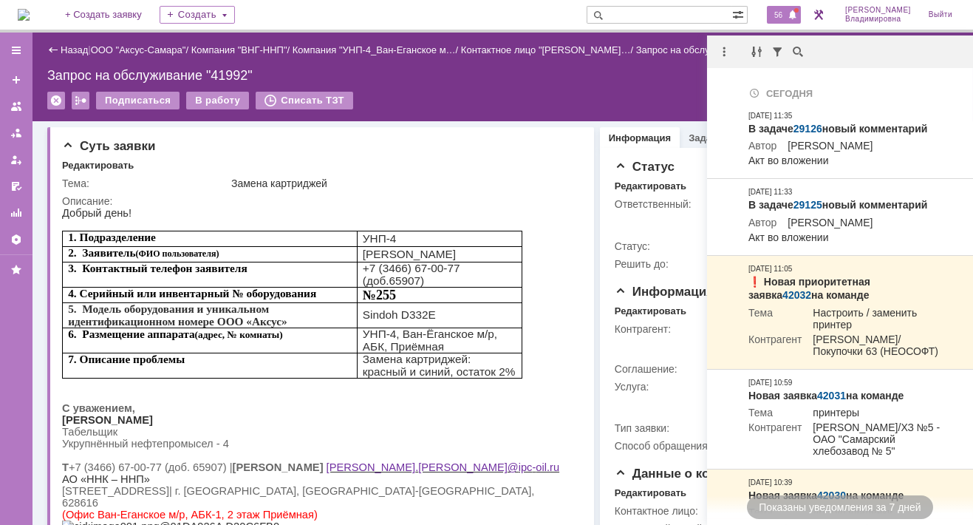
drag, startPoint x: 365, startPoint y: 75, endPoint x: 286, endPoint y: 41, distance: 85.8
click at [366, 75] on div "Запрос на обслуживание "41992"" at bounding box center [502, 75] width 911 height 15
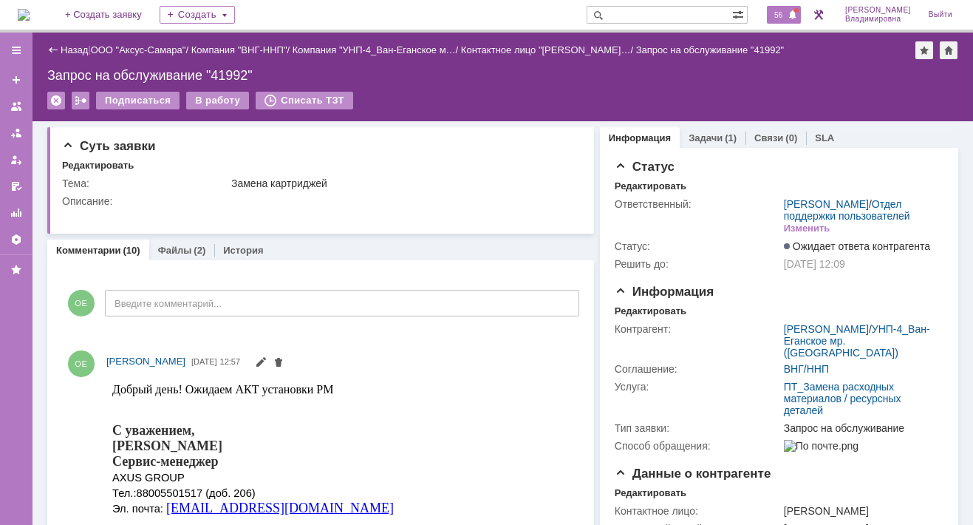
click at [787, 13] on span "56" at bounding box center [778, 15] width 17 height 10
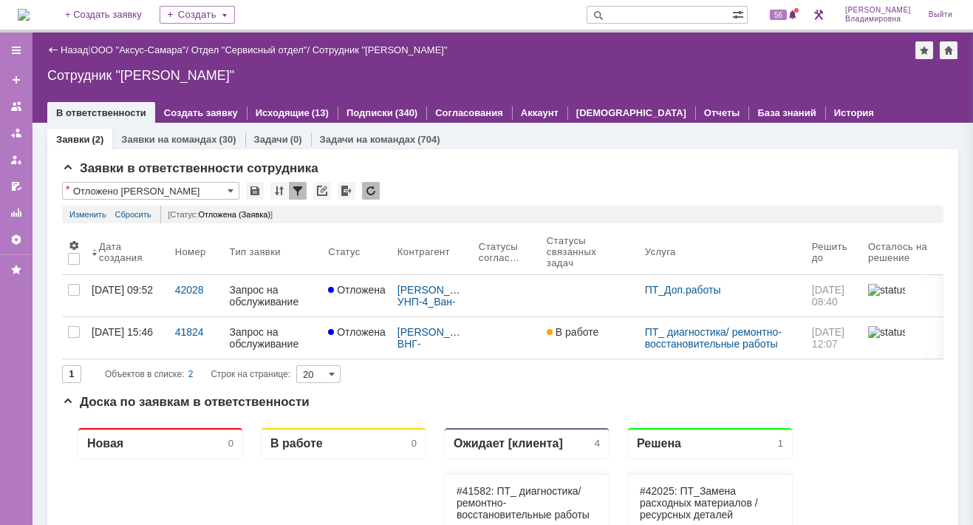
click at [511, 70] on div "Сотрудник "[PERSON_NAME]"" at bounding box center [502, 75] width 911 height 15
click at [787, 14] on span "57" at bounding box center [778, 15] width 17 height 10
click at [353, 16] on div "На домашнюю + Создать заявку Создать 57 [PERSON_NAME]" at bounding box center [486, 16] width 973 height 33
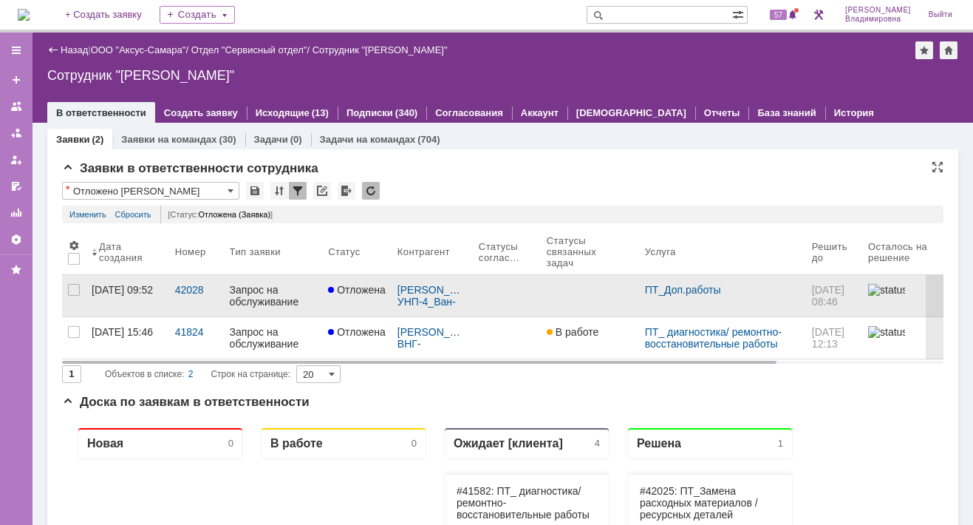
click at [283, 287] on div "Запрос на обслуживание" at bounding box center [273, 296] width 87 height 24
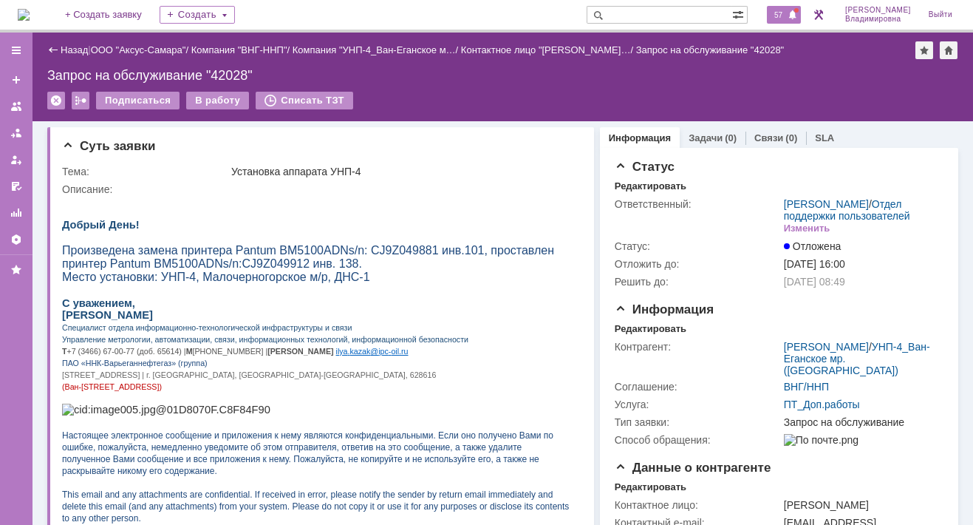
click at [785, 14] on span "57" at bounding box center [778, 15] width 17 height 10
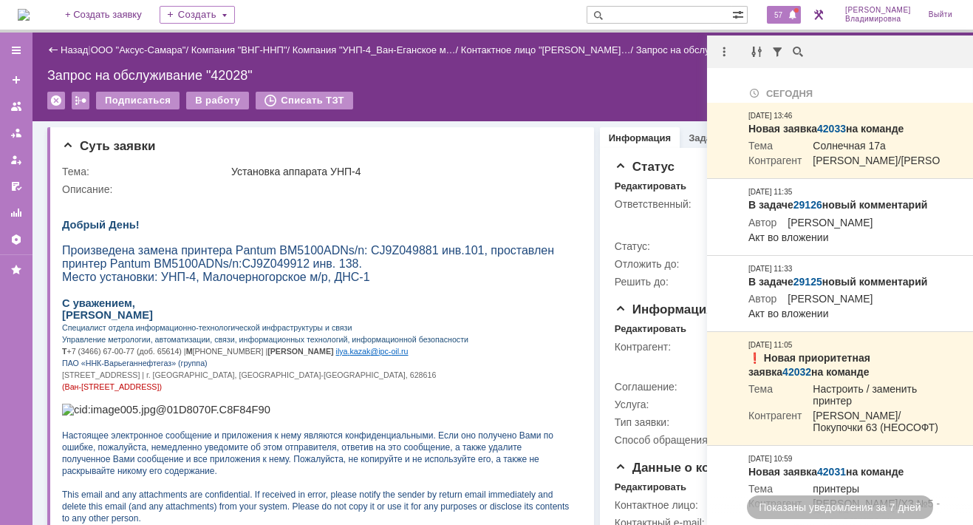
drag, startPoint x: 445, startPoint y: 109, endPoint x: 389, endPoint y: 92, distance: 57.7
click at [446, 109] on div "Подписаться В работу Списать ТЗТ" at bounding box center [502, 107] width 911 height 31
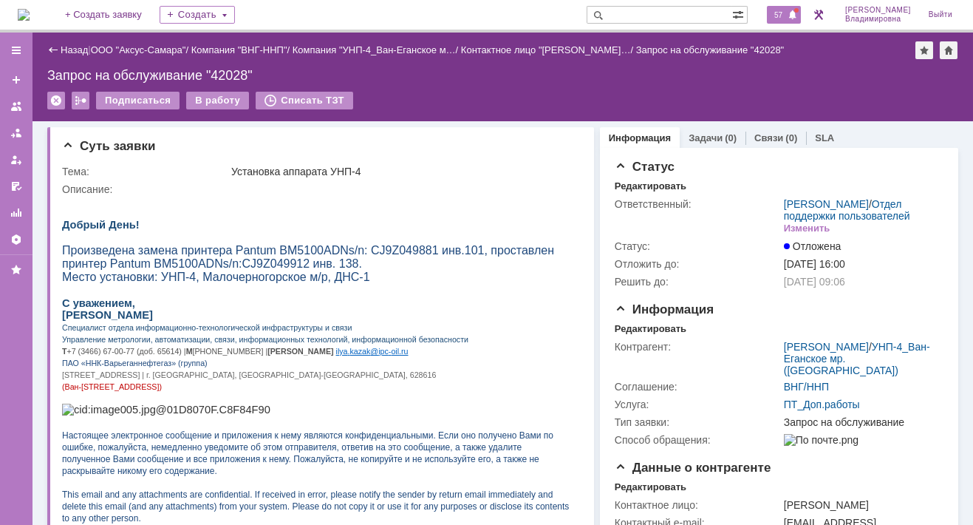
click at [787, 16] on span "57" at bounding box center [778, 15] width 17 height 10
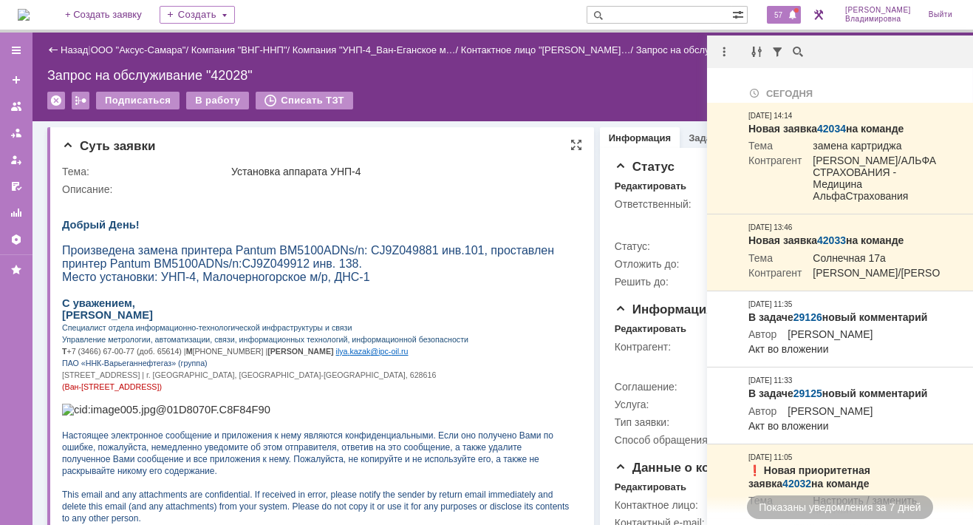
click at [471, 244] on p at bounding box center [316, 237] width 508 height 13
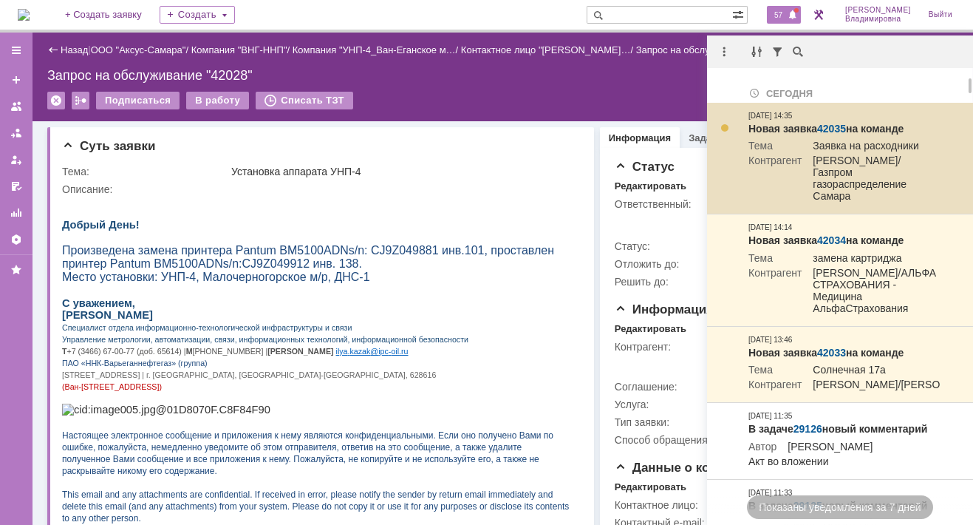
click at [913, 182] on td "[PERSON_NAME]/Газпром газораспределение Самара" at bounding box center [871, 179] width 139 height 50
click at [831, 126] on link "42035" at bounding box center [831, 129] width 29 height 12
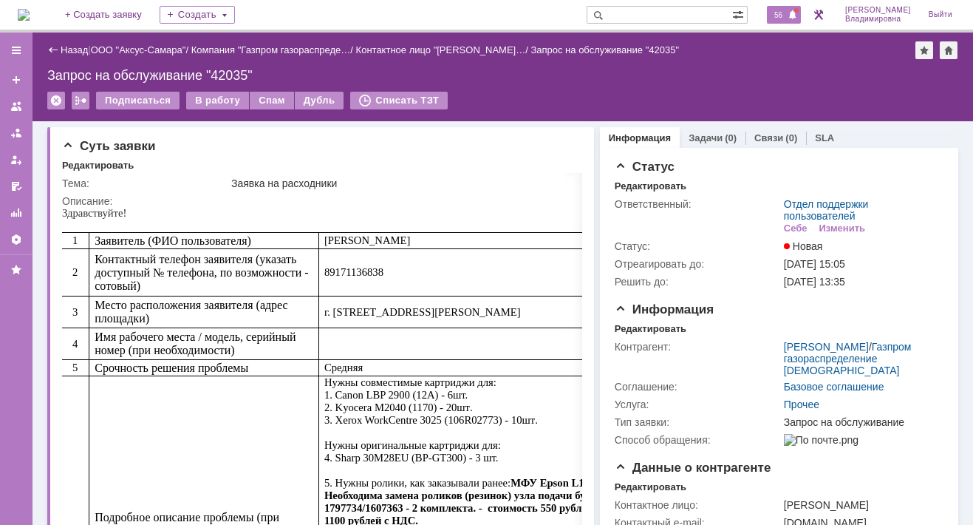
click at [787, 11] on span "56" at bounding box center [778, 15] width 17 height 10
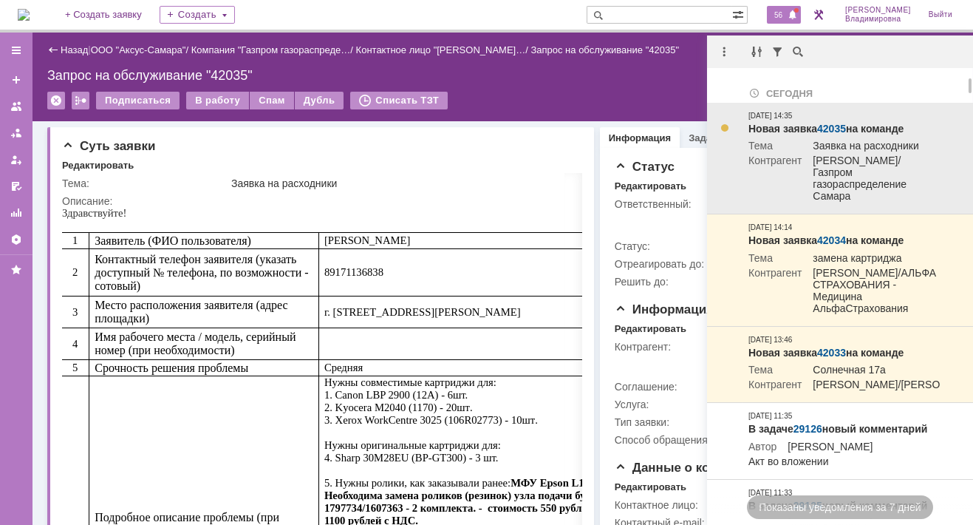
click at [844, 180] on td "[PERSON_NAME]/Газпром газораспределение Самара" at bounding box center [871, 179] width 139 height 50
click at [879, 174] on td "[PERSON_NAME]/Газпром газораспределение Самара" at bounding box center [871, 179] width 139 height 50
click at [884, 174] on td "[PERSON_NAME]/Газпром газораспределение Самара" at bounding box center [871, 179] width 139 height 50
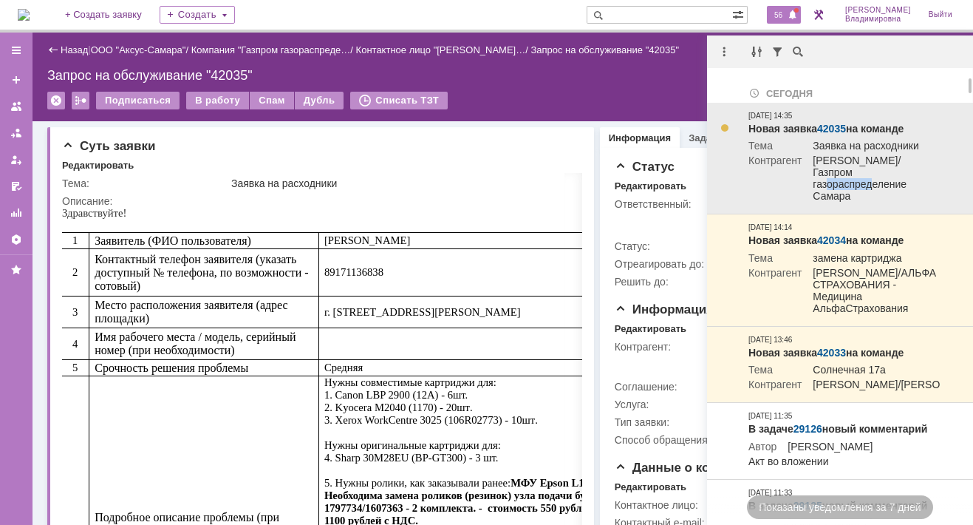
click at [884, 174] on td "[PERSON_NAME]/Газпром газораспределение Самара" at bounding box center [871, 179] width 139 height 50
drag, startPoint x: 884, startPoint y: 174, endPoint x: 868, endPoint y: 186, distance: 20.0
click at [868, 186] on td "[PERSON_NAME]/Газпром газораспределение Самара" at bounding box center [871, 179] width 139 height 50
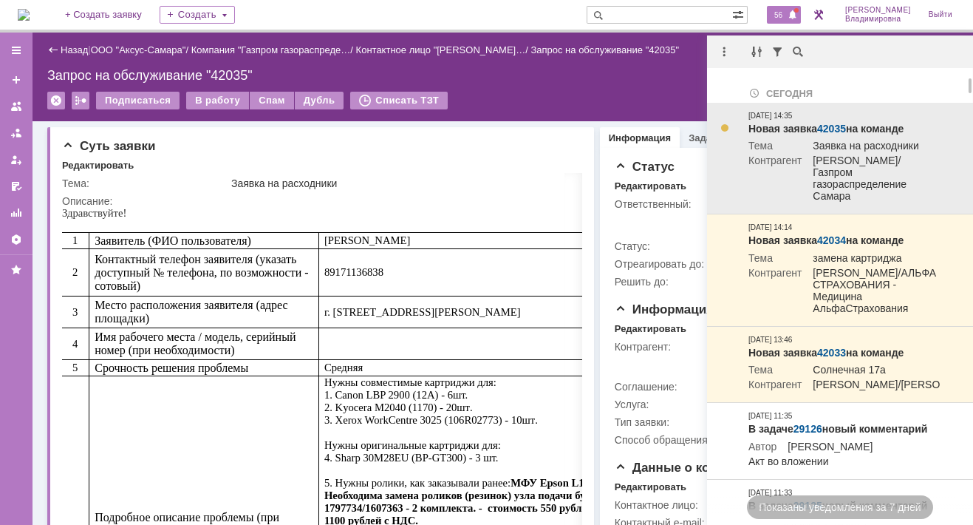
click at [879, 177] on td "[PERSON_NAME]/Газпром газораспределение Самара" at bounding box center [871, 179] width 139 height 50
click at [840, 145] on td "Заявка на расходники" at bounding box center [871, 147] width 139 height 15
click at [856, 164] on td "[PERSON_NAME]/Газпром газораспределение Самара" at bounding box center [871, 179] width 139 height 50
click at [861, 172] on td "[PERSON_NAME]/Газпром газораспределение Самара" at bounding box center [871, 179] width 139 height 50
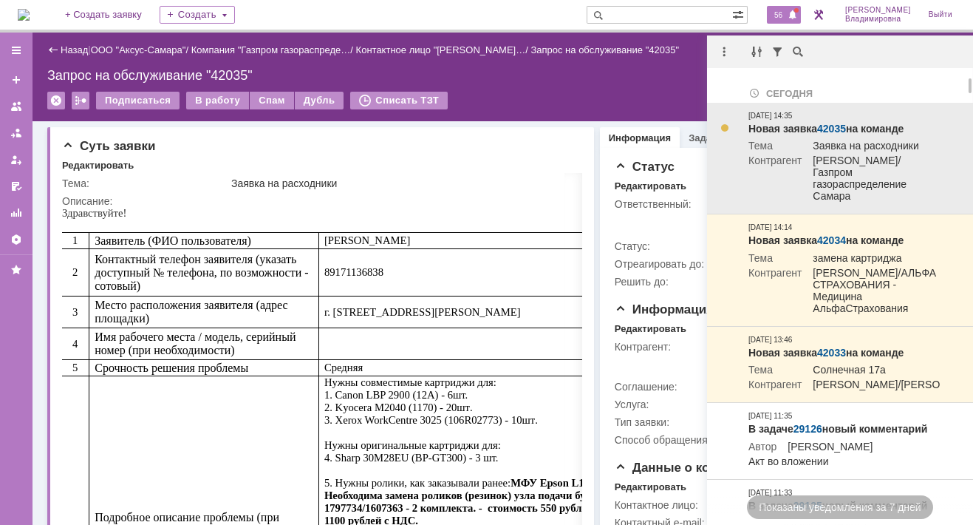
drag, startPoint x: 861, startPoint y: 172, endPoint x: 891, endPoint y: 177, distance: 29.9
click at [891, 177] on td "[PERSON_NAME]/Газпром газораспределение Самара" at bounding box center [871, 179] width 139 height 50
click at [893, 176] on td "[PERSON_NAME]/Газпром газораспределение Самара" at bounding box center [871, 179] width 139 height 50
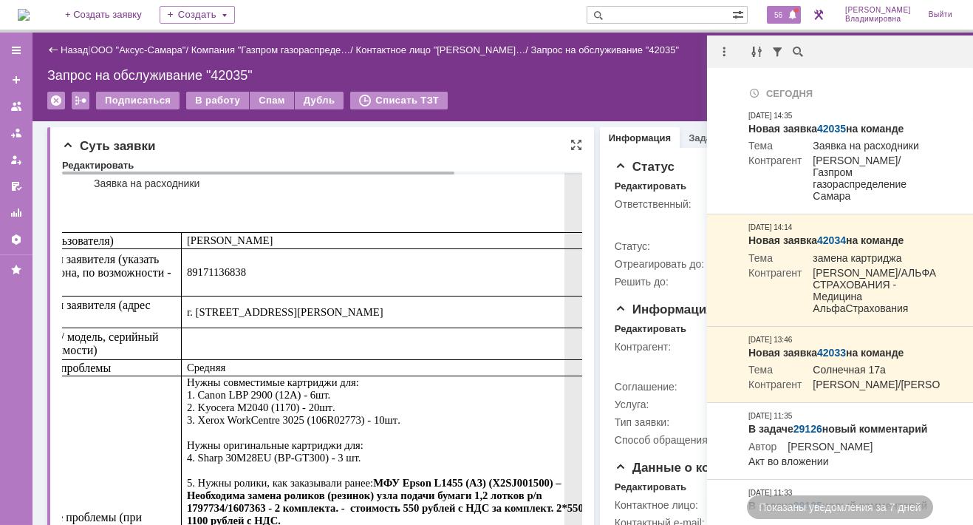
drag, startPoint x: 502, startPoint y: 171, endPoint x: 510, endPoint y: 178, distance: 9.9
click at [504, 173] on div at bounding box center [322, 174] width 520 height 6
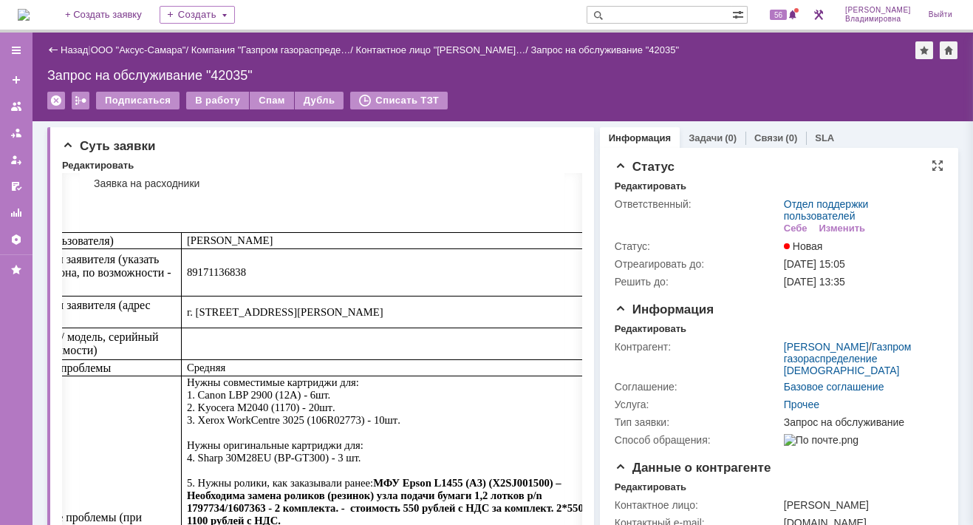
scroll to position [0, 137]
click at [813, 355] on link "Газпром газораспределение [DEMOGRAPHIC_DATA]" at bounding box center [848, 358] width 128 height 35
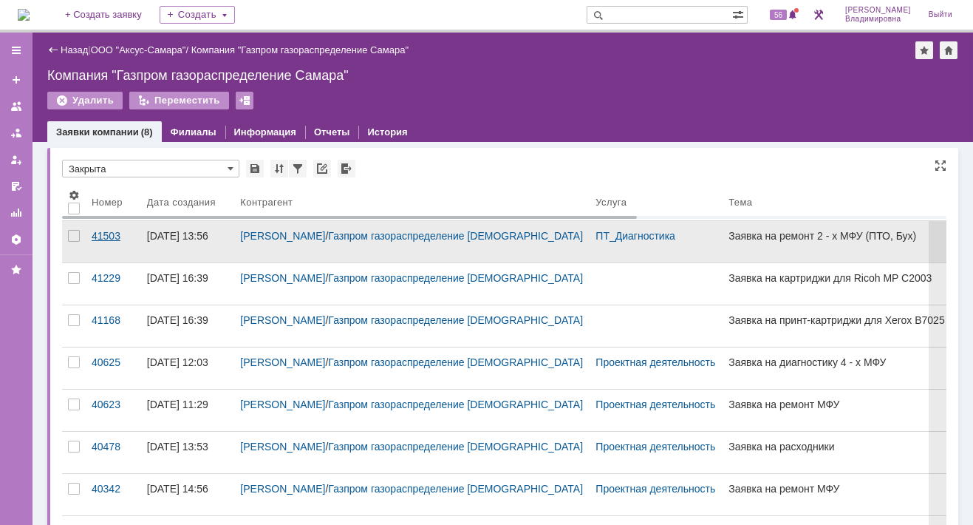
click at [103, 236] on div "41503" at bounding box center [114, 236] width 44 height 12
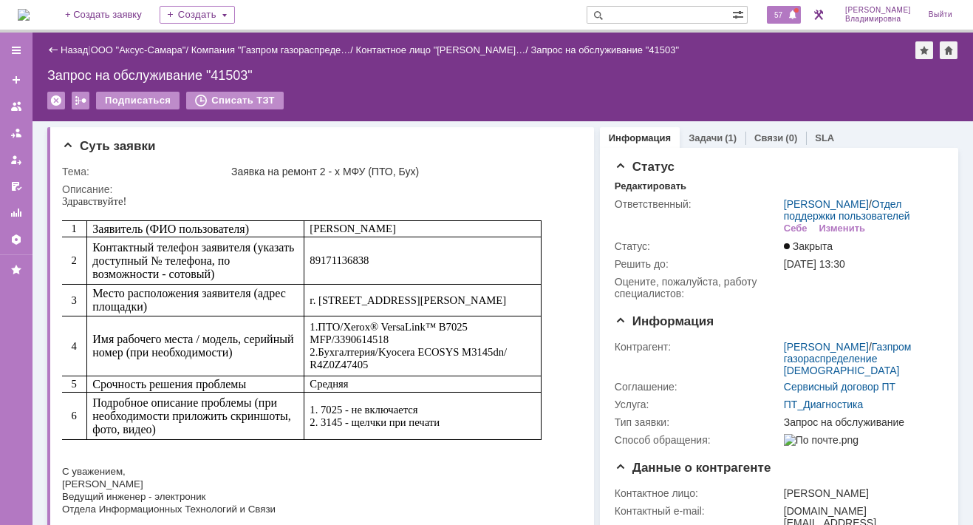
click at [787, 14] on span "57" at bounding box center [778, 15] width 17 height 10
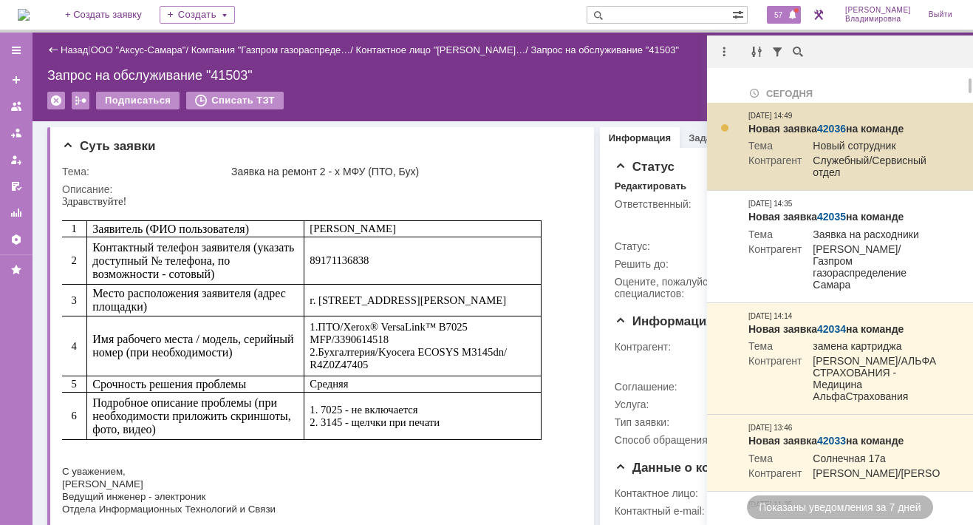
click at [833, 123] on link "42036" at bounding box center [831, 129] width 29 height 12
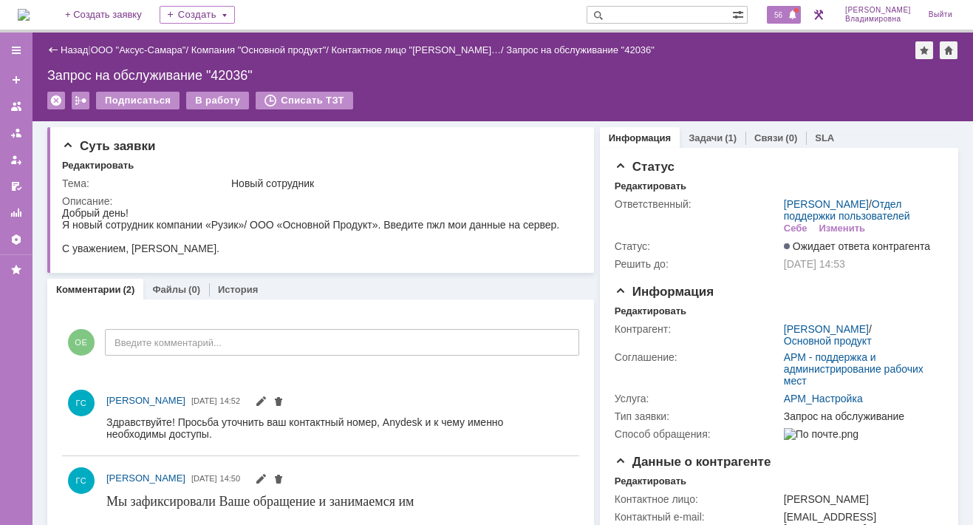
click at [782, 14] on span "56" at bounding box center [778, 15] width 17 height 10
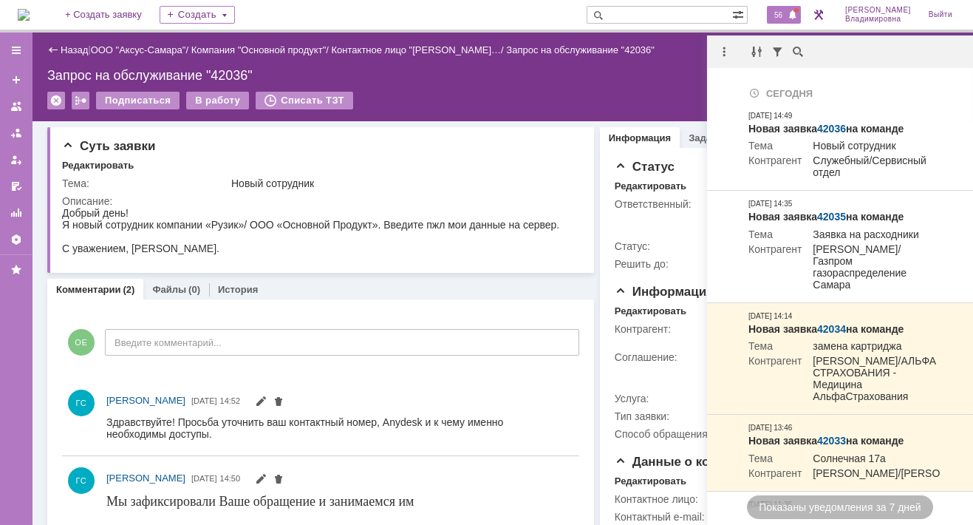
click at [787, 13] on span "56" at bounding box center [778, 15] width 17 height 10
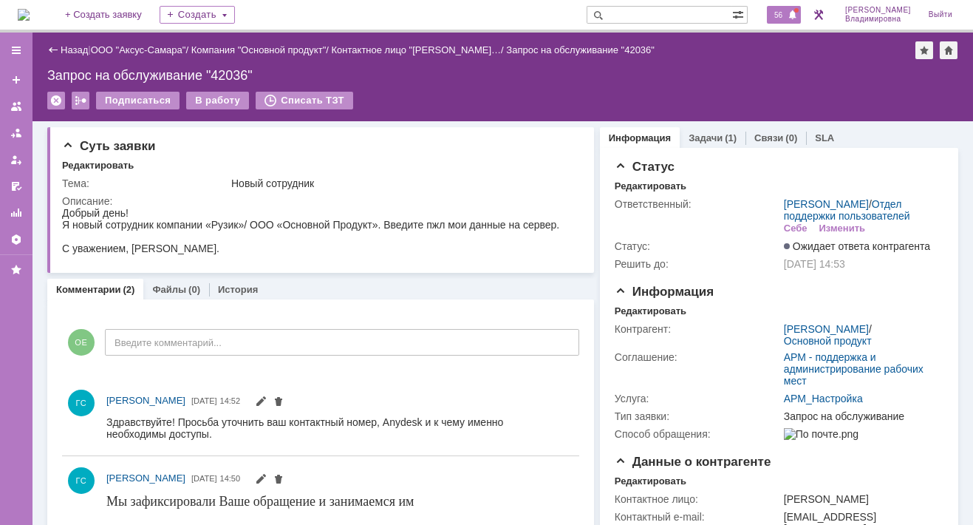
click at [787, 12] on span "56" at bounding box center [778, 15] width 17 height 10
click at [634, 14] on input "text" at bounding box center [660, 15] width 146 height 18
type input "41582"
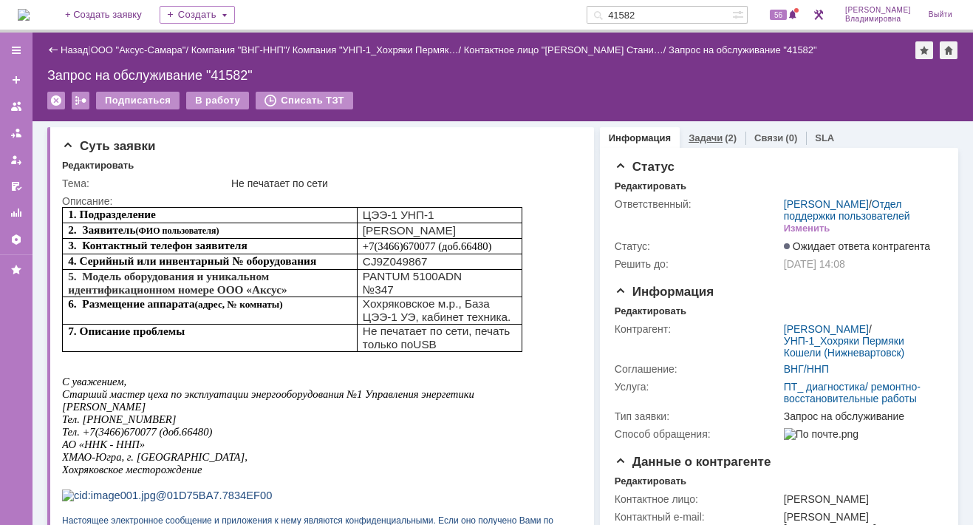
click at [689, 134] on link "Задачи" at bounding box center [706, 137] width 34 height 11
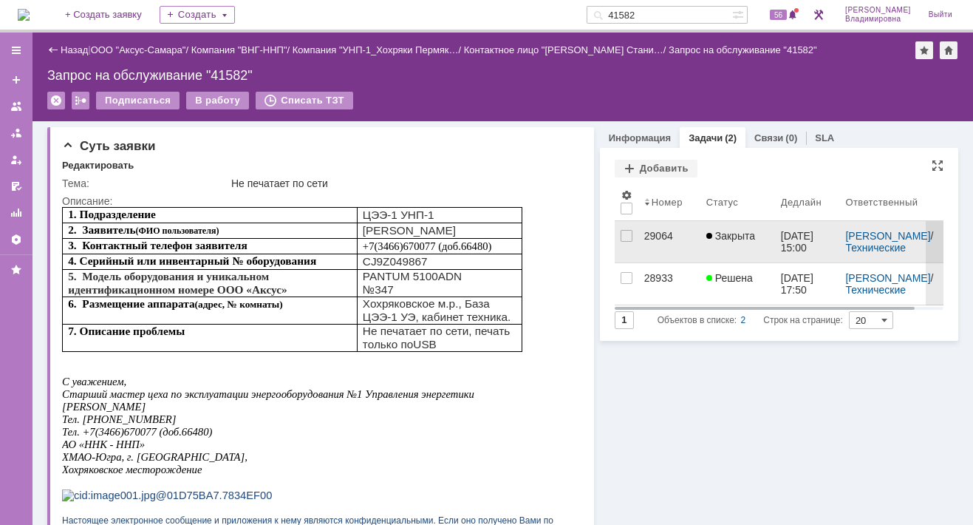
click at [644, 230] on div "29064" at bounding box center [669, 236] width 50 height 12
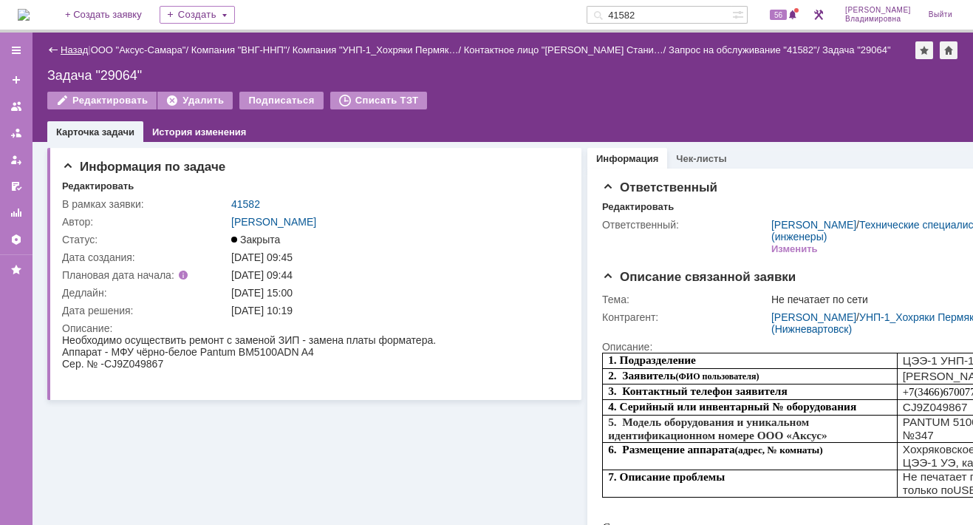
click at [62, 47] on link "Назад" at bounding box center [74, 49] width 27 height 11
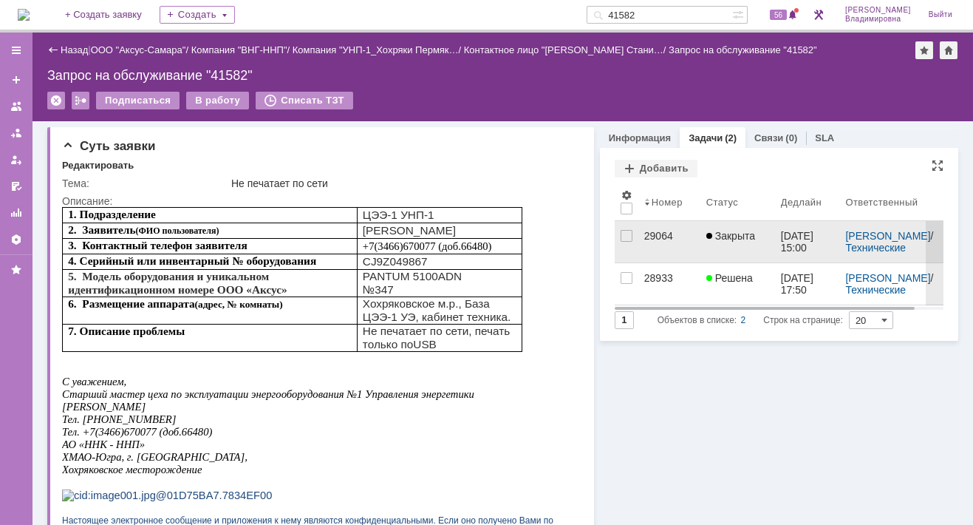
click at [718, 232] on span "Закрыта" at bounding box center [730, 236] width 49 height 12
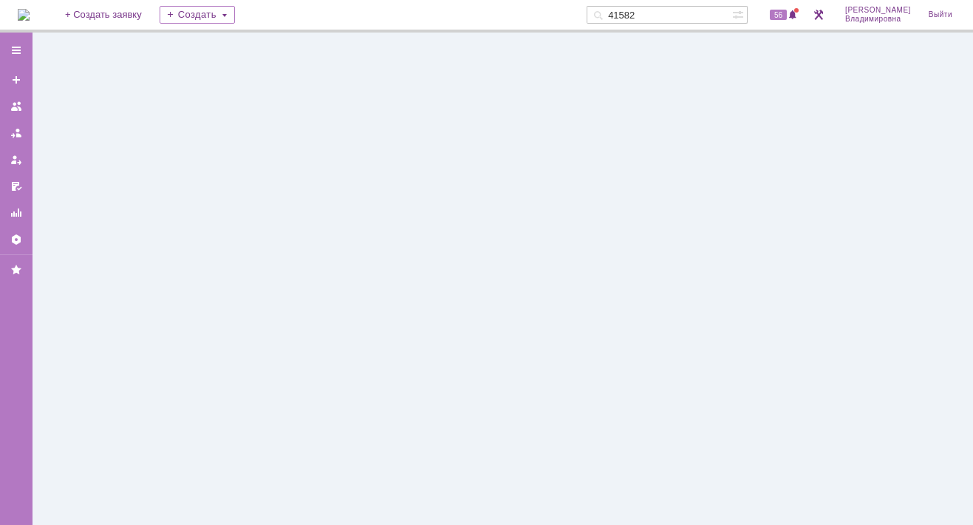
click at [718, 232] on div at bounding box center [503, 279] width 941 height 492
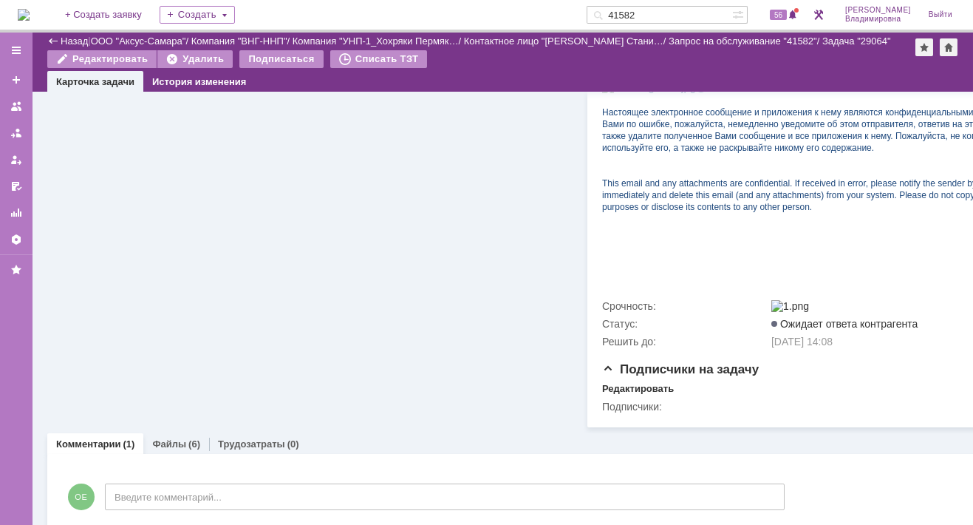
scroll to position [609, 0]
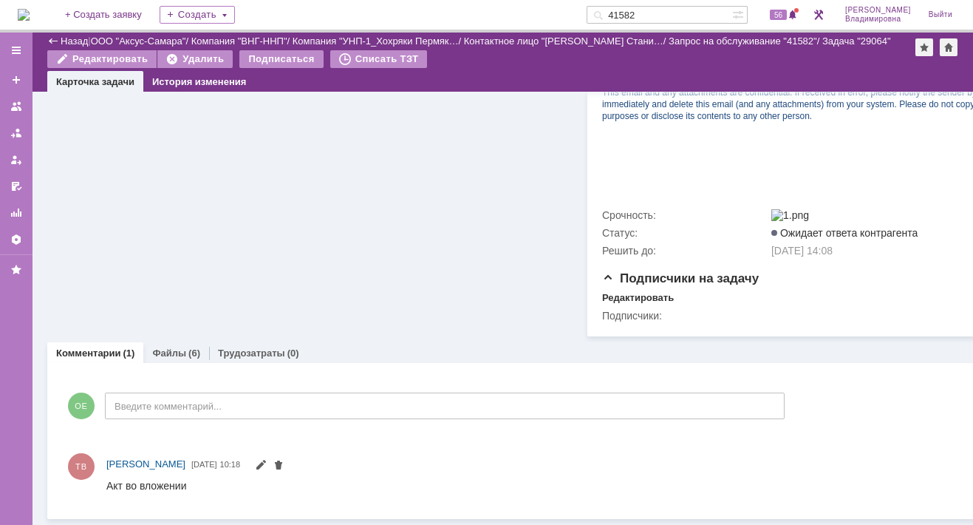
click at [160, 347] on link "Файлы" at bounding box center [169, 352] width 34 height 11
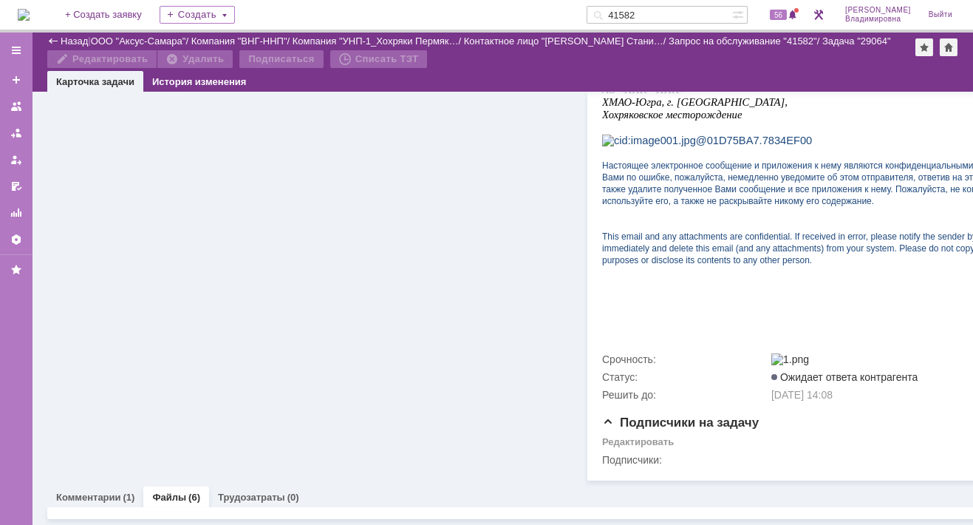
click at [160, 340] on div "Информация по задаче Редактировать В рамках заявки: 41582 Автор: Орлова Елена В…" at bounding box center [314, 61] width 534 height 839
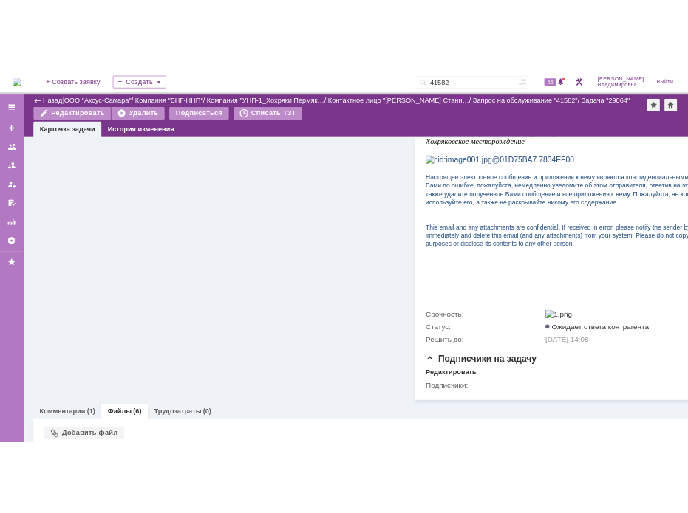
scroll to position [729, 0]
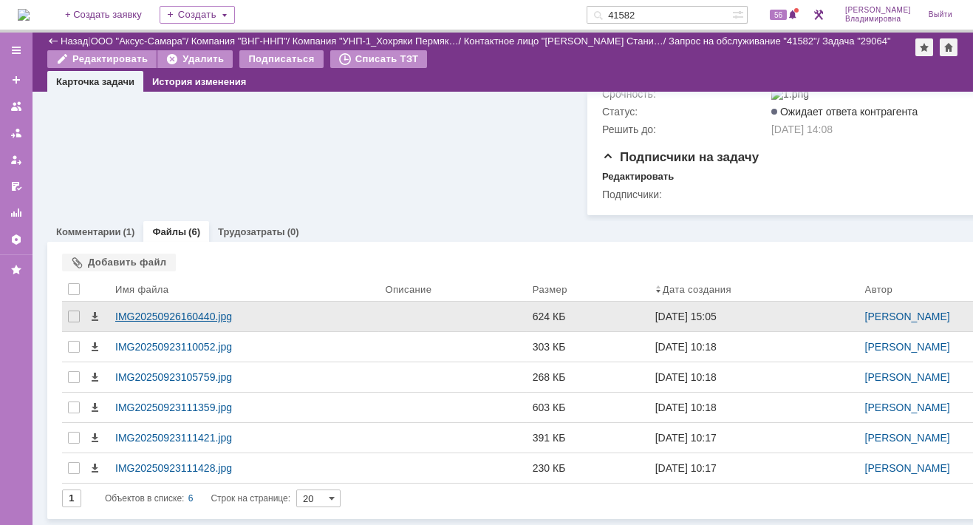
click at [138, 310] on div "IMG20250926160440.jpg" at bounding box center [244, 316] width 258 height 12
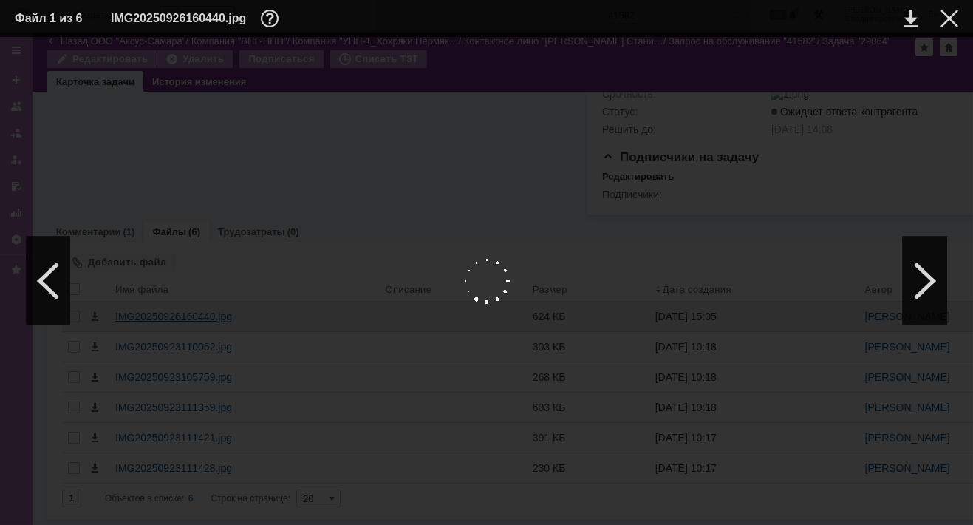
click at [138, 301] on div at bounding box center [486, 281] width 943 height 458
click at [562, 228] on img at bounding box center [486, 281] width 943 height 458
click at [909, 17] on link at bounding box center [910, 19] width 13 height 18
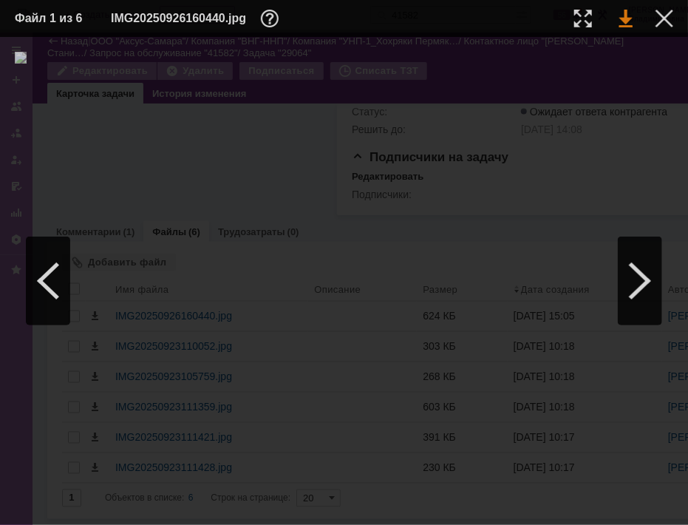
click at [624, 17] on link at bounding box center [625, 19] width 13 height 18
click at [629, 10] on link at bounding box center [625, 19] width 13 height 18
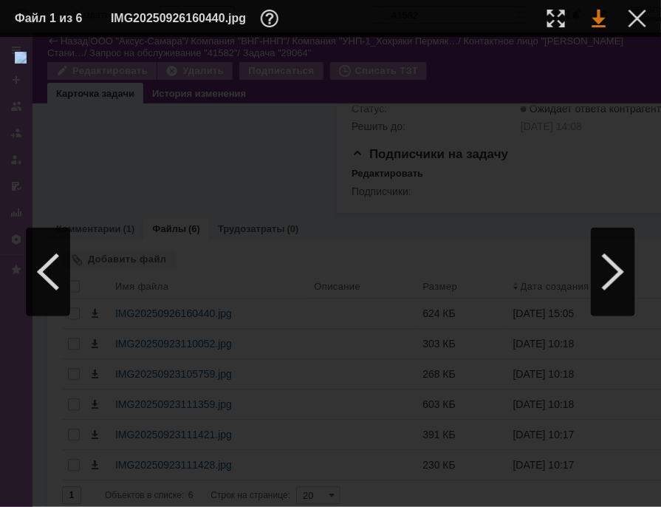
click at [597, 18] on link at bounding box center [599, 19] width 13 height 18
click at [595, 24] on link at bounding box center [599, 19] width 13 height 18
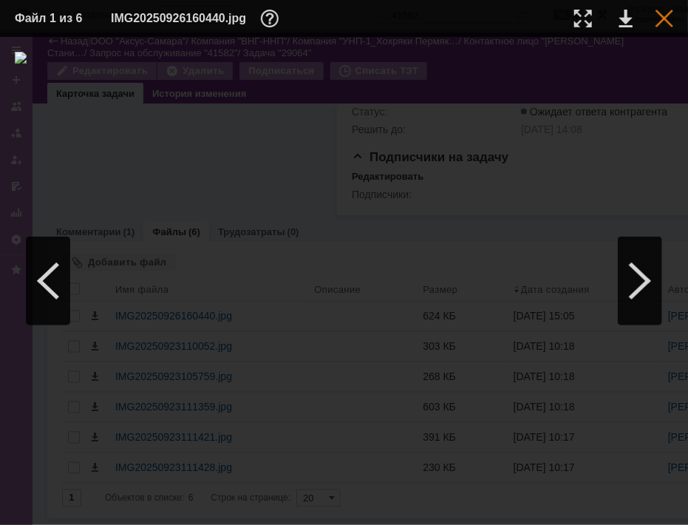
click at [663, 18] on div at bounding box center [664, 19] width 18 height 18
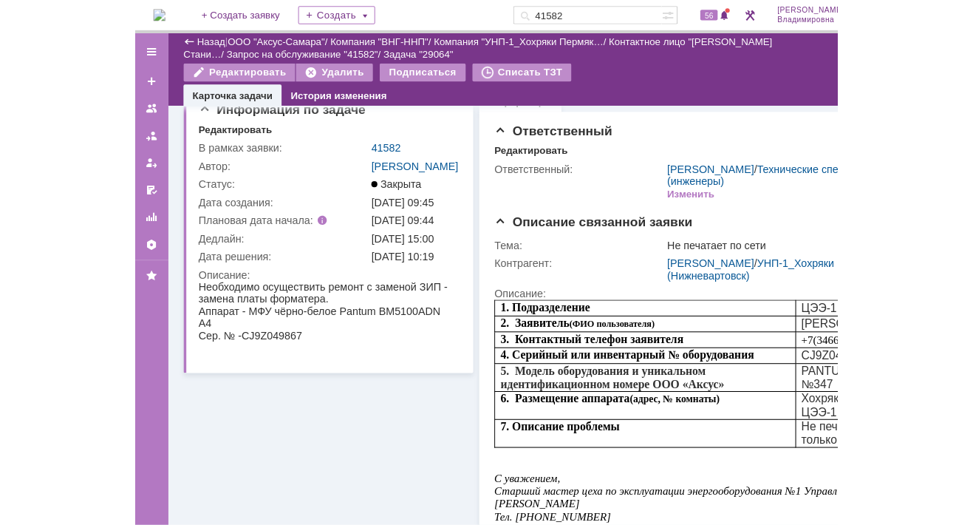
scroll to position [0, 0]
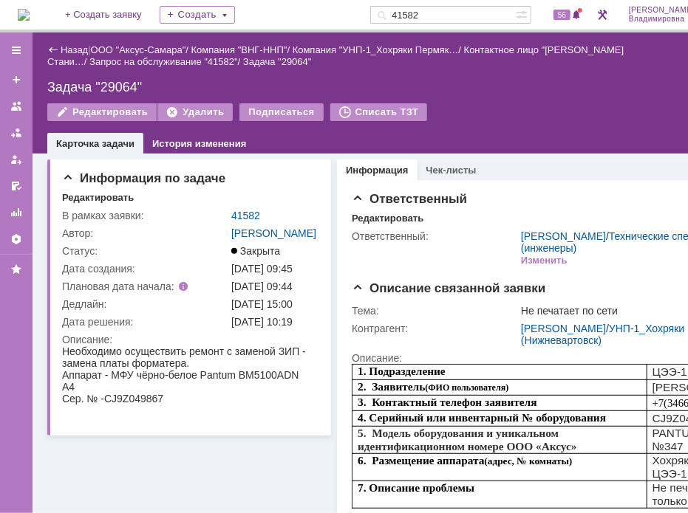
click at [655, 80] on div "Задача "29064"" at bounding box center [394, 87] width 694 height 15
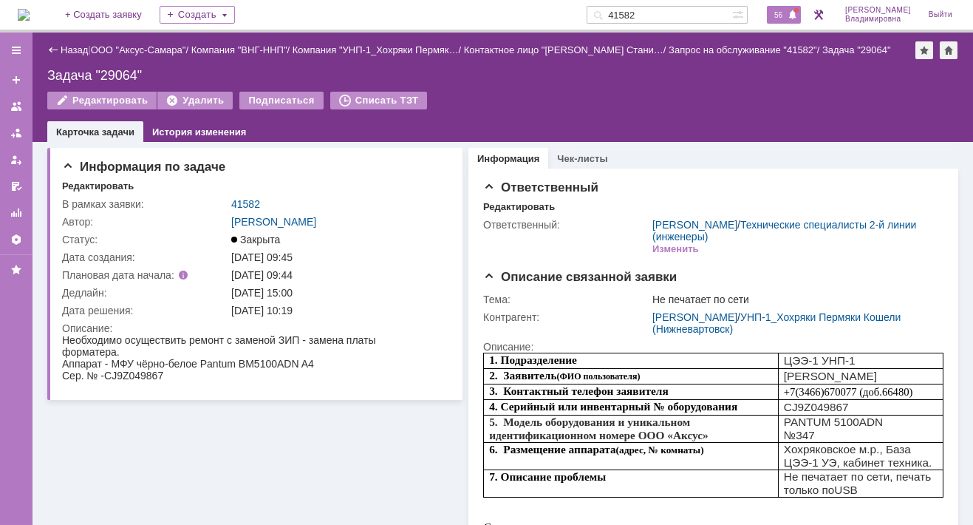
click at [794, 20] on div "56" at bounding box center [784, 15] width 34 height 18
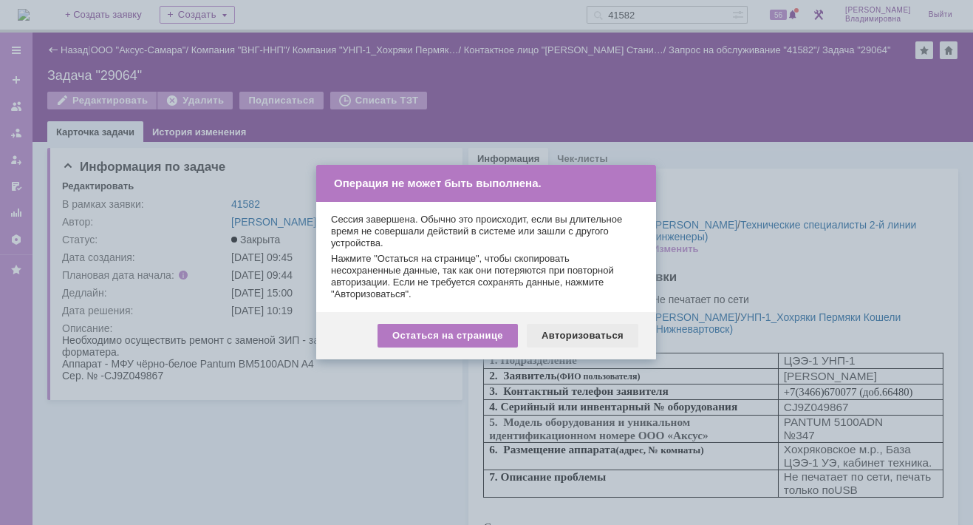
click at [587, 337] on div "Авторизоваться" at bounding box center [583, 336] width 112 height 24
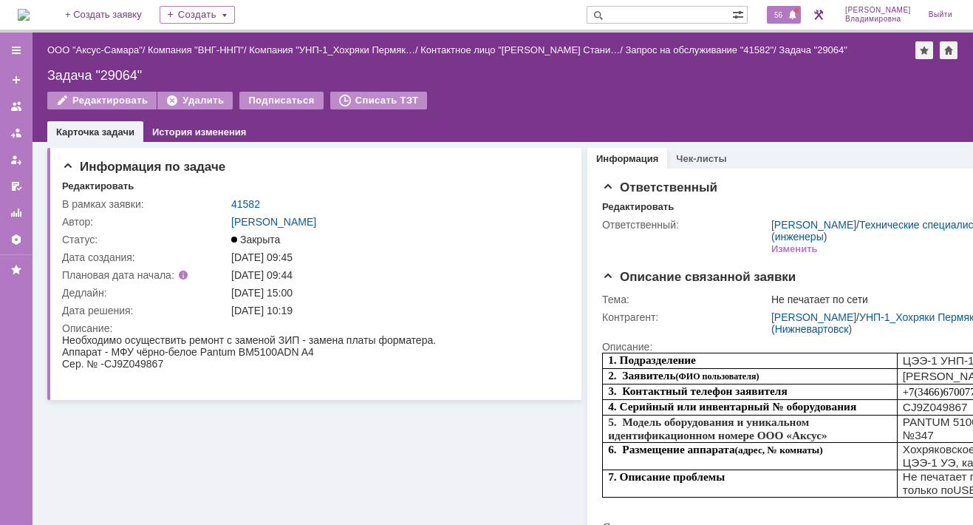
click at [787, 13] on span "56" at bounding box center [778, 15] width 17 height 10
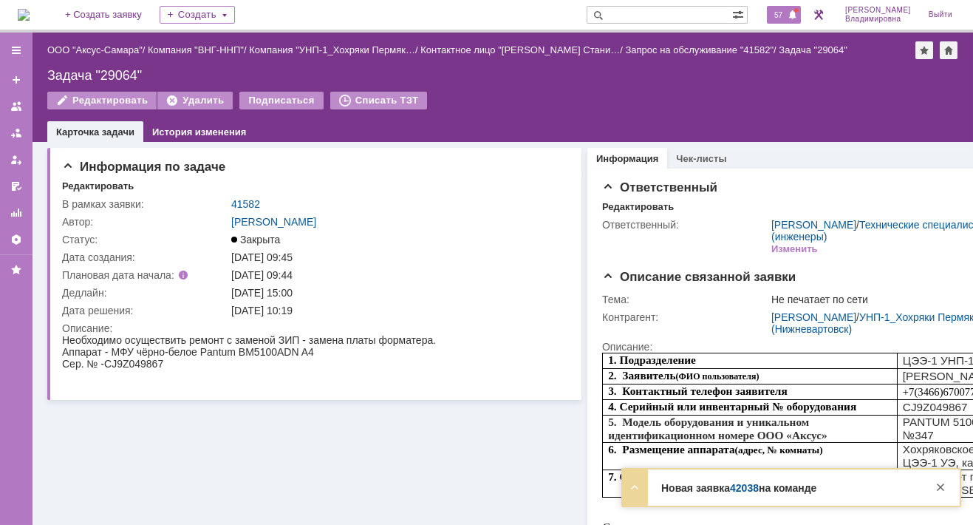
click at [782, 7] on div "57" at bounding box center [784, 15] width 34 height 18
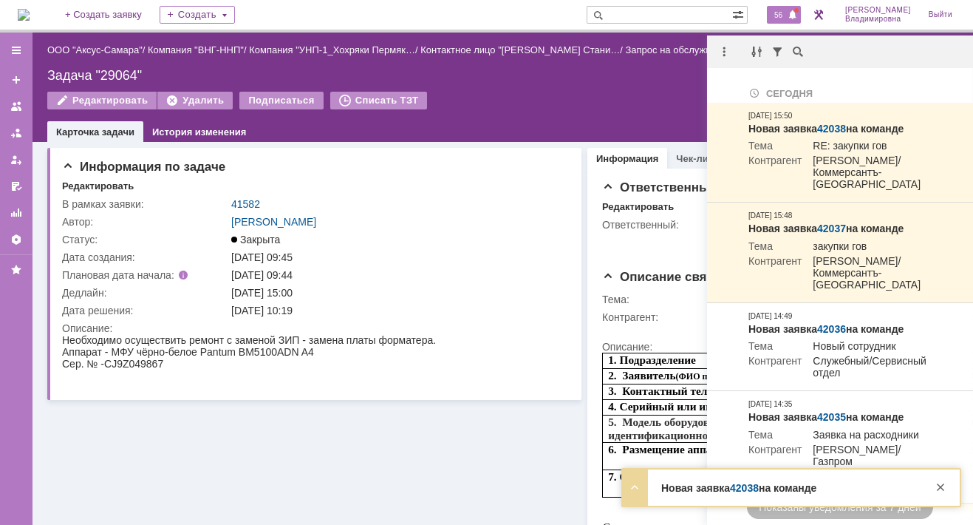
drag, startPoint x: 403, startPoint y: 450, endPoint x: 397, endPoint y: 446, distance: 7.6
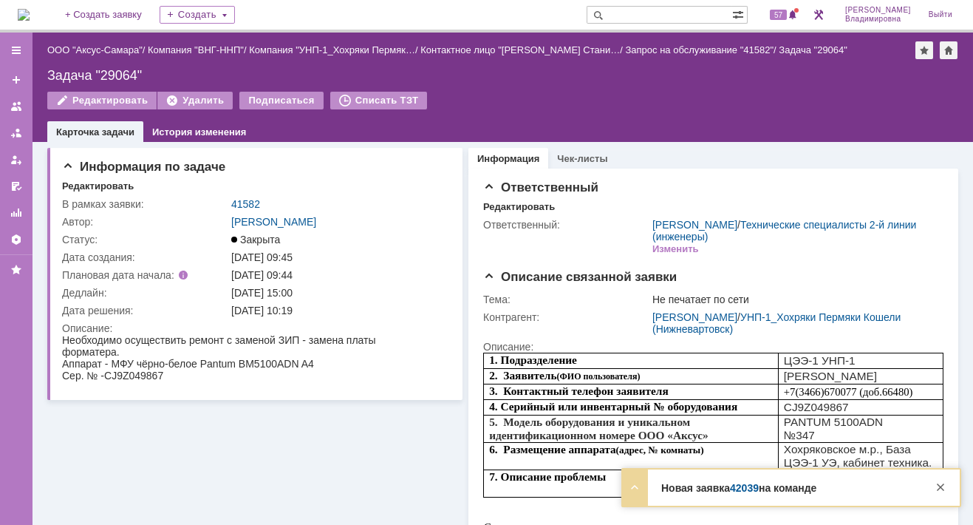
click at [753, 489] on link "42039" at bounding box center [744, 488] width 29 height 12
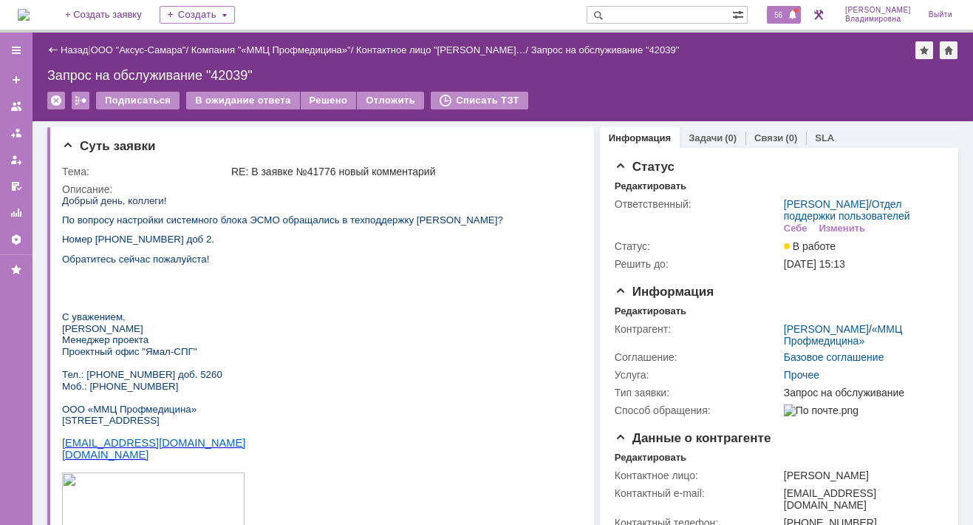
click at [787, 13] on span "56" at bounding box center [778, 15] width 17 height 10
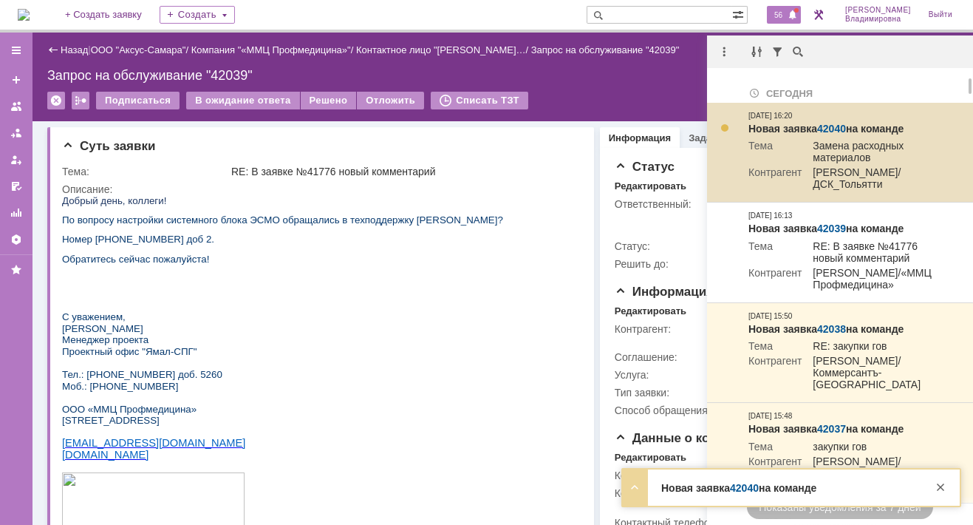
click at [825, 127] on link "42040" at bounding box center [831, 129] width 29 height 12
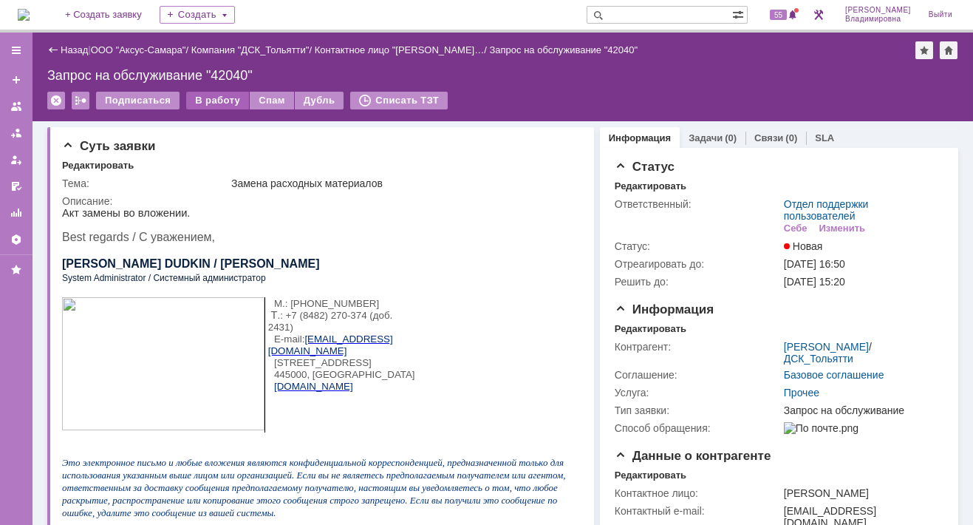
click at [214, 98] on div "В работу" at bounding box center [217, 101] width 63 height 18
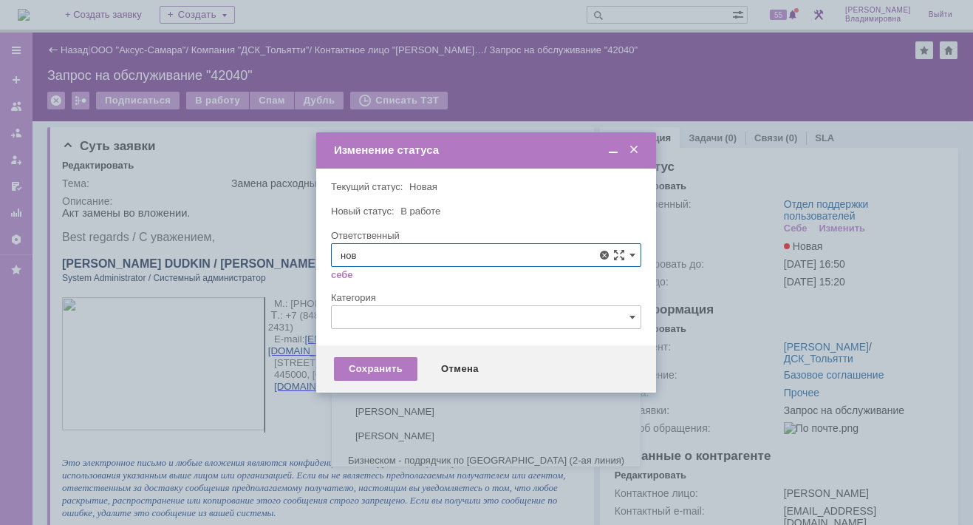
click at [385, 361] on span "[PERSON_NAME]" at bounding box center [486, 363] width 291 height 12
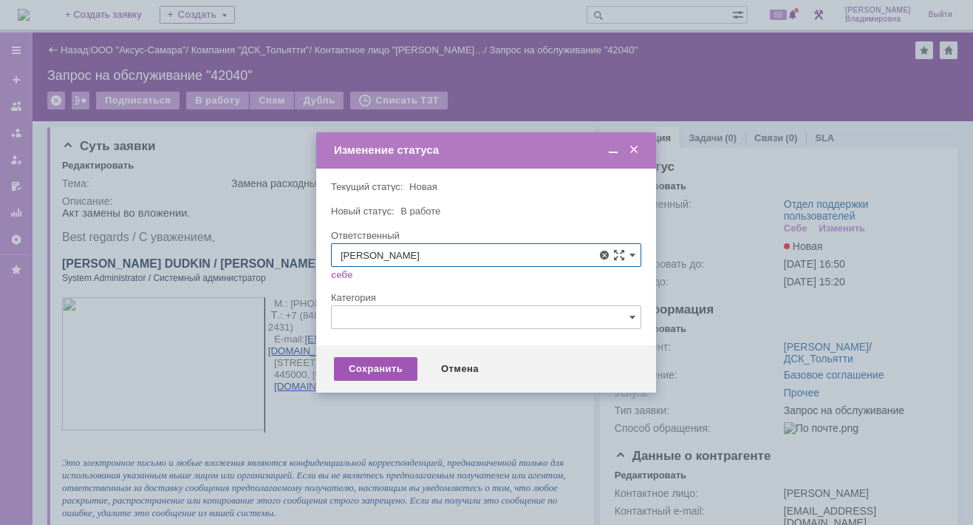
type input "[PERSON_NAME]"
click at [370, 375] on div "Сохранить" at bounding box center [375, 369] width 83 height 24
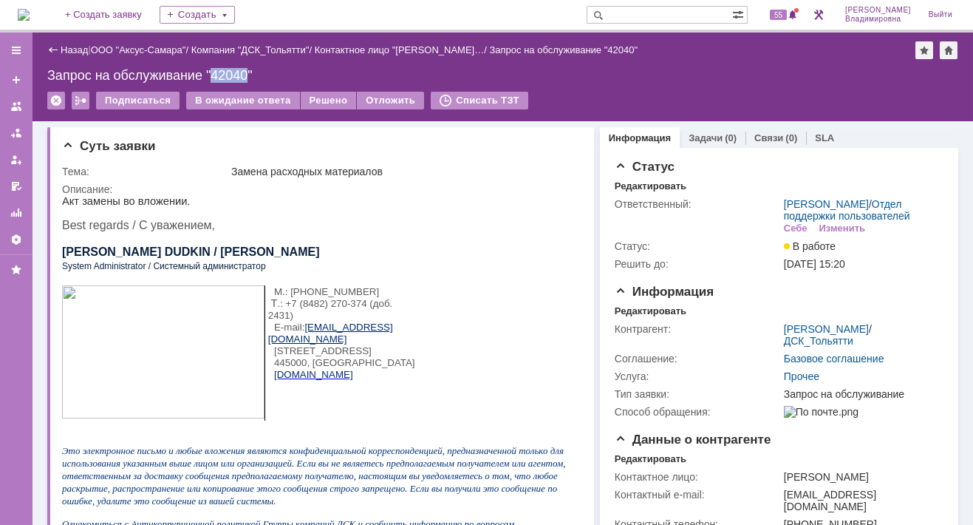
drag, startPoint x: 214, startPoint y: 72, endPoint x: 248, endPoint y: 70, distance: 34.8
click at [248, 70] on div "Запрос на обслуживание "42040"" at bounding box center [502, 75] width 911 height 15
copy div "42040"
click at [787, 17] on span "55" at bounding box center [778, 15] width 17 height 10
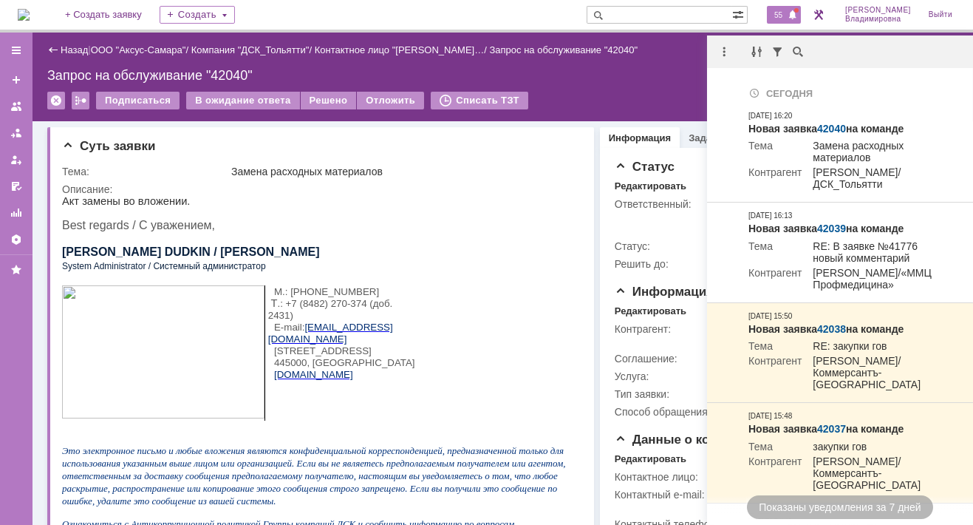
click at [637, 13] on input "text" at bounding box center [660, 15] width 146 height 18
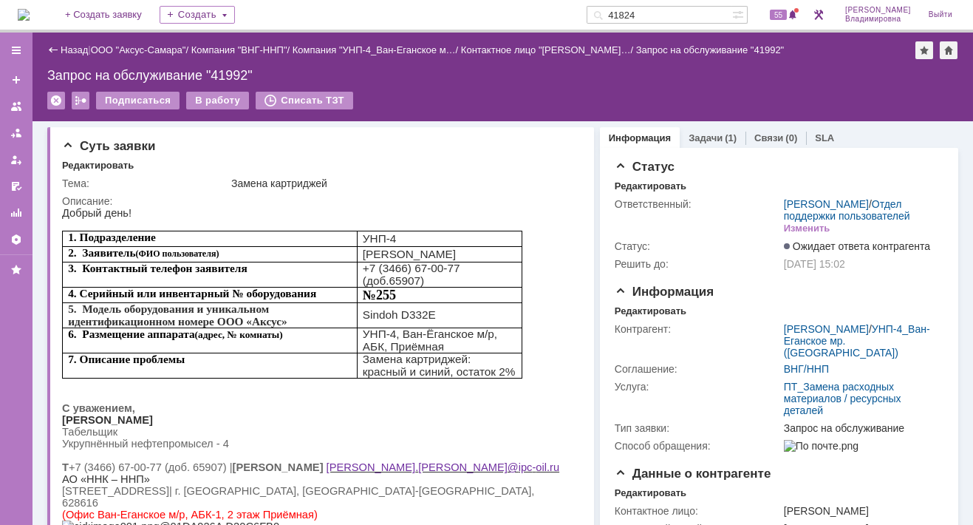
type input "41824"
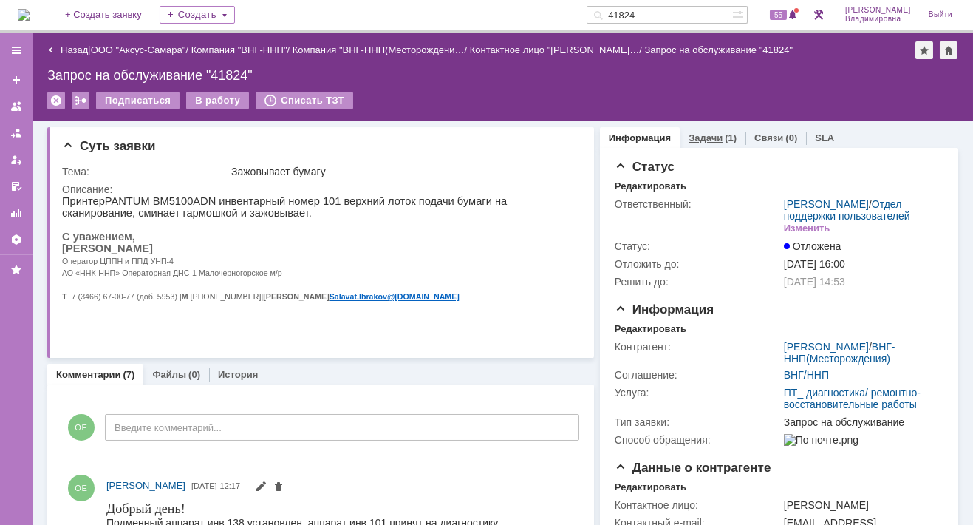
click at [692, 130] on div "Задачи (1)" at bounding box center [713, 137] width 66 height 21
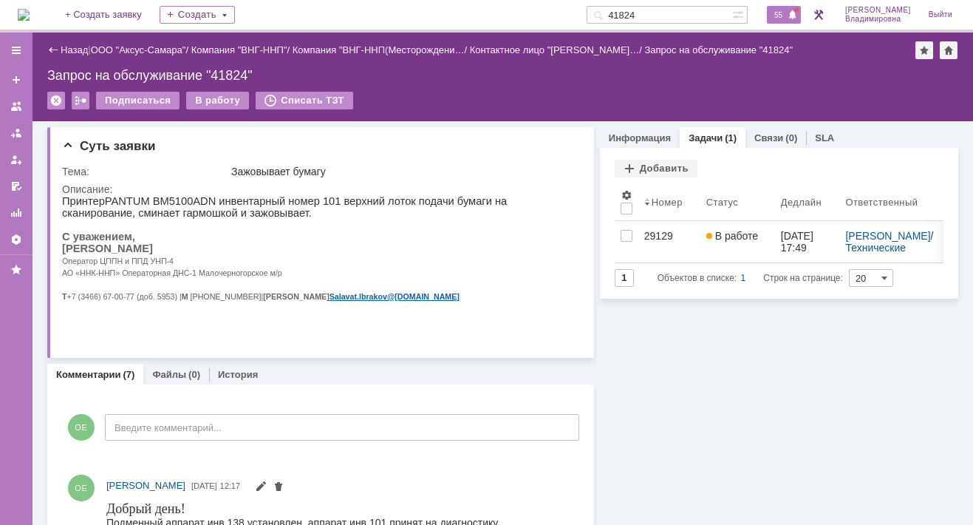
click at [786, 16] on span "55" at bounding box center [778, 15] width 17 height 10
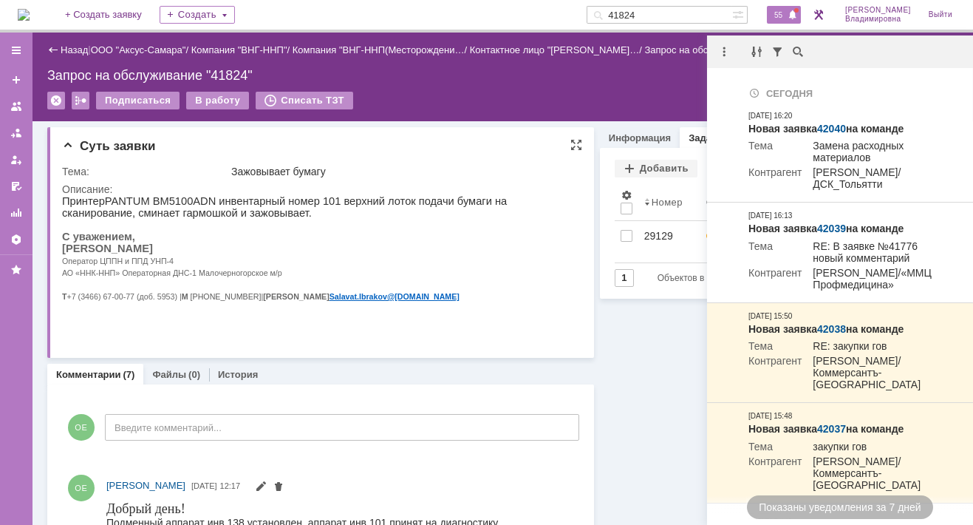
click at [502, 313] on p at bounding box center [316, 307] width 508 height 12
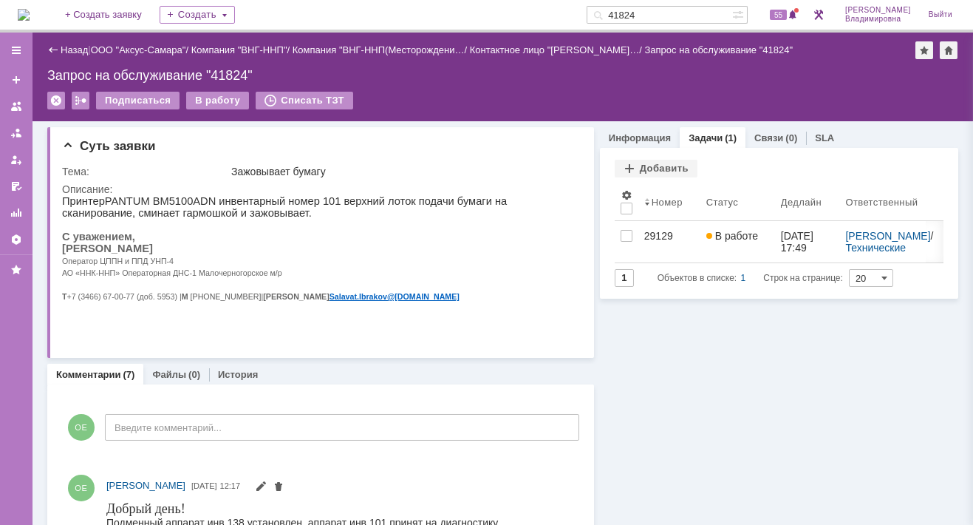
click at [787, 18] on span "55" at bounding box center [778, 15] width 17 height 10
